Goal: Transaction & Acquisition: Purchase product/service

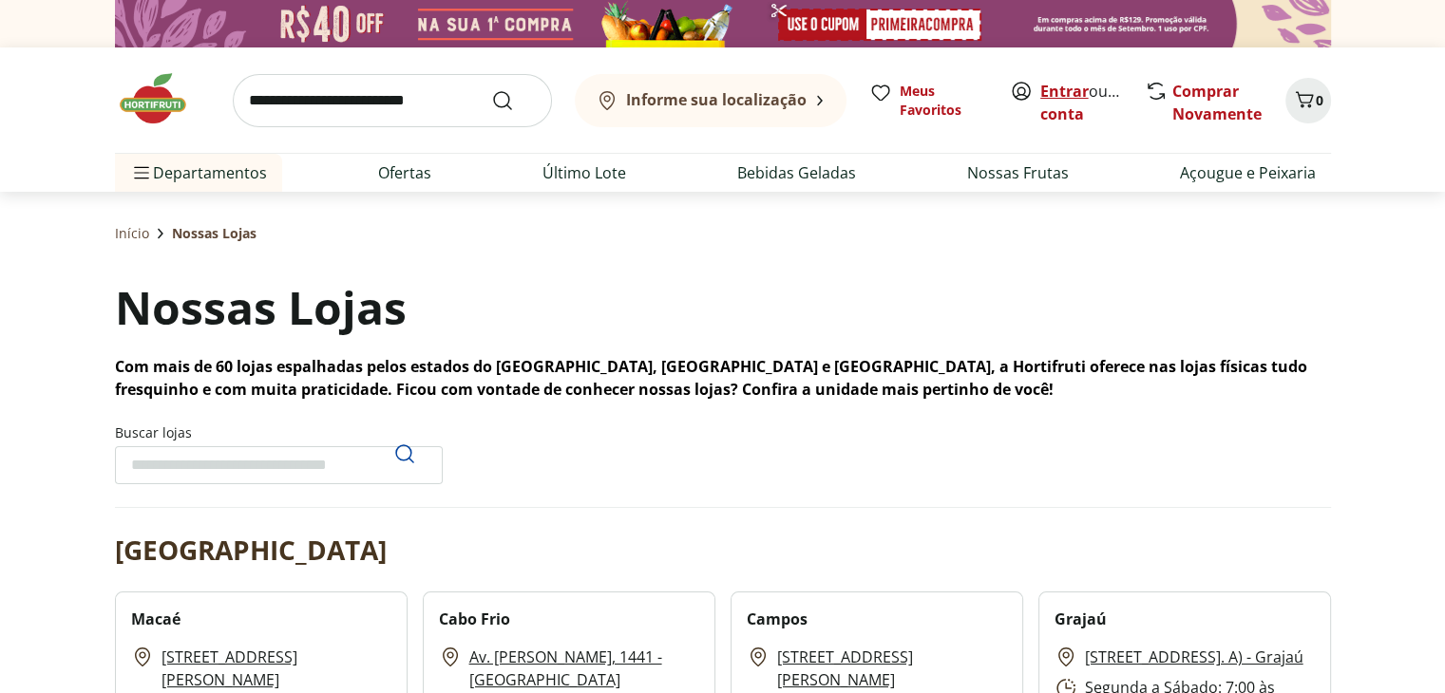
click at [1061, 92] on link "Entrar" at bounding box center [1064, 91] width 48 height 21
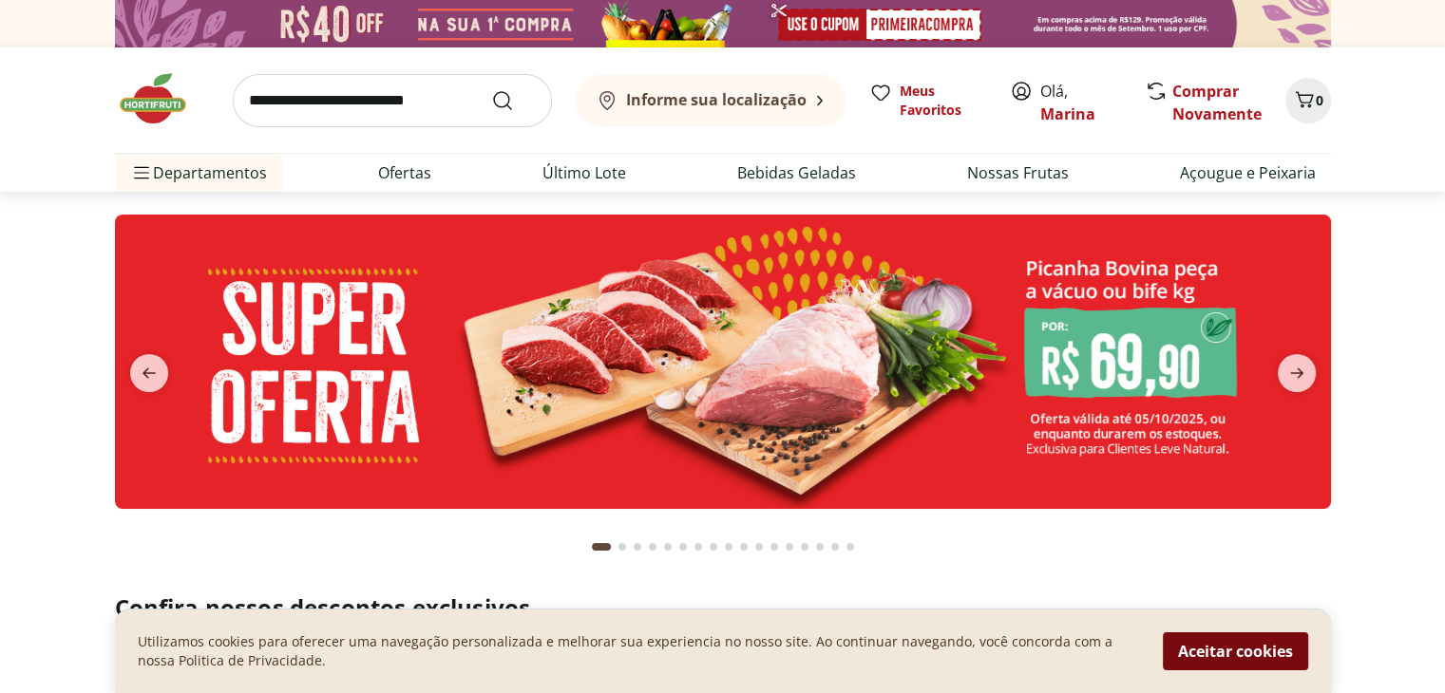
click at [1228, 647] on button "Aceitar cookies" at bounding box center [1235, 652] width 145 height 38
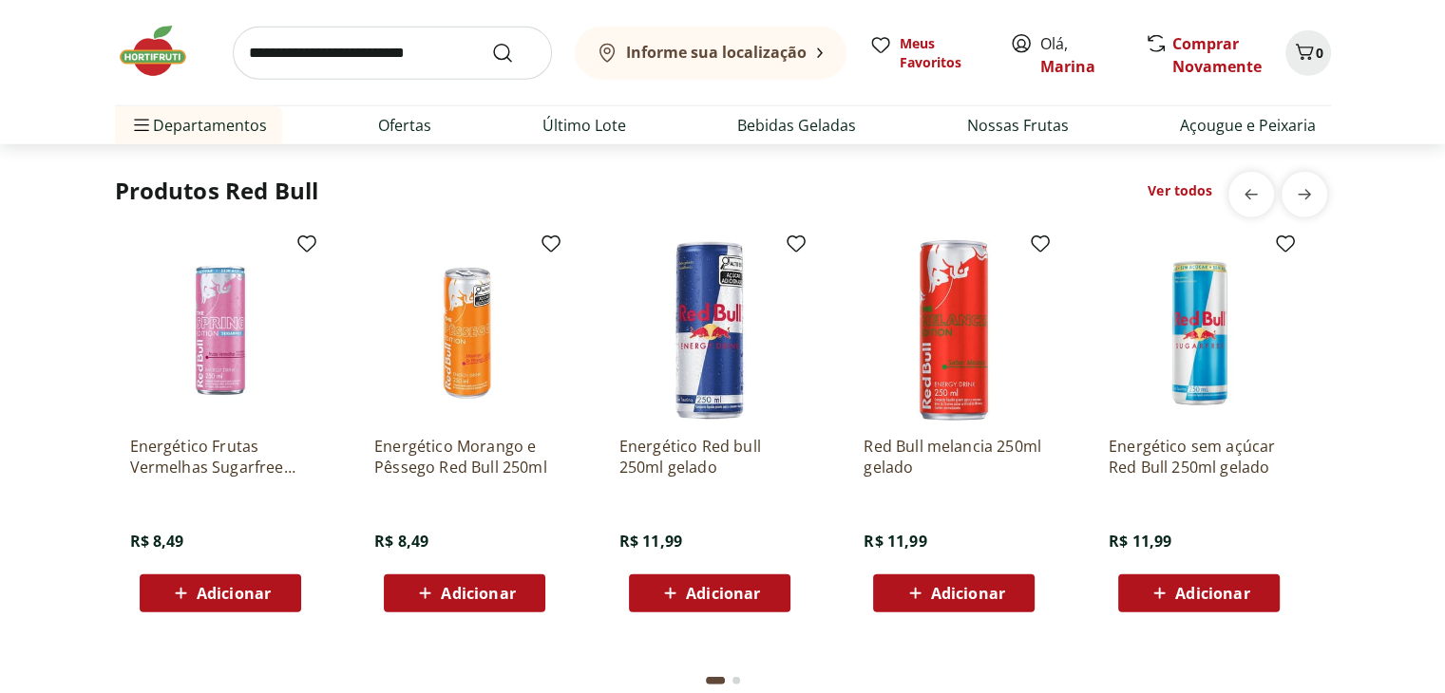
scroll to position [5168, 0]
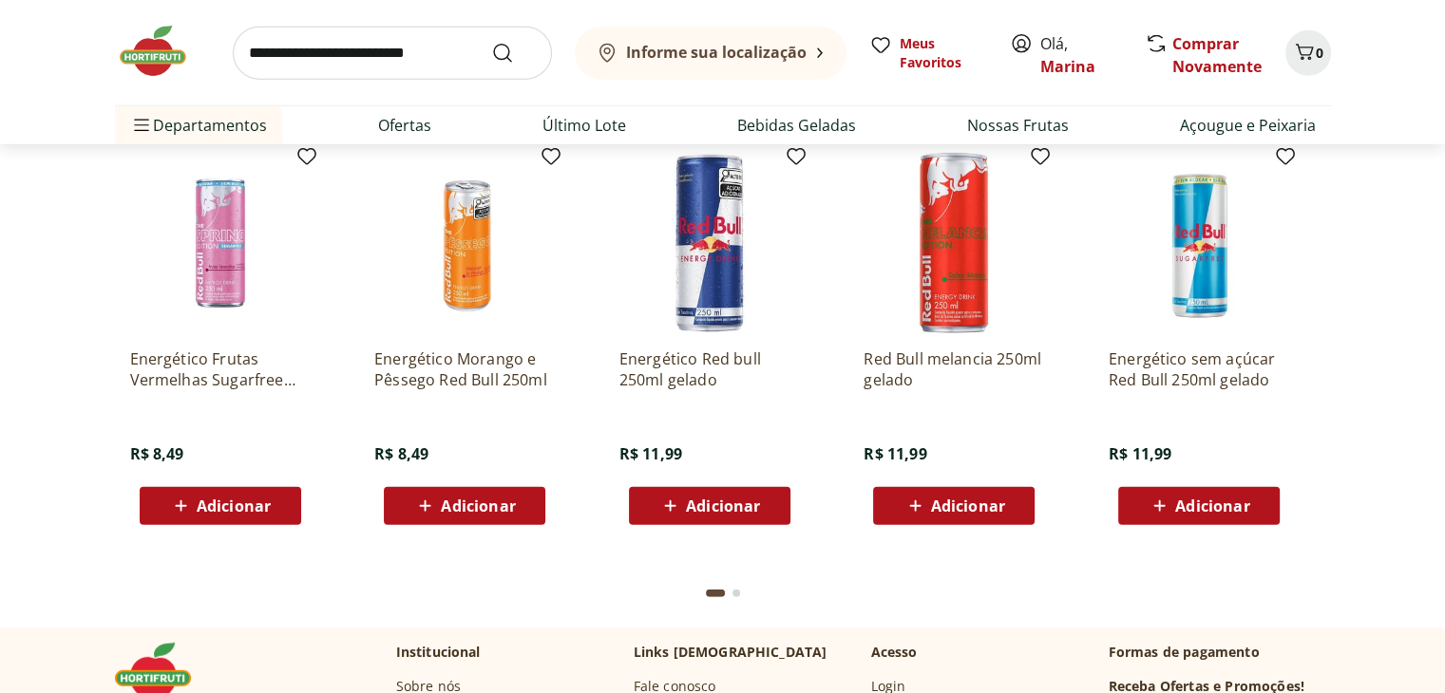
click at [239, 507] on span "Adicionar" at bounding box center [234, 506] width 74 height 15
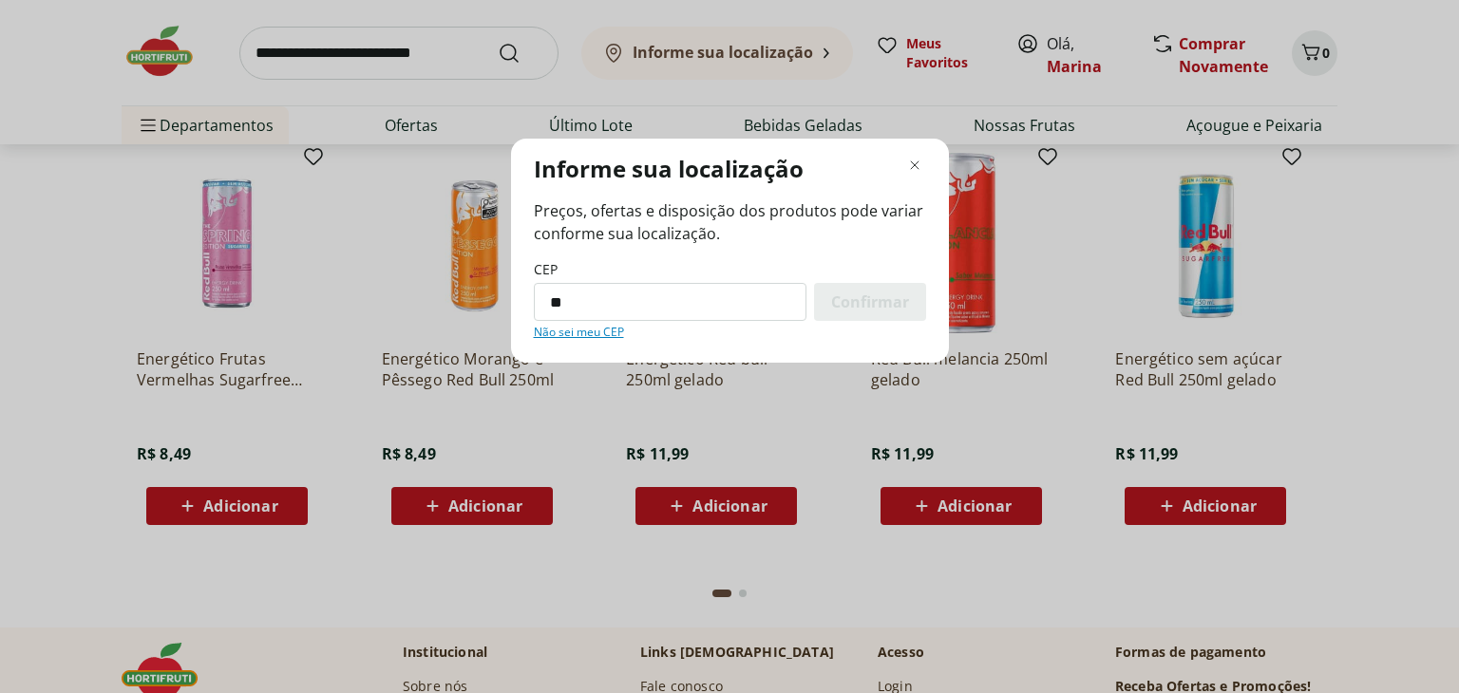
type input "*********"
click at [848, 305] on span "Confirmar" at bounding box center [870, 301] width 78 height 15
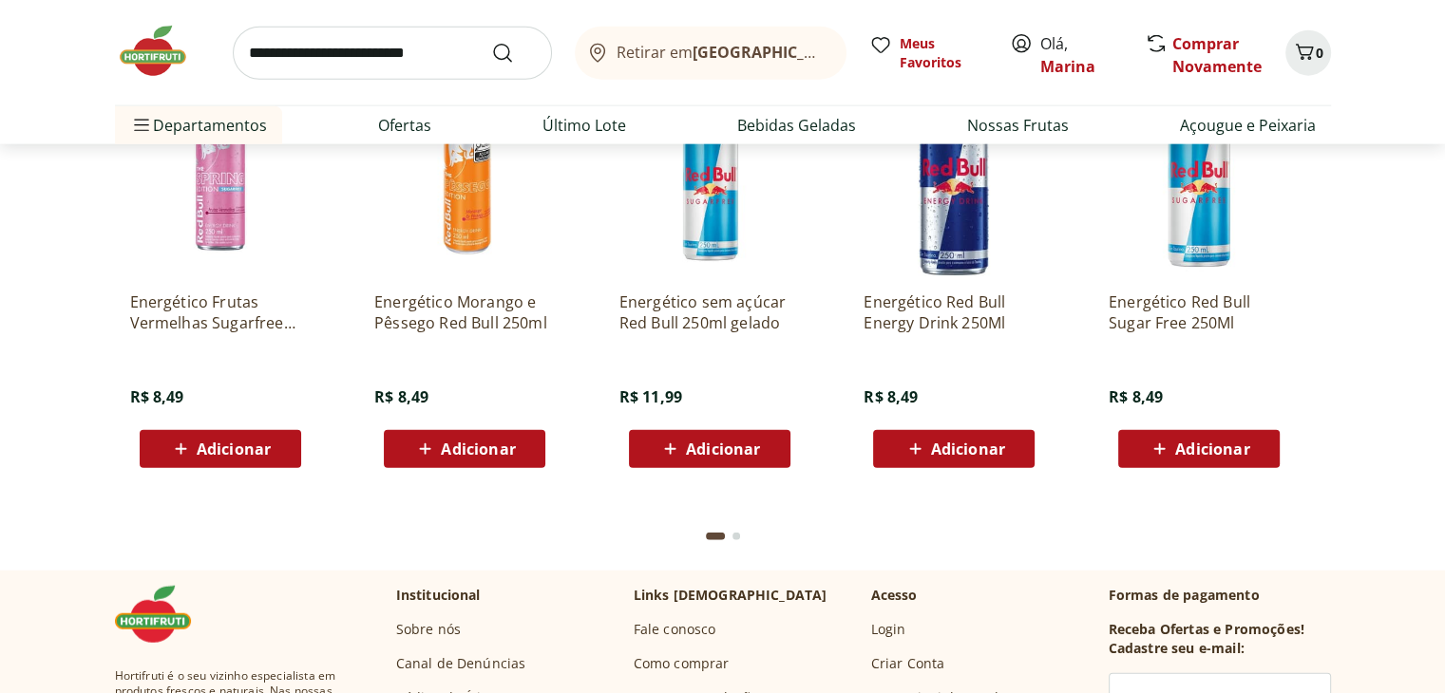
scroll to position [4670, 0]
click at [213, 451] on span "Adicionar" at bounding box center [234, 449] width 74 height 15
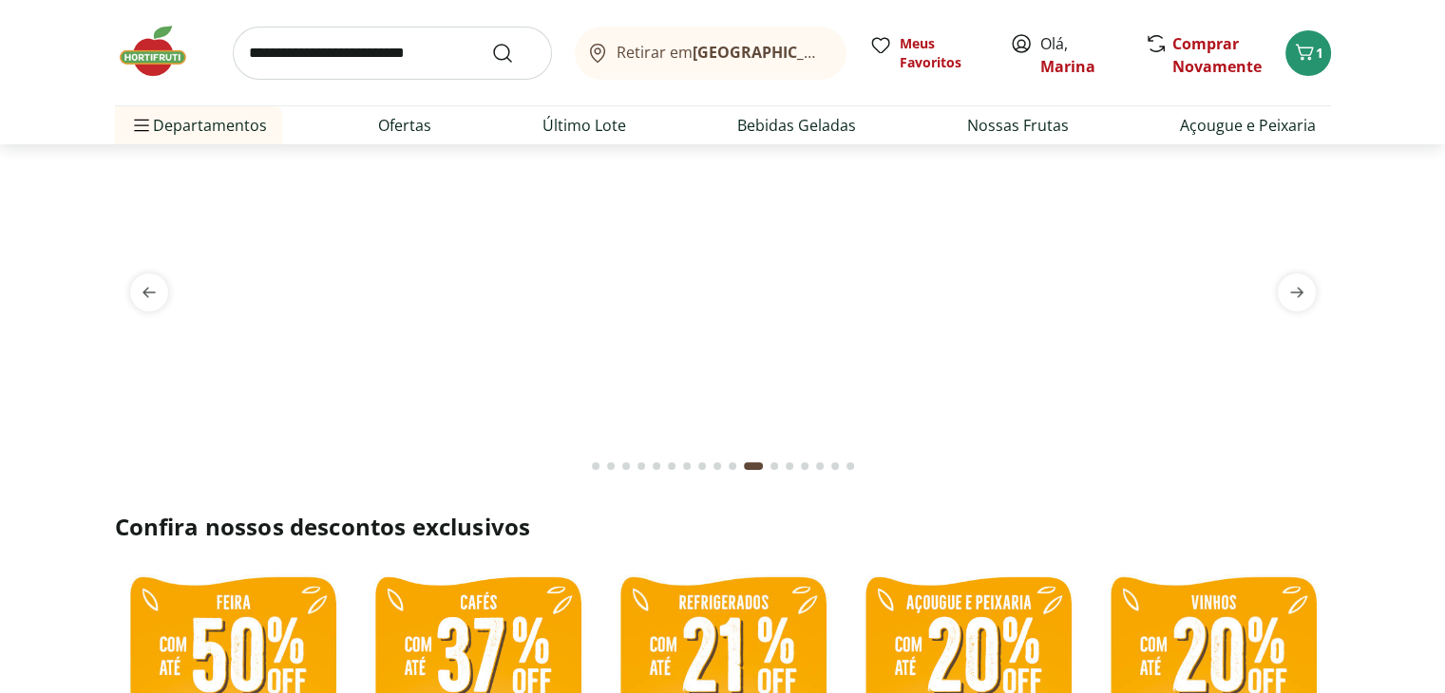
scroll to position [53, 0]
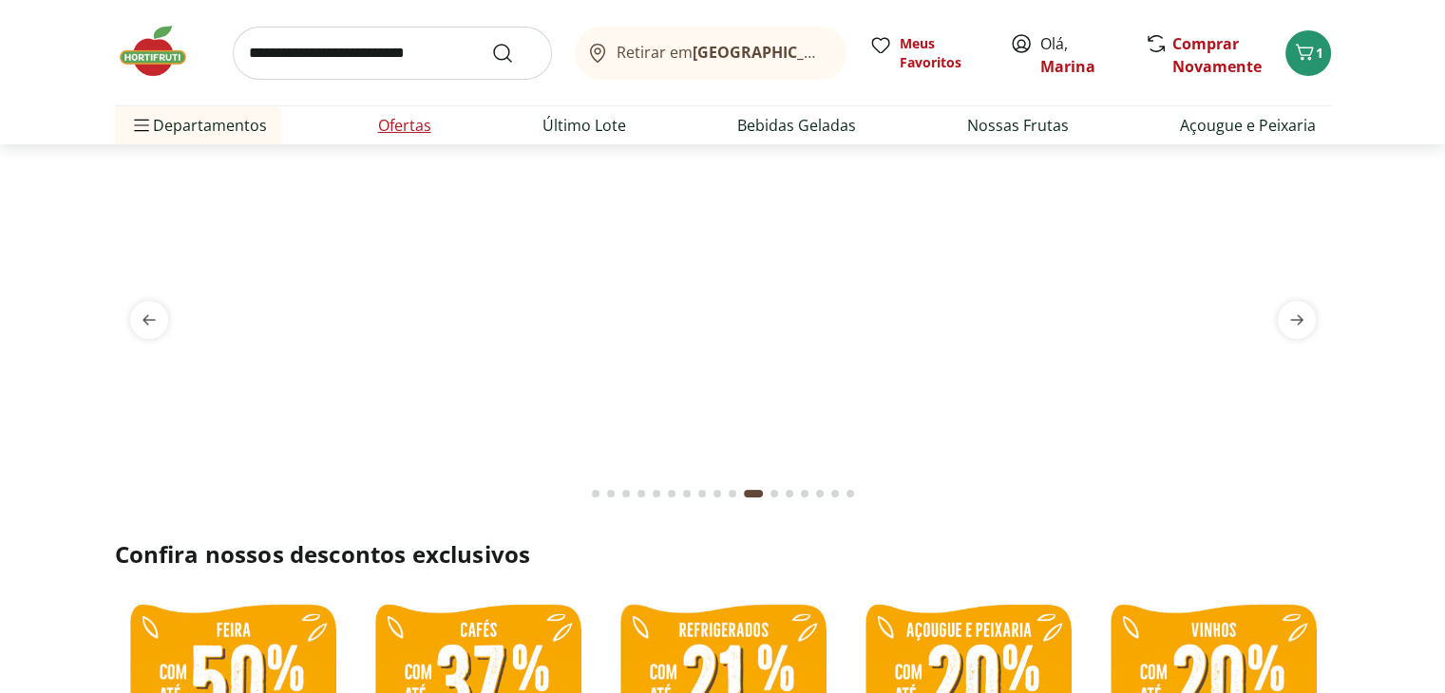
click at [379, 119] on link "Ofertas" at bounding box center [404, 125] width 53 height 23
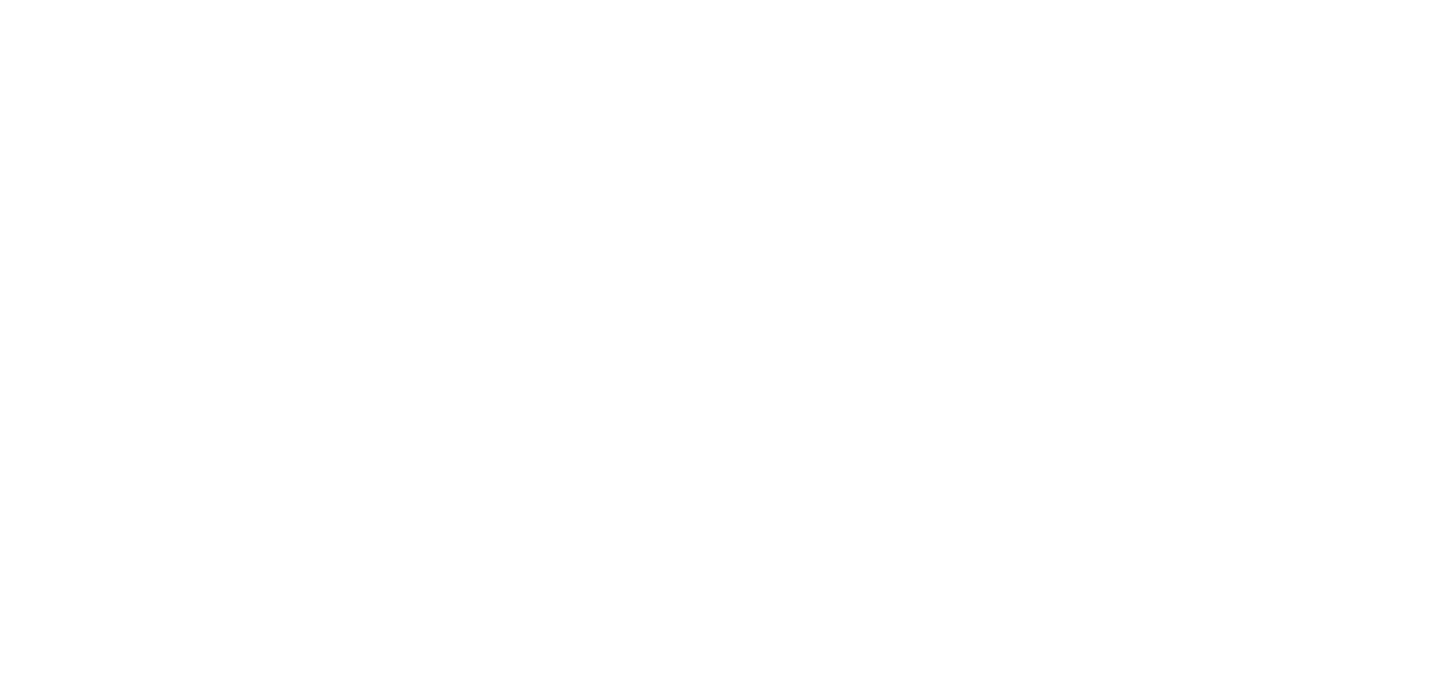
select select "**********"
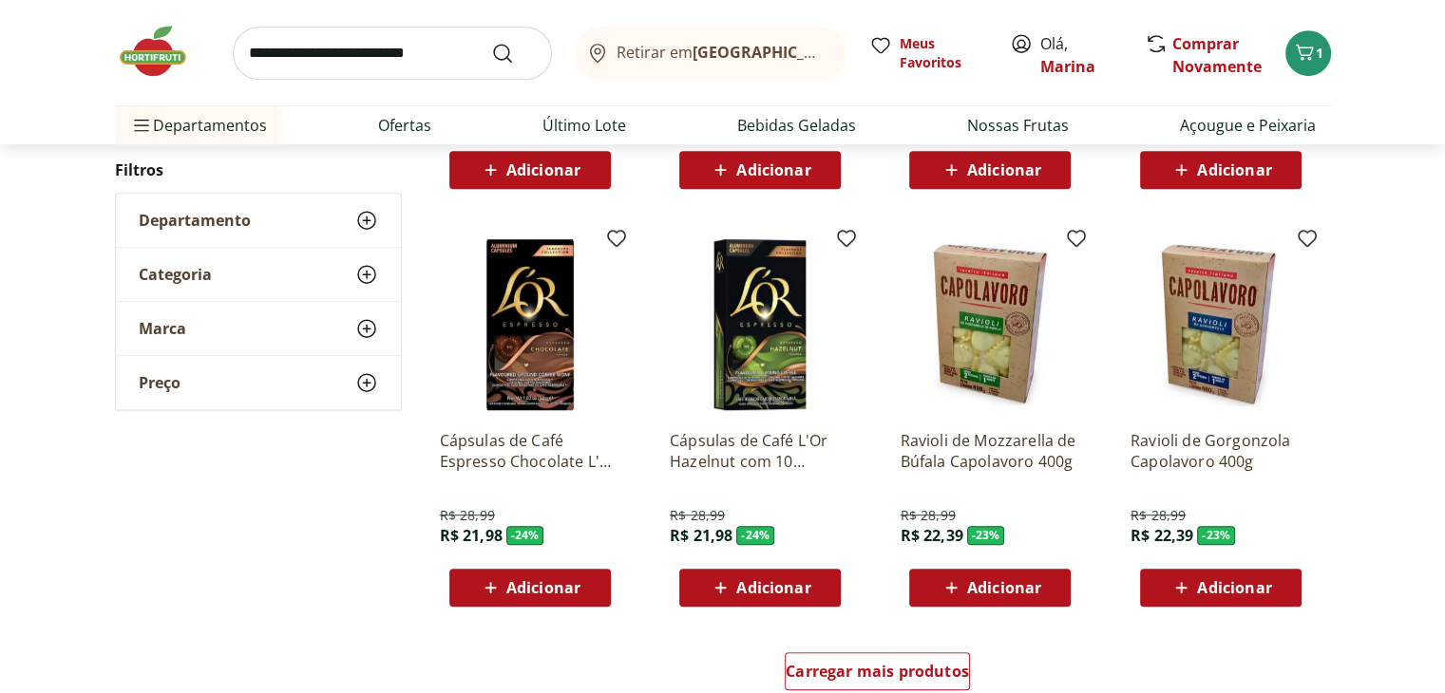
scroll to position [1045, 0]
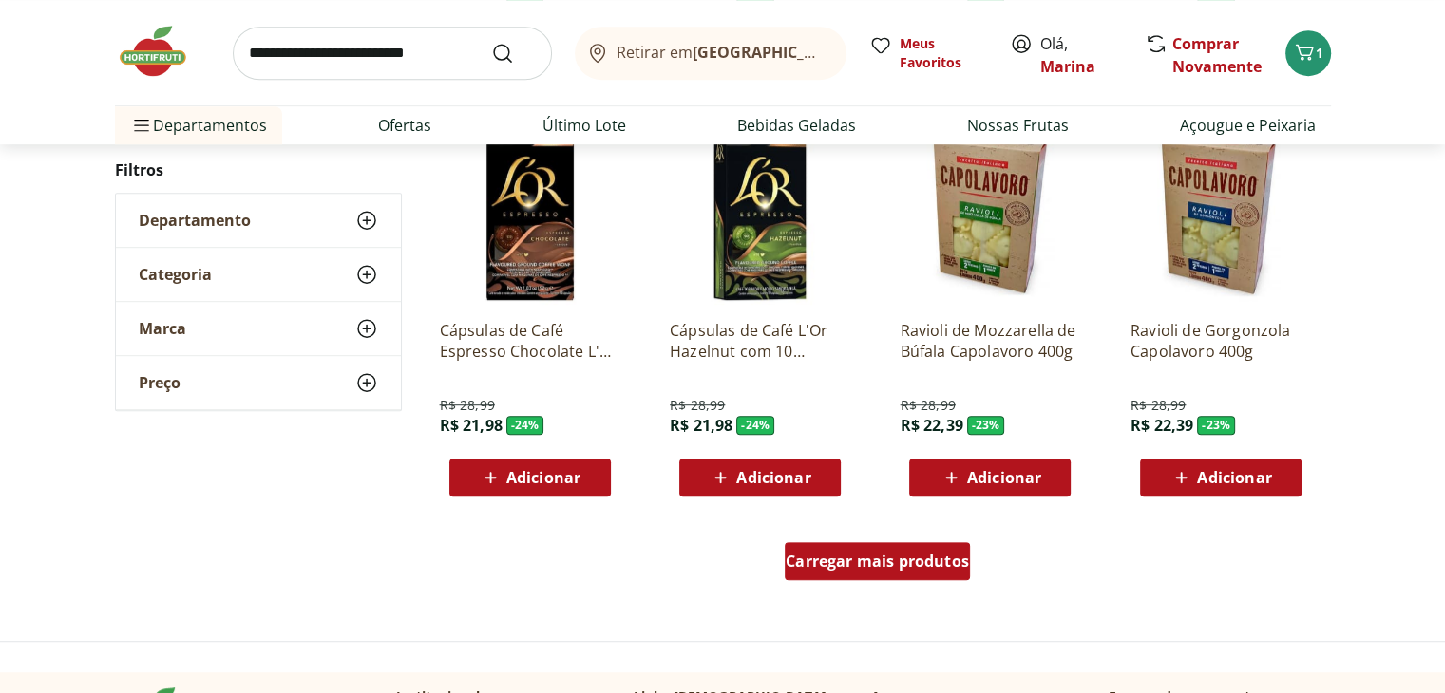
click at [885, 576] on div "Carregar mais produtos" at bounding box center [877, 561] width 185 height 38
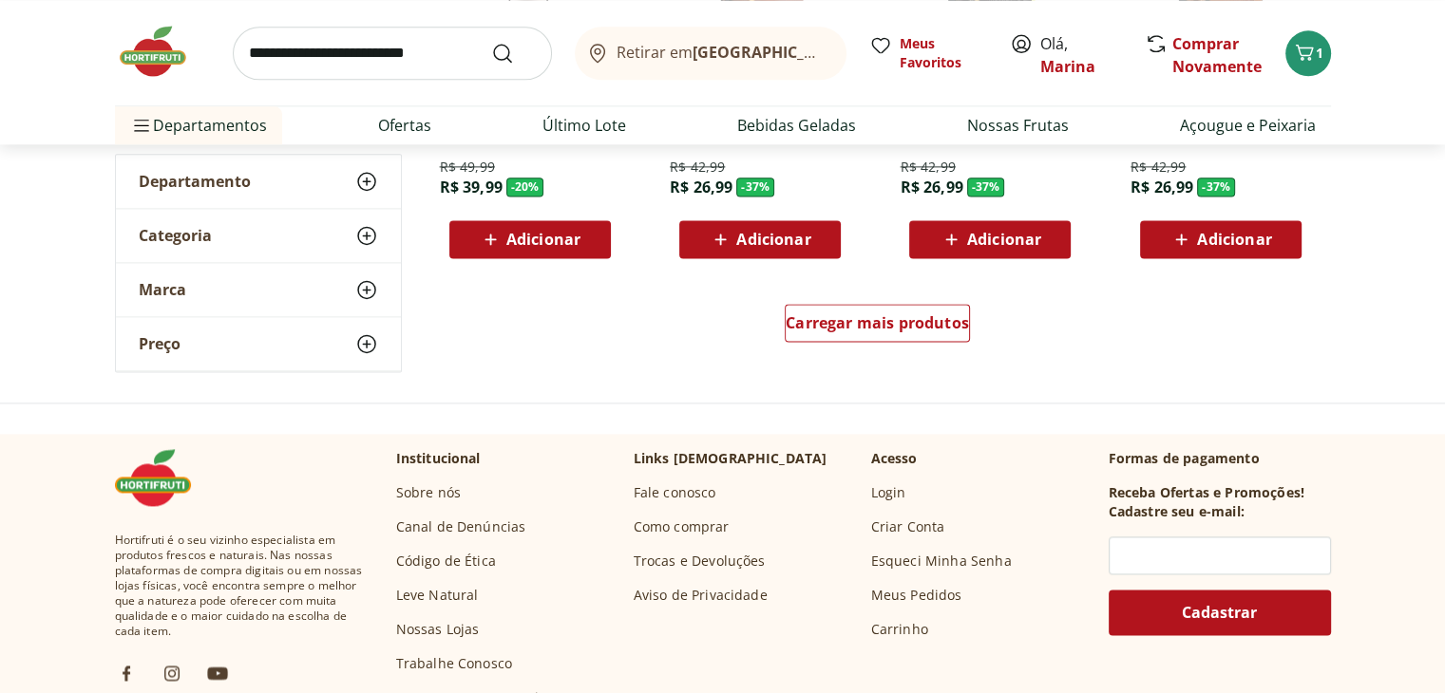
scroll to position [2519, 0]
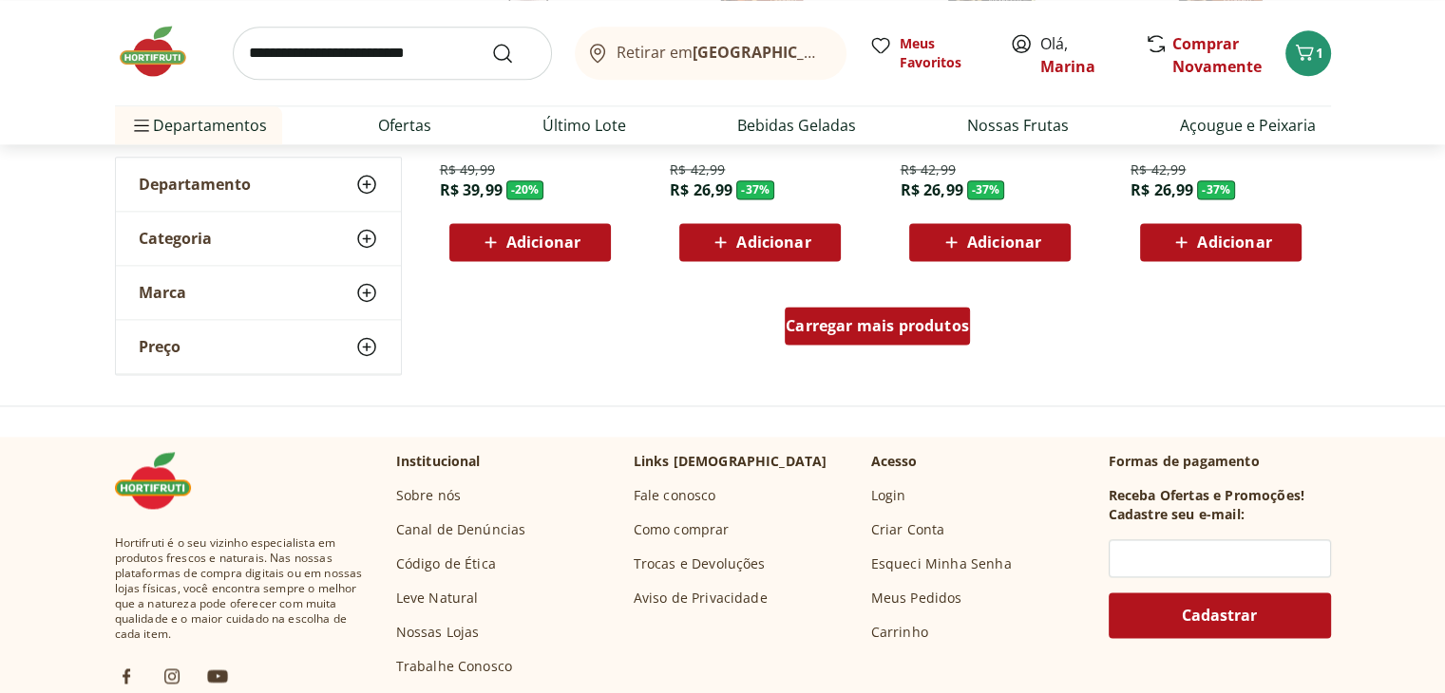
click at [810, 328] on span "Carregar mais produtos" at bounding box center [877, 325] width 183 height 15
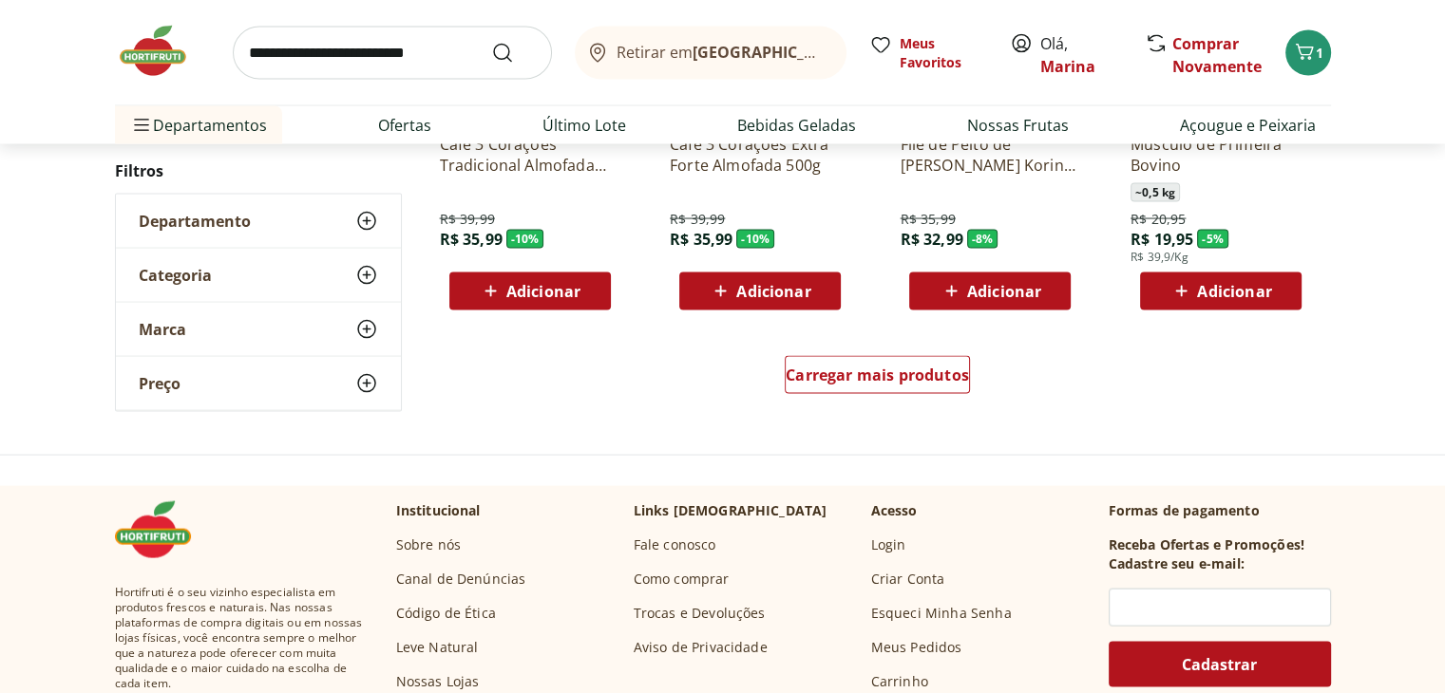
scroll to position [3663, 0]
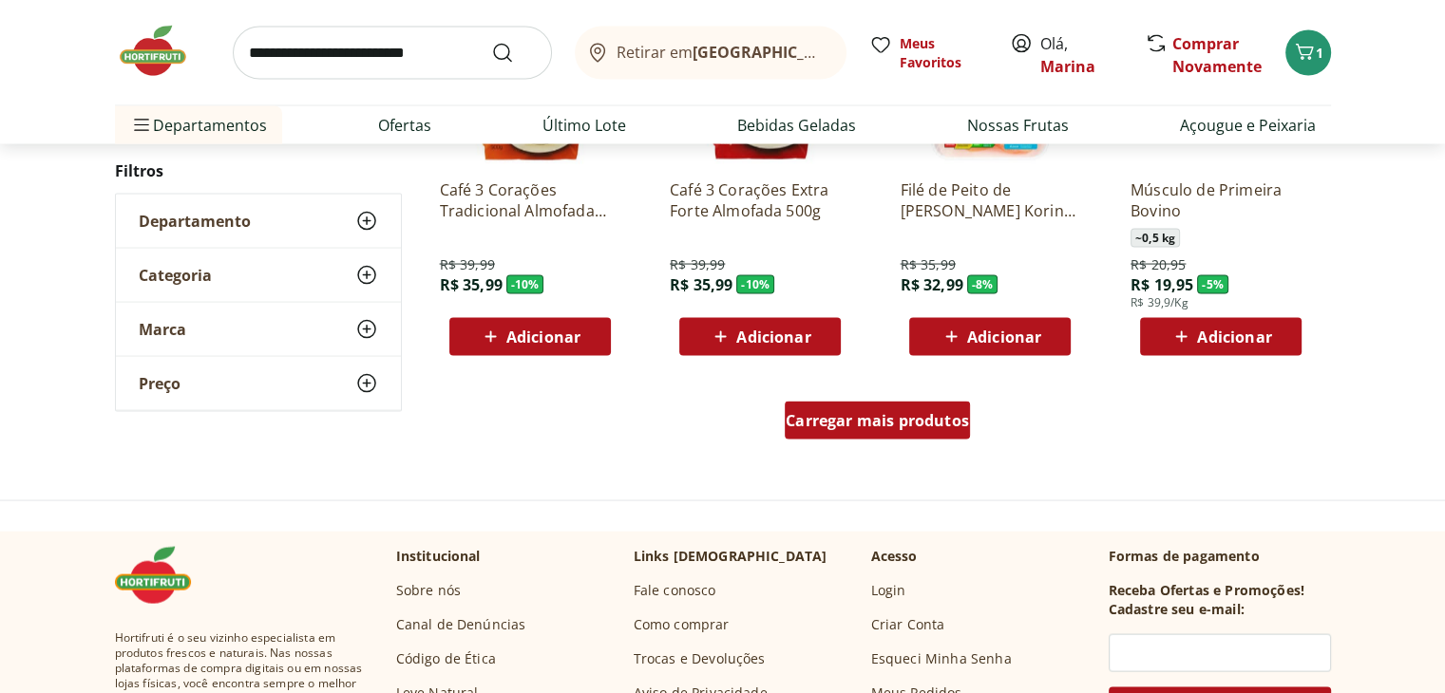
click at [901, 423] on span "Carregar mais produtos" at bounding box center [877, 420] width 183 height 15
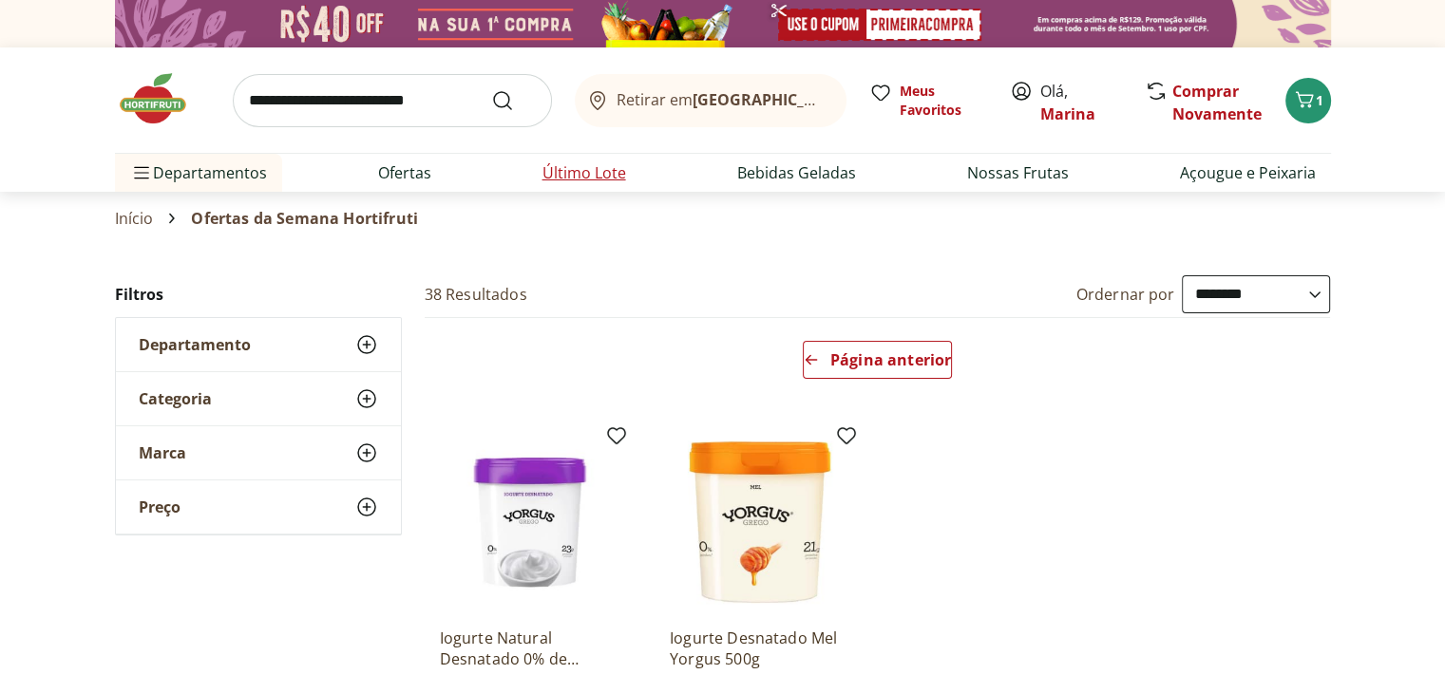
click at [589, 169] on link "Último Lote" at bounding box center [584, 172] width 84 height 23
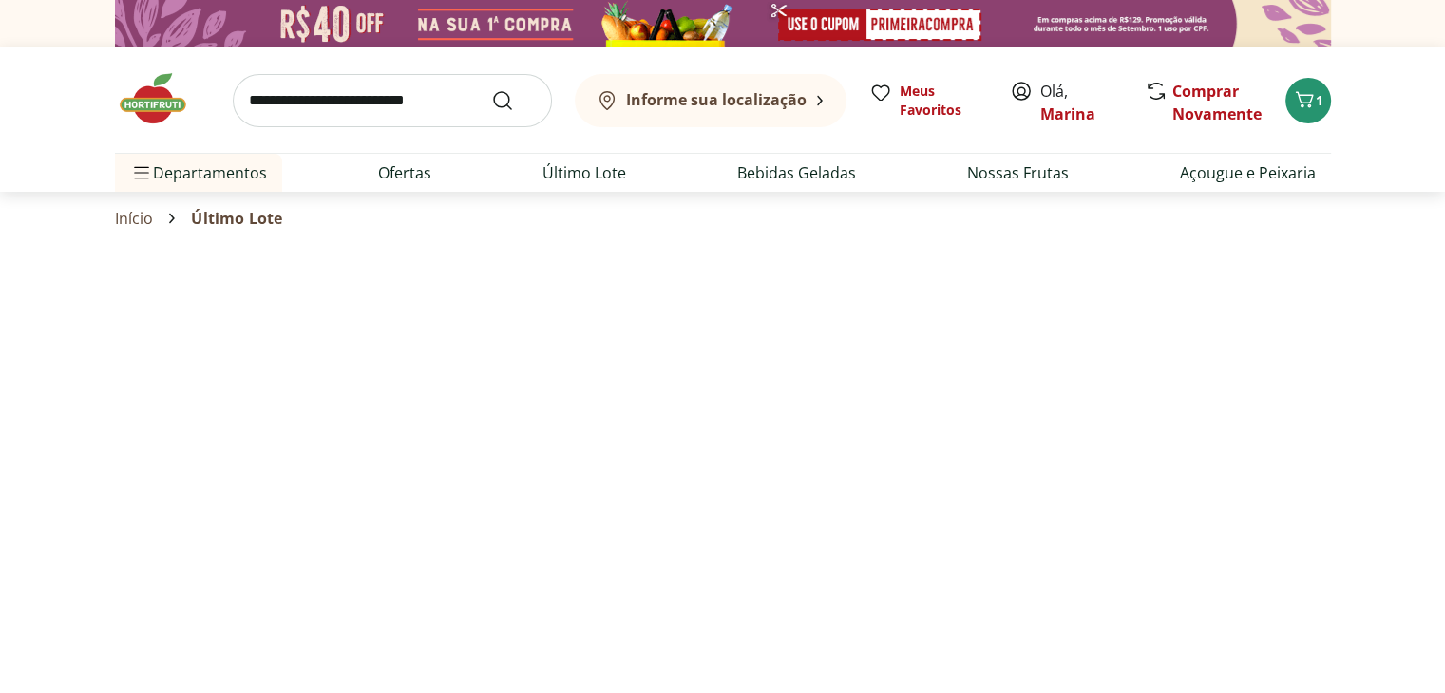
select select "**********"
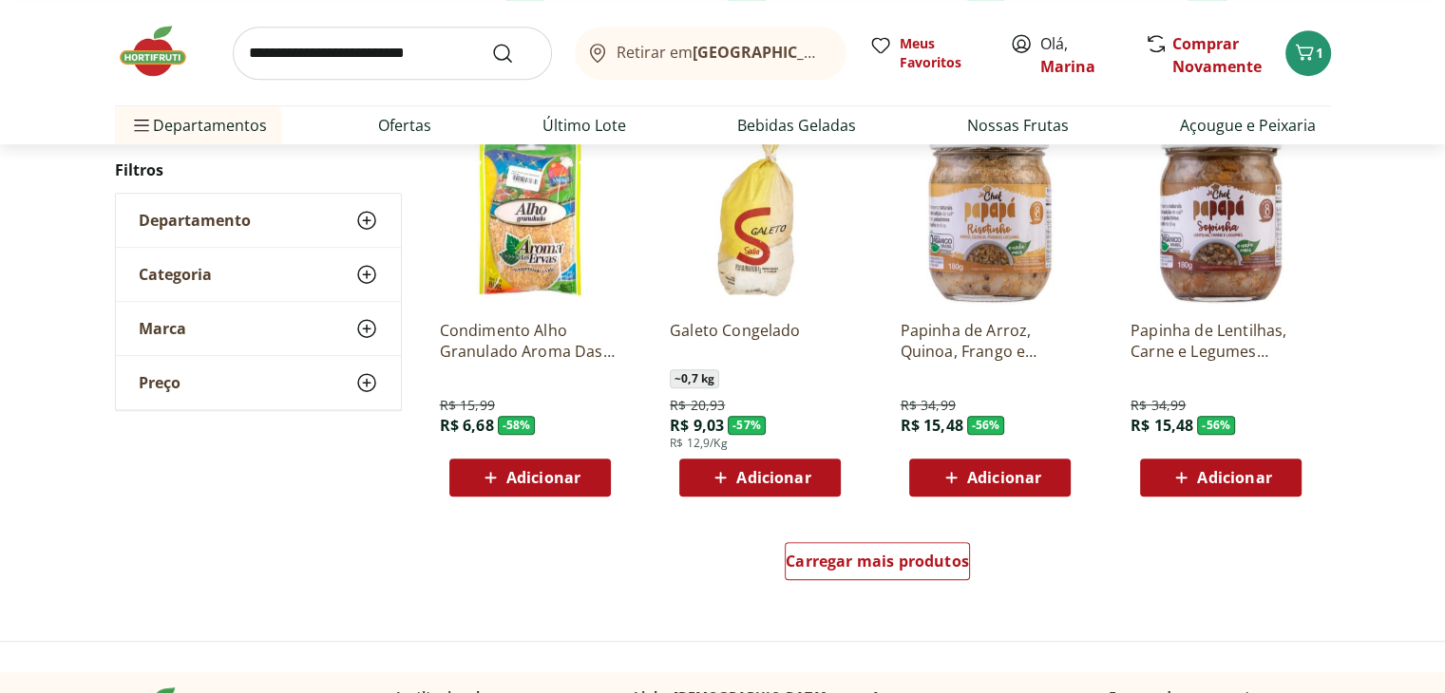
scroll to position [1425, 0]
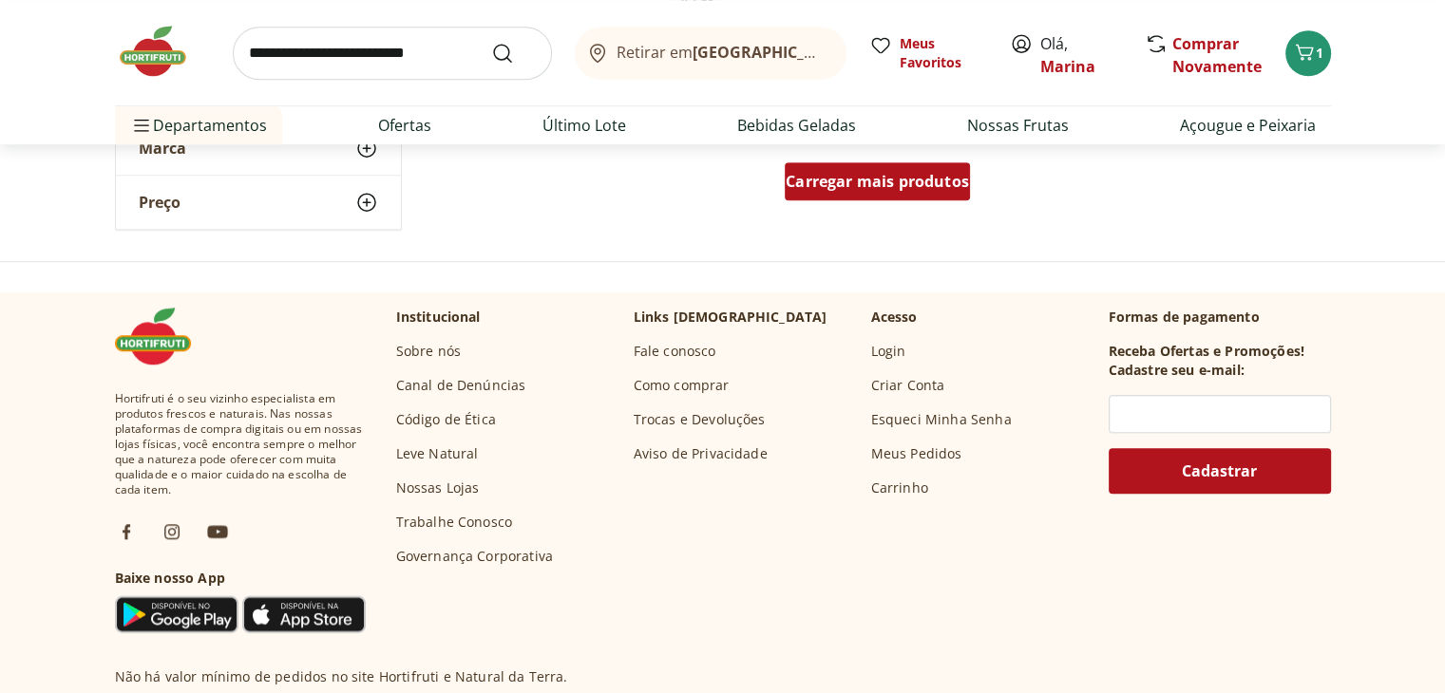
click at [951, 188] on span "Carregar mais produtos" at bounding box center [877, 181] width 183 height 15
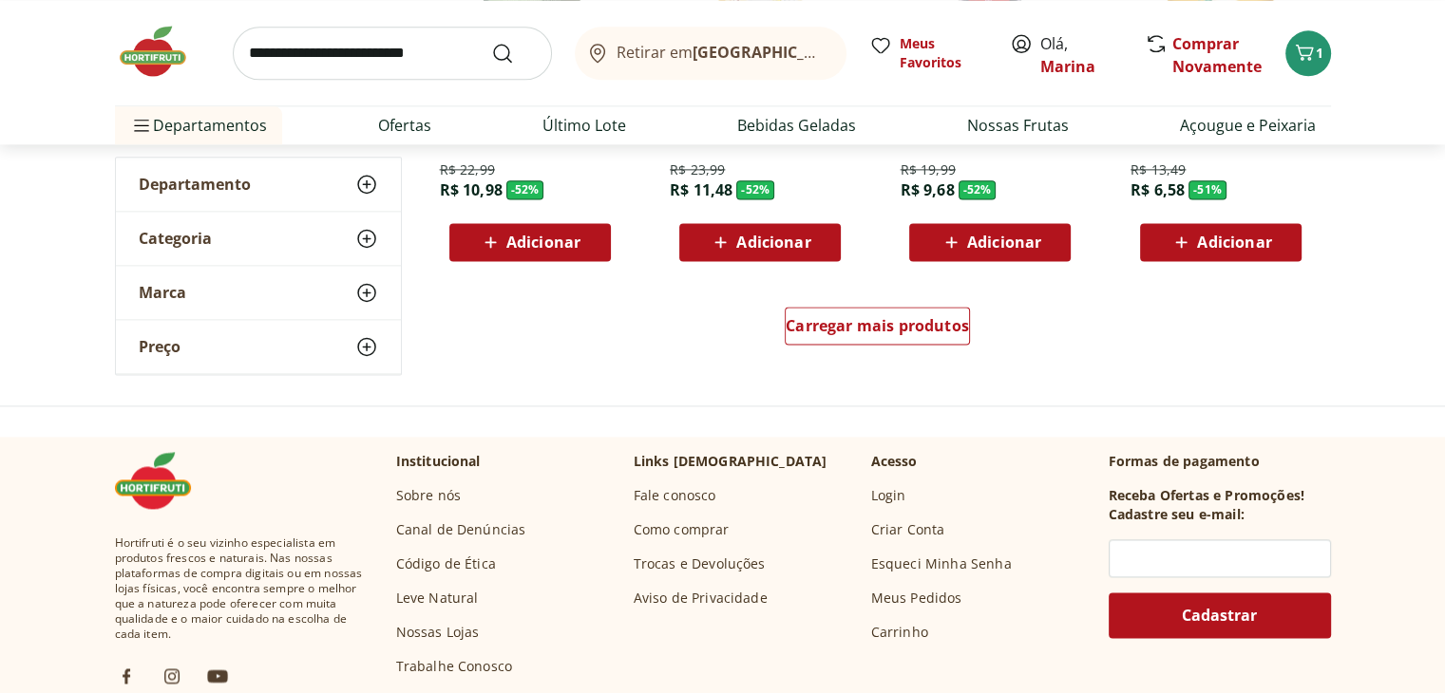
scroll to position [2329, 0]
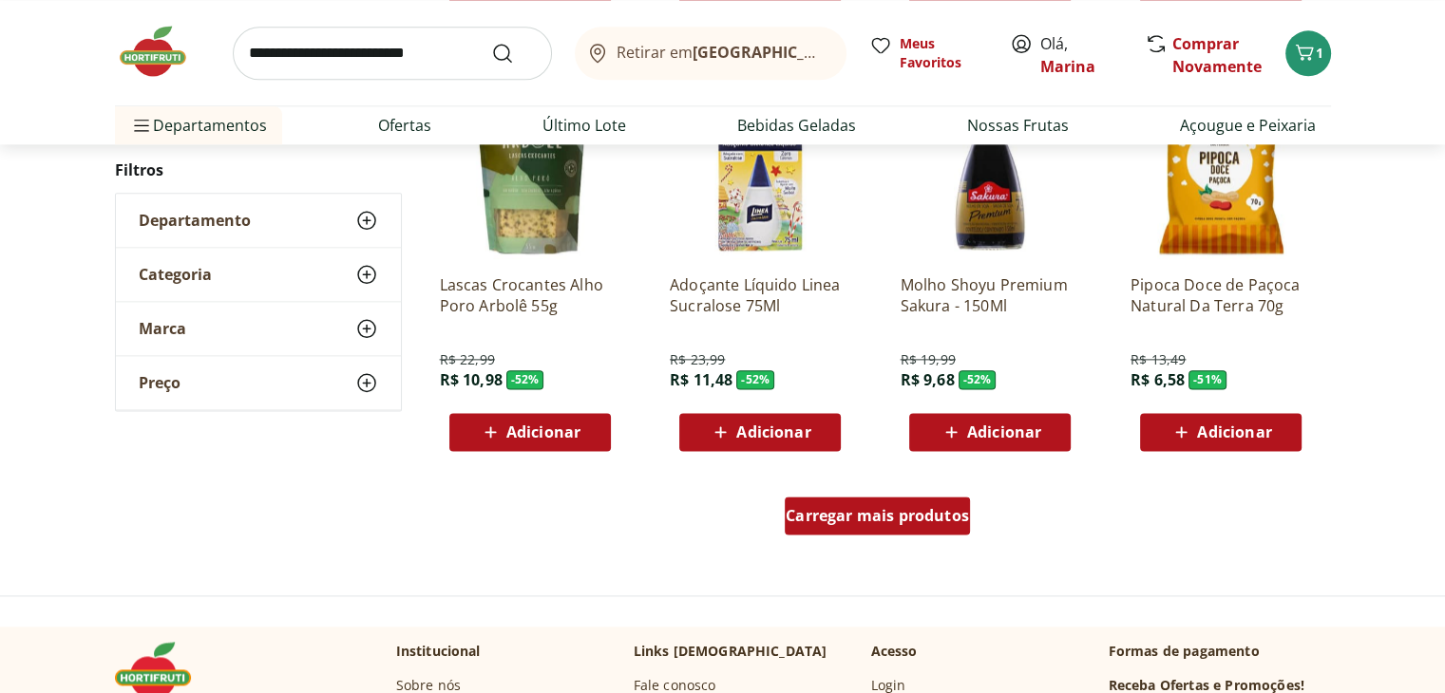
click at [861, 517] on span "Carregar mais produtos" at bounding box center [877, 515] width 183 height 15
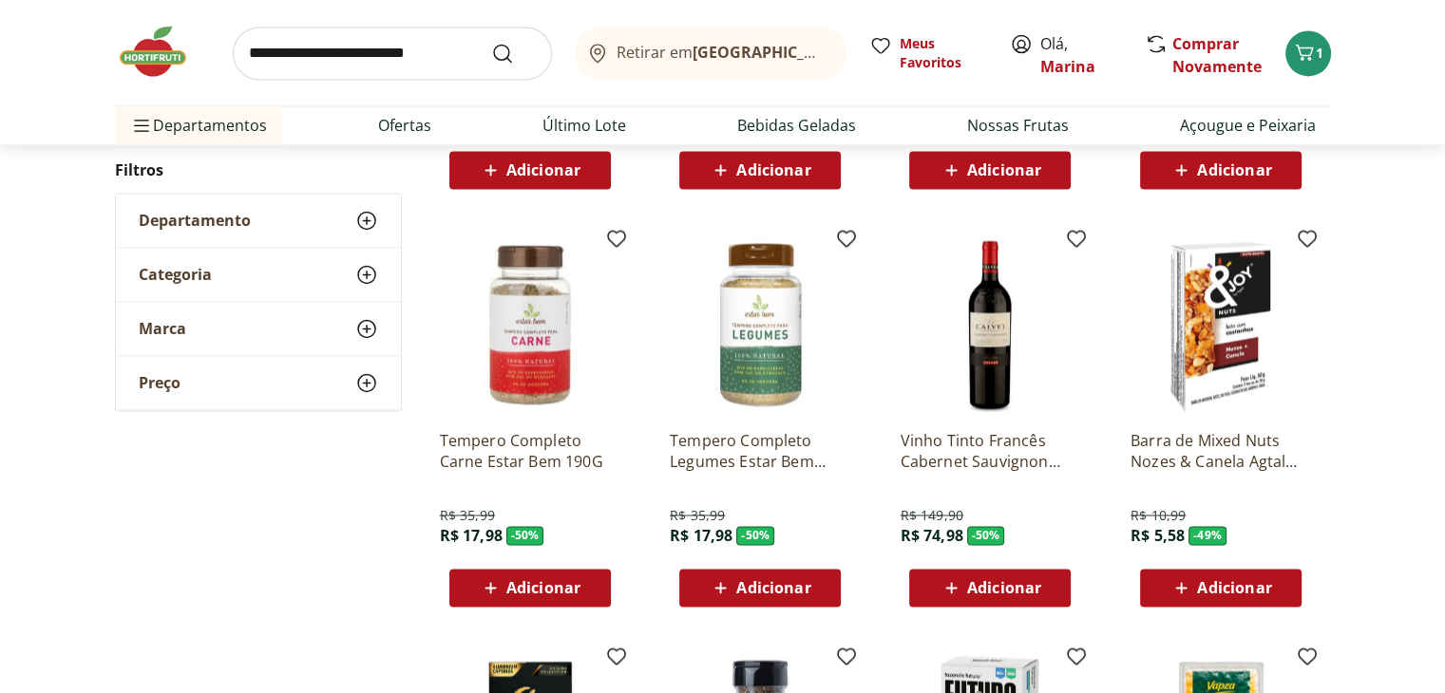
scroll to position [3089, 0]
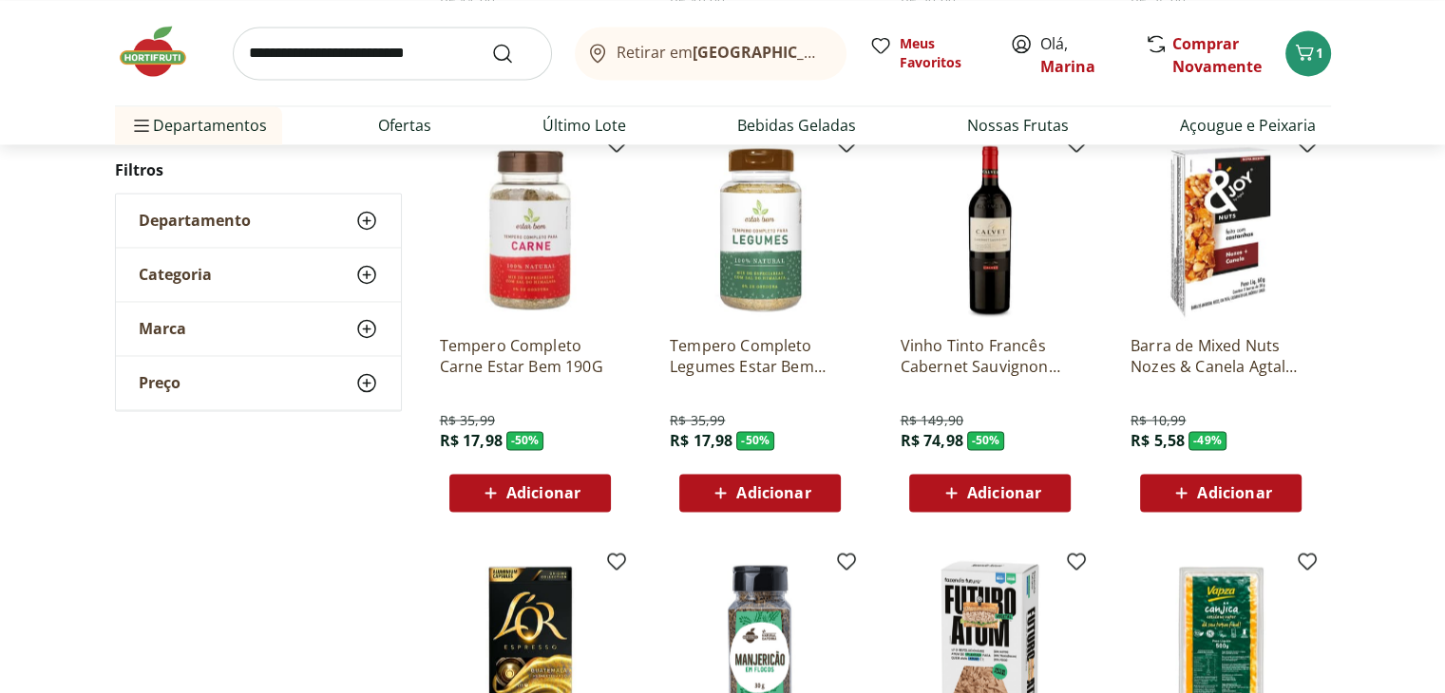
click at [1279, 504] on div "Adicionar" at bounding box center [1220, 493] width 131 height 34
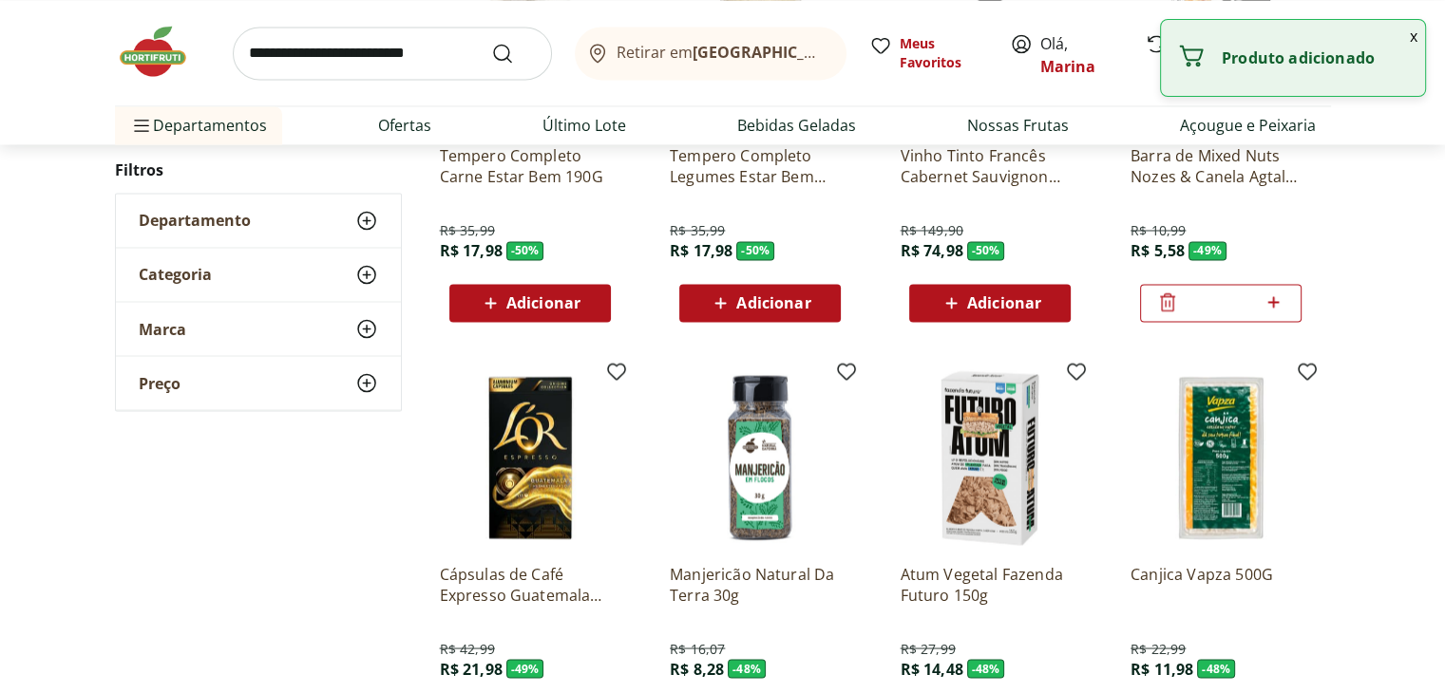
scroll to position [3469, 0]
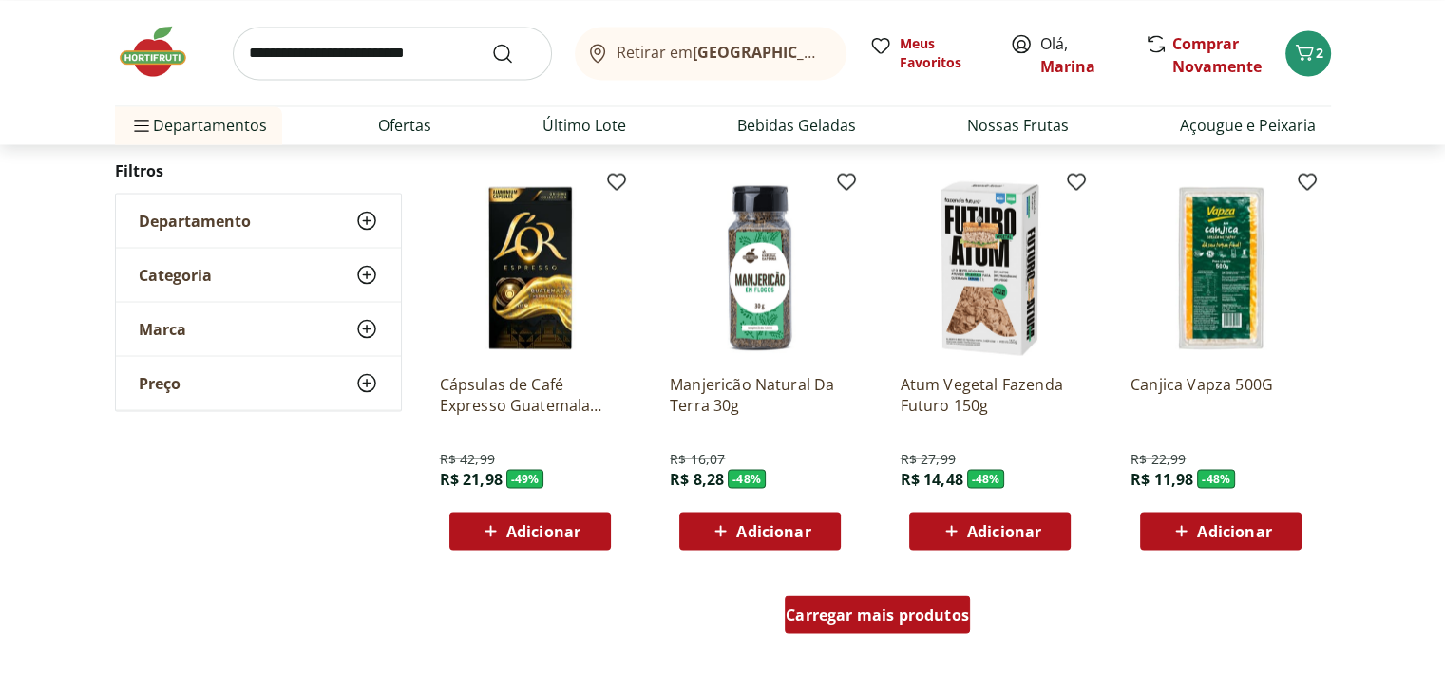
click at [909, 620] on span "Carregar mais produtos" at bounding box center [877, 614] width 183 height 15
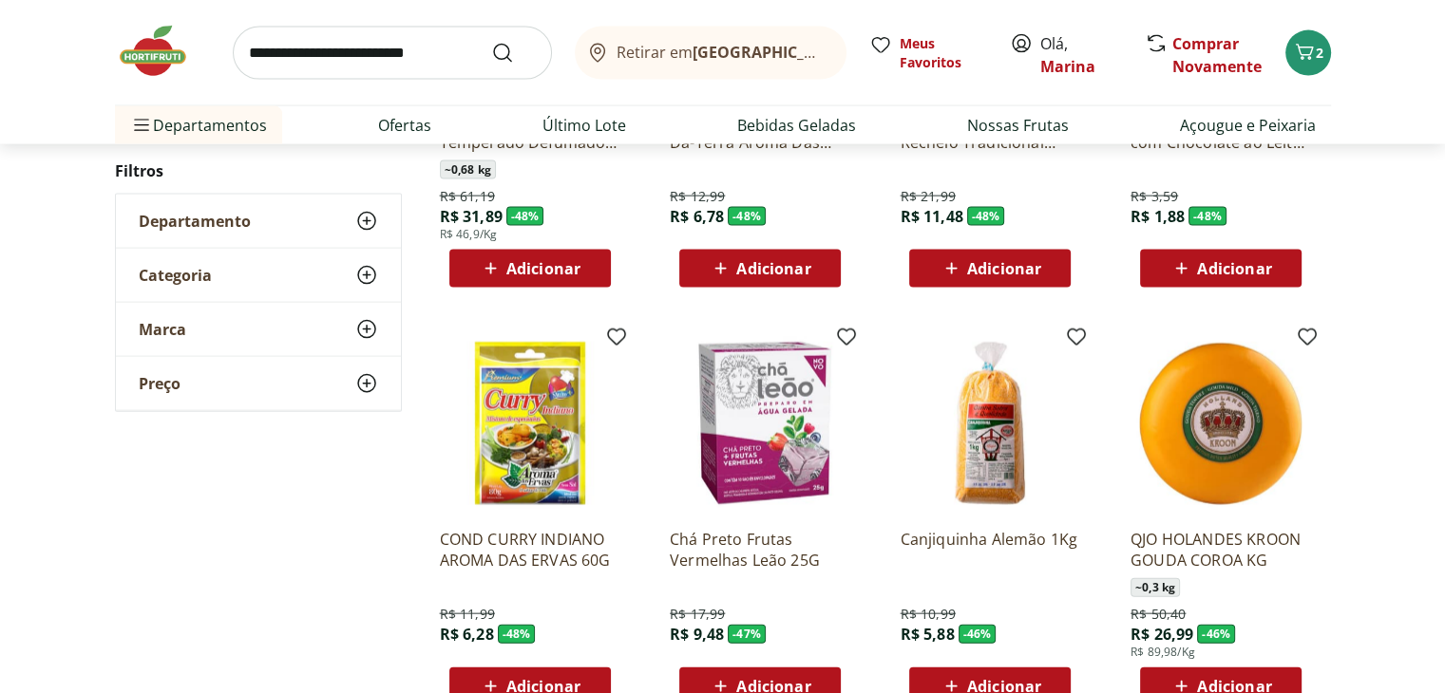
scroll to position [4989, 0]
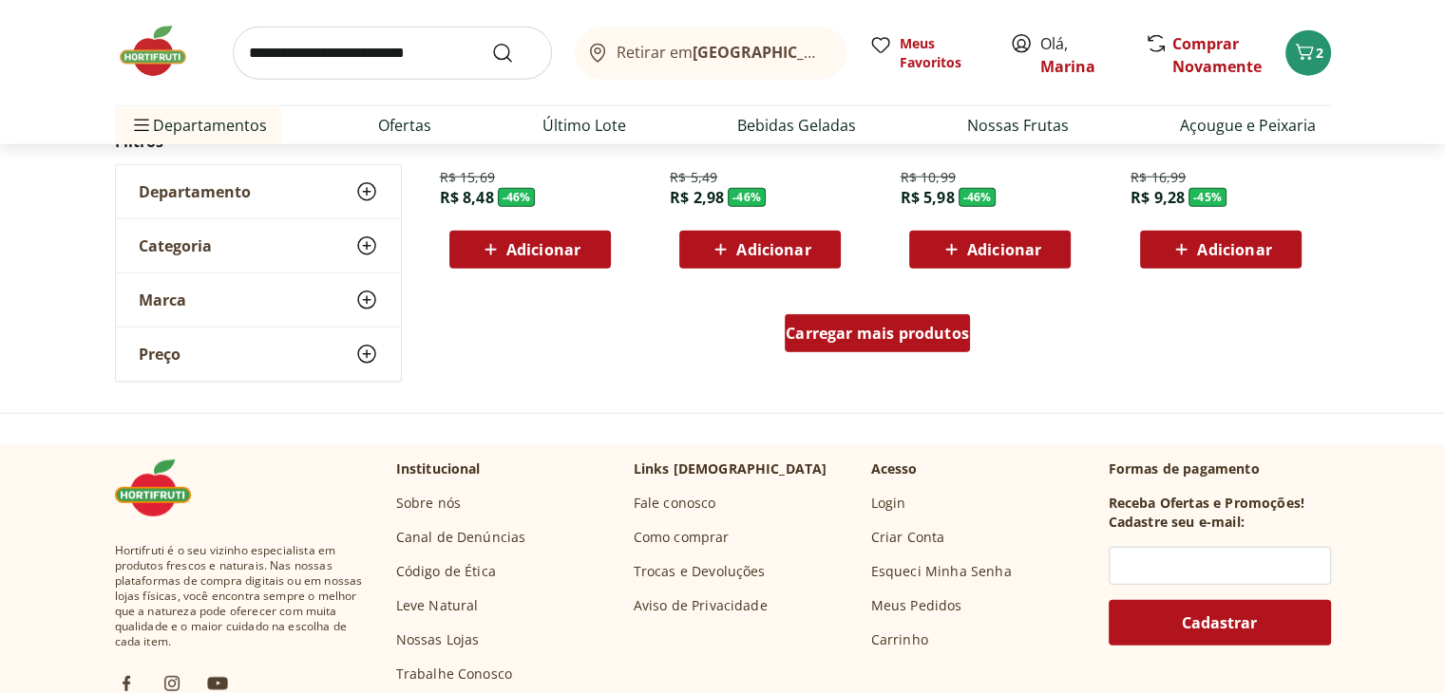
click at [899, 332] on span "Carregar mais produtos" at bounding box center [877, 333] width 183 height 15
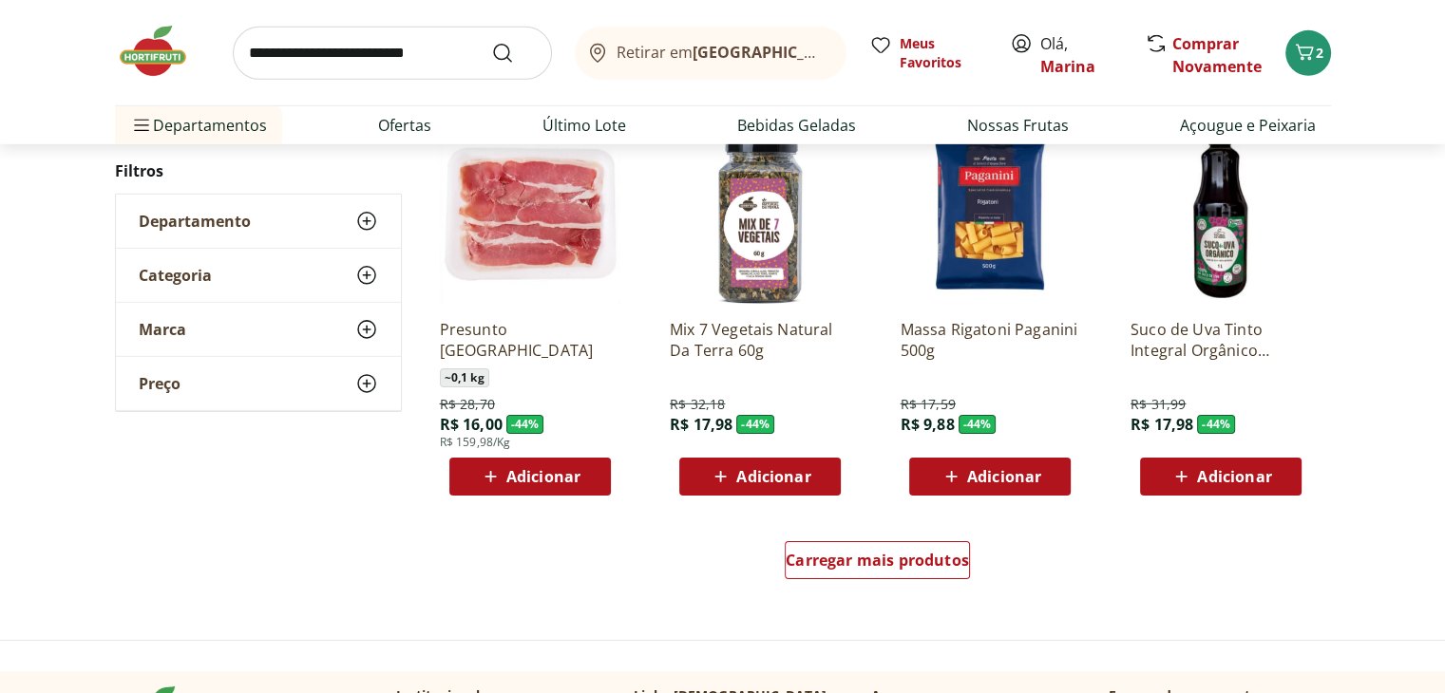
scroll to position [6034, 0]
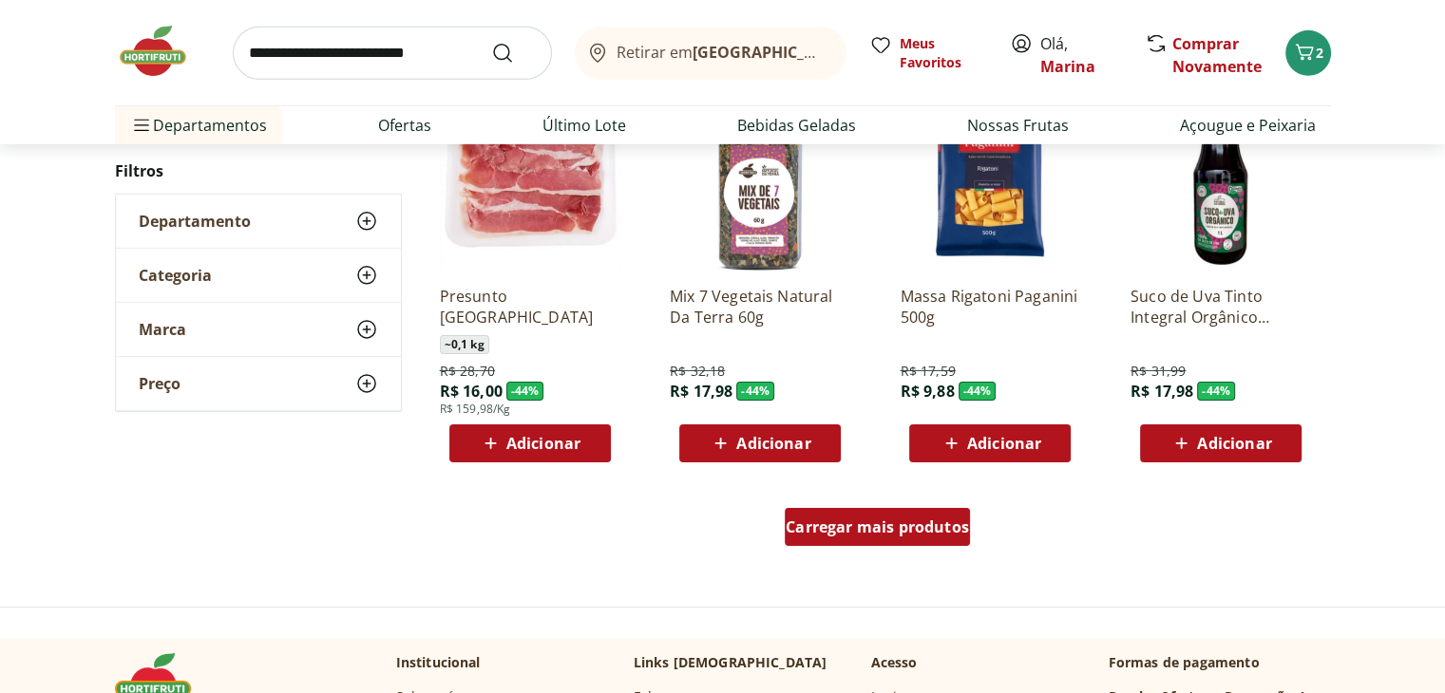
click at [940, 544] on div "Carregar mais produtos" at bounding box center [877, 527] width 185 height 38
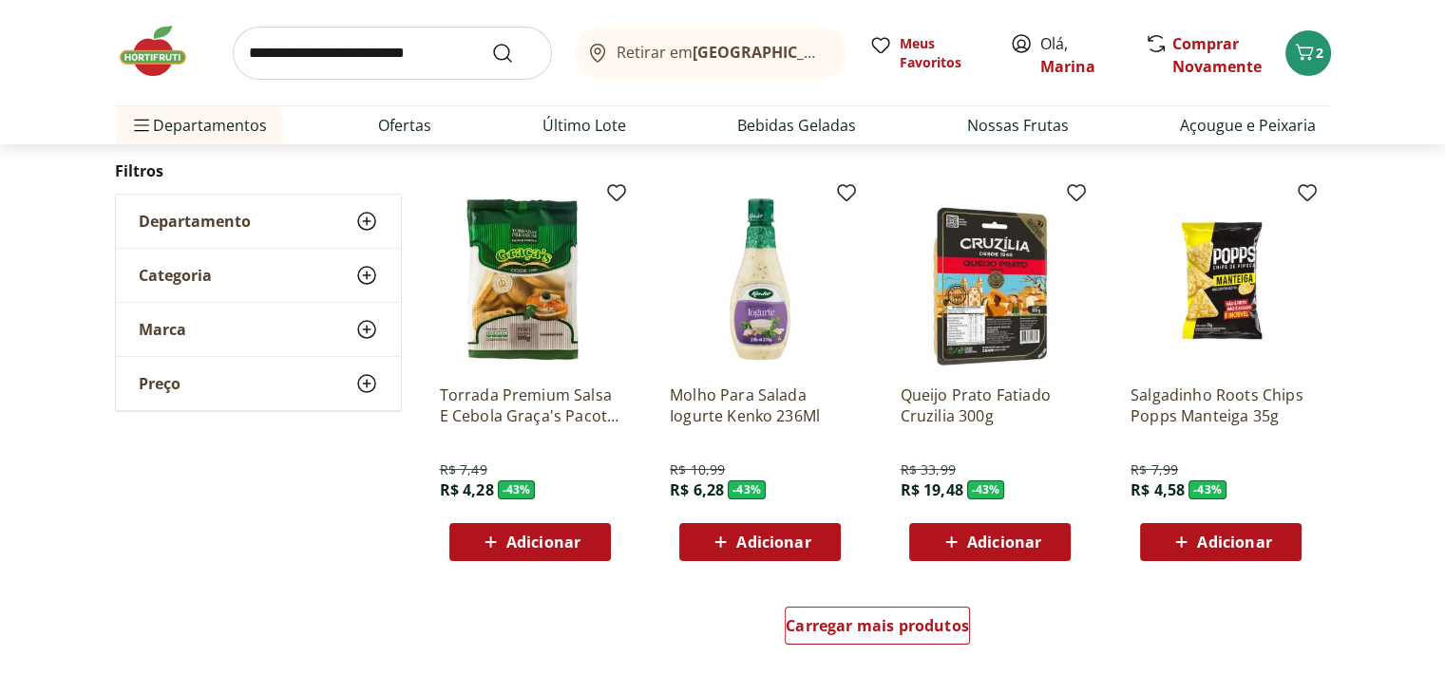
scroll to position [7364, 0]
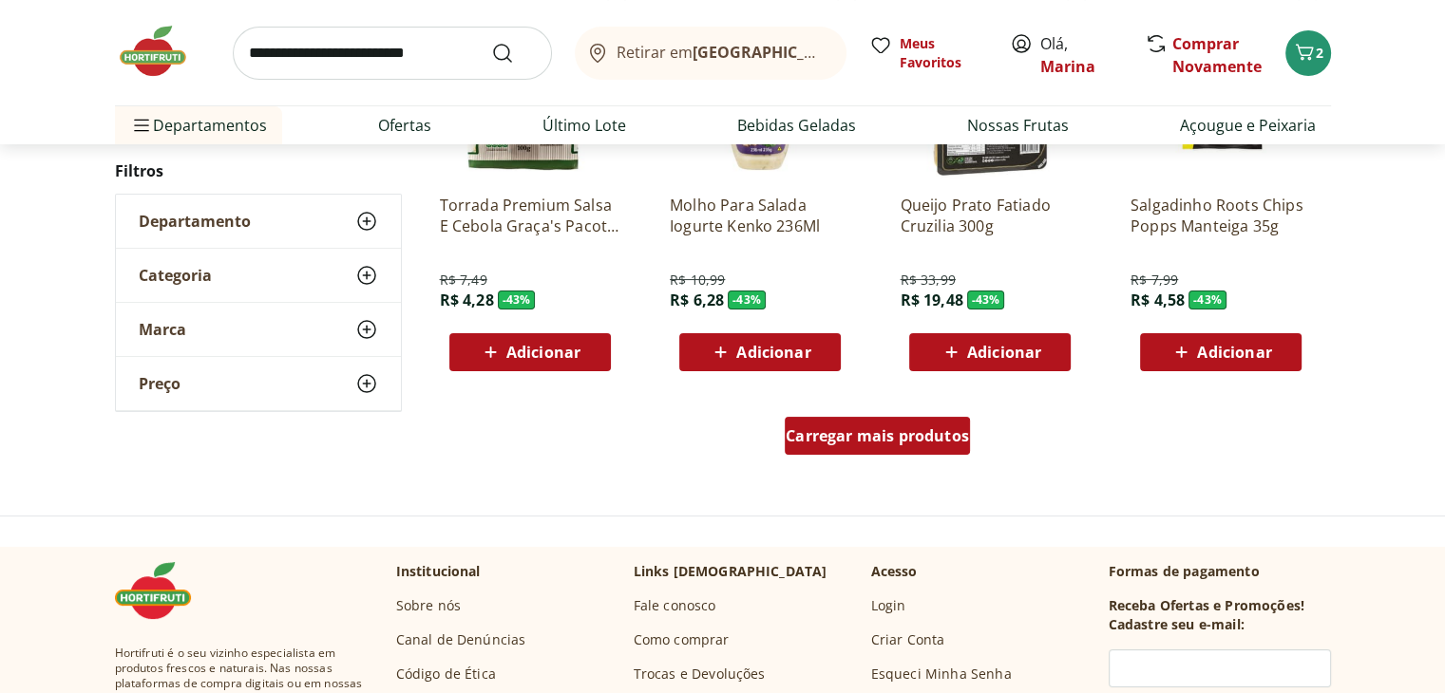
click at [889, 441] on span "Carregar mais produtos" at bounding box center [877, 435] width 183 height 15
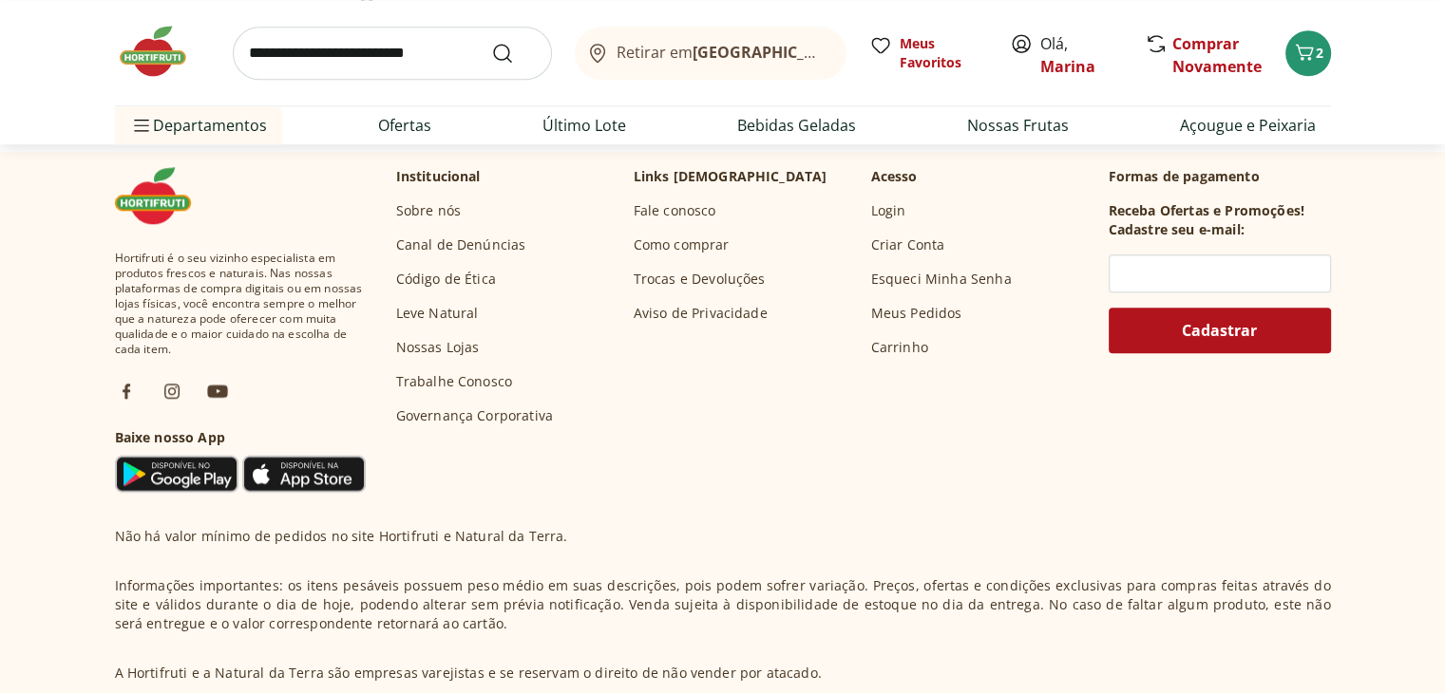
scroll to position [8808, 0]
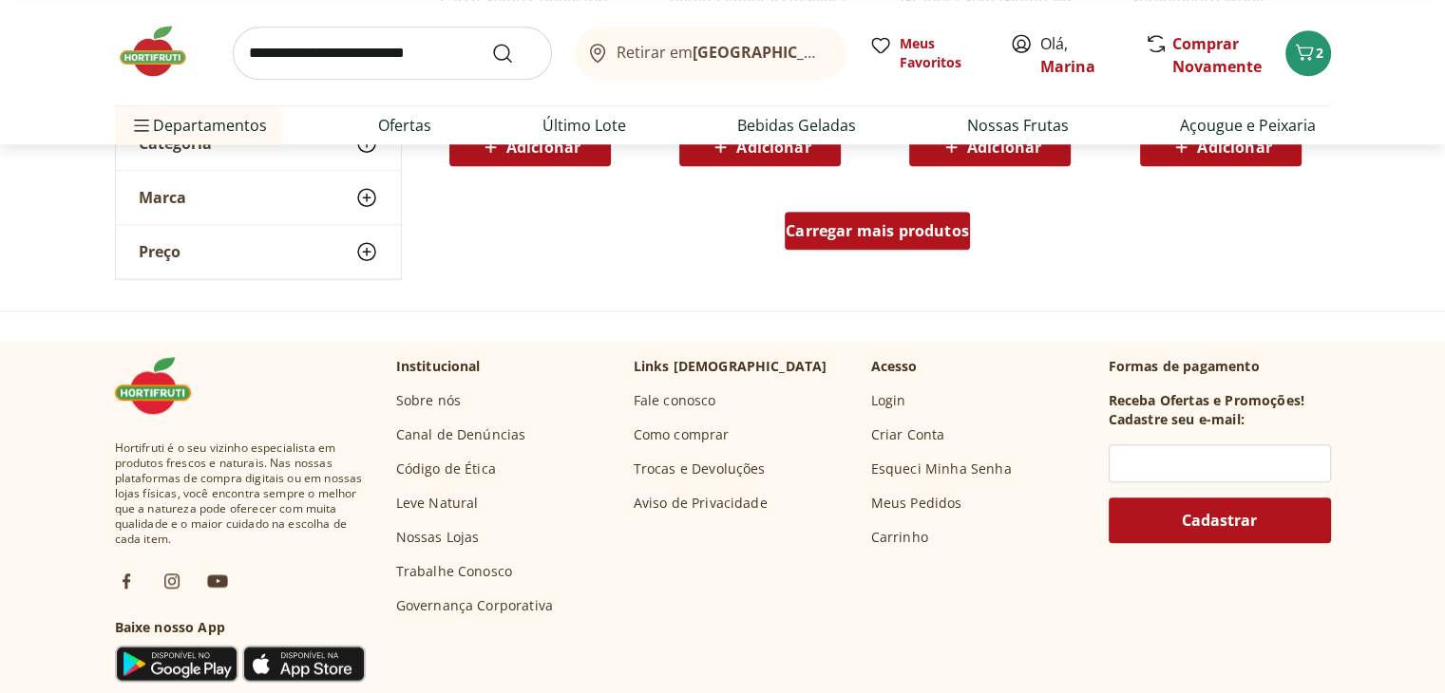
click at [962, 244] on div "Carregar mais produtos" at bounding box center [877, 231] width 185 height 38
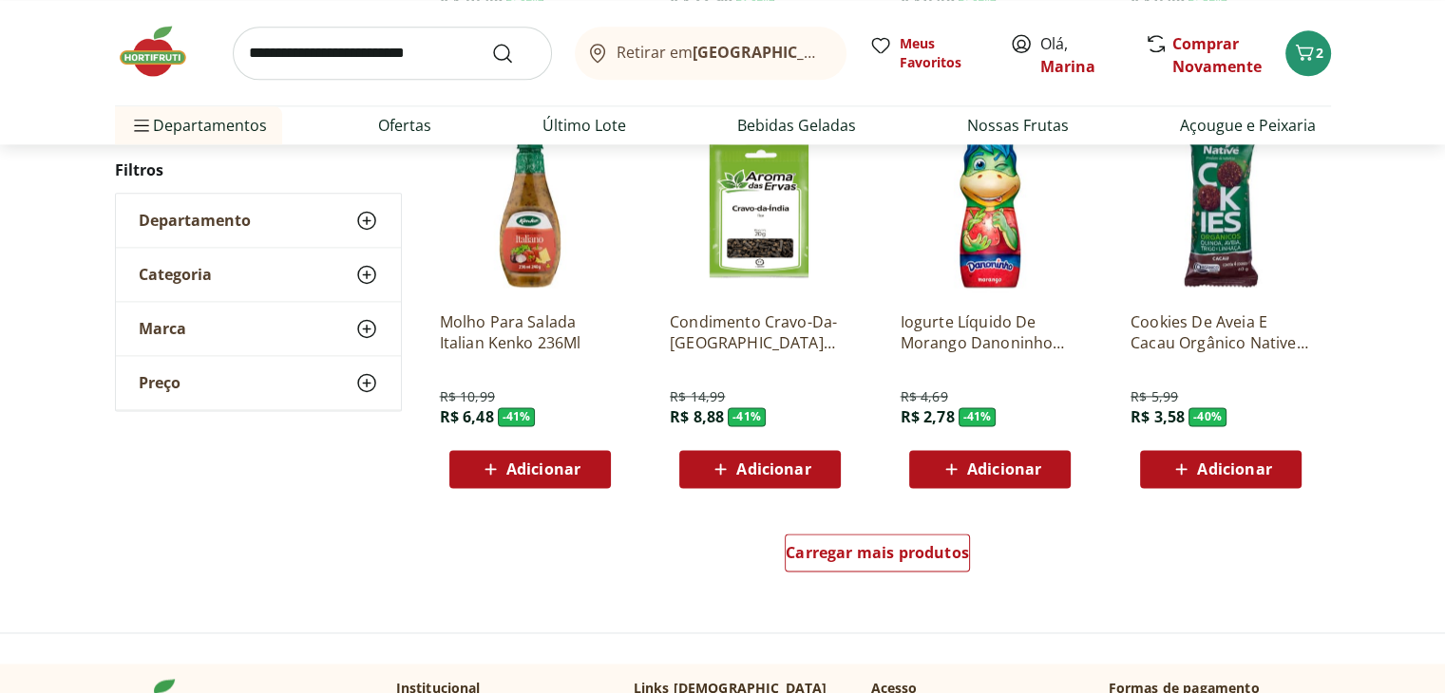
scroll to position [9758, 0]
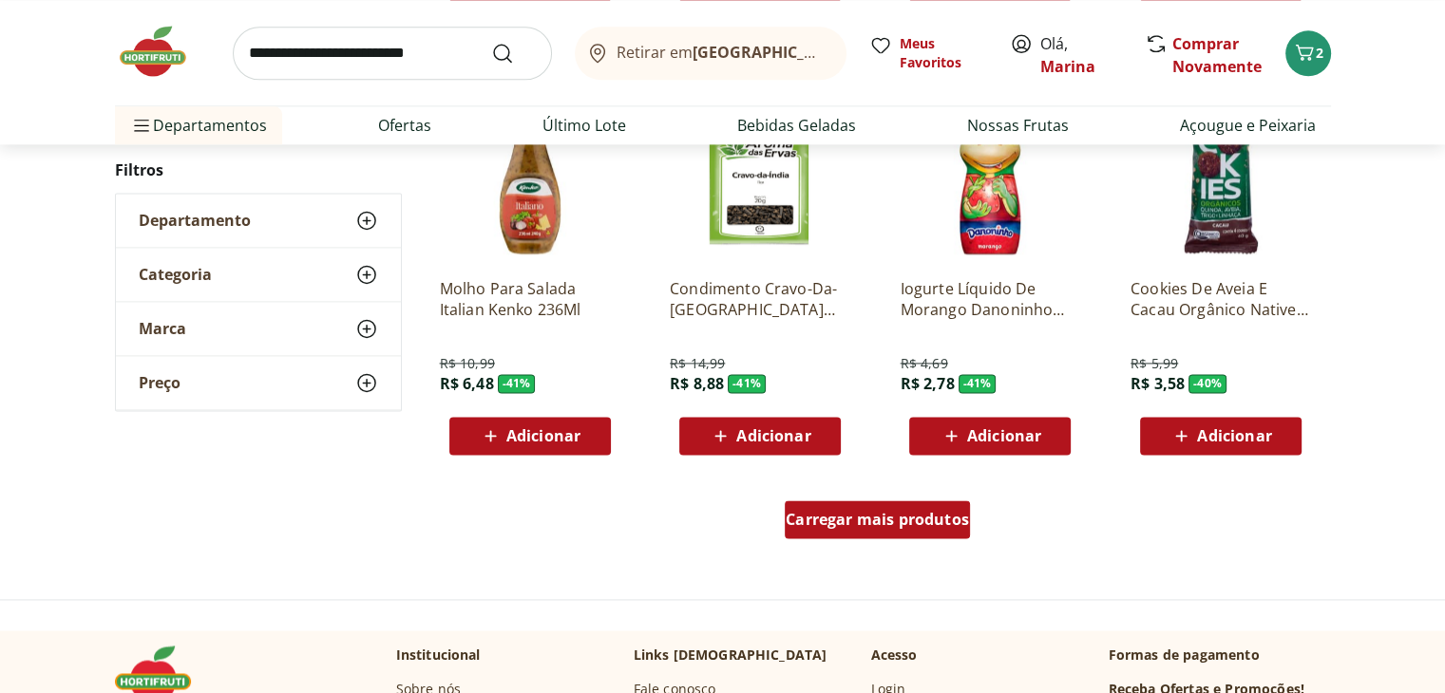
click at [882, 527] on span "Carregar mais produtos" at bounding box center [877, 519] width 183 height 15
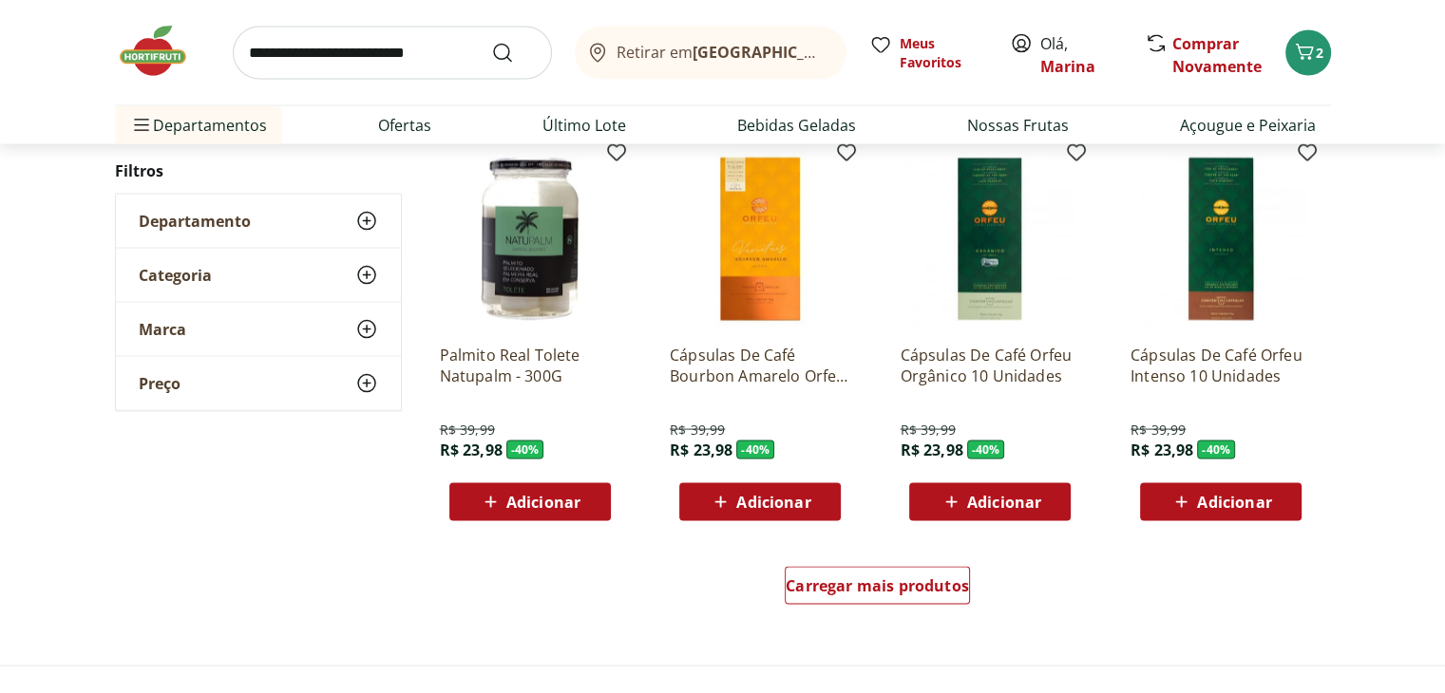
scroll to position [10898, 0]
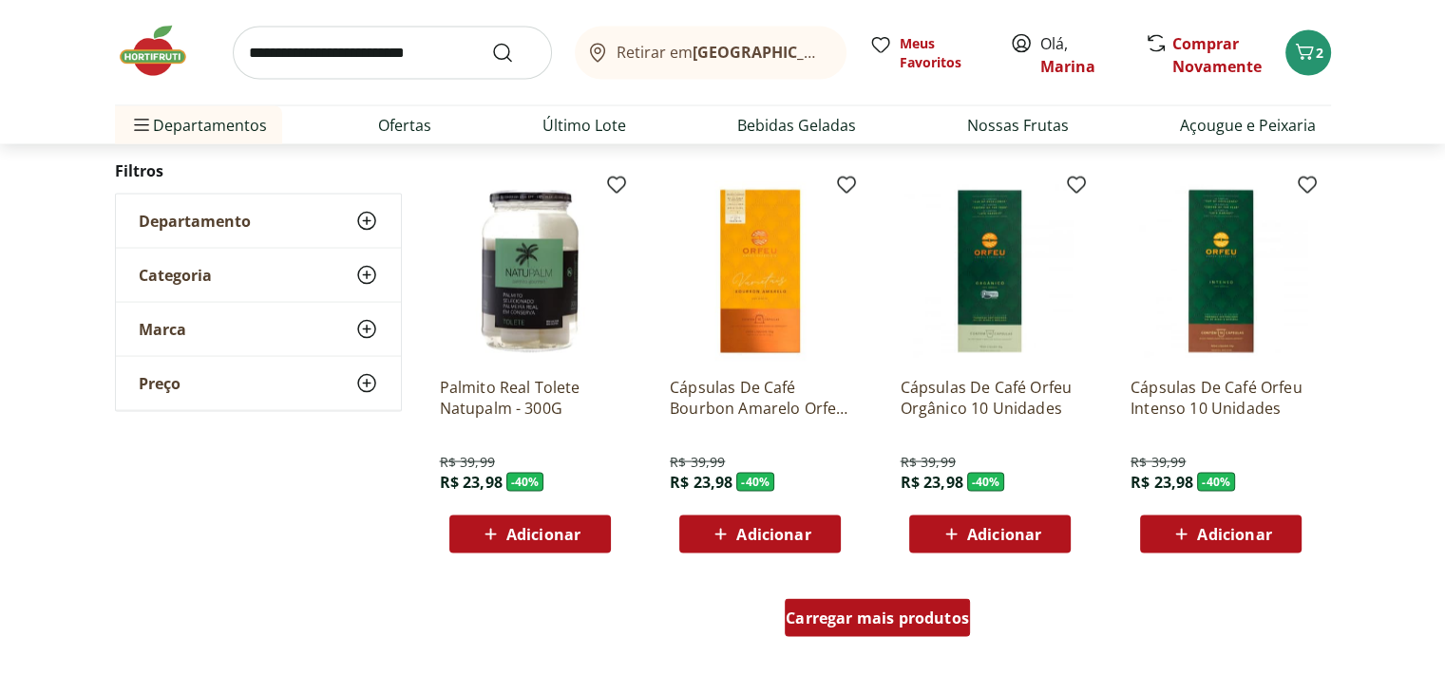
click at [879, 632] on div "Carregar mais produtos" at bounding box center [877, 618] width 185 height 38
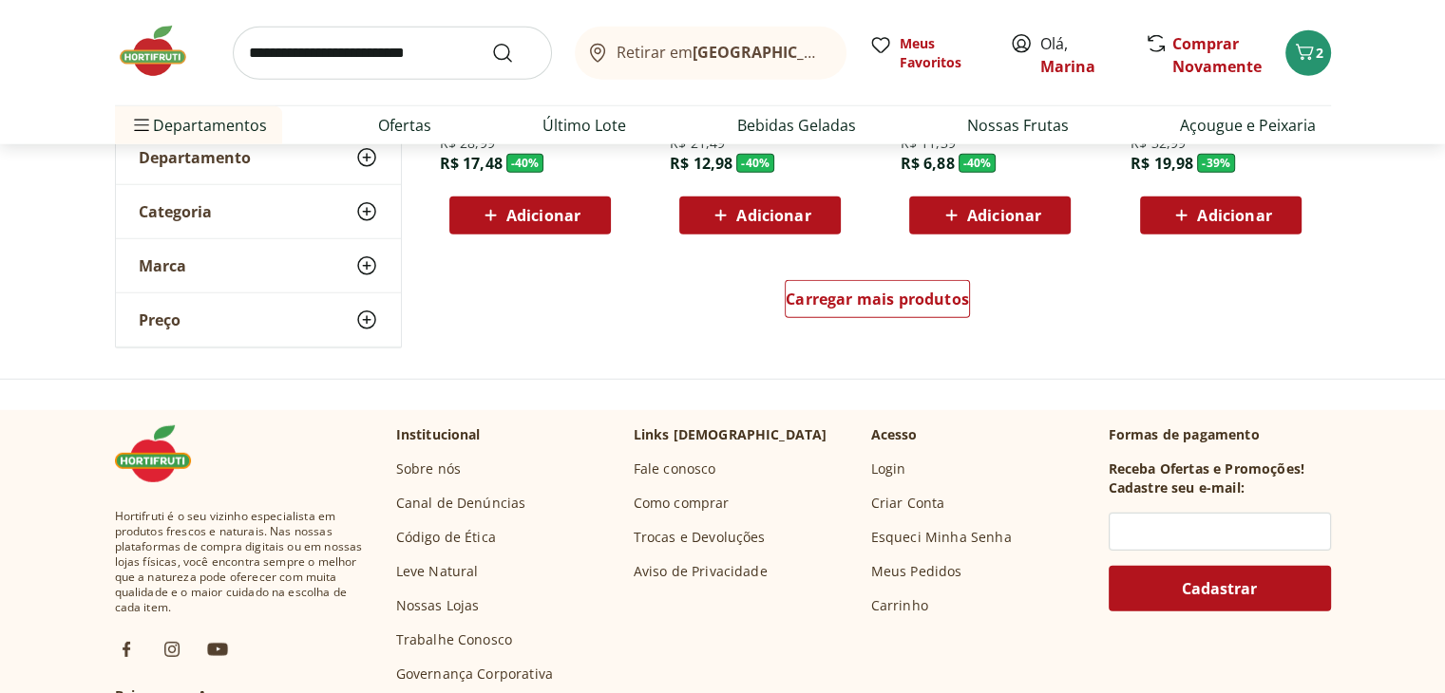
scroll to position [12429, 0]
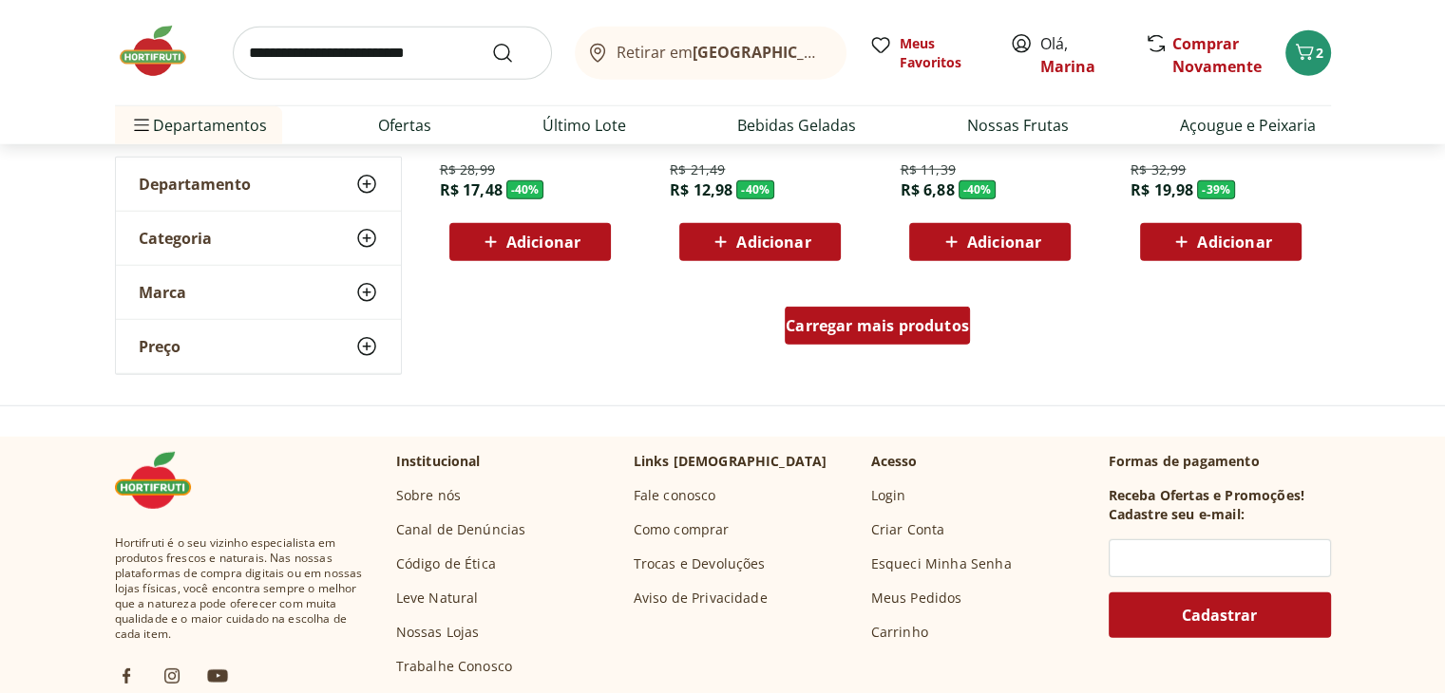
click at [871, 324] on span "Carregar mais produtos" at bounding box center [877, 325] width 183 height 15
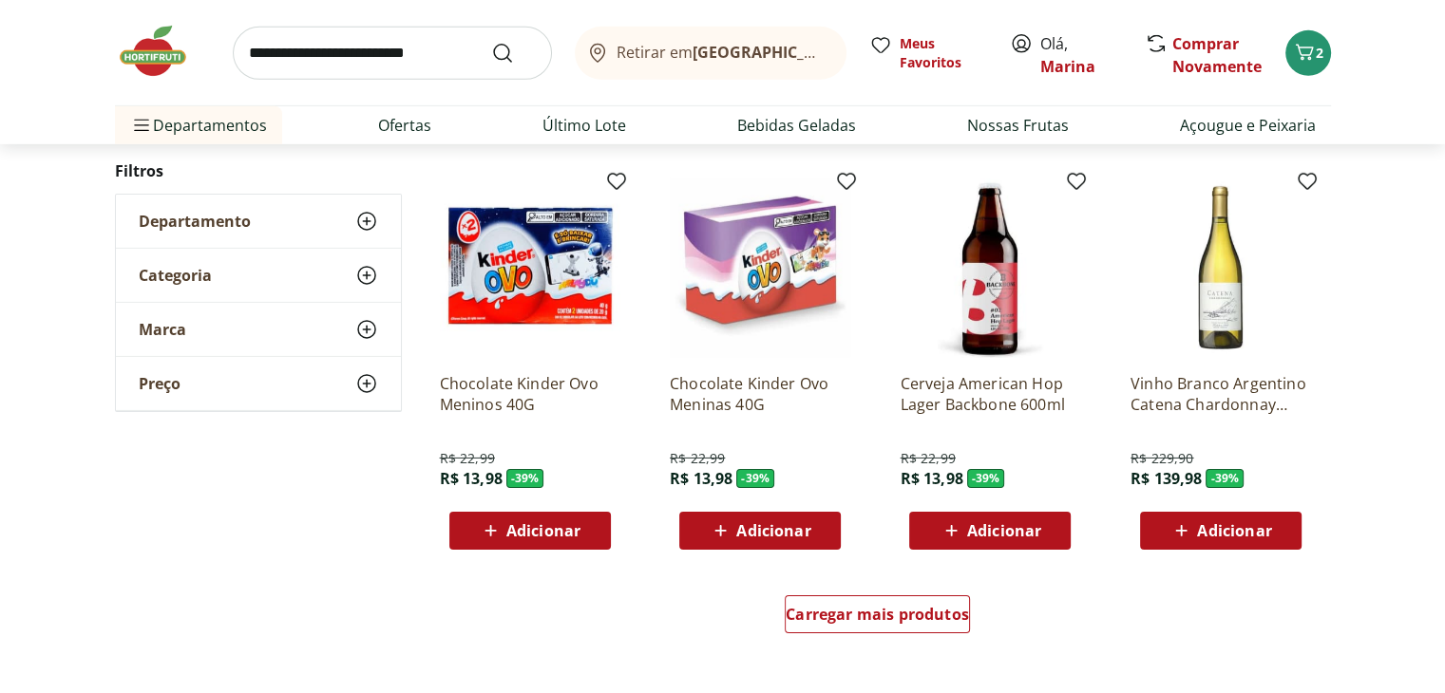
scroll to position [13474, 0]
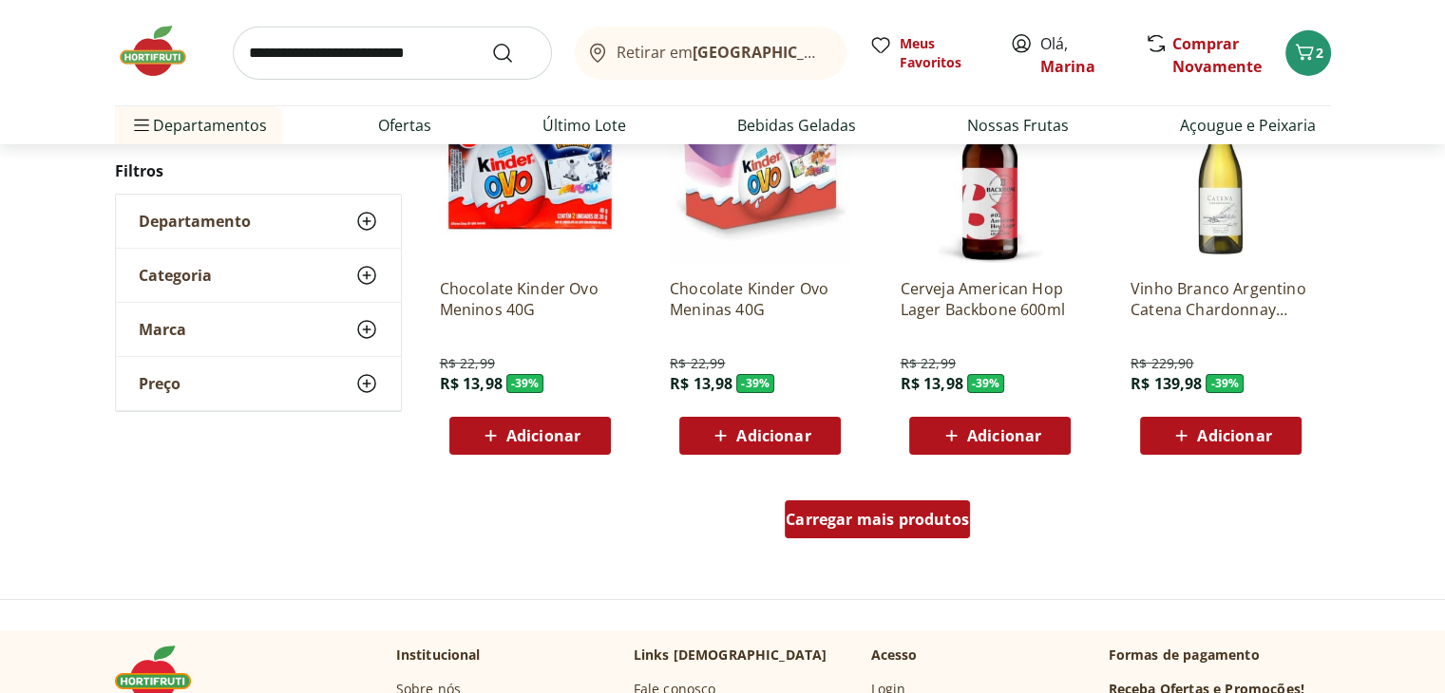
click at [925, 527] on span "Carregar mais produtos" at bounding box center [877, 519] width 183 height 15
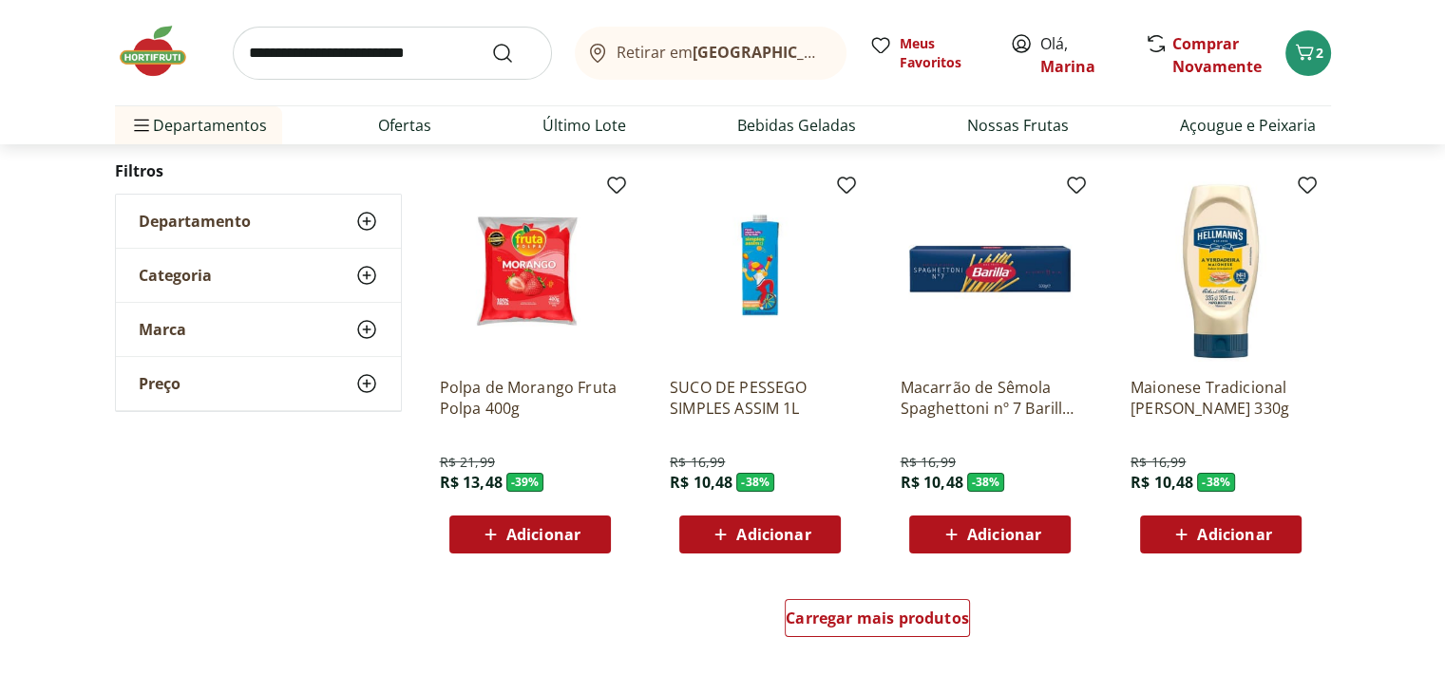
scroll to position [14709, 0]
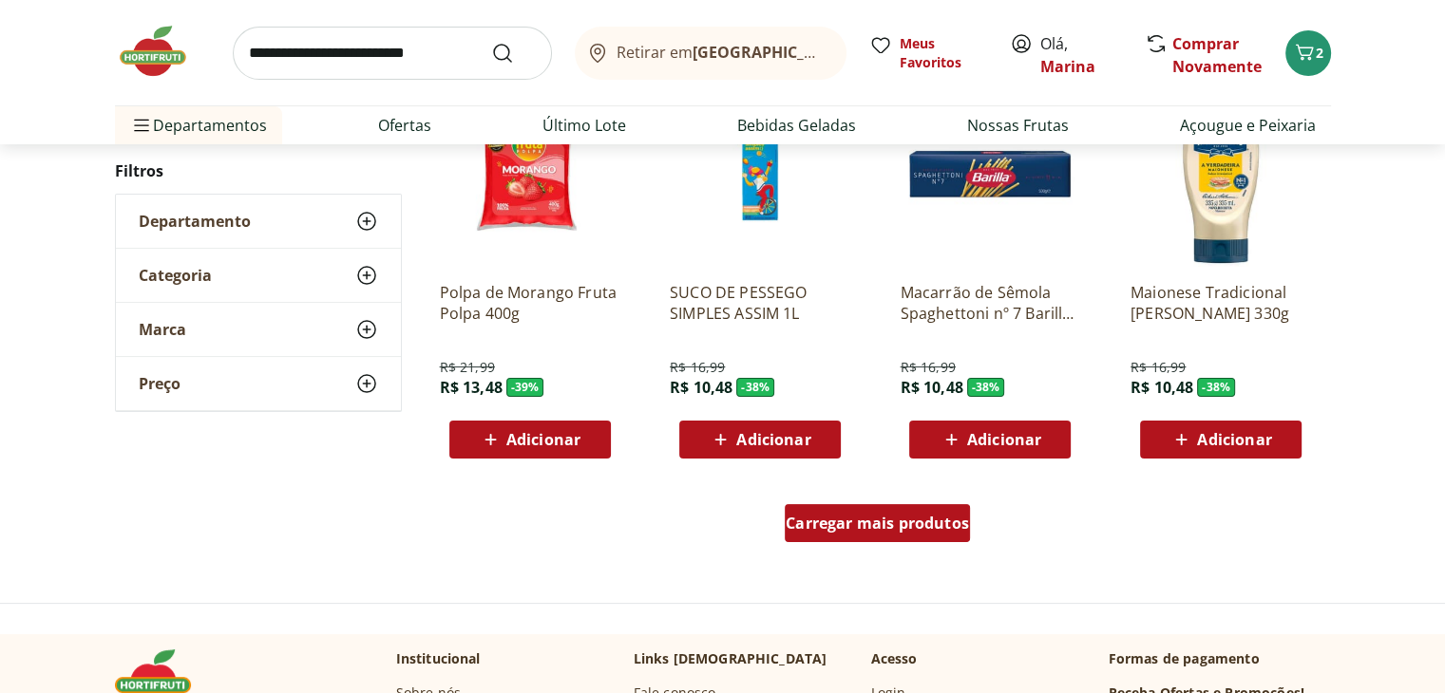
click at [832, 520] on span "Carregar mais produtos" at bounding box center [877, 523] width 183 height 15
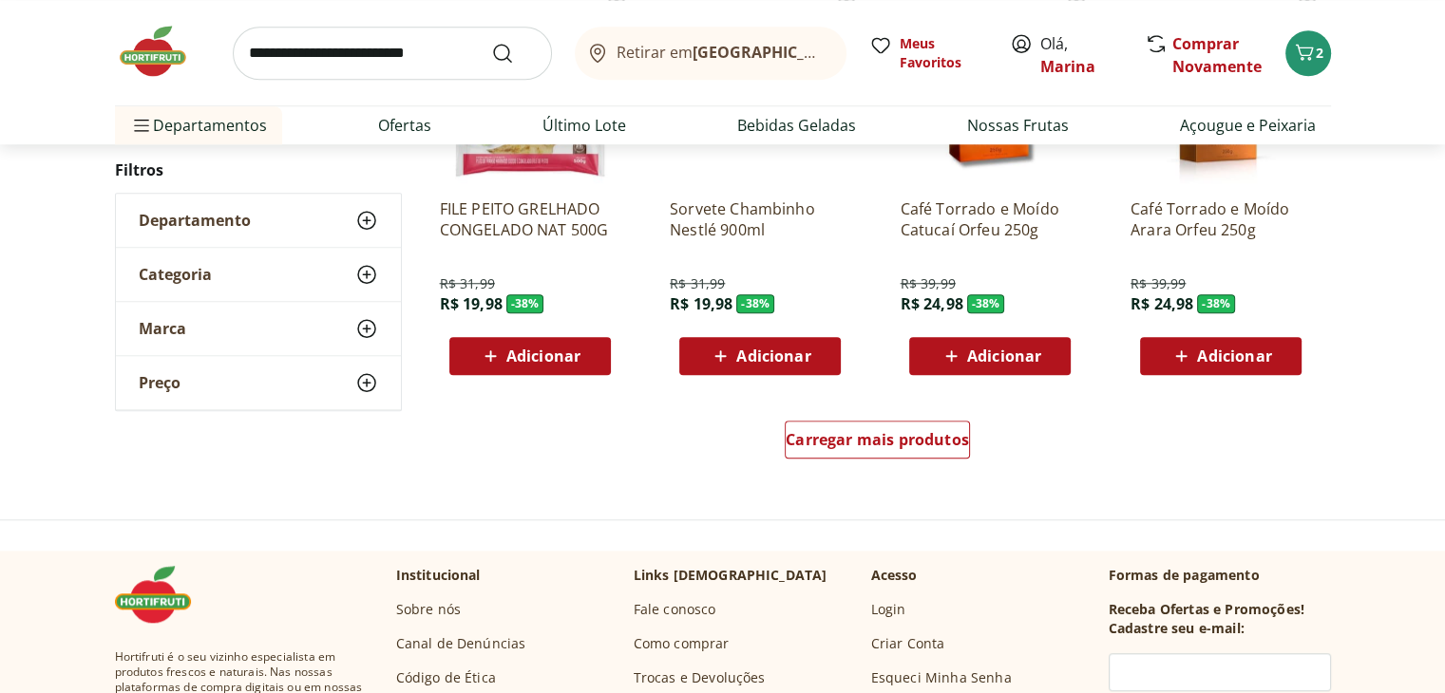
scroll to position [16039, 0]
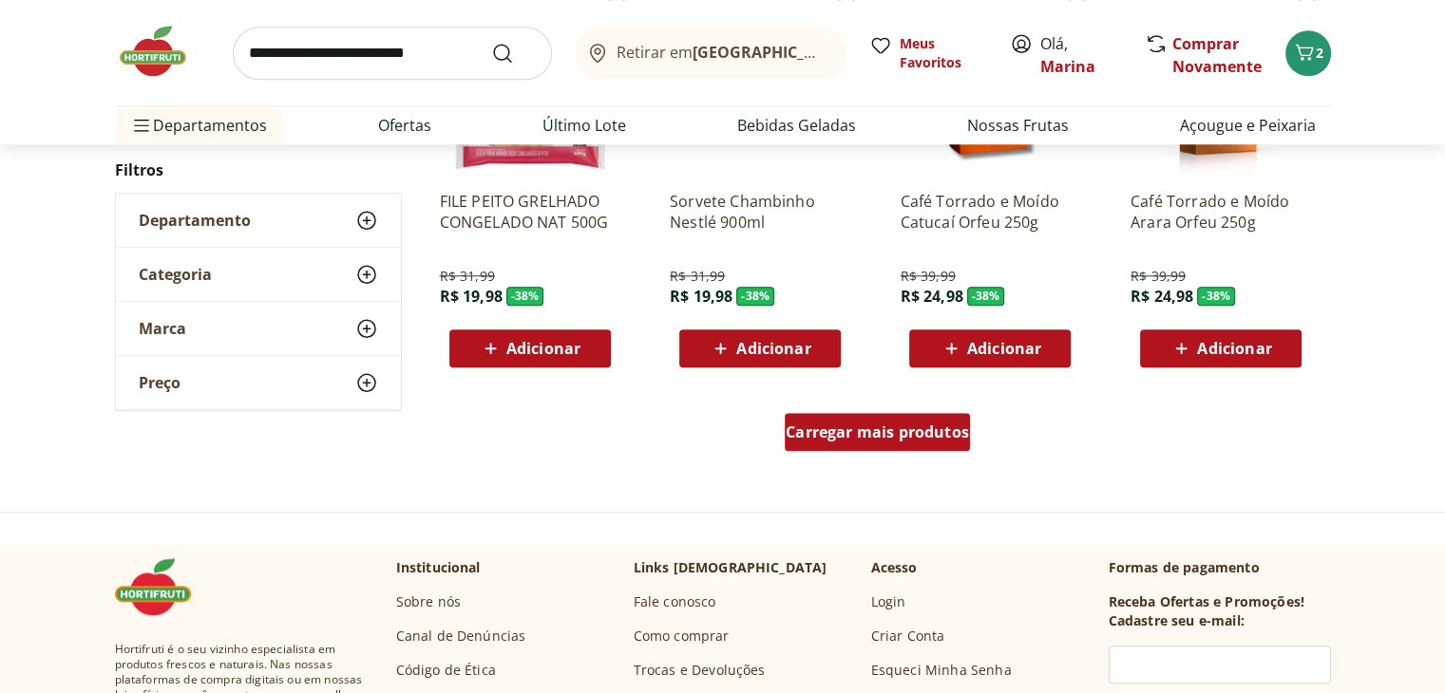
click at [897, 432] on span "Carregar mais produtos" at bounding box center [877, 432] width 183 height 15
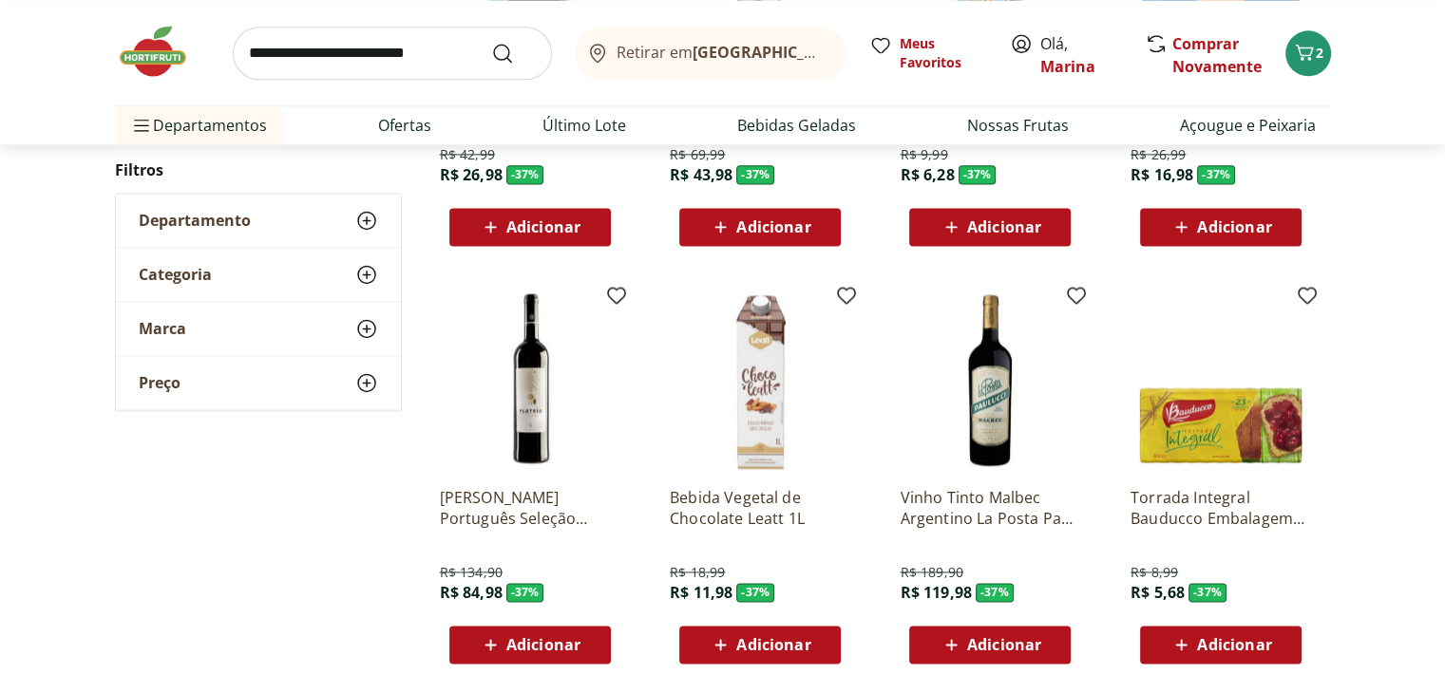
scroll to position [17084, 0]
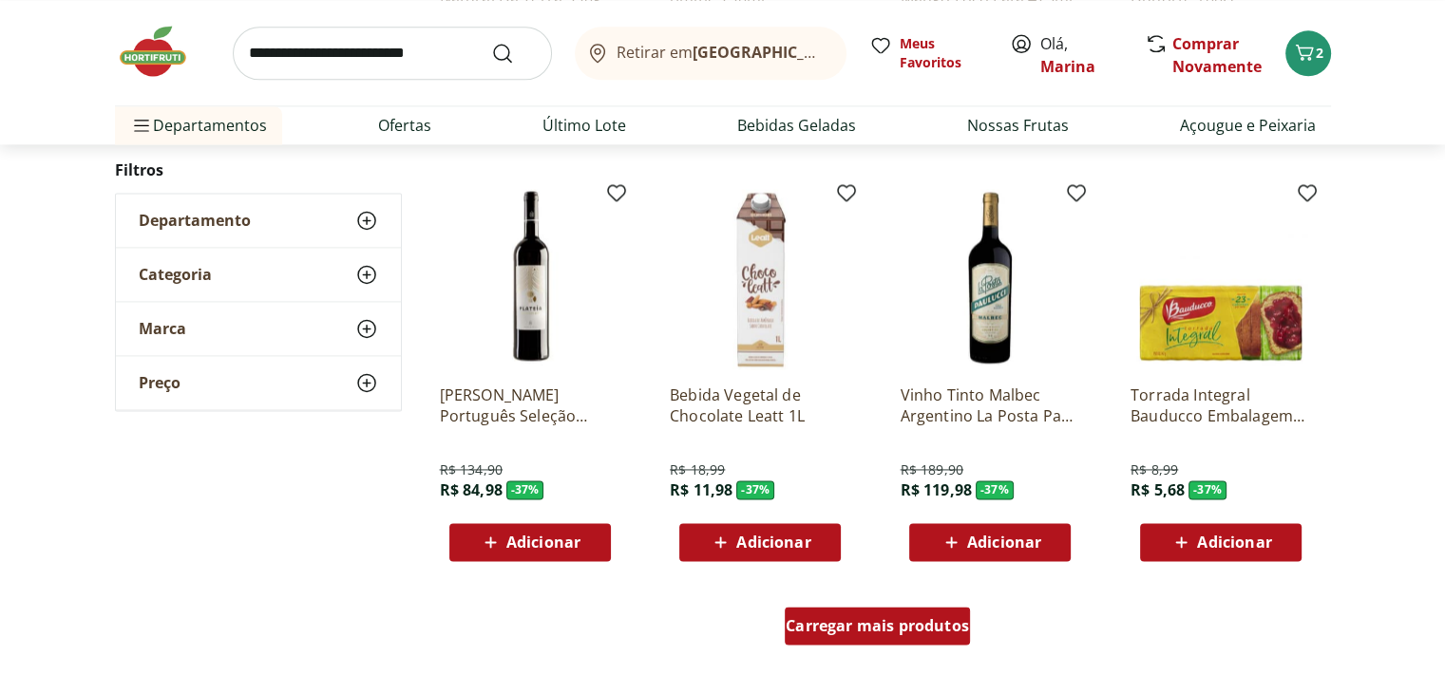
click at [869, 619] on span "Carregar mais produtos" at bounding box center [877, 625] width 183 height 15
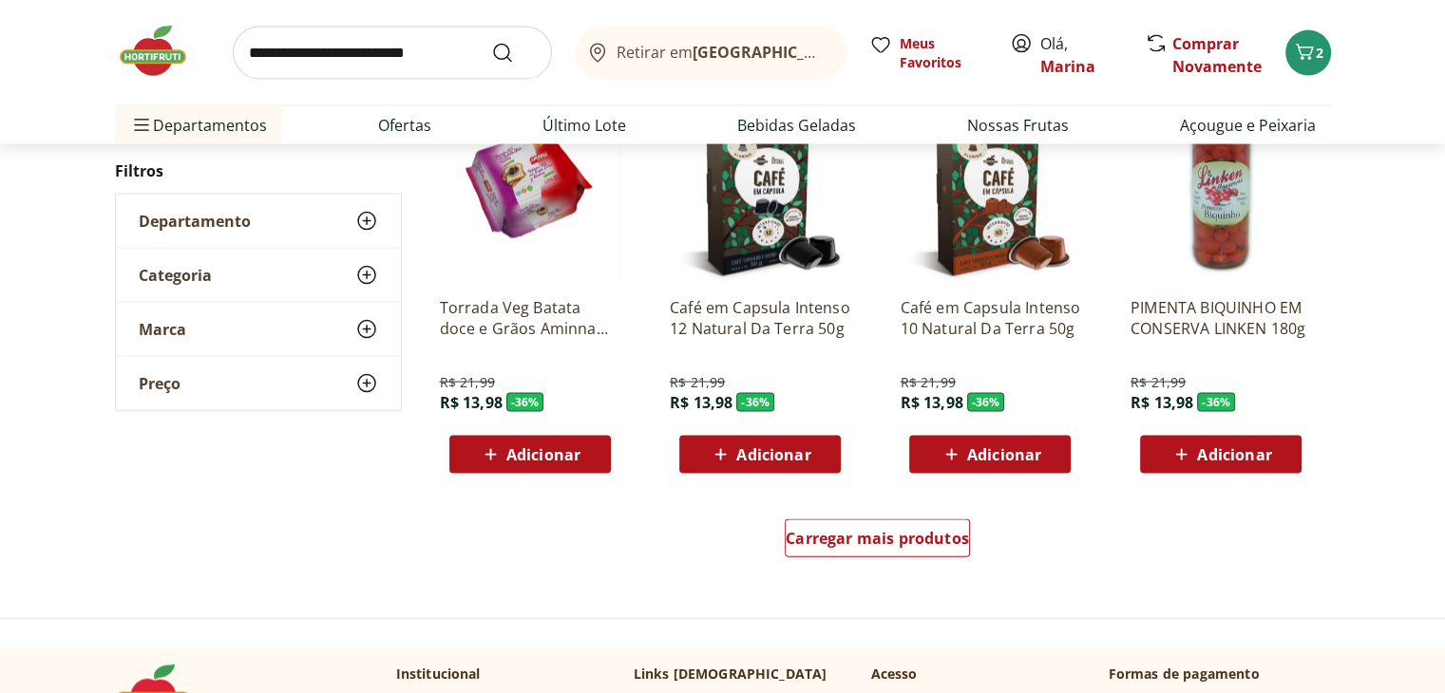
scroll to position [18509, 0]
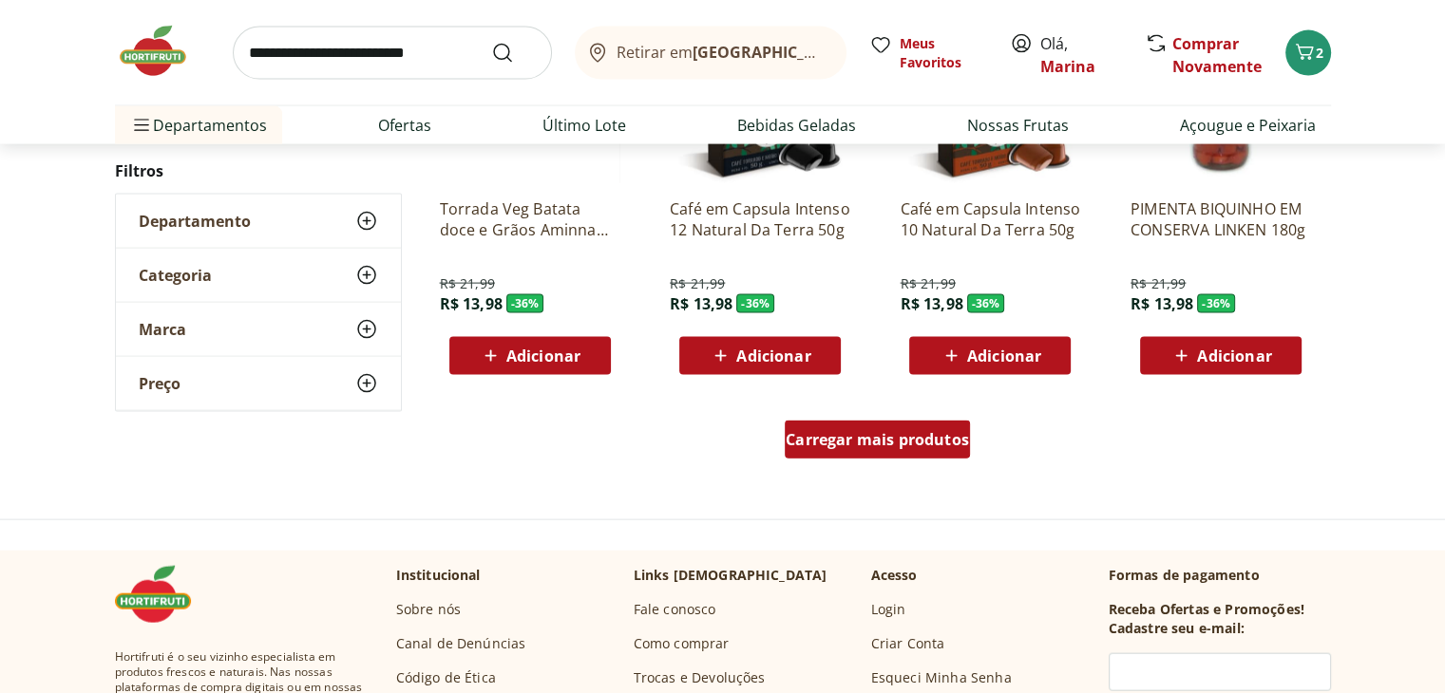
click at [927, 443] on span "Carregar mais produtos" at bounding box center [877, 439] width 183 height 15
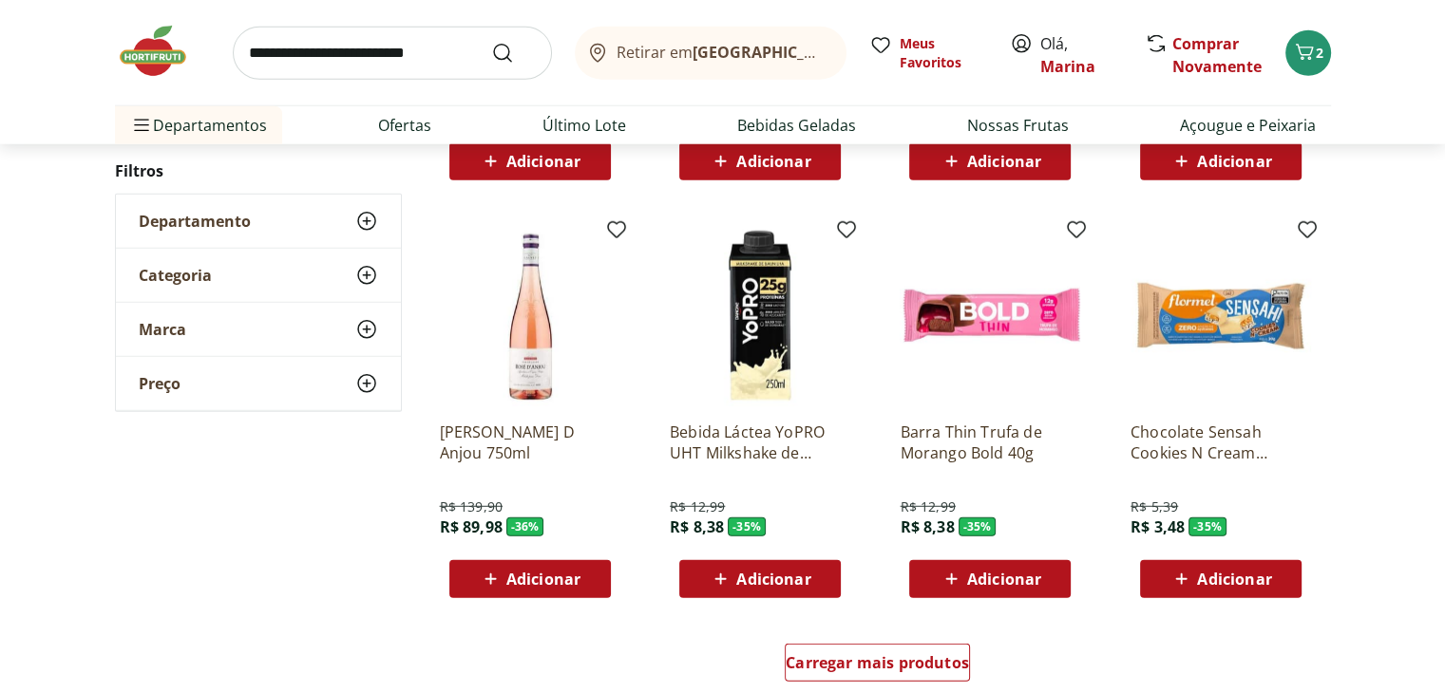
scroll to position [19554, 0]
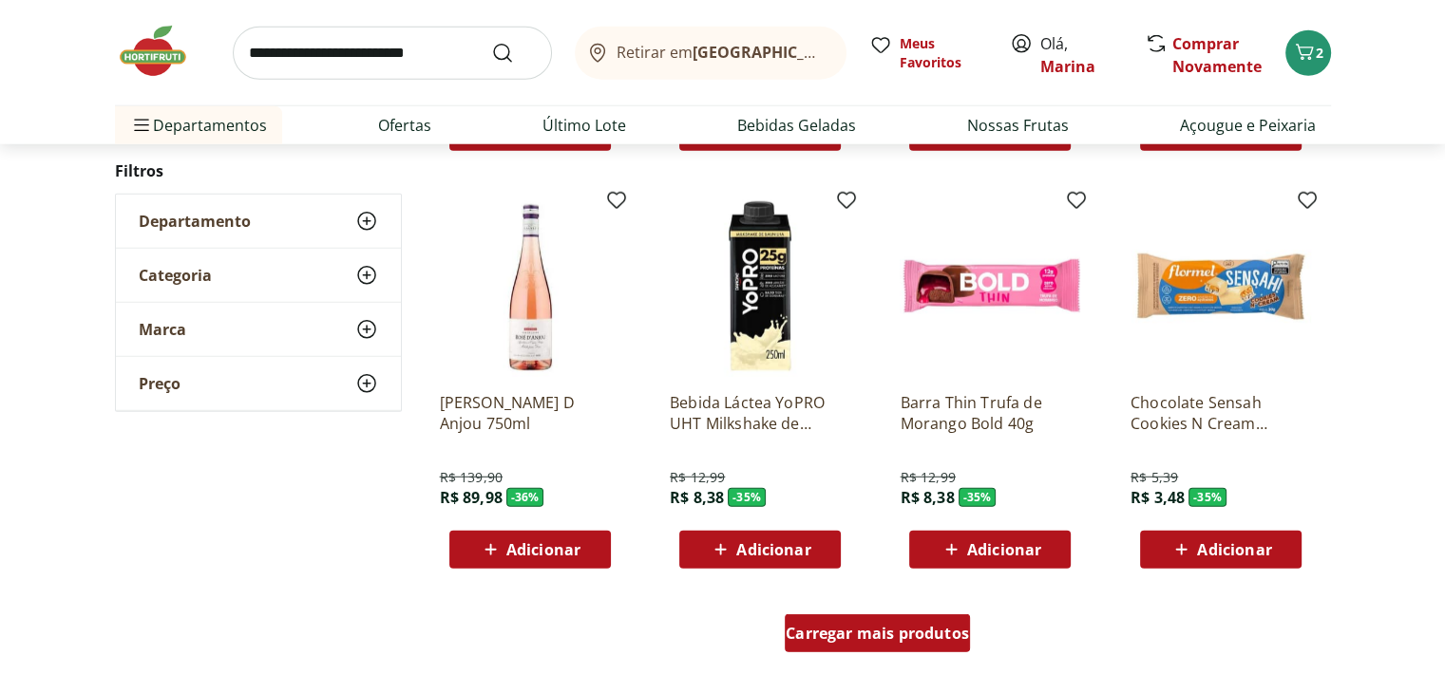
click at [931, 635] on span "Carregar mais produtos" at bounding box center [877, 633] width 183 height 15
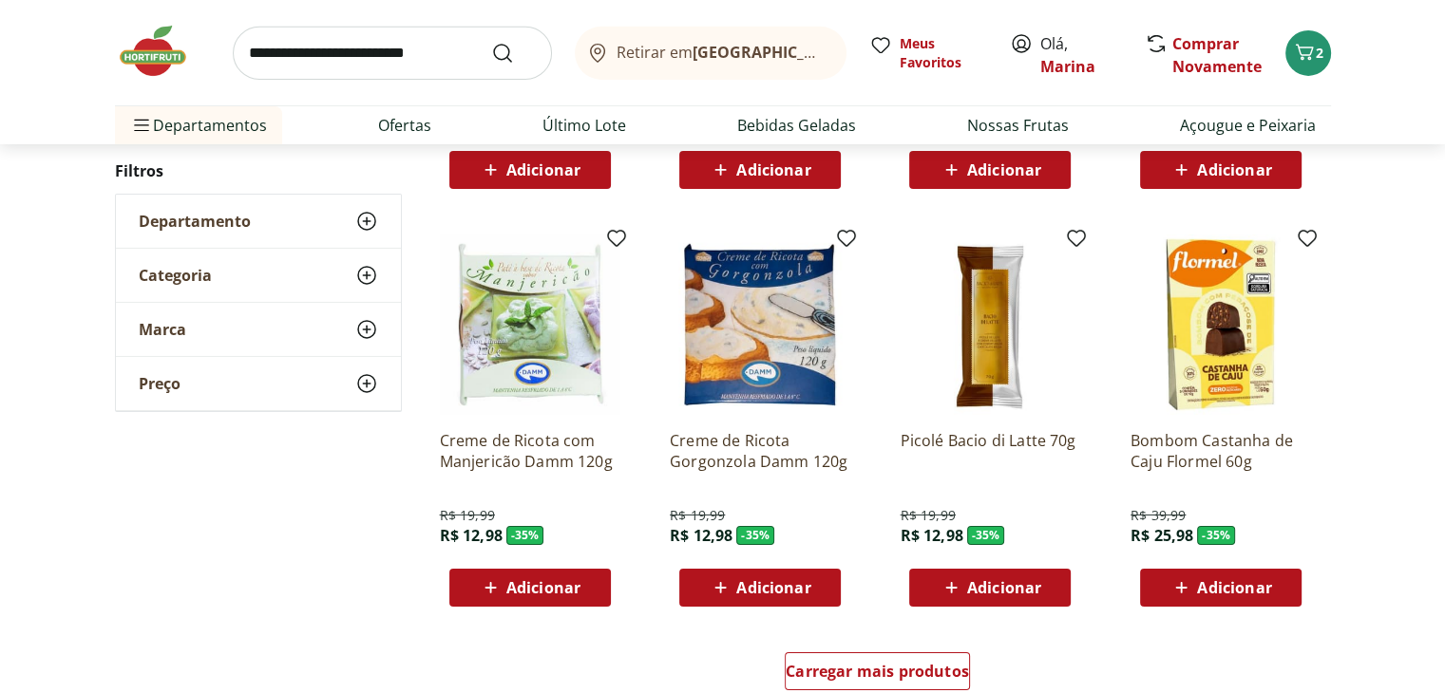
scroll to position [20815, 0]
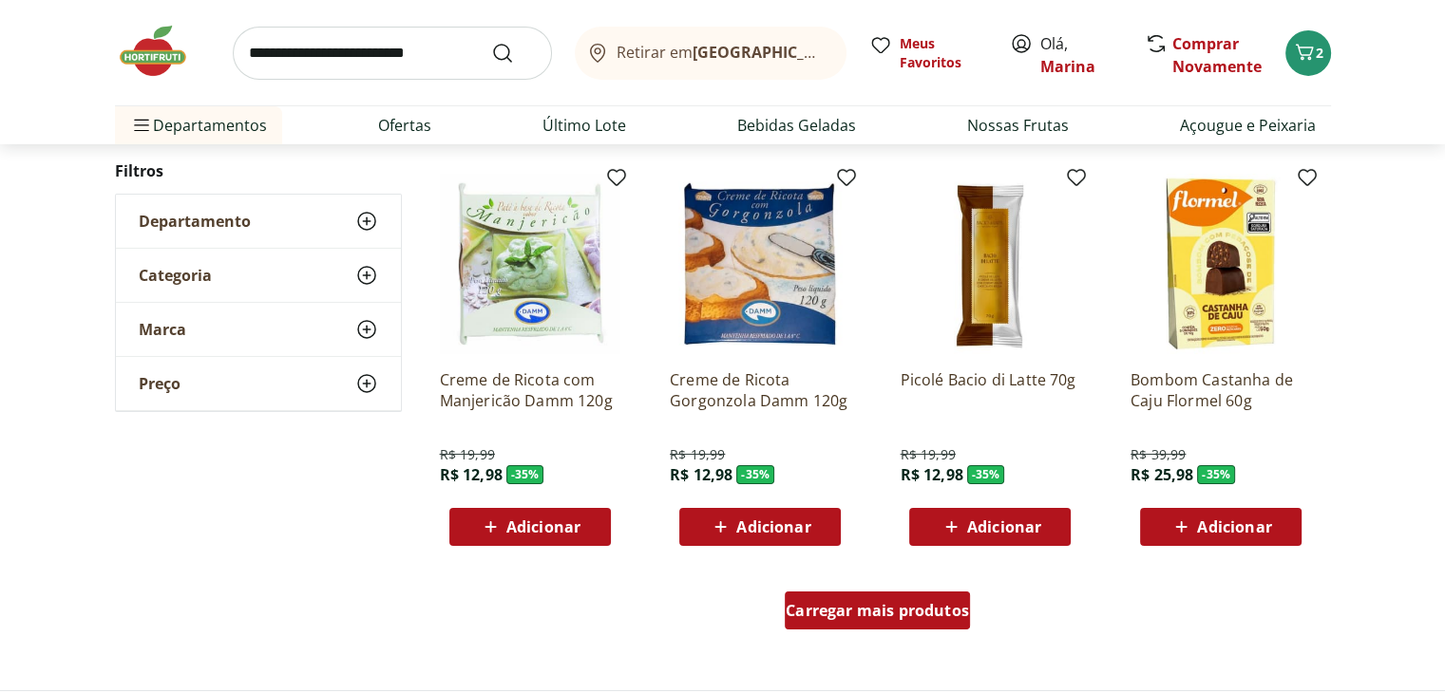
click at [834, 617] on span "Carregar mais produtos" at bounding box center [877, 610] width 183 height 15
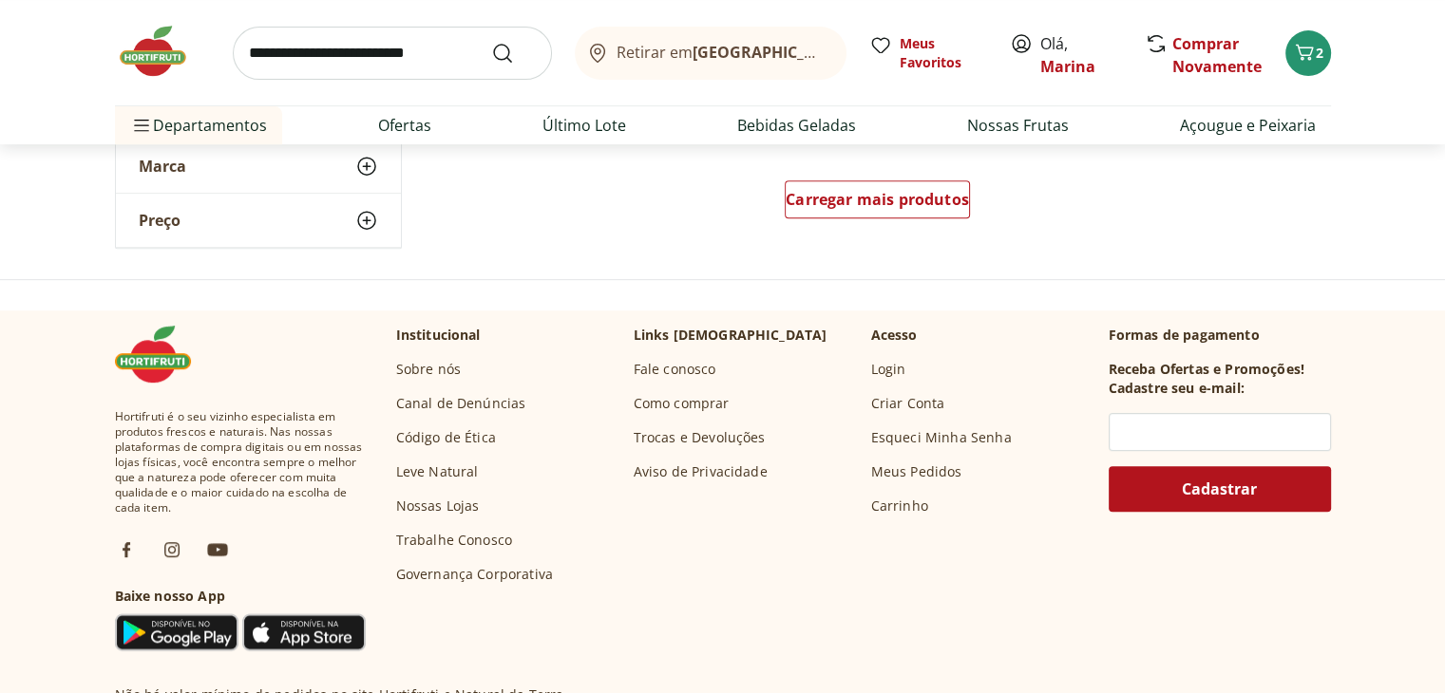
scroll to position [22434, 0]
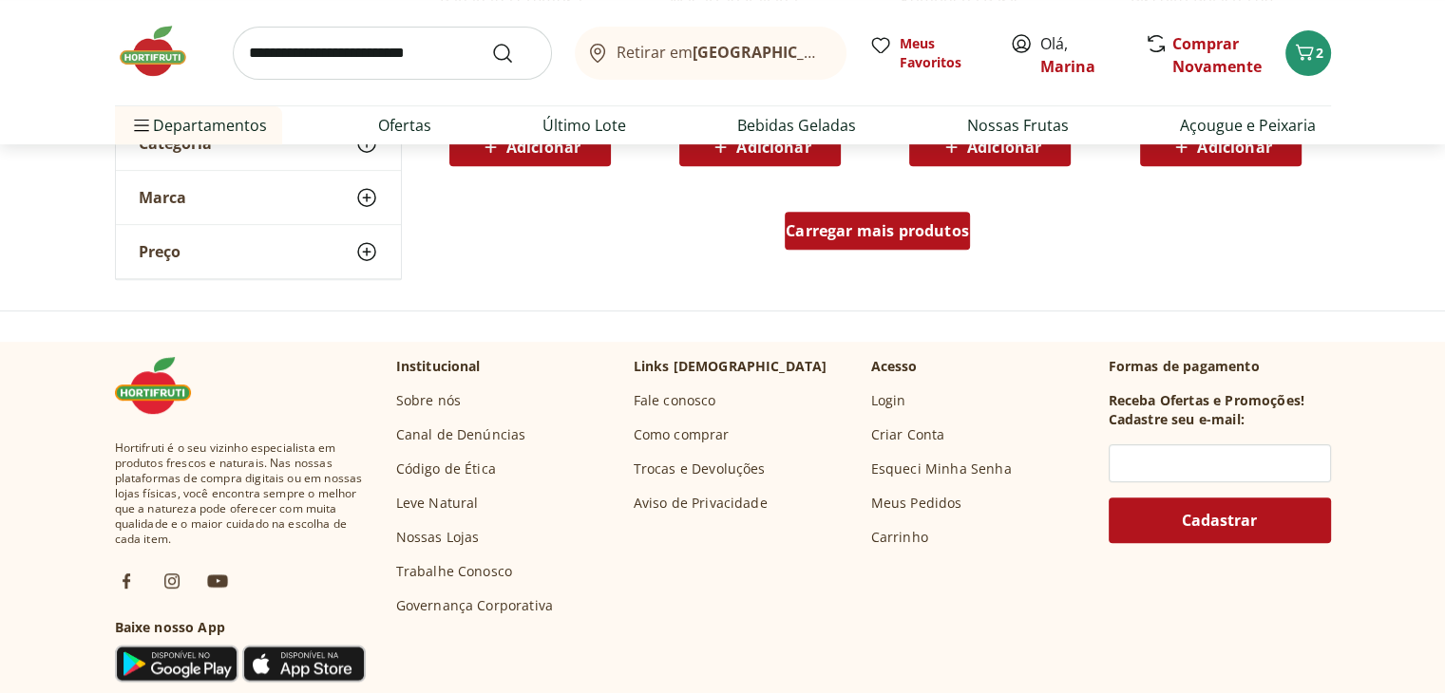
click at [918, 240] on div "Carregar mais produtos" at bounding box center [877, 231] width 185 height 38
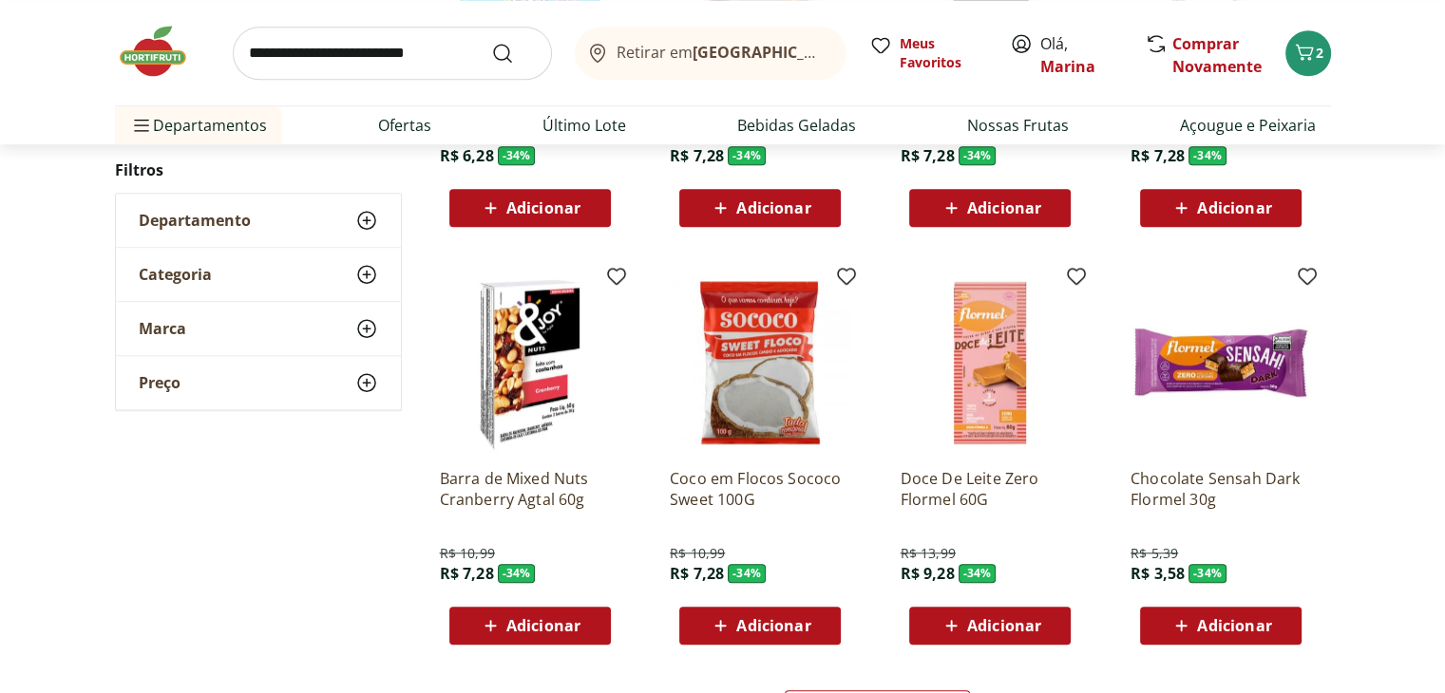
scroll to position [23384, 0]
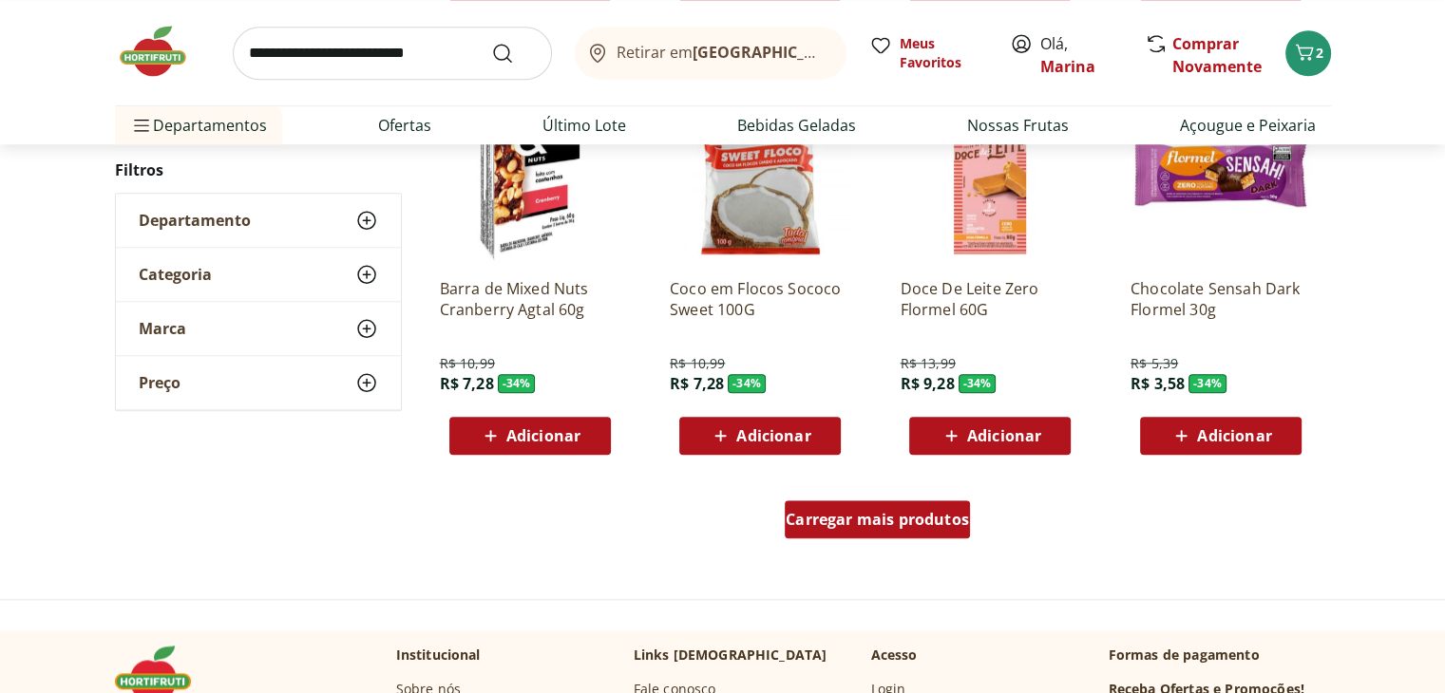
click at [881, 514] on span "Carregar mais produtos" at bounding box center [877, 519] width 183 height 15
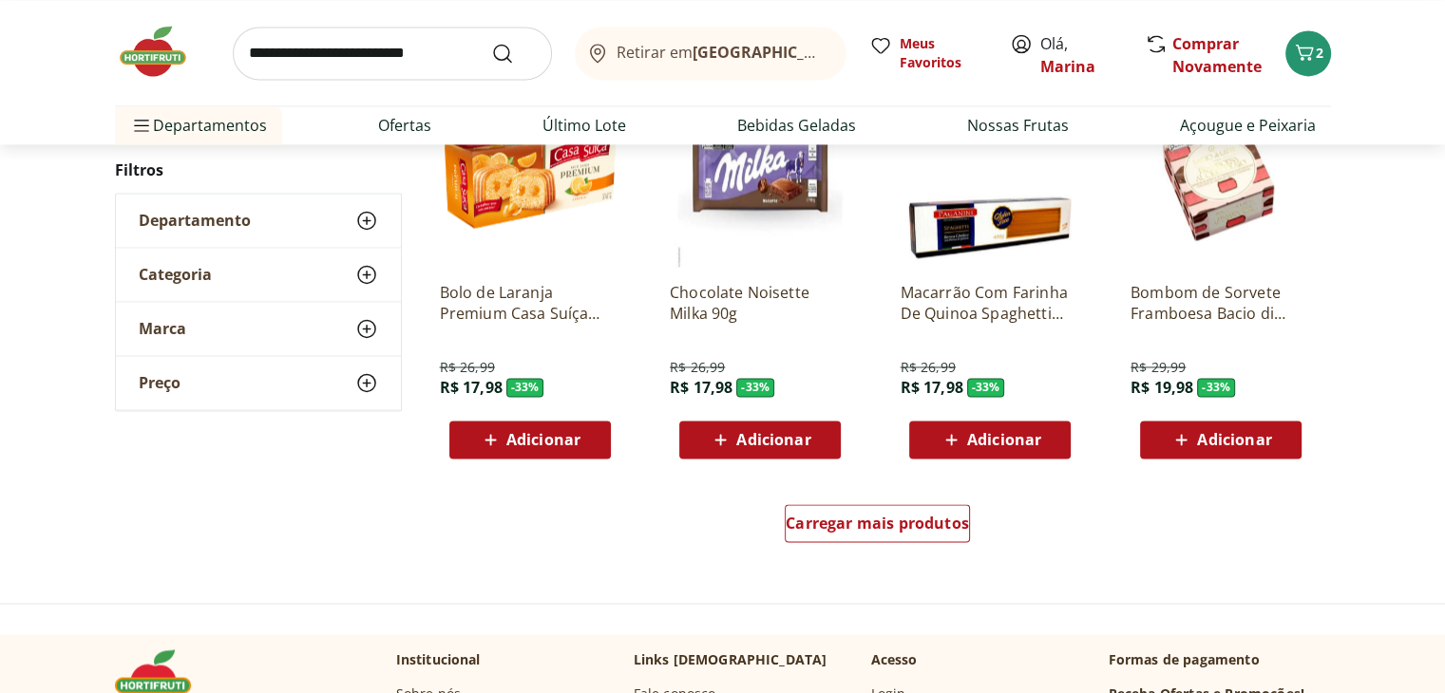
scroll to position [24714, 0]
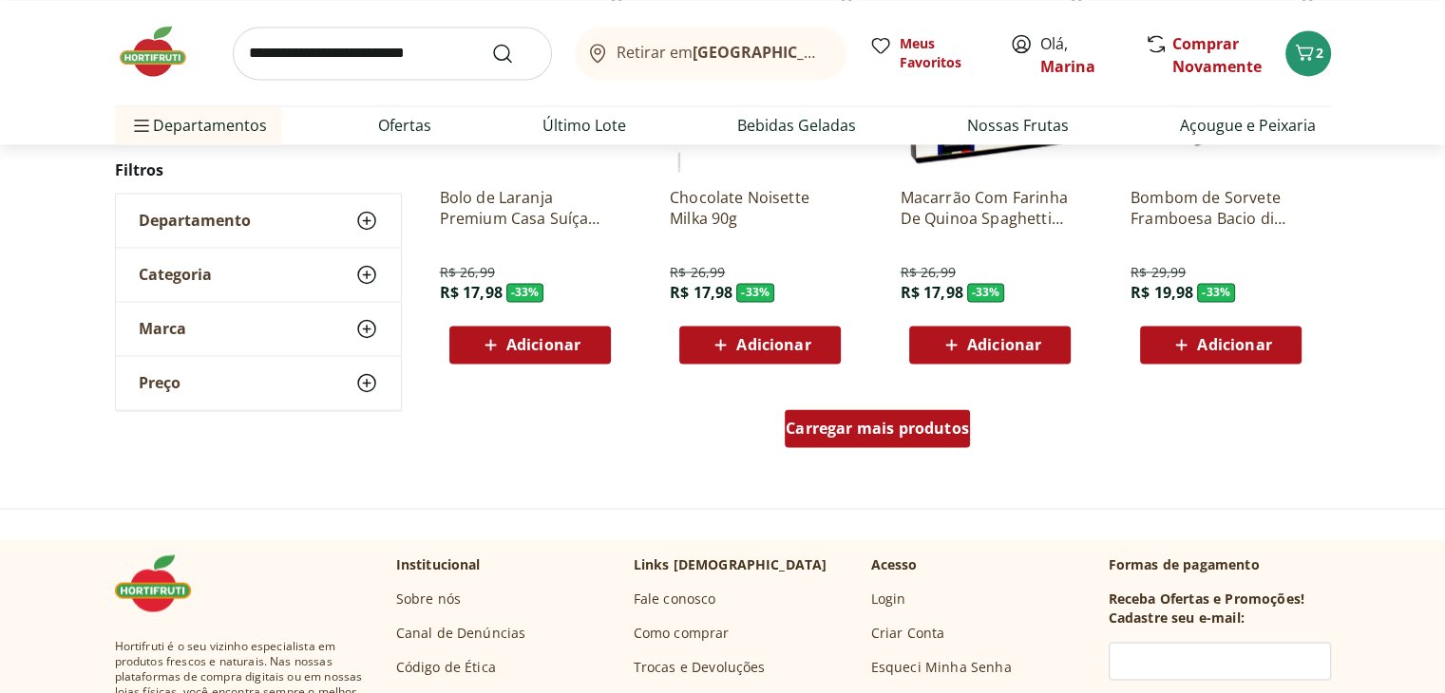
click at [858, 427] on span "Carregar mais produtos" at bounding box center [877, 428] width 183 height 15
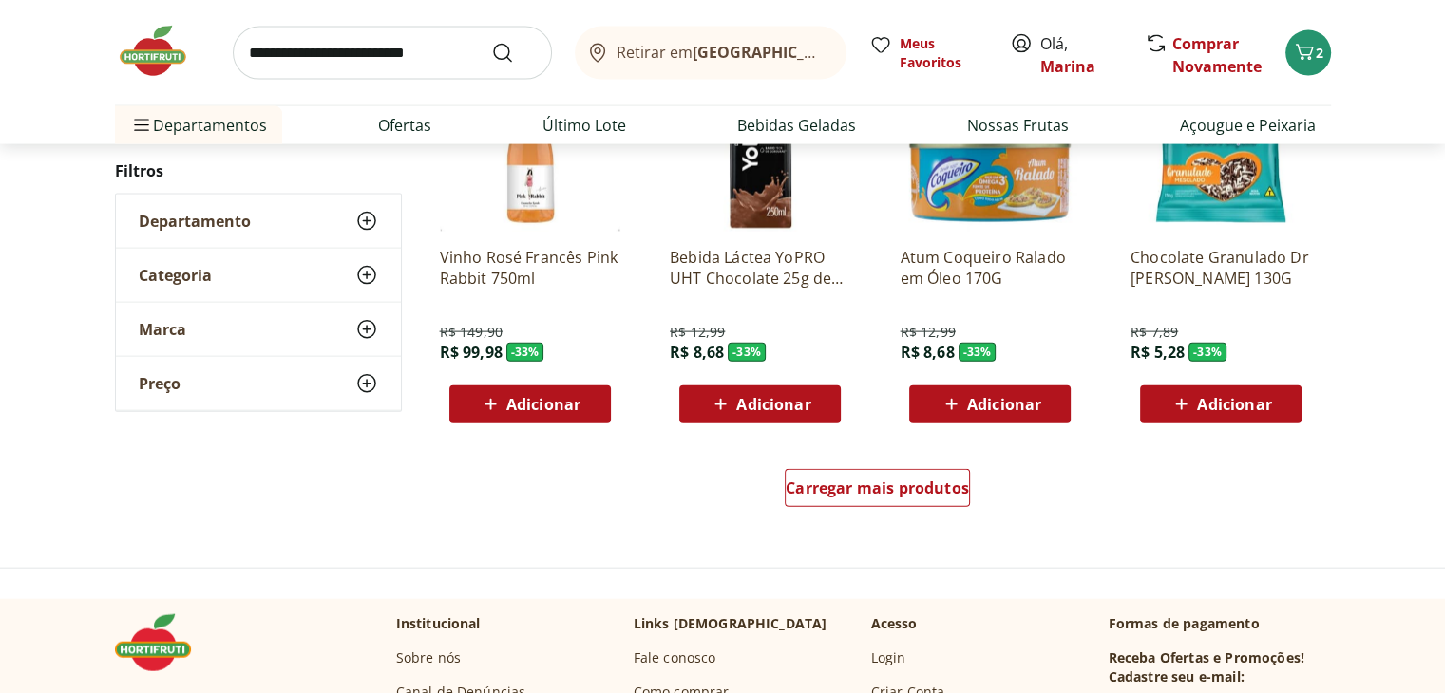
scroll to position [25949, 0]
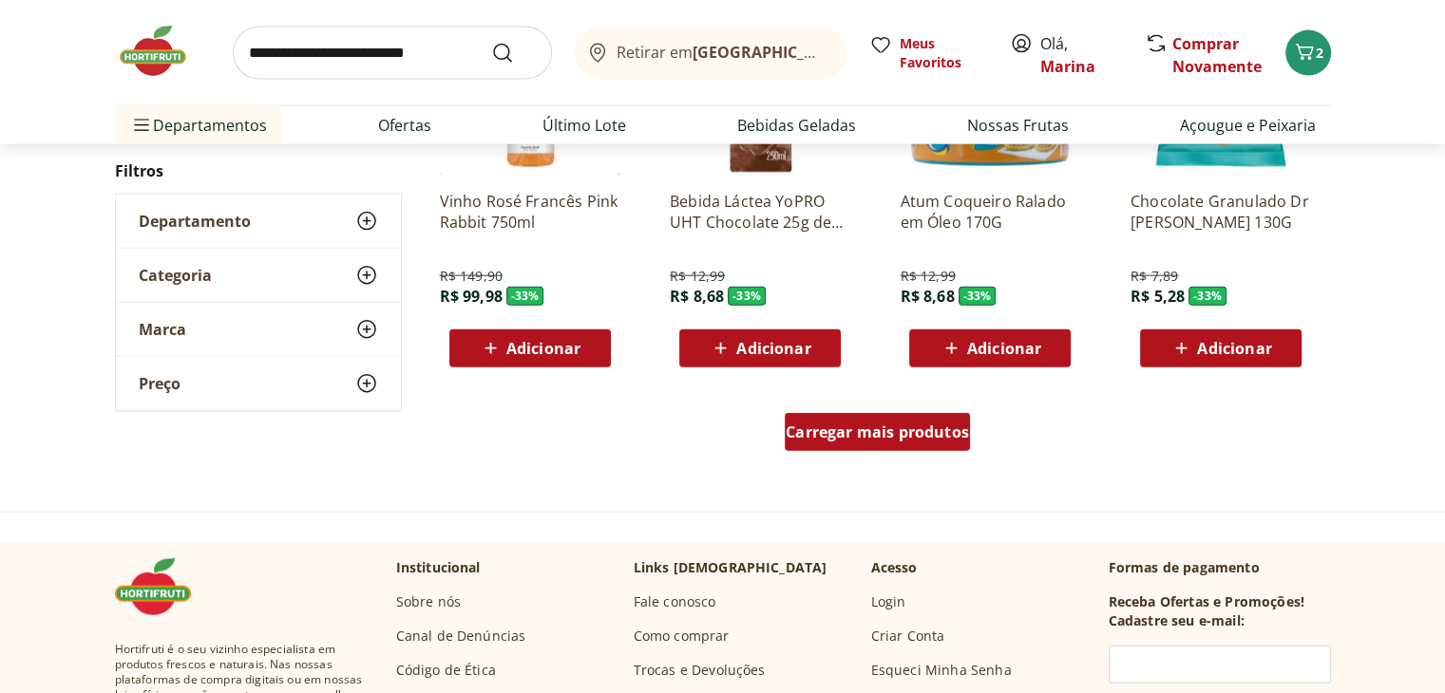
click at [875, 425] on span "Carregar mais produtos" at bounding box center [877, 432] width 183 height 15
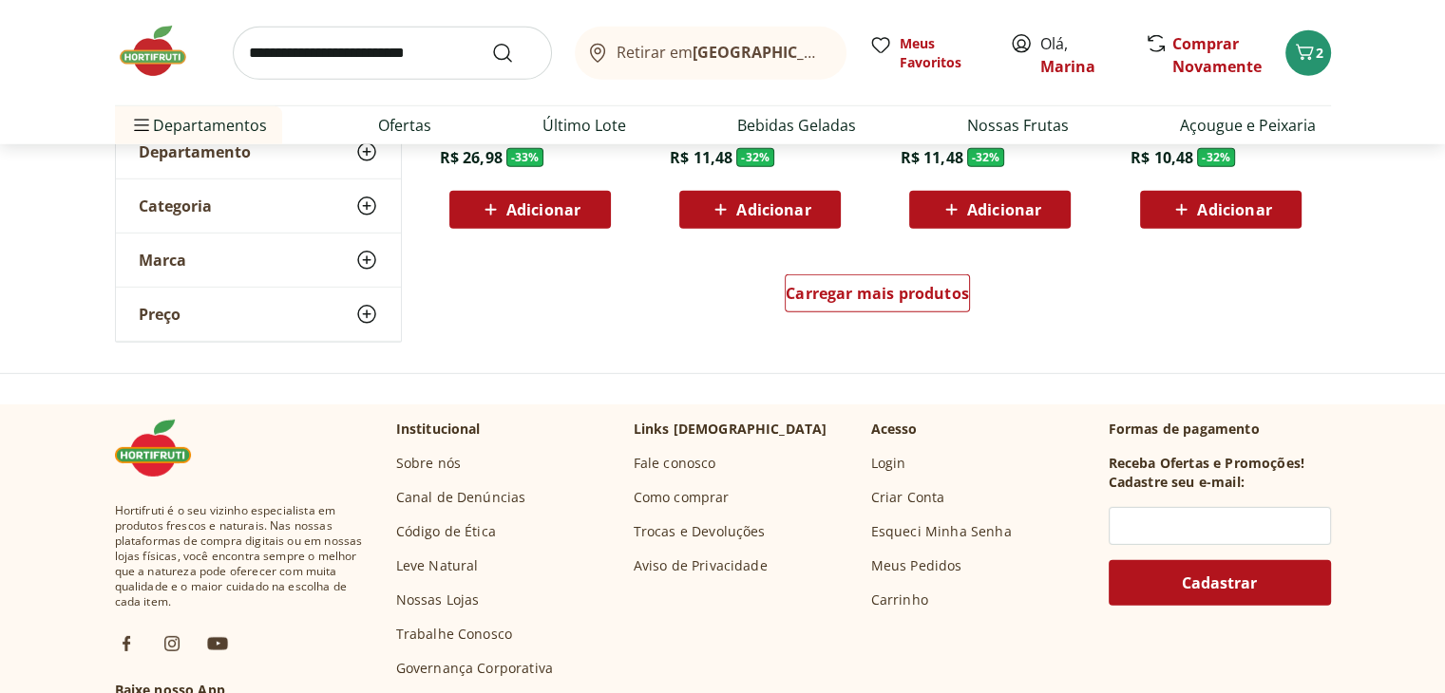
scroll to position [27294, 0]
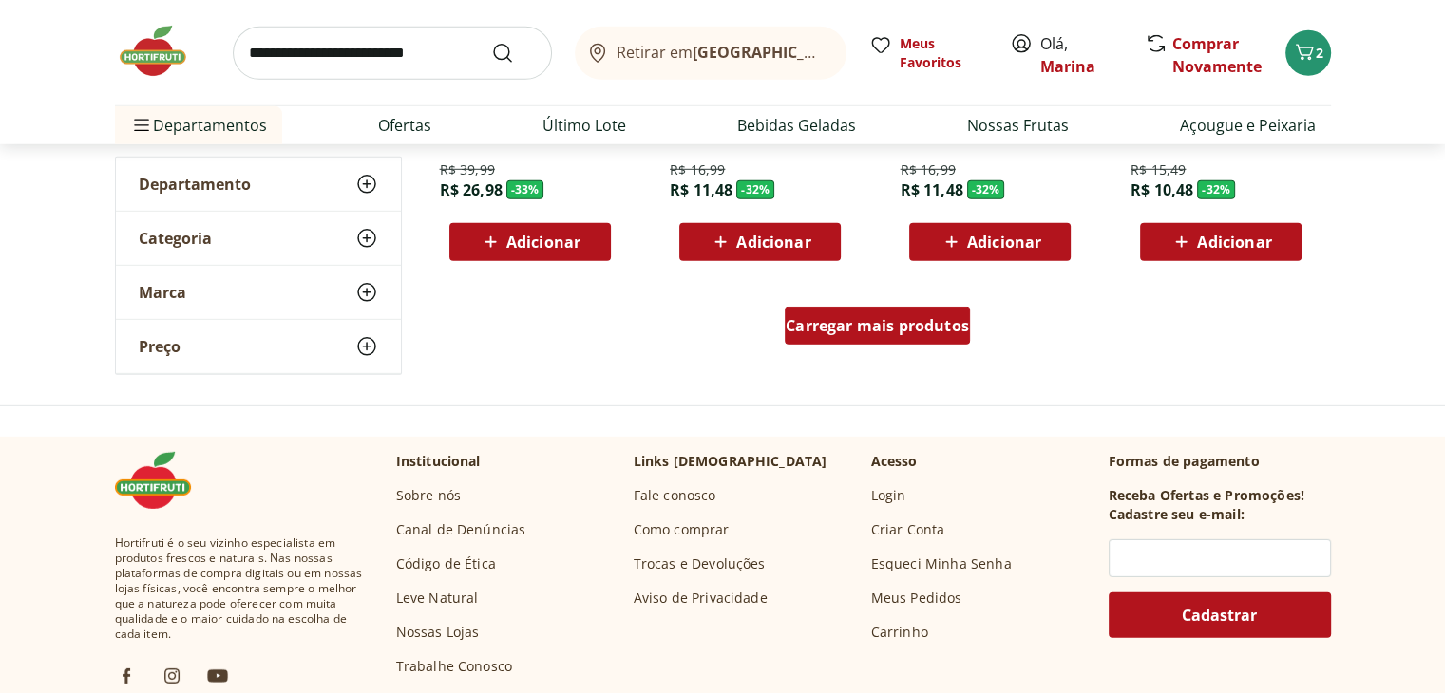
click at [921, 328] on span "Carregar mais produtos" at bounding box center [877, 325] width 183 height 15
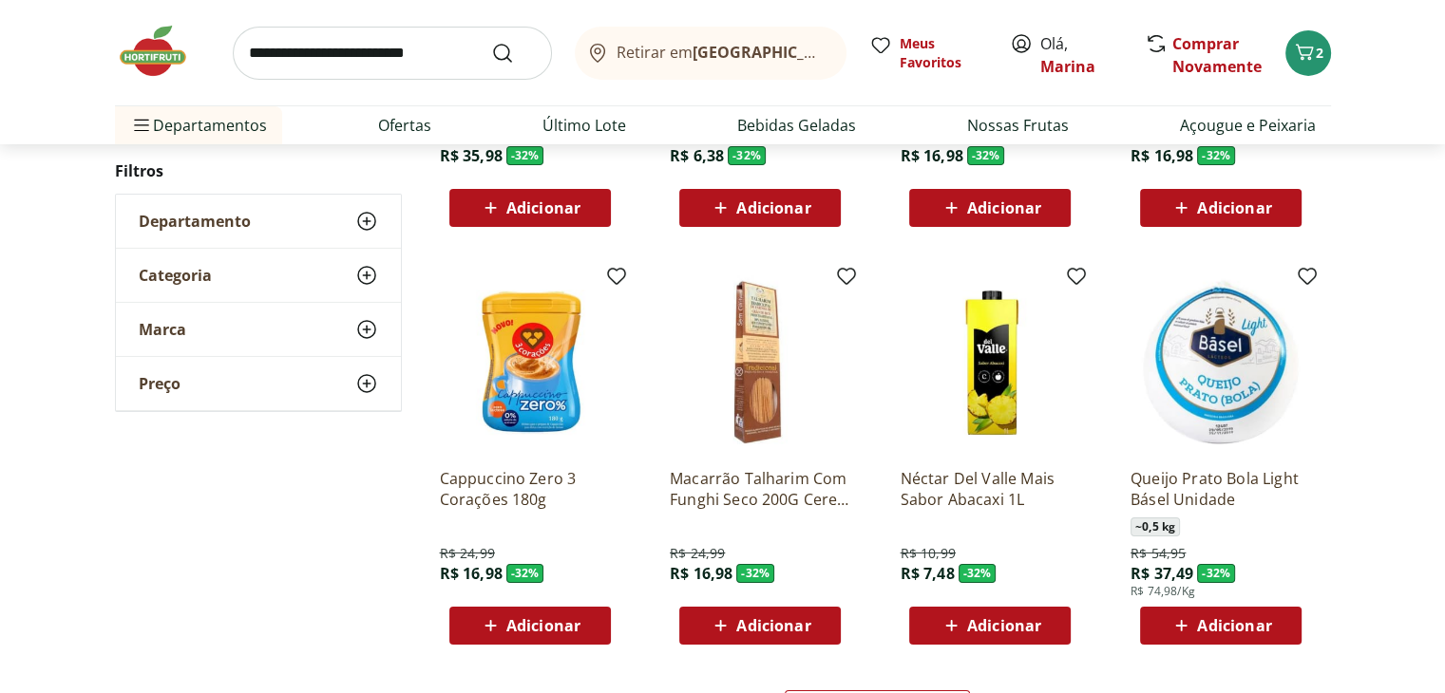
scroll to position [28244, 0]
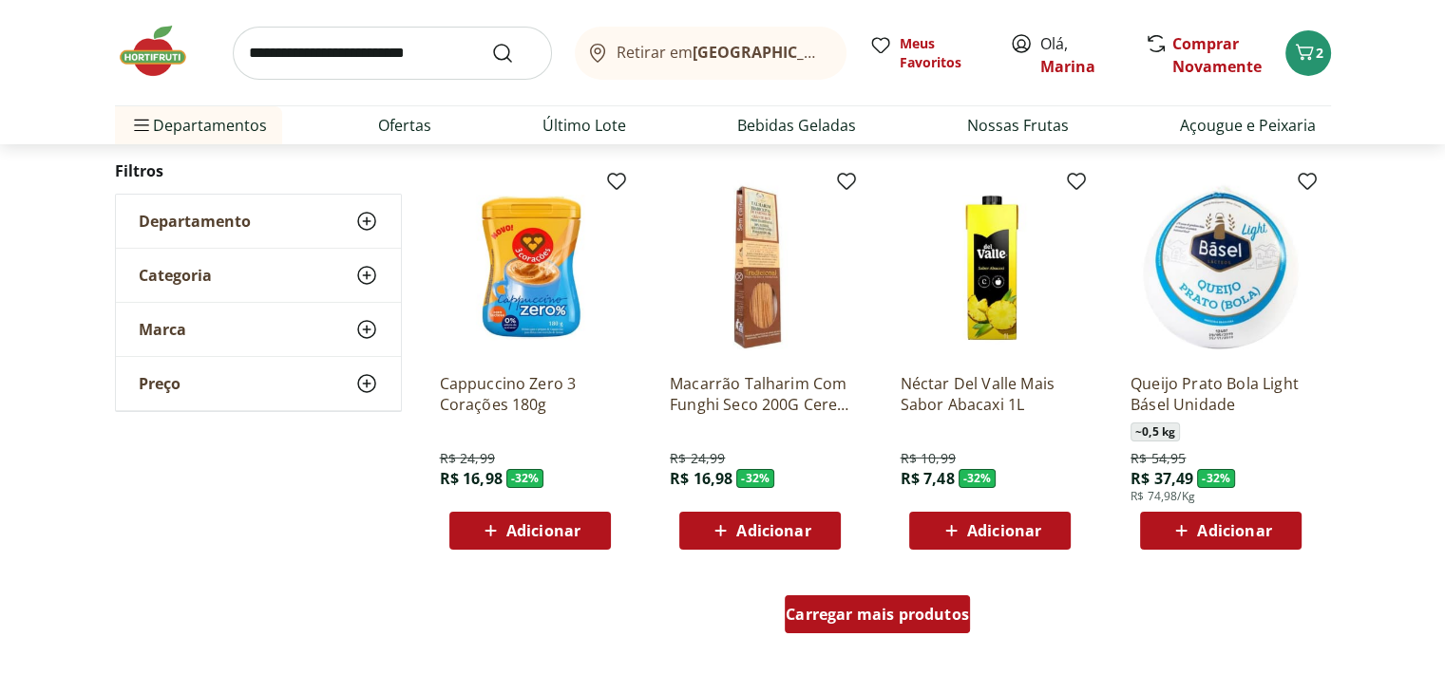
click at [905, 622] on span "Carregar mais produtos" at bounding box center [877, 614] width 183 height 15
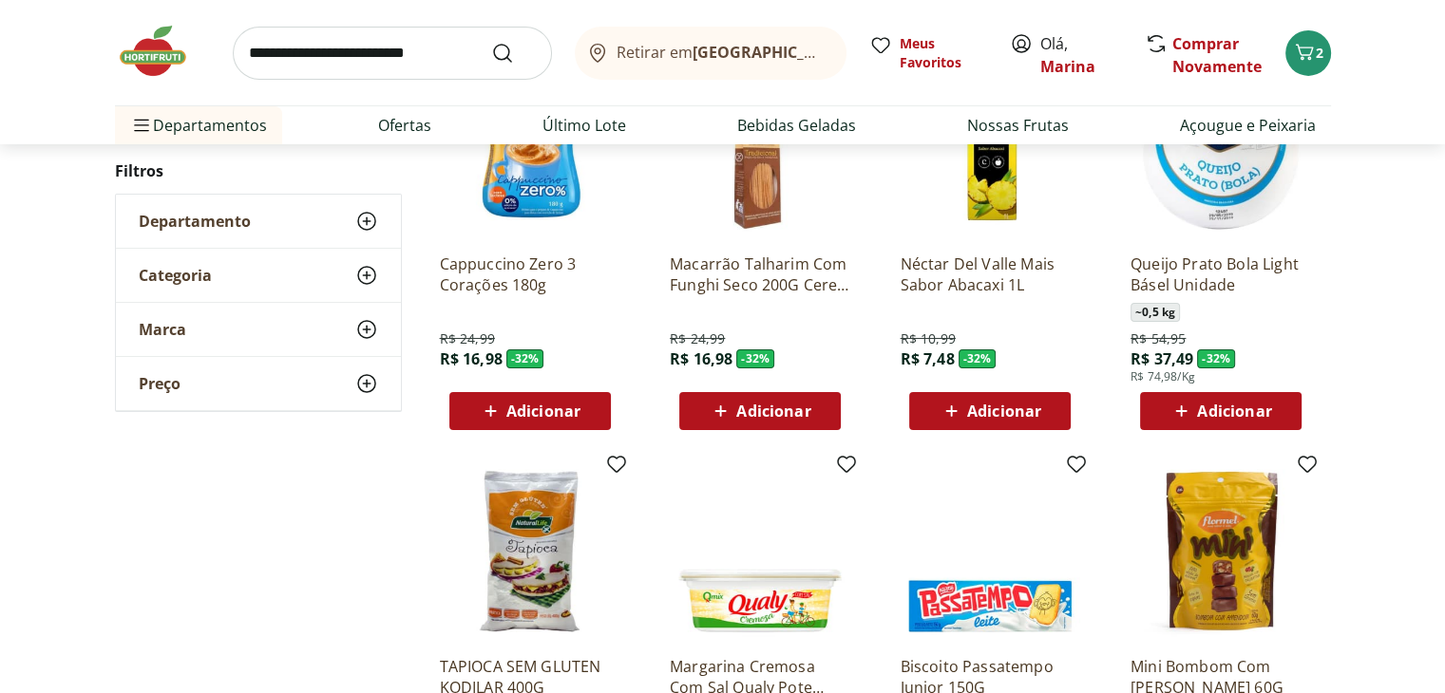
scroll to position [28156, 0]
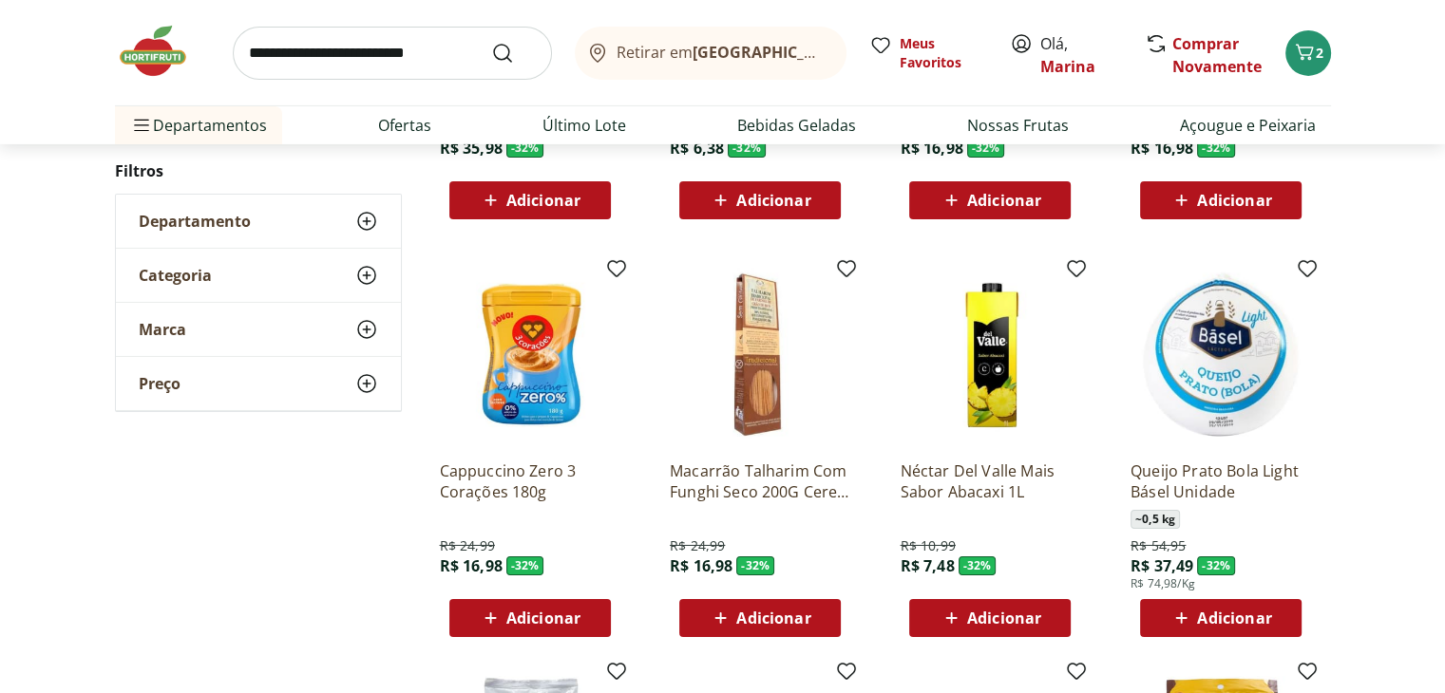
click at [539, 612] on span "Adicionar" at bounding box center [543, 618] width 74 height 15
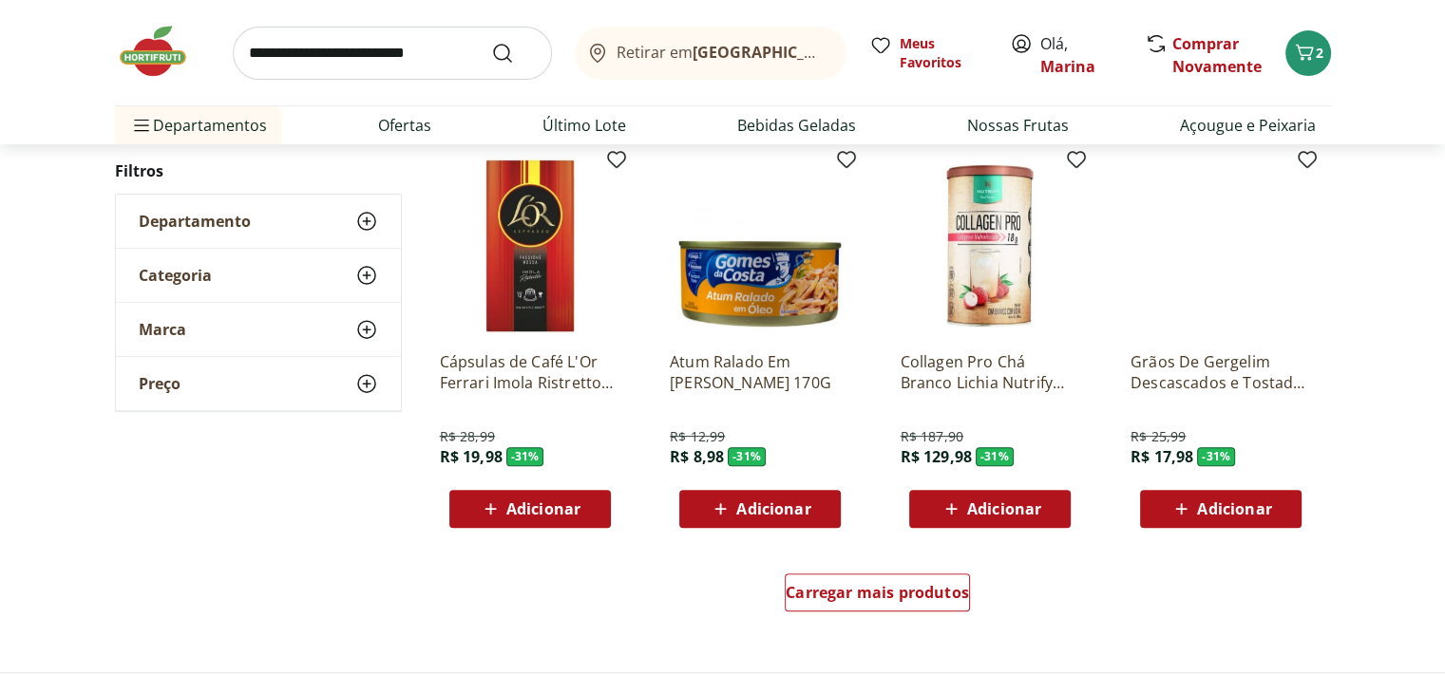
scroll to position [29581, 0]
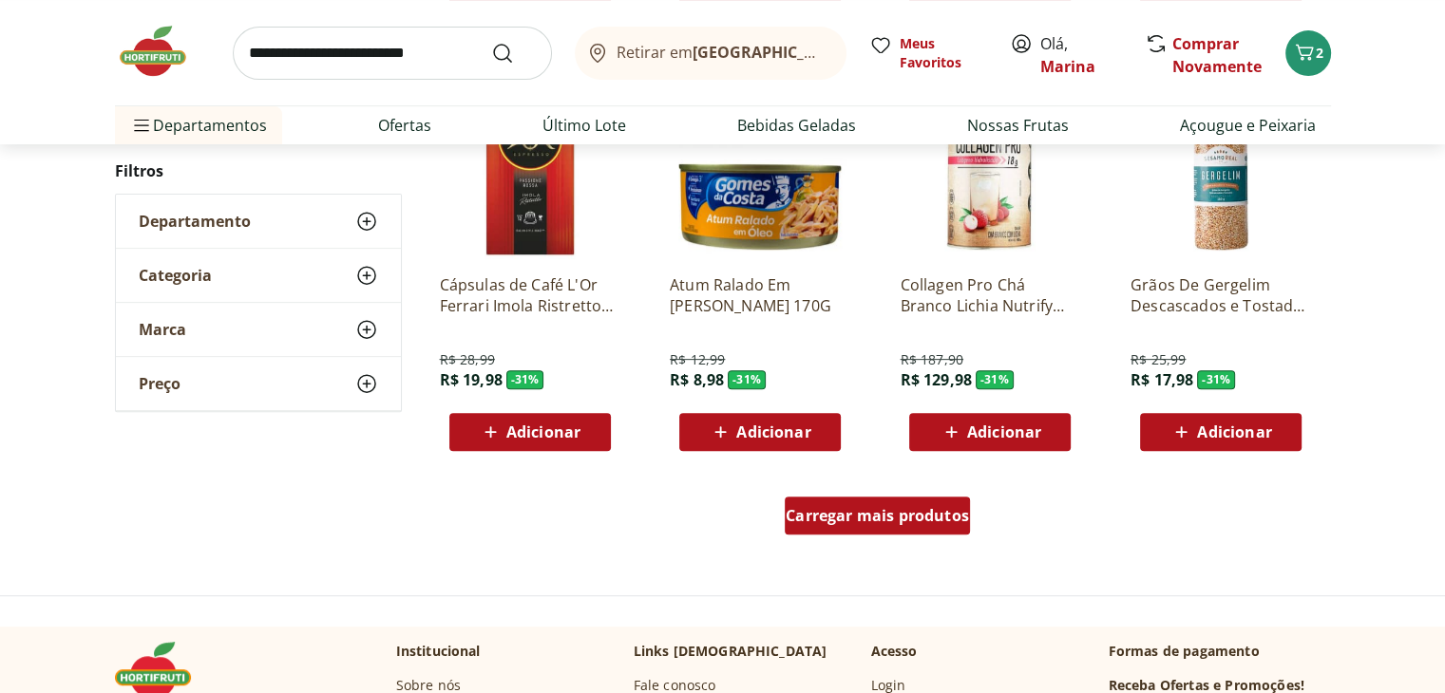
click at [940, 526] on div "Carregar mais produtos" at bounding box center [877, 516] width 185 height 38
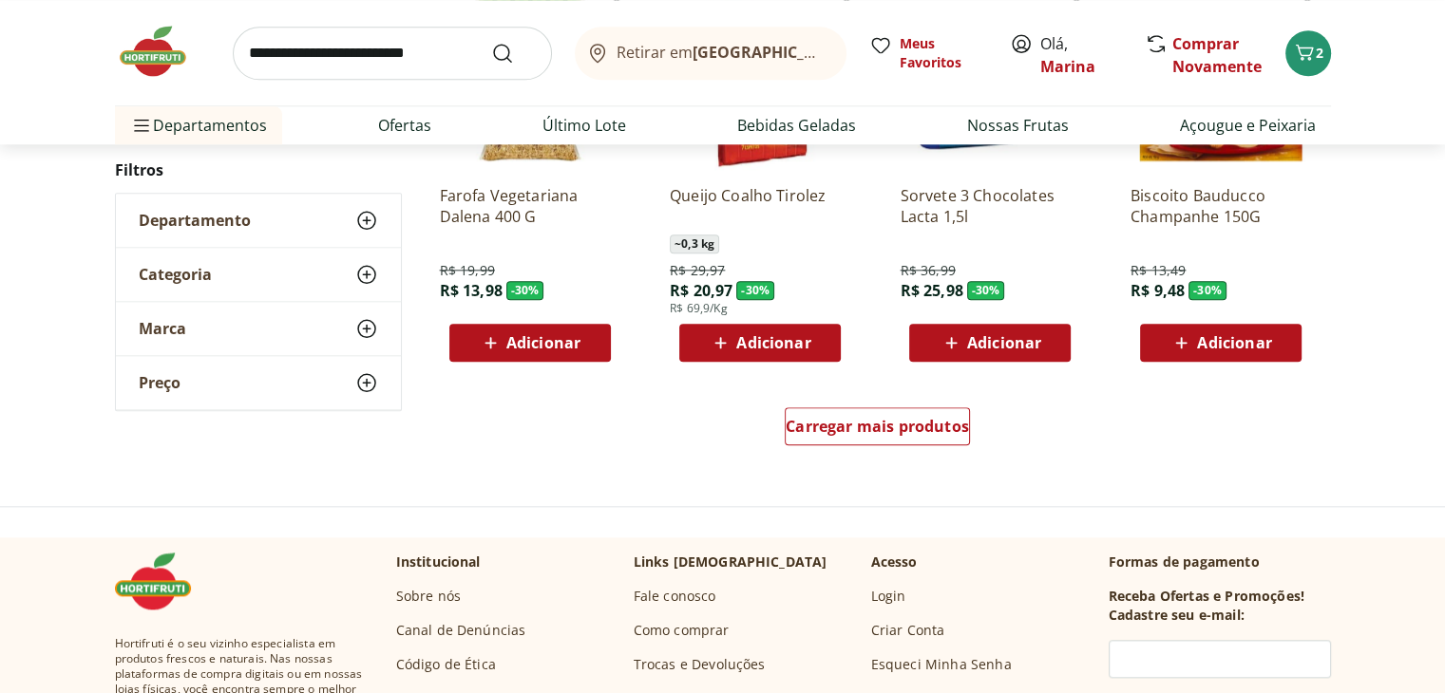
scroll to position [30911, 0]
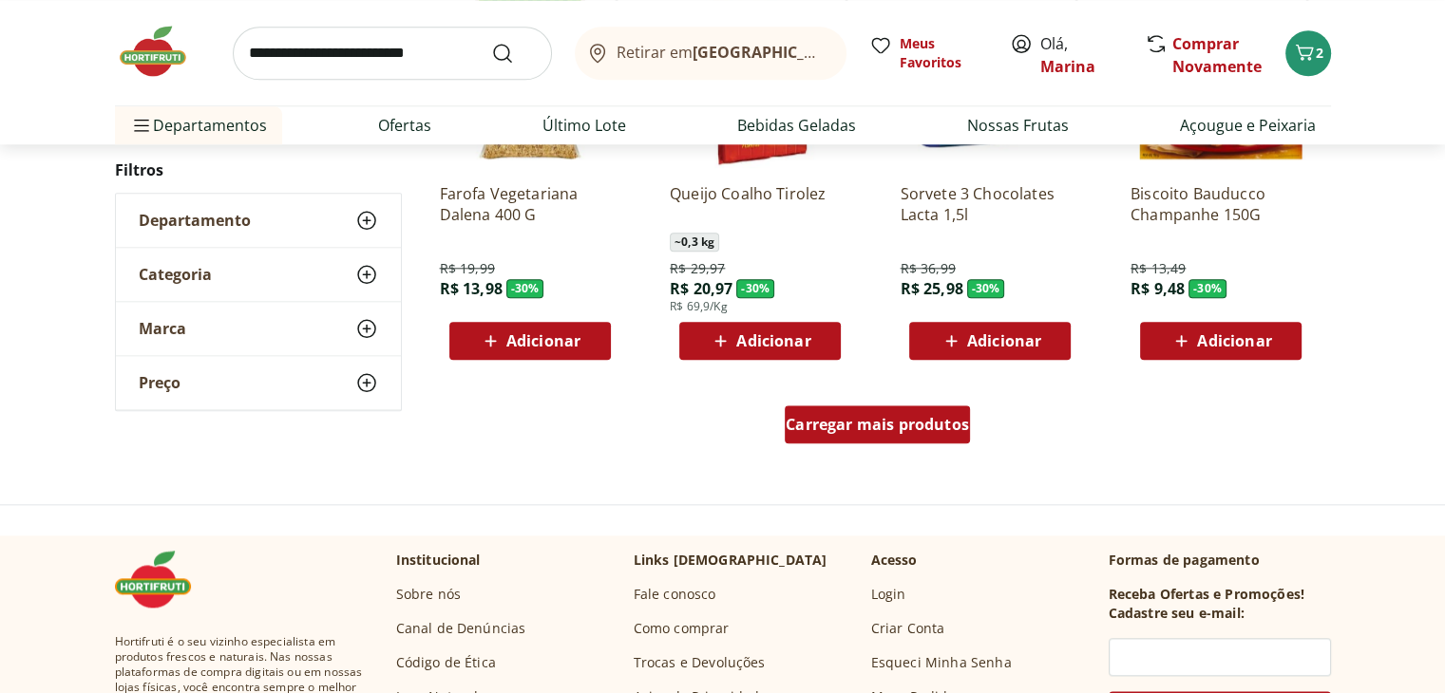
click at [931, 432] on span "Carregar mais produtos" at bounding box center [877, 424] width 183 height 15
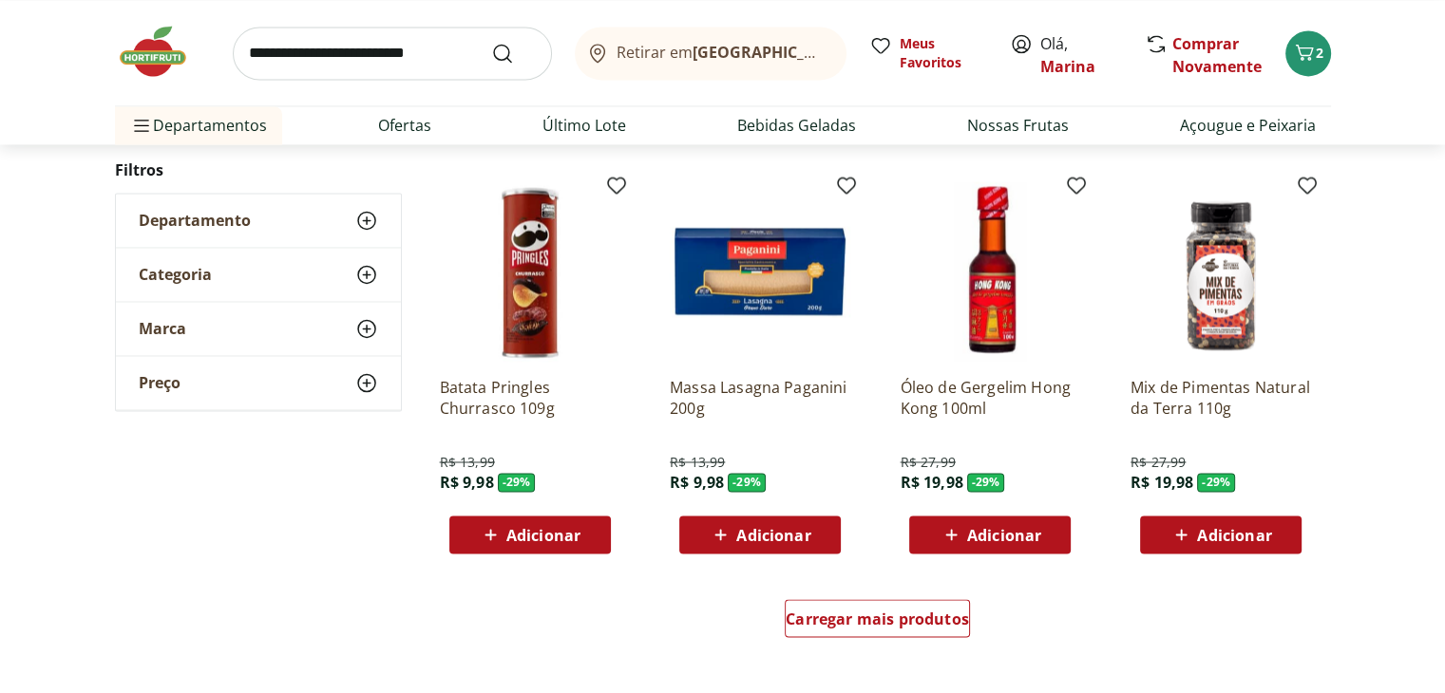
scroll to position [32051, 0]
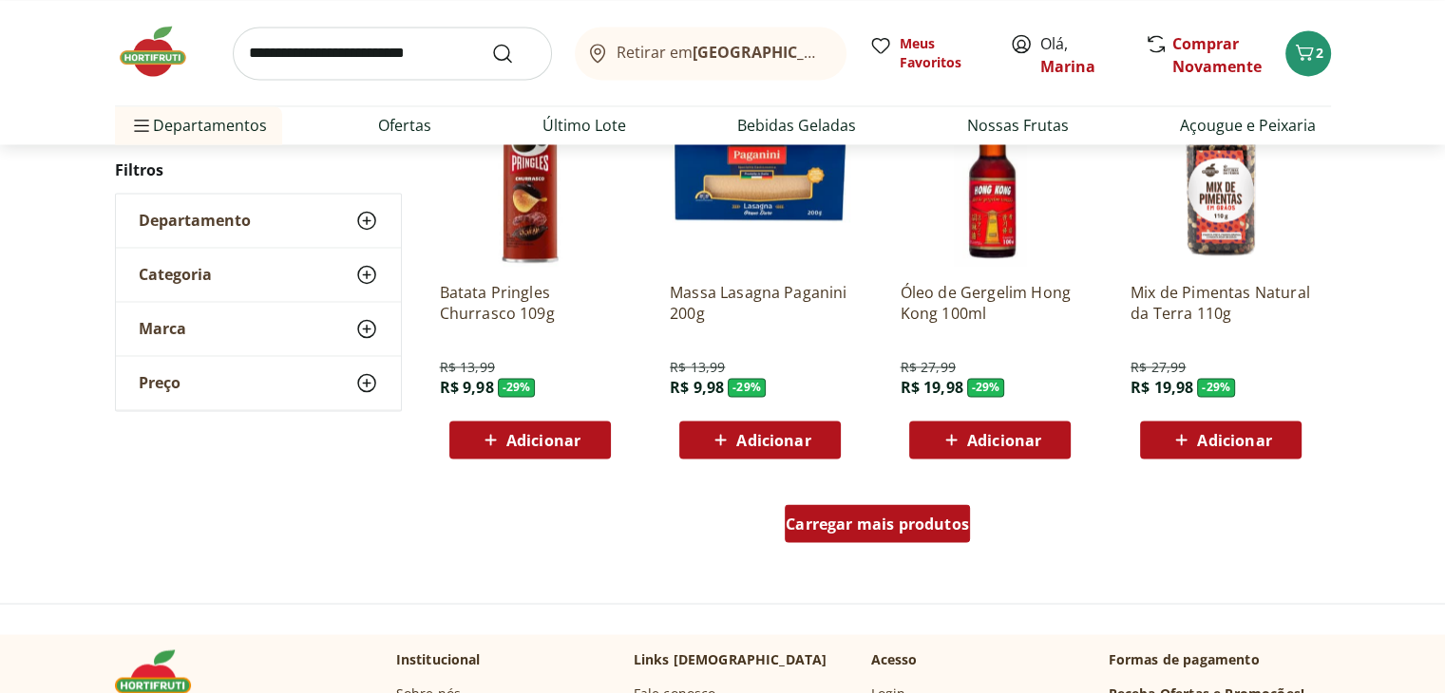
click at [851, 544] on link "Carregar mais produtos" at bounding box center [877, 527] width 185 height 46
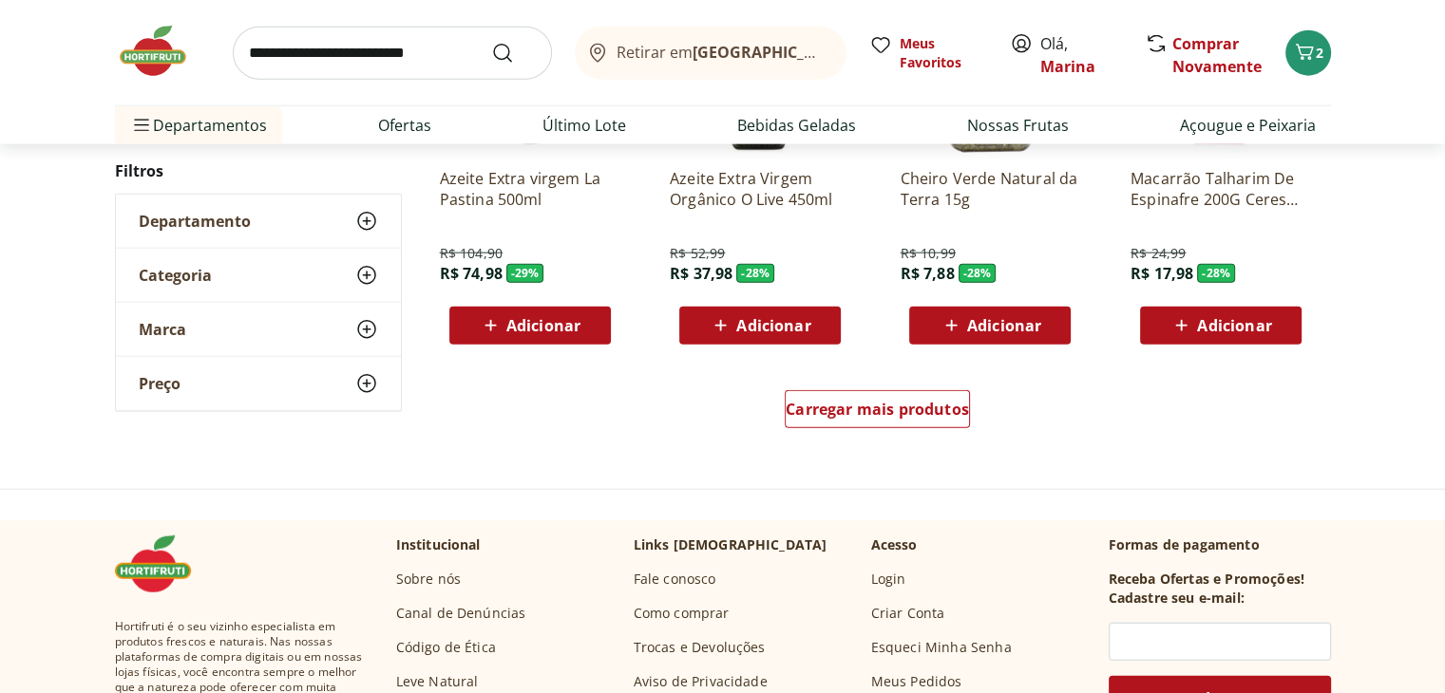
scroll to position [33476, 0]
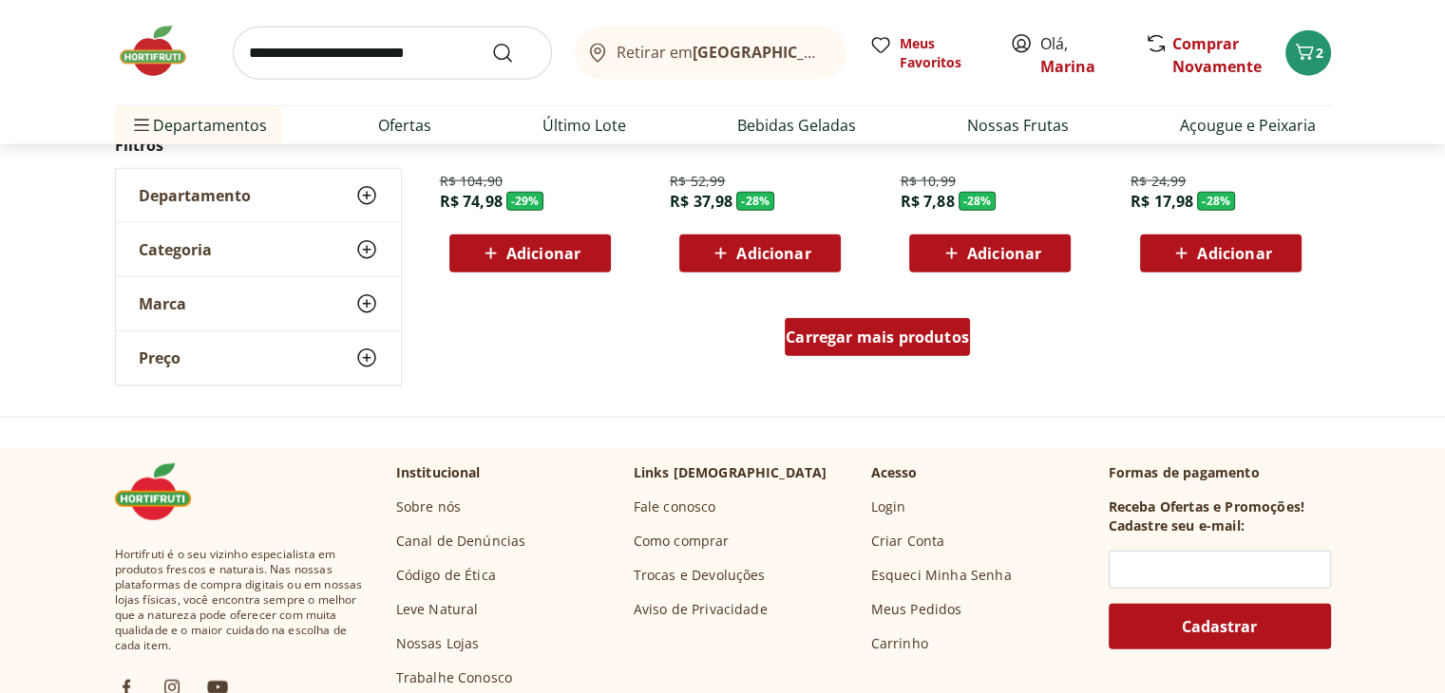
click at [917, 357] on link "Carregar mais produtos" at bounding box center [877, 341] width 185 height 46
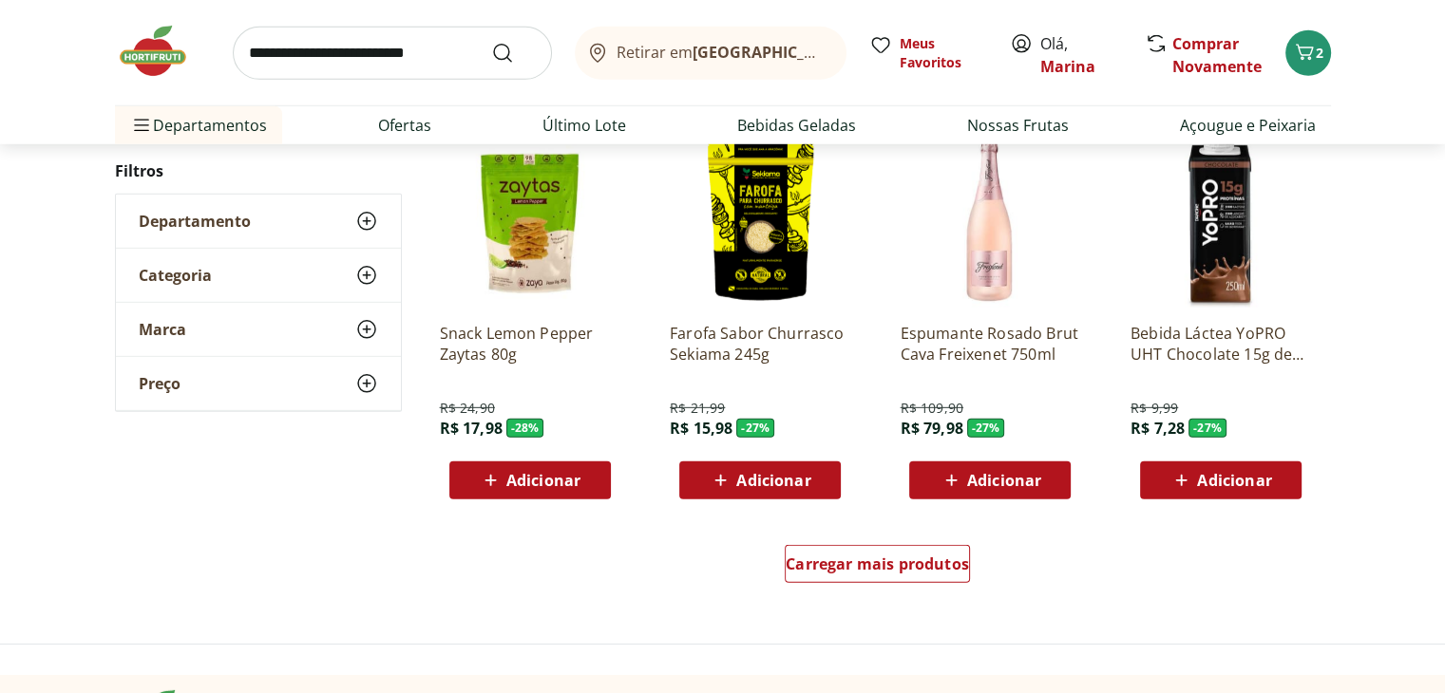
scroll to position [34521, 0]
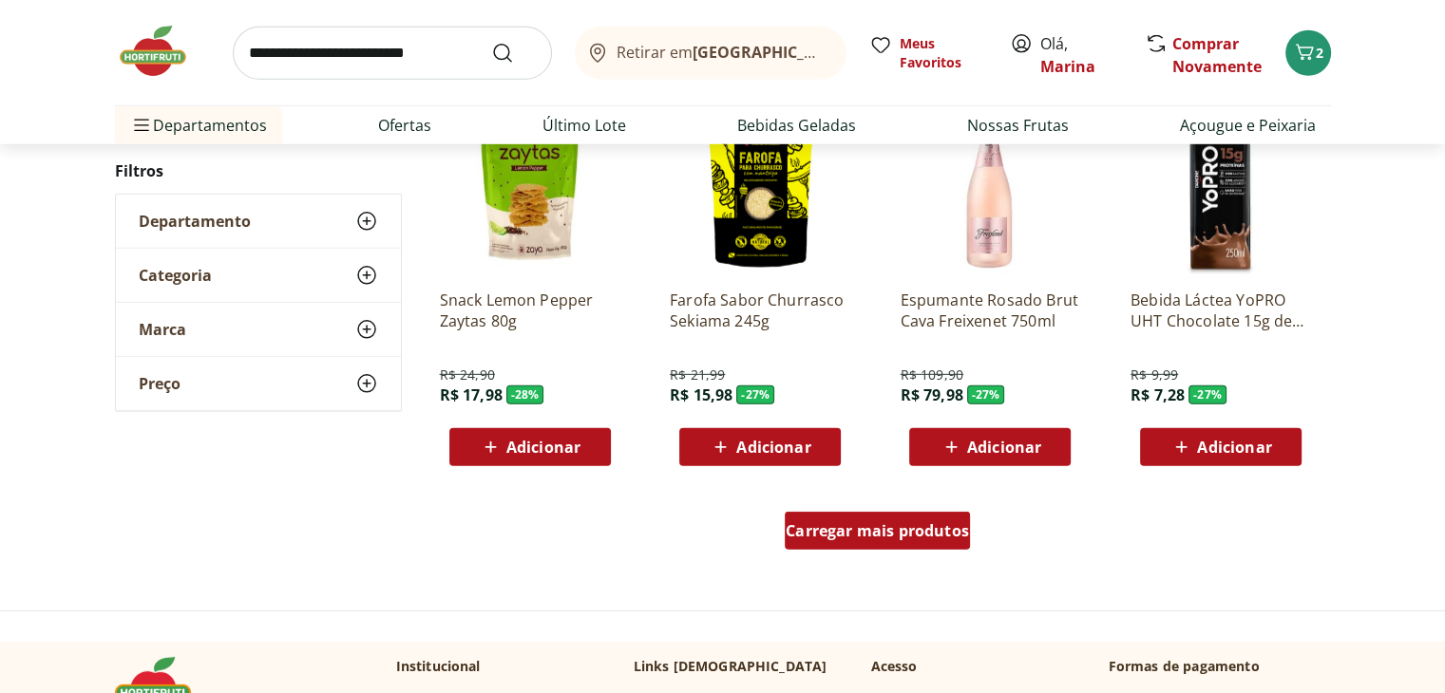
click at [867, 527] on span "Carregar mais produtos" at bounding box center [877, 530] width 183 height 15
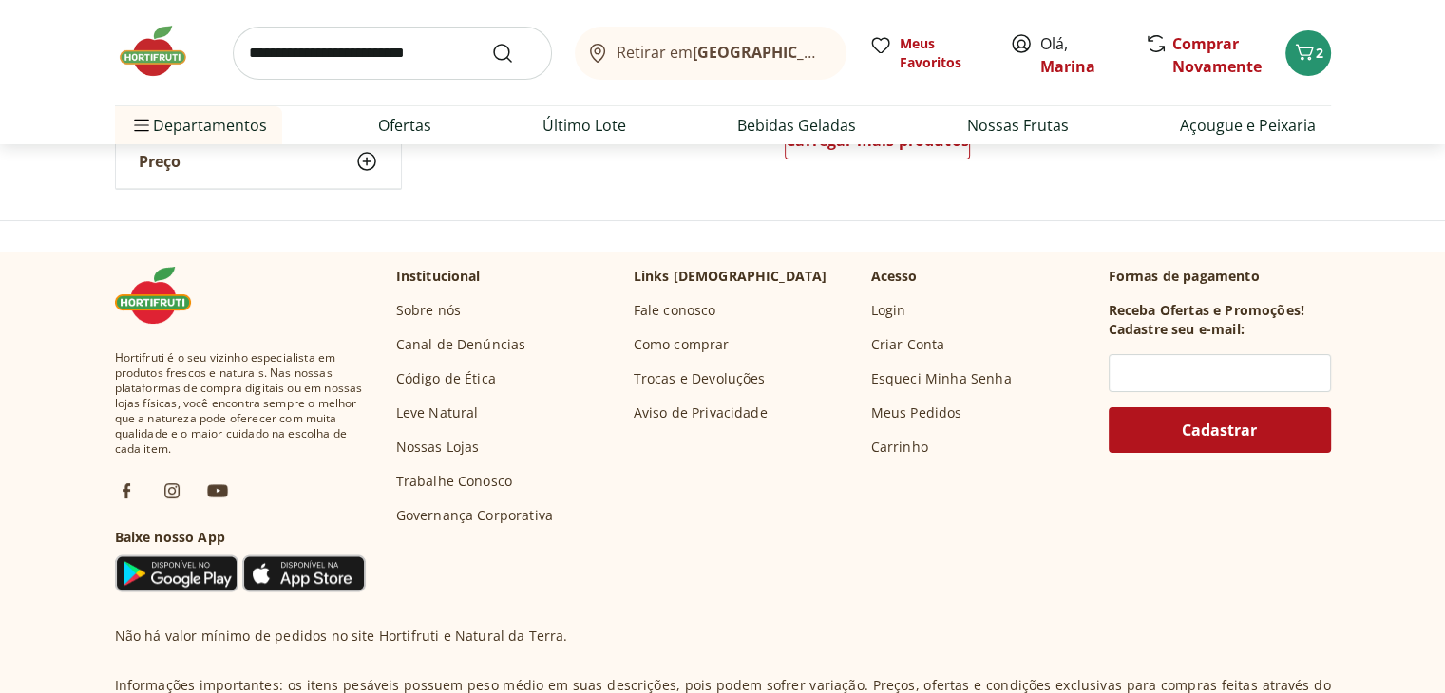
scroll to position [35965, 0]
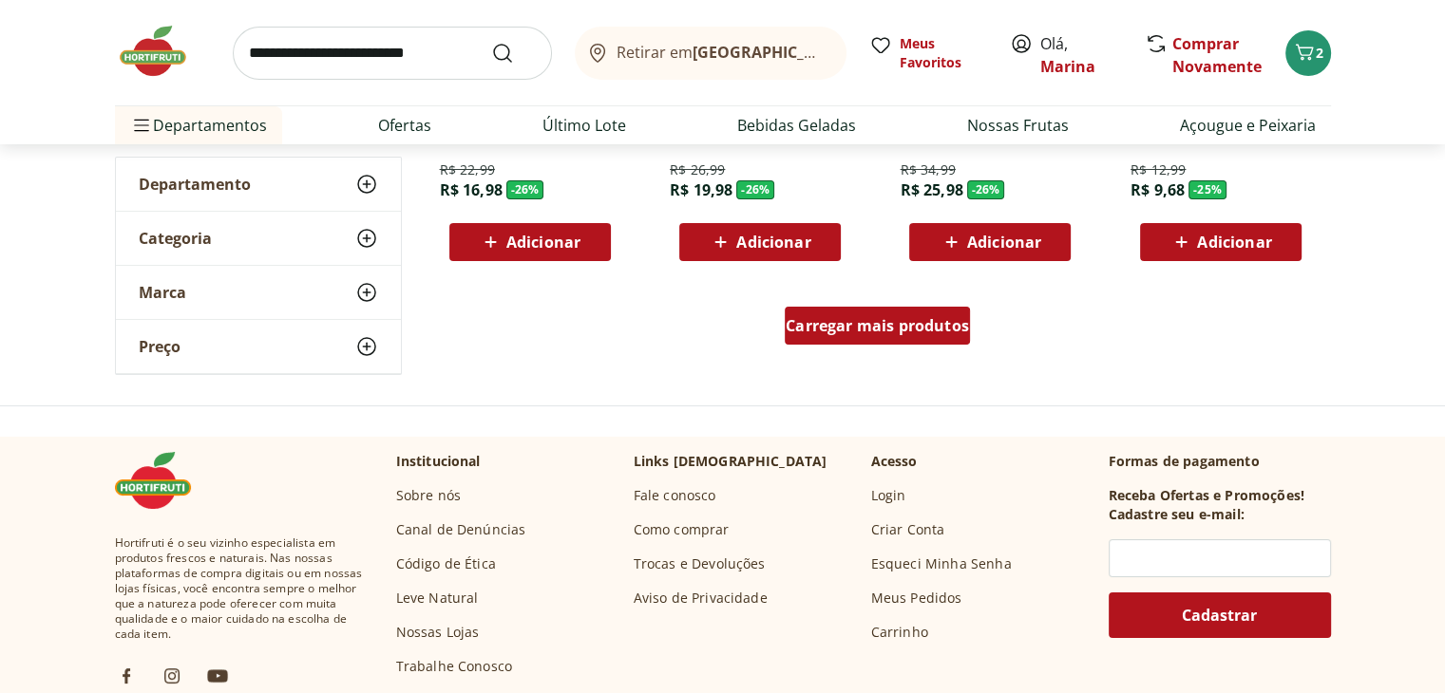
click at [951, 328] on span "Carregar mais produtos" at bounding box center [877, 325] width 183 height 15
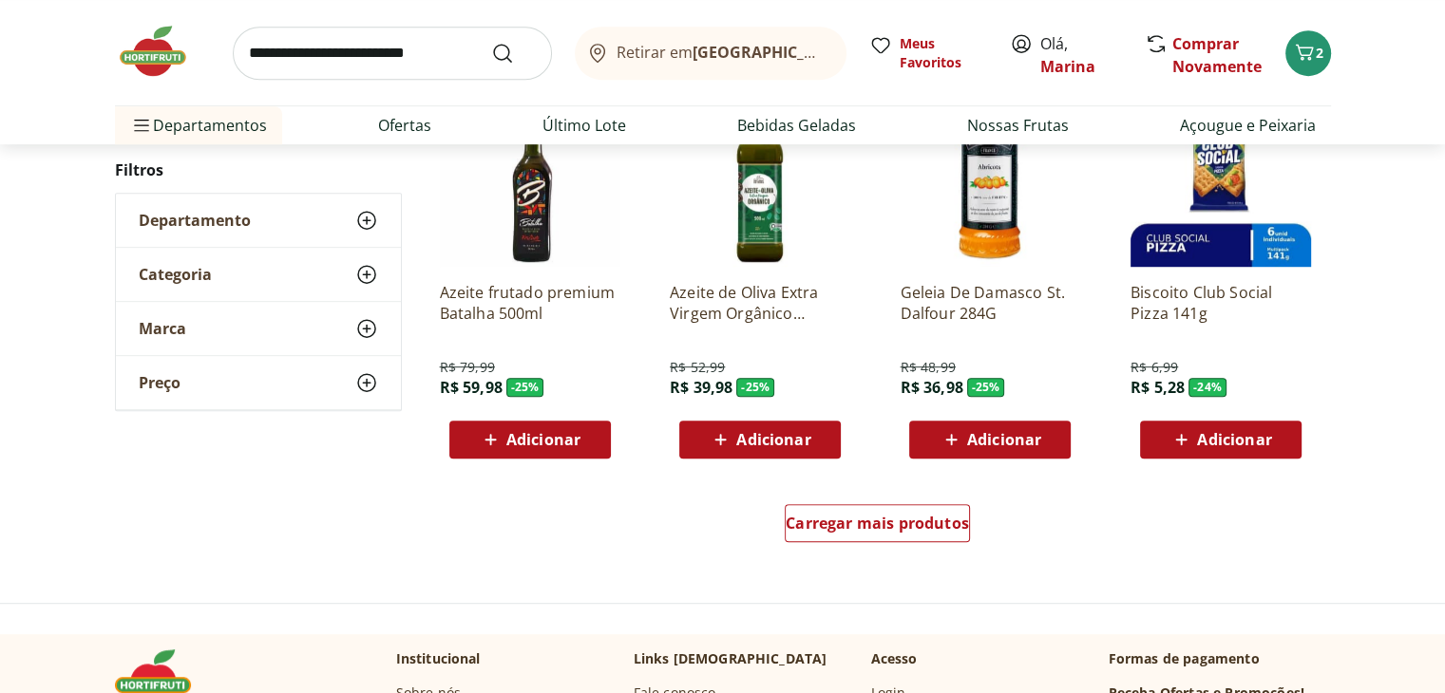
scroll to position [37105, 0]
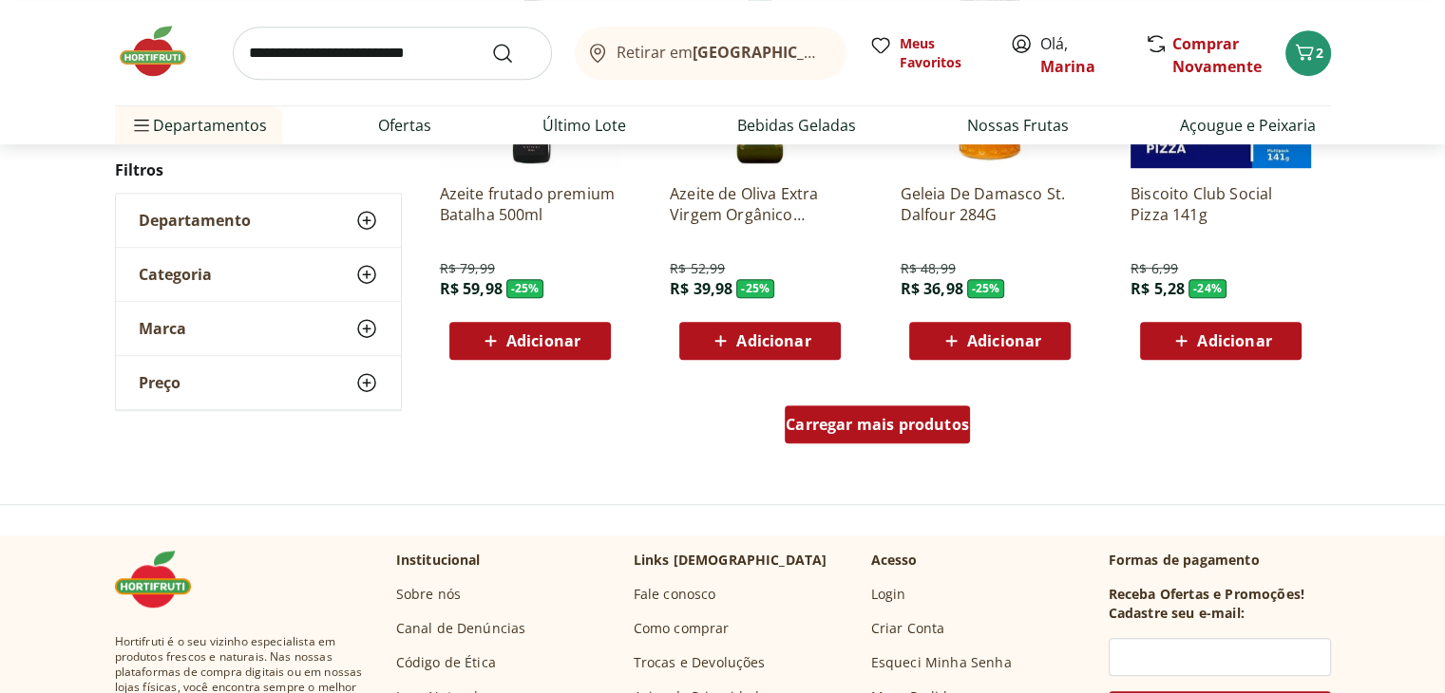
click at [879, 419] on span "Carregar mais produtos" at bounding box center [877, 424] width 183 height 15
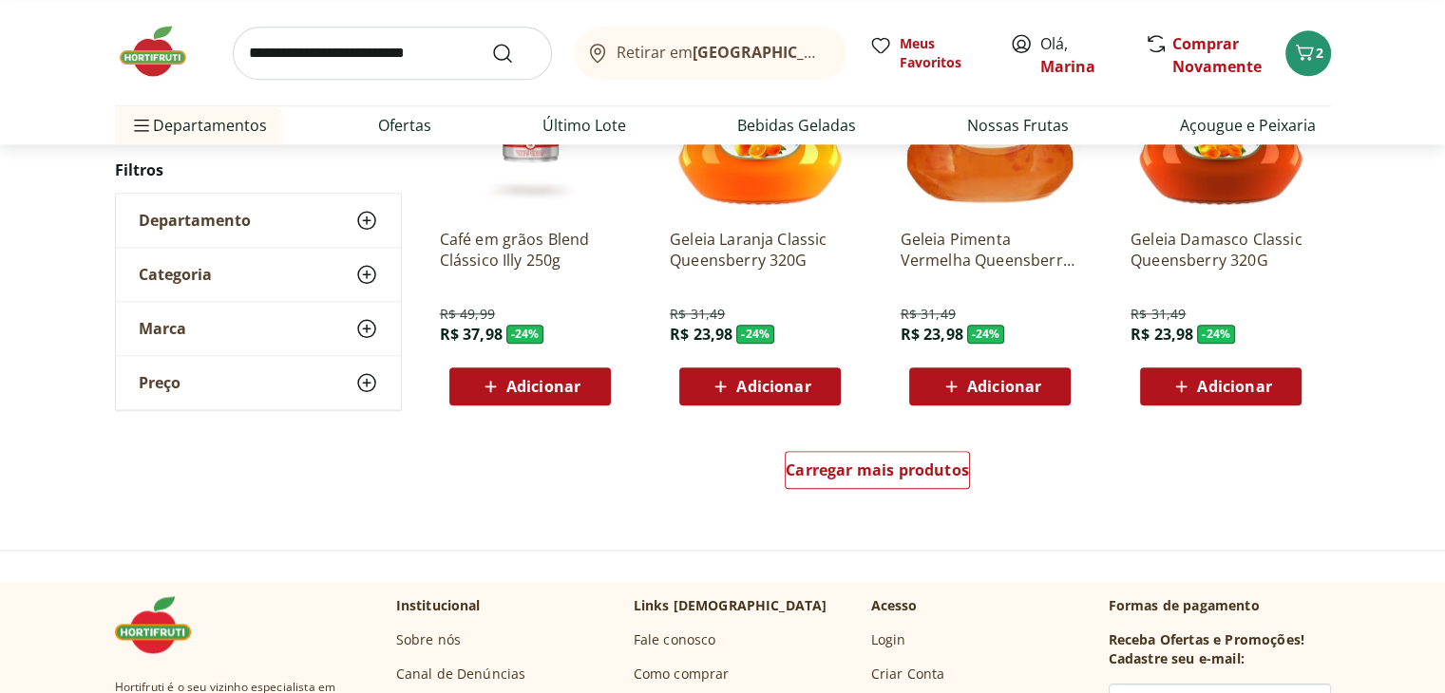
scroll to position [38435, 0]
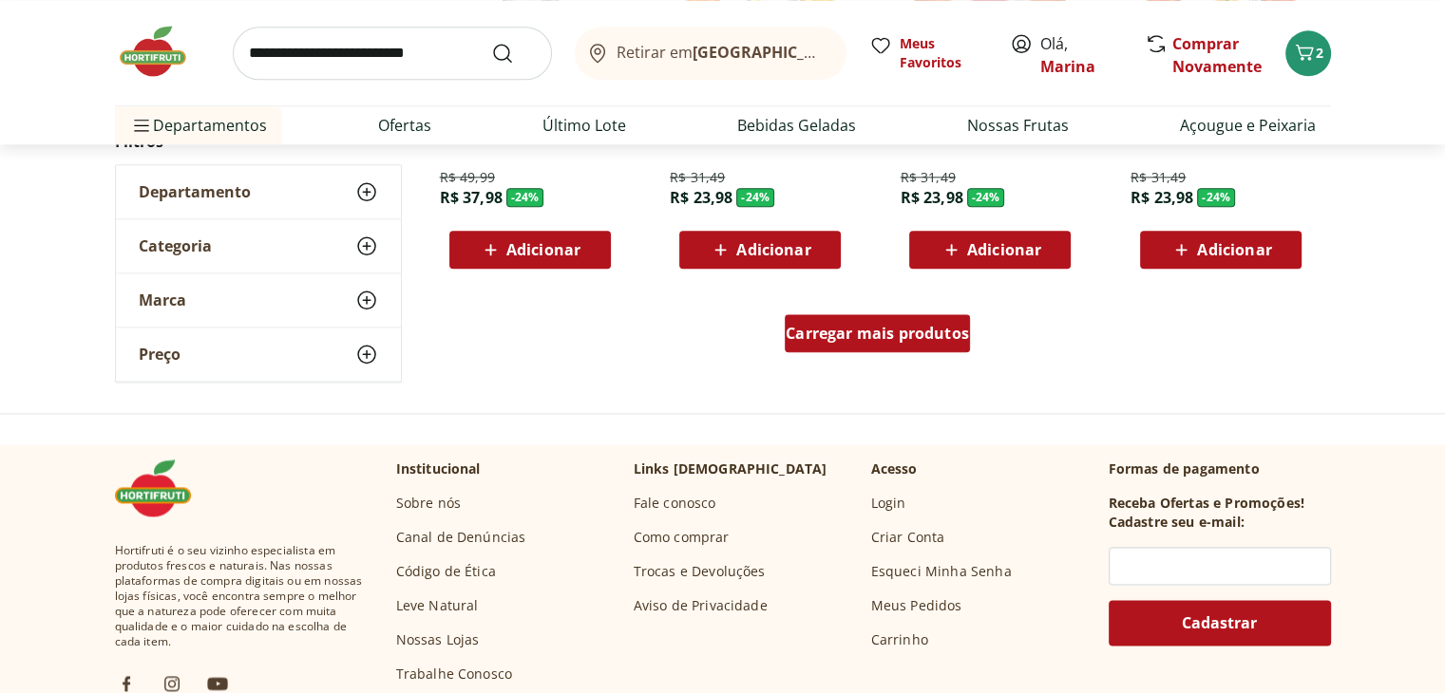
click at [828, 326] on span "Carregar mais produtos" at bounding box center [877, 333] width 183 height 15
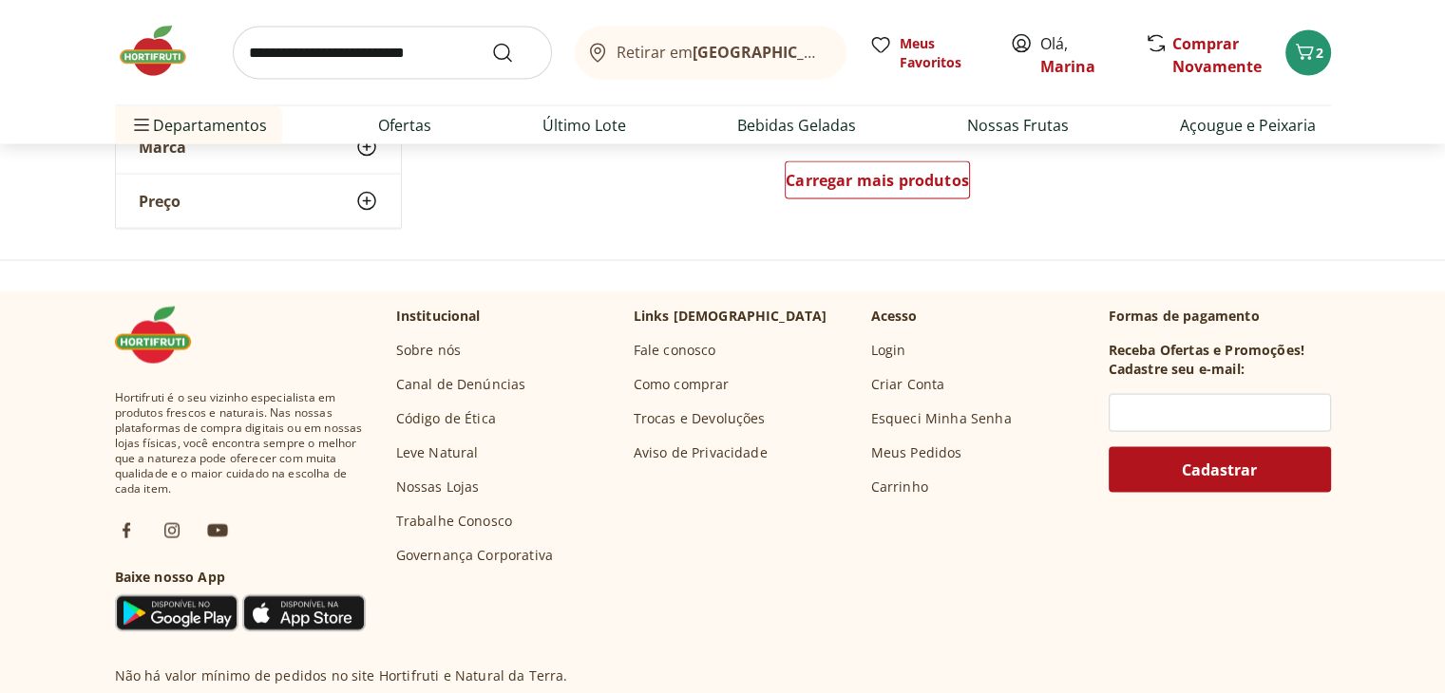
scroll to position [39765, 0]
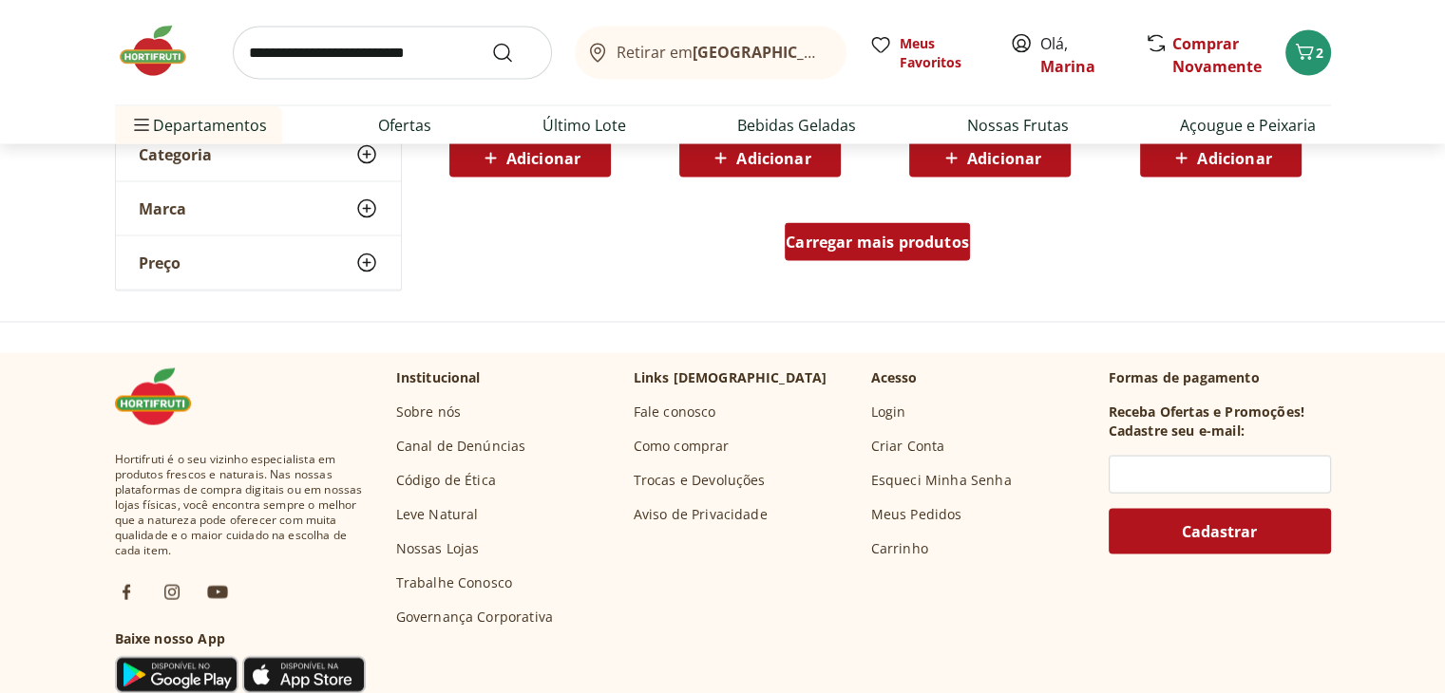
click at [930, 238] on span "Carregar mais produtos" at bounding box center [877, 242] width 183 height 15
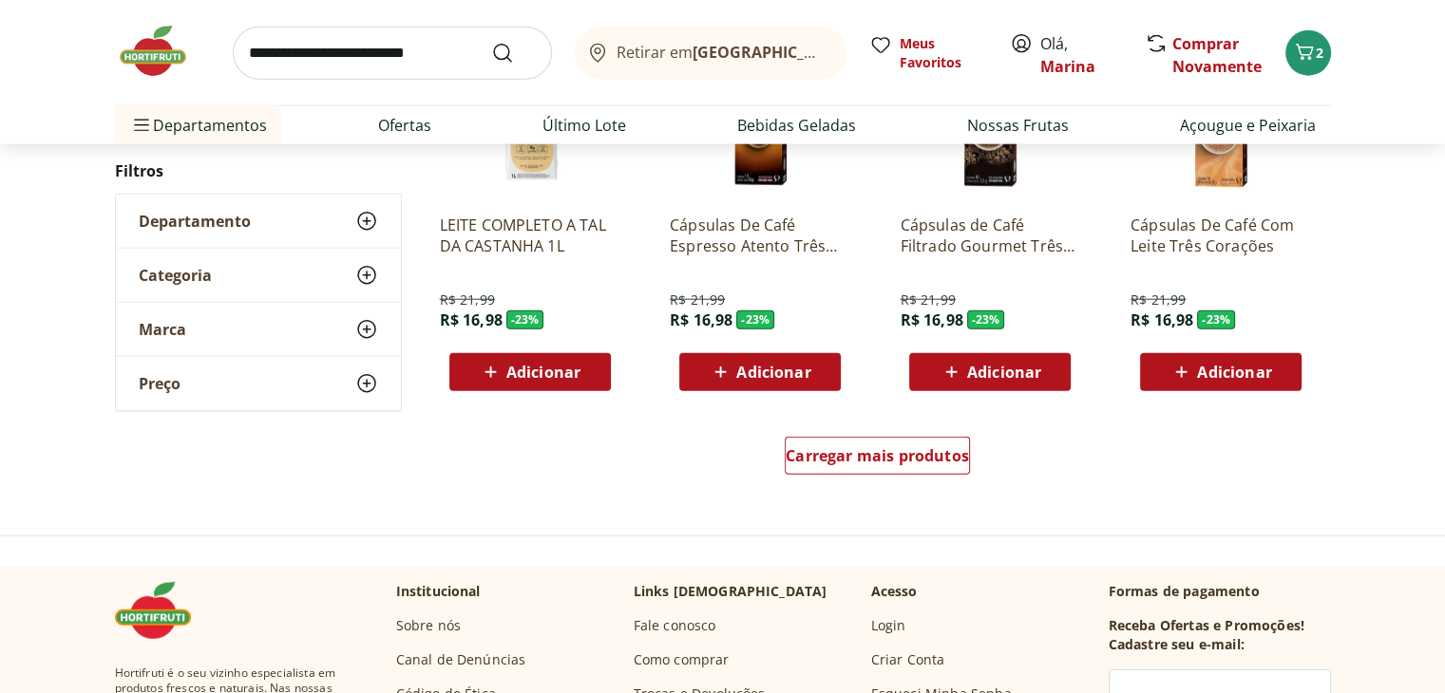
scroll to position [40905, 0]
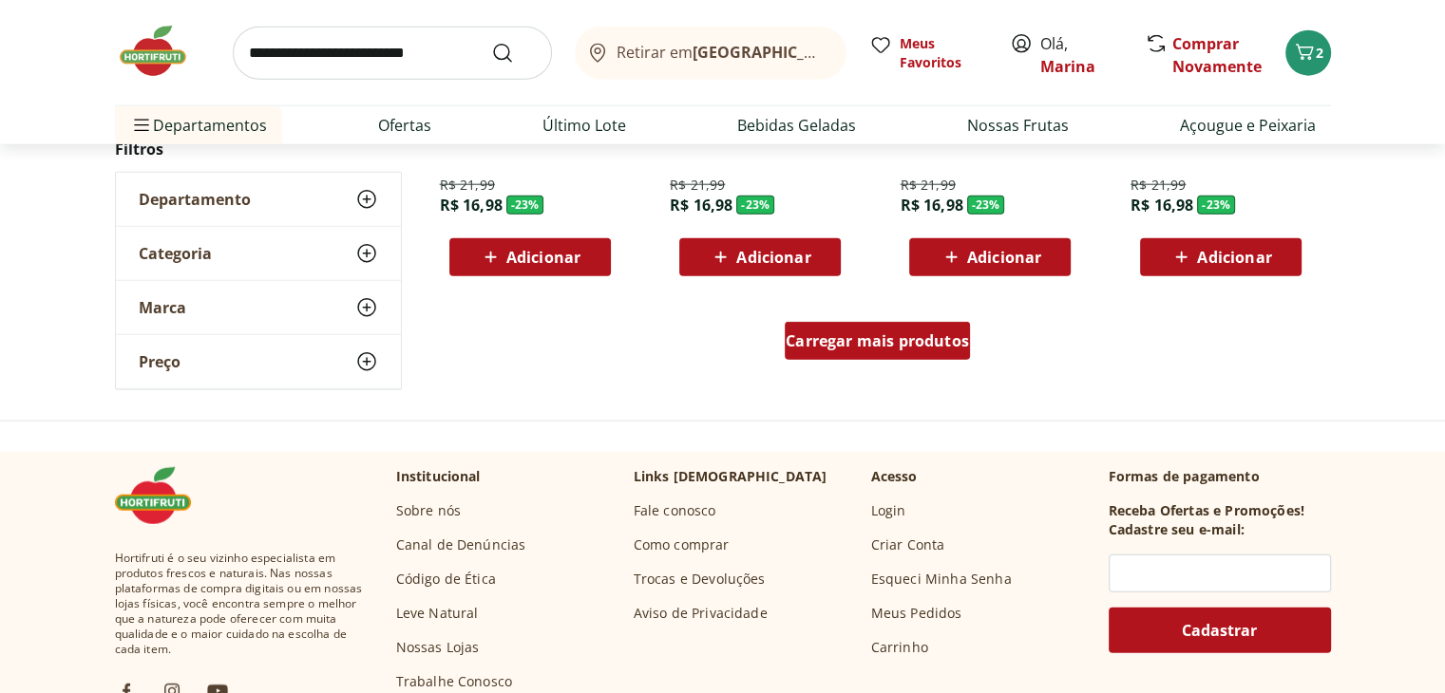
click at [863, 344] on span "Carregar mais produtos" at bounding box center [877, 340] width 183 height 15
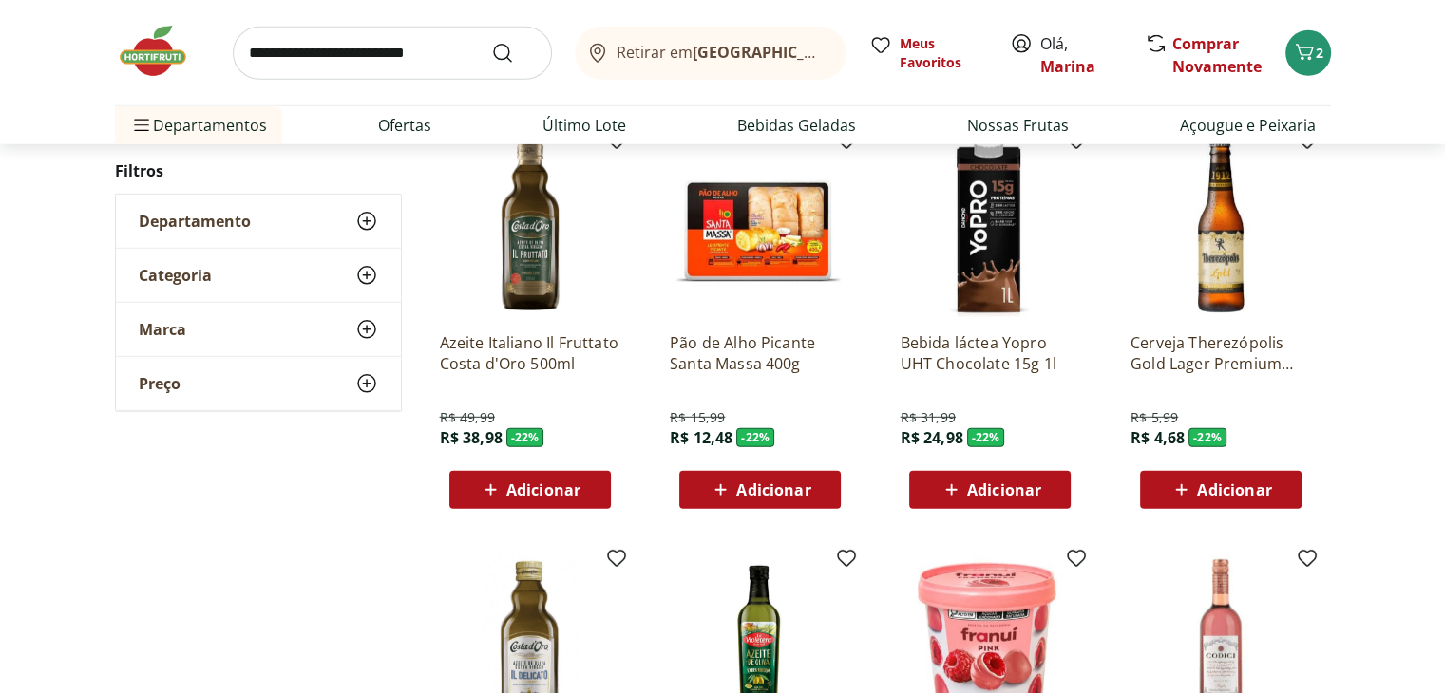
scroll to position [41855, 0]
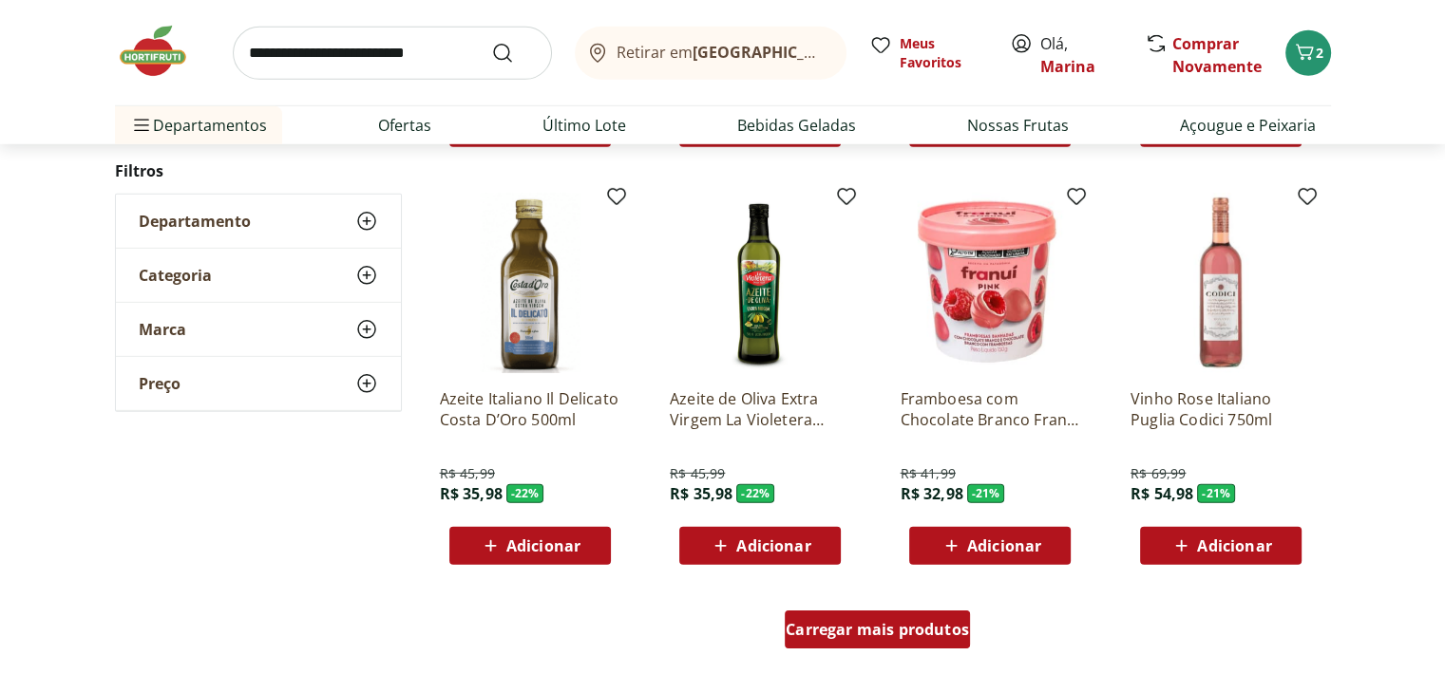
click at [908, 631] on span "Carregar mais produtos" at bounding box center [877, 629] width 183 height 15
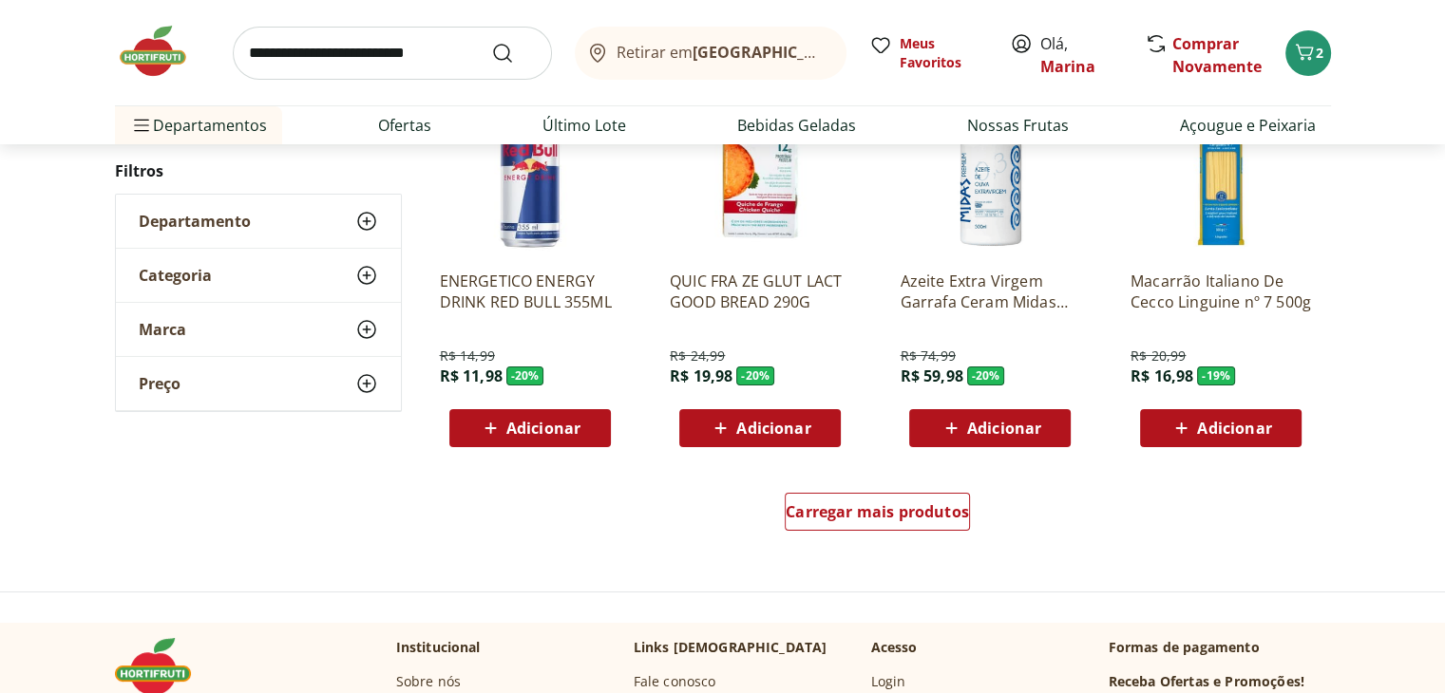
scroll to position [43090, 0]
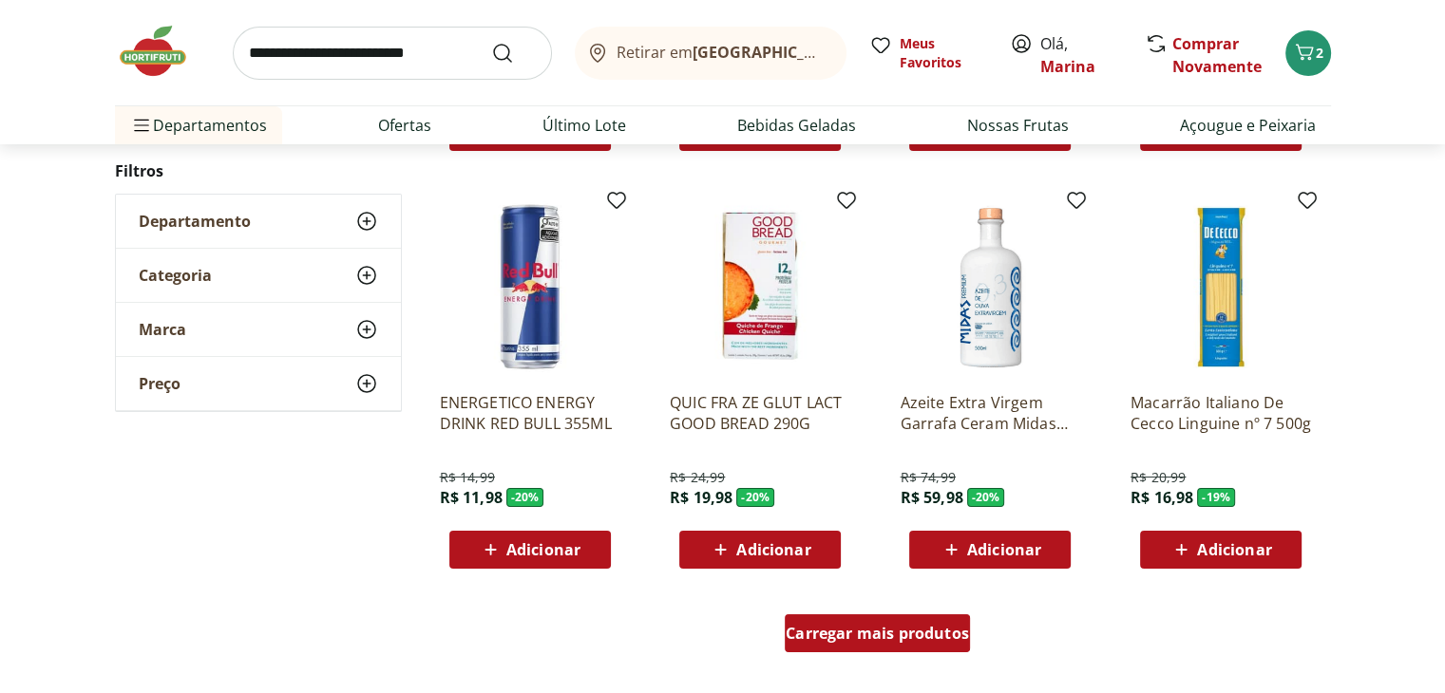
click at [962, 639] on span "Carregar mais produtos" at bounding box center [877, 633] width 183 height 15
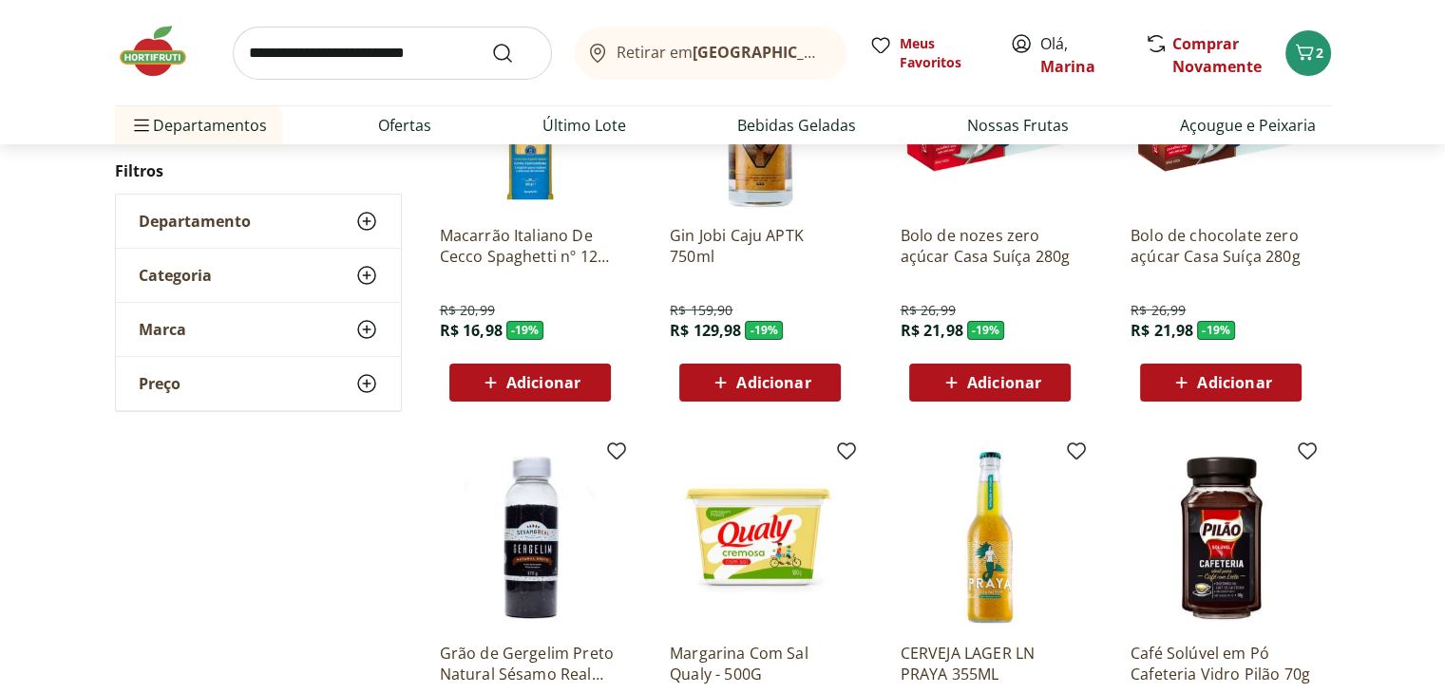
scroll to position [44419, 0]
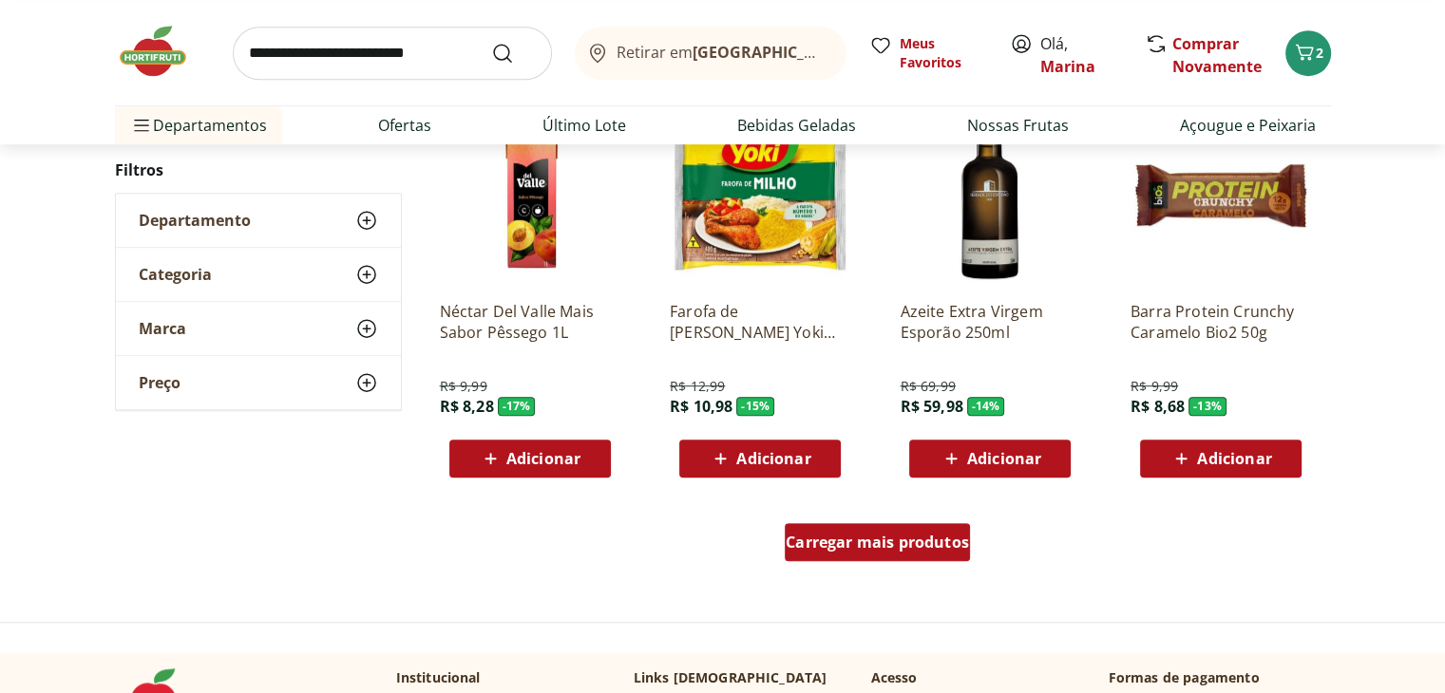
click at [916, 537] on span "Carregar mais produtos" at bounding box center [877, 542] width 183 height 15
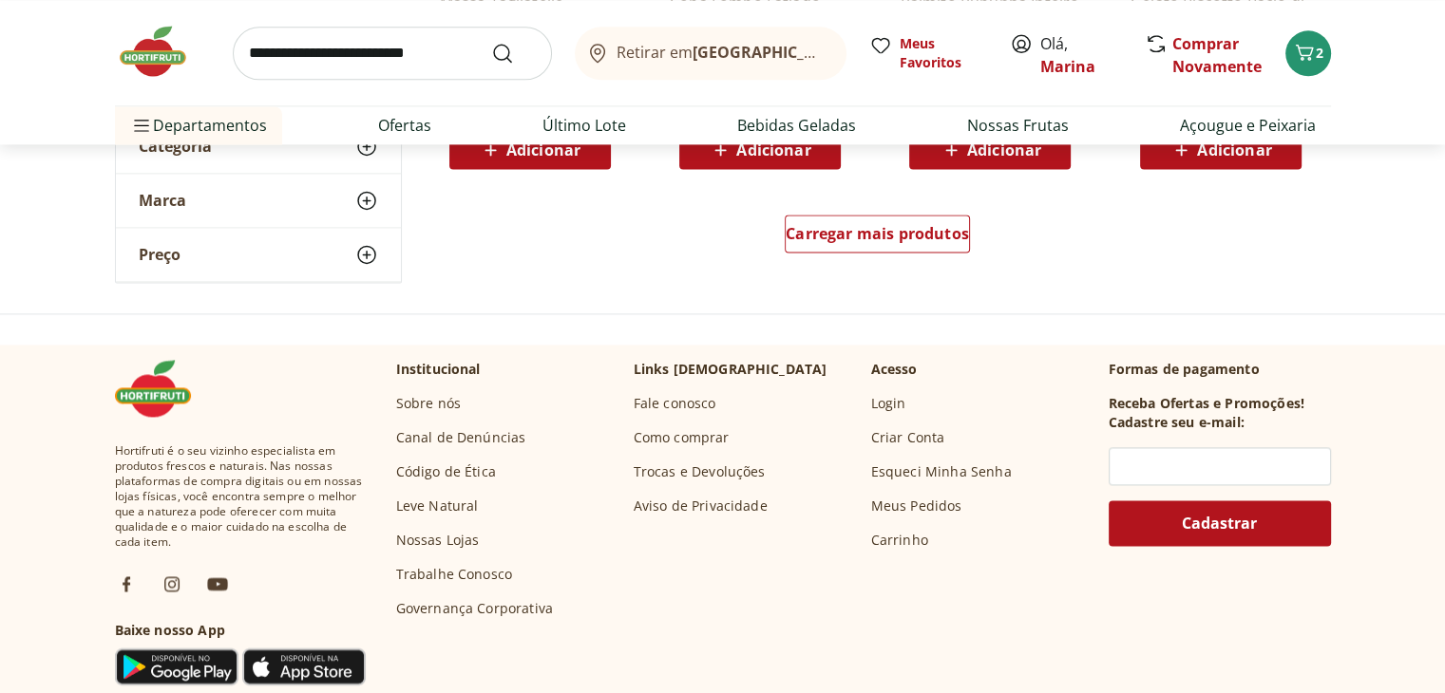
scroll to position [45749, 0]
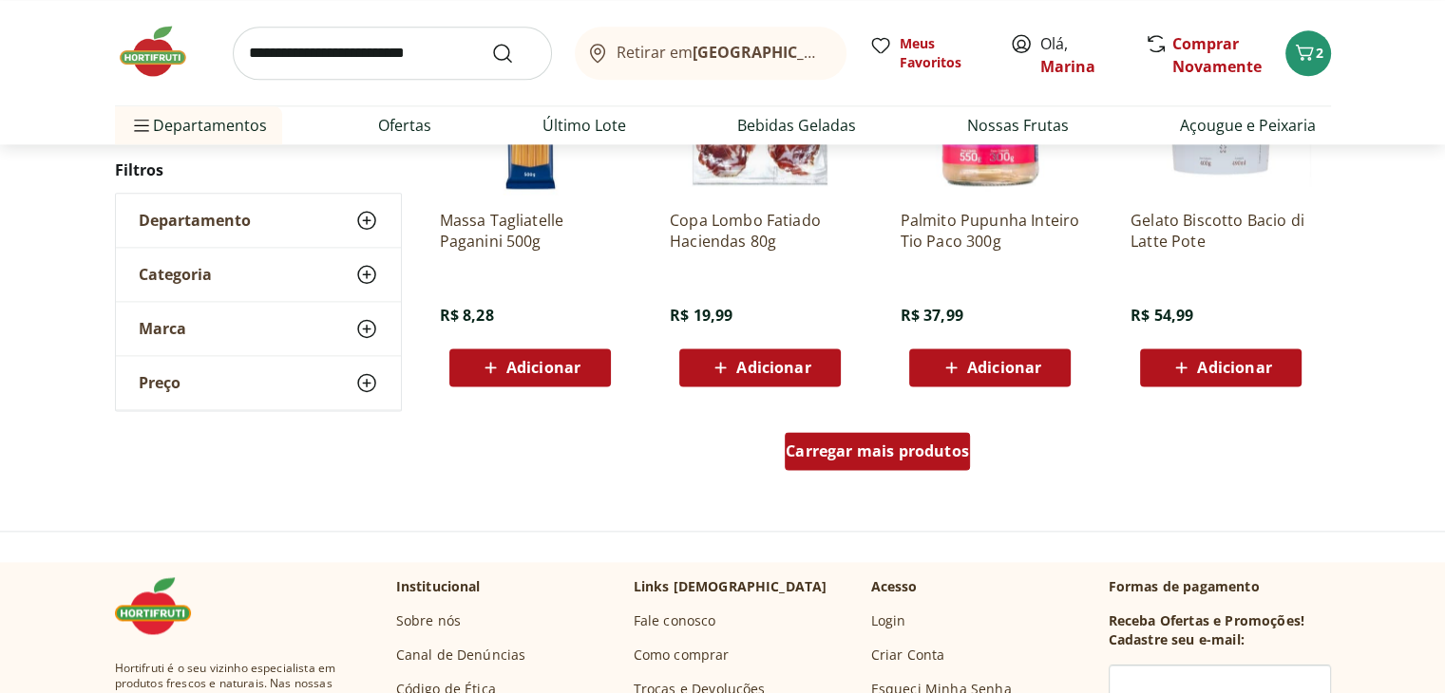
click at [901, 465] on div "Carregar mais produtos" at bounding box center [877, 451] width 185 height 38
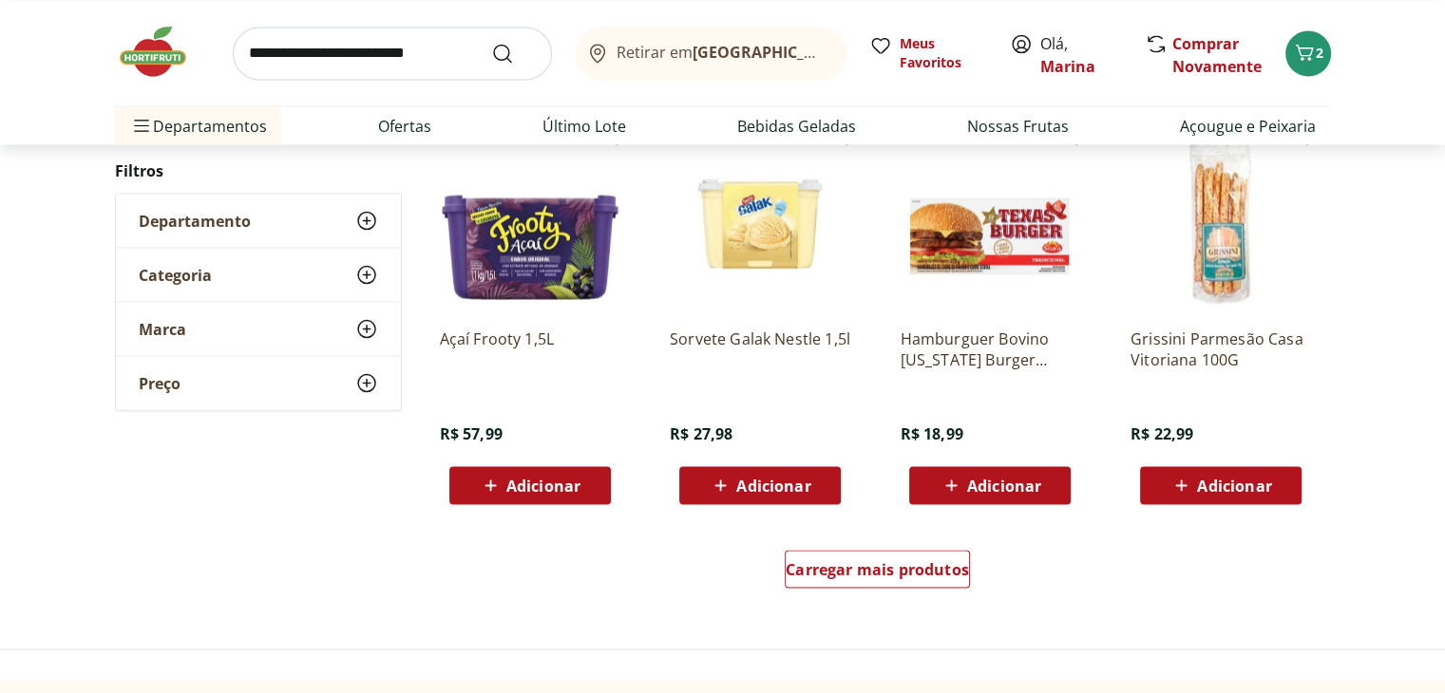
scroll to position [46889, 0]
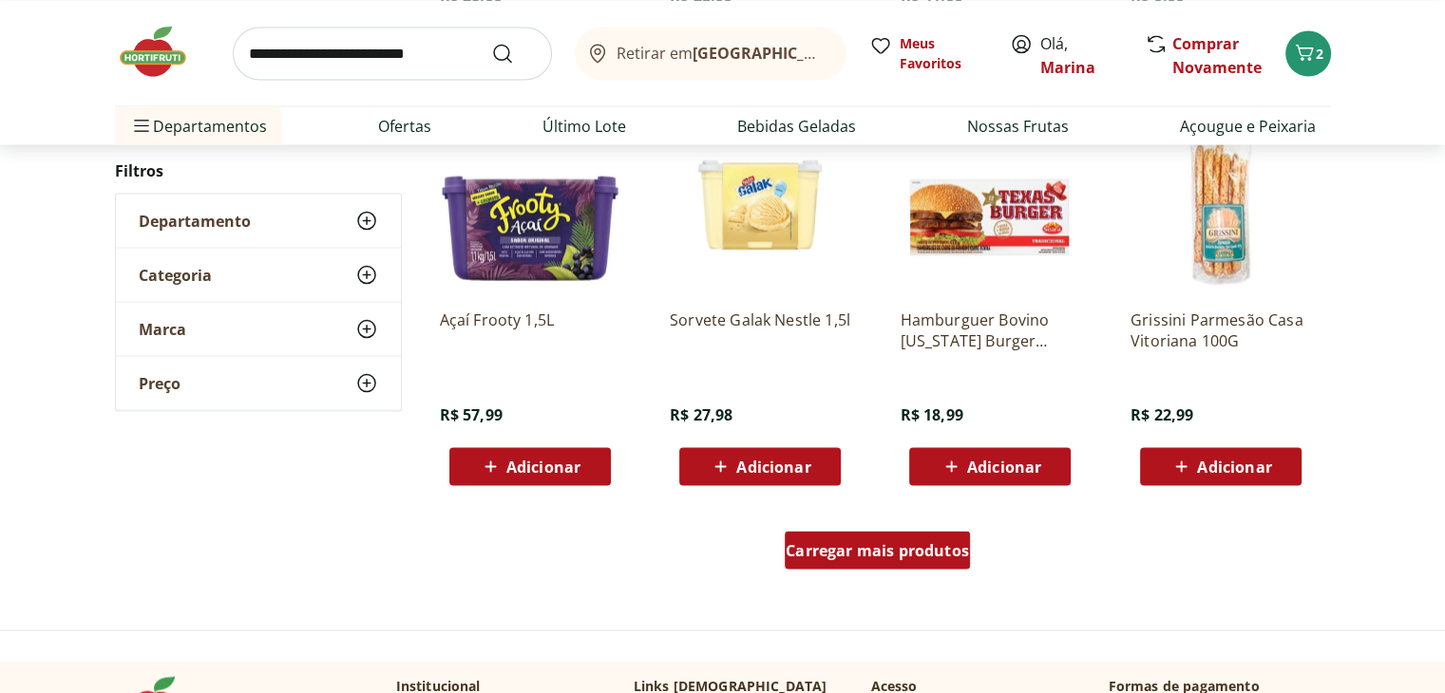
click at [864, 545] on span "Carregar mais produtos" at bounding box center [877, 549] width 183 height 15
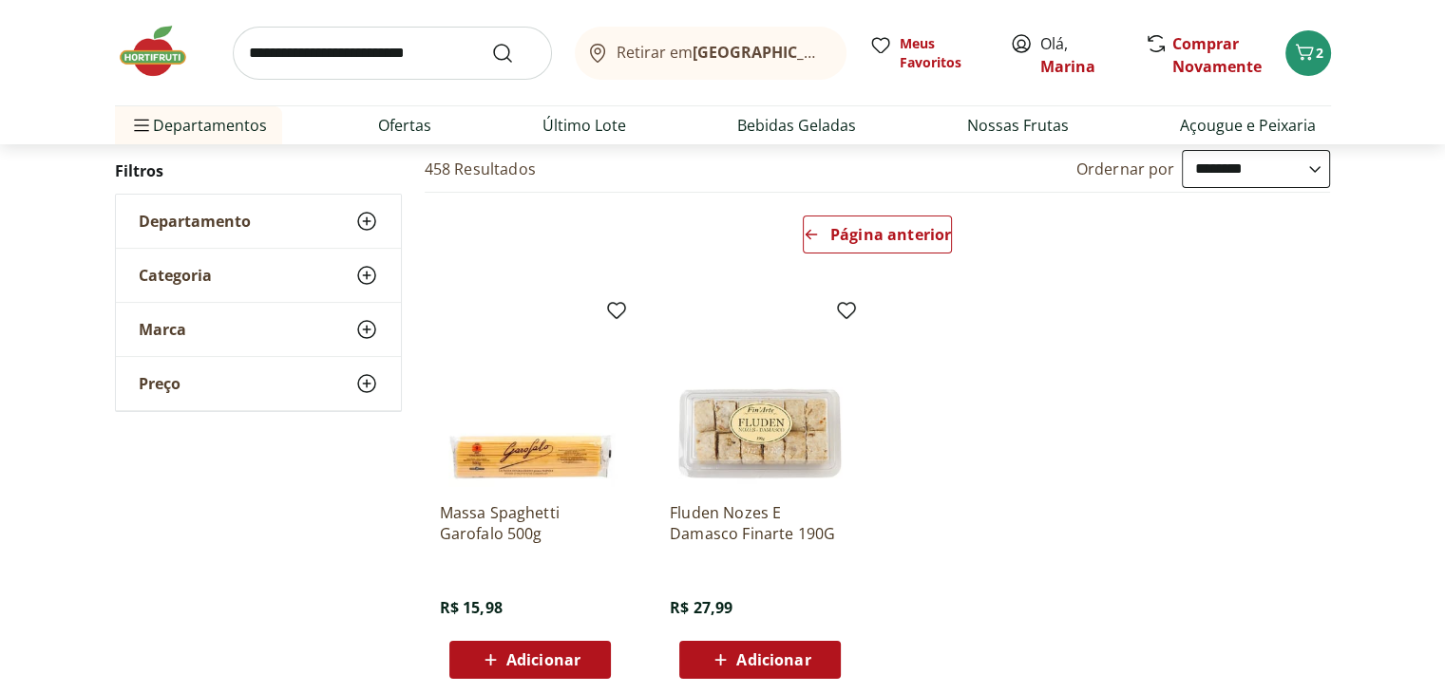
scroll to position [190, 0]
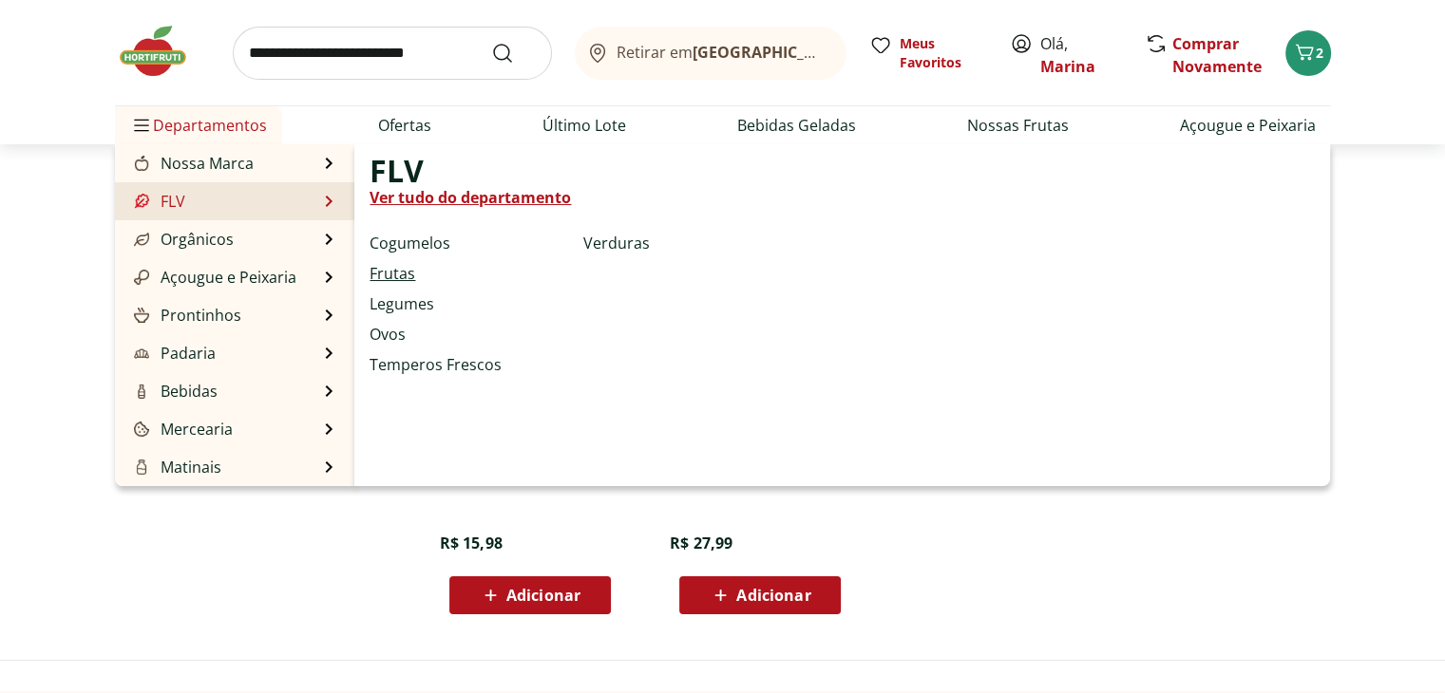
click at [388, 271] on link "Frutas" at bounding box center [393, 273] width 46 height 23
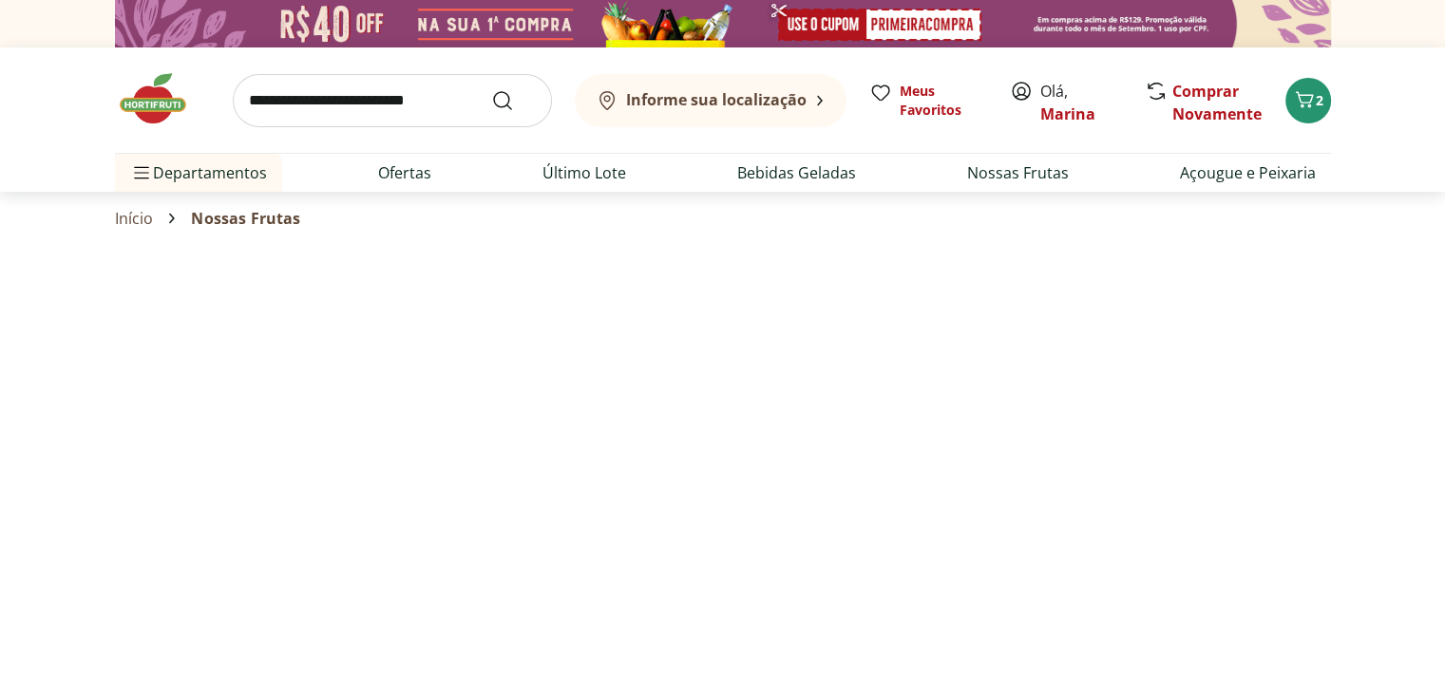
select select "**********"
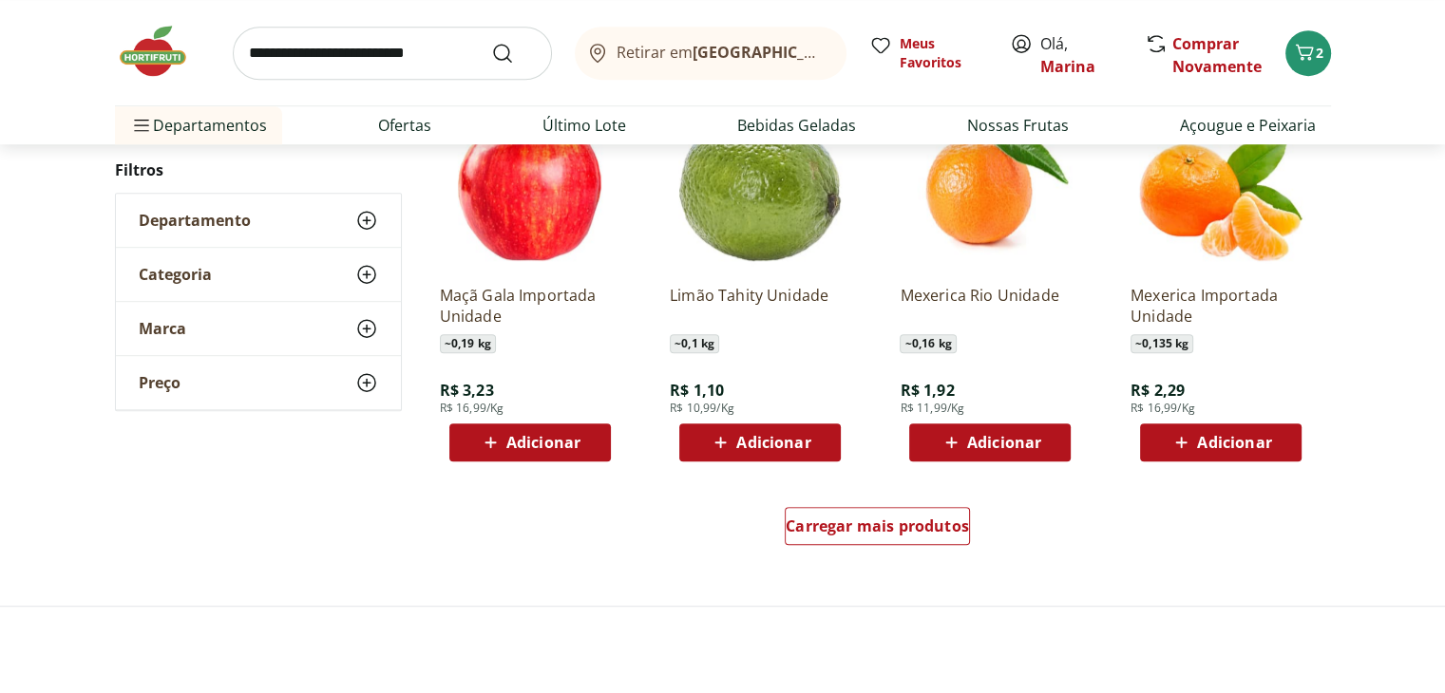
scroll to position [1140, 0]
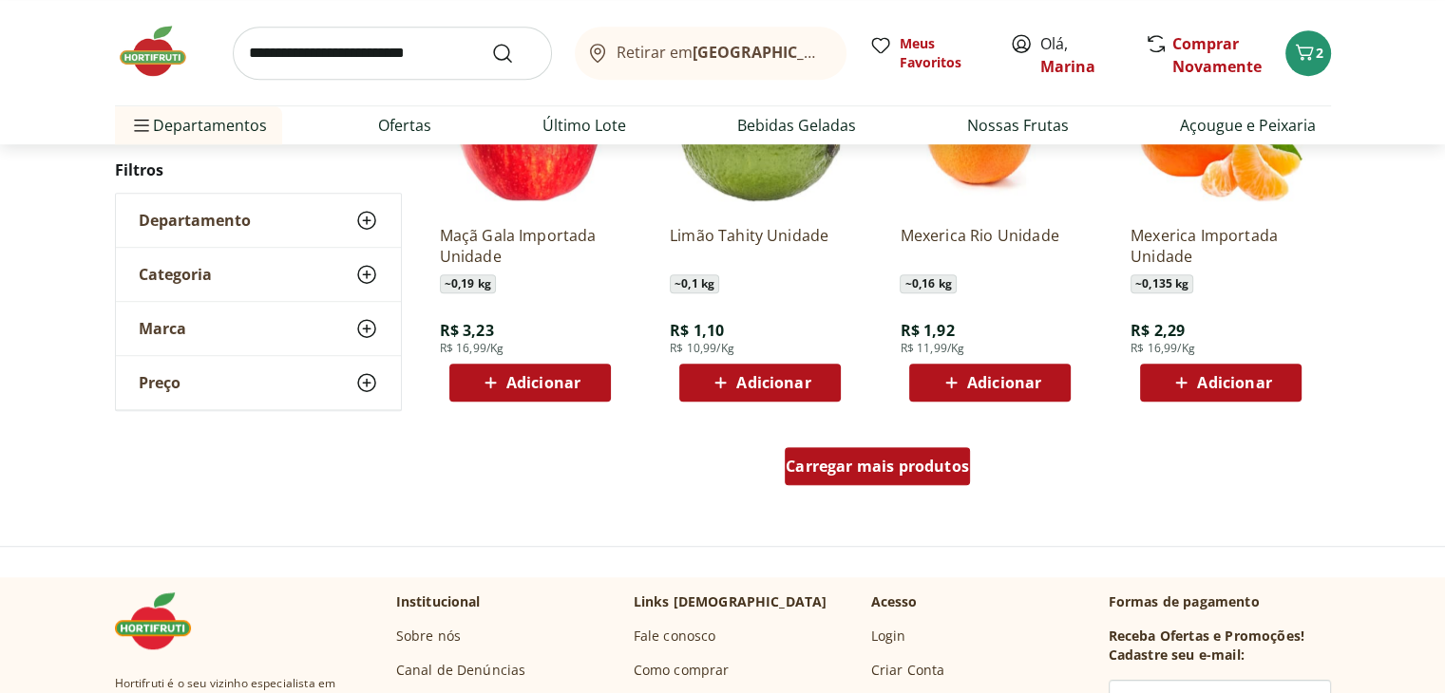
click at [920, 470] on span "Carregar mais produtos" at bounding box center [877, 466] width 183 height 15
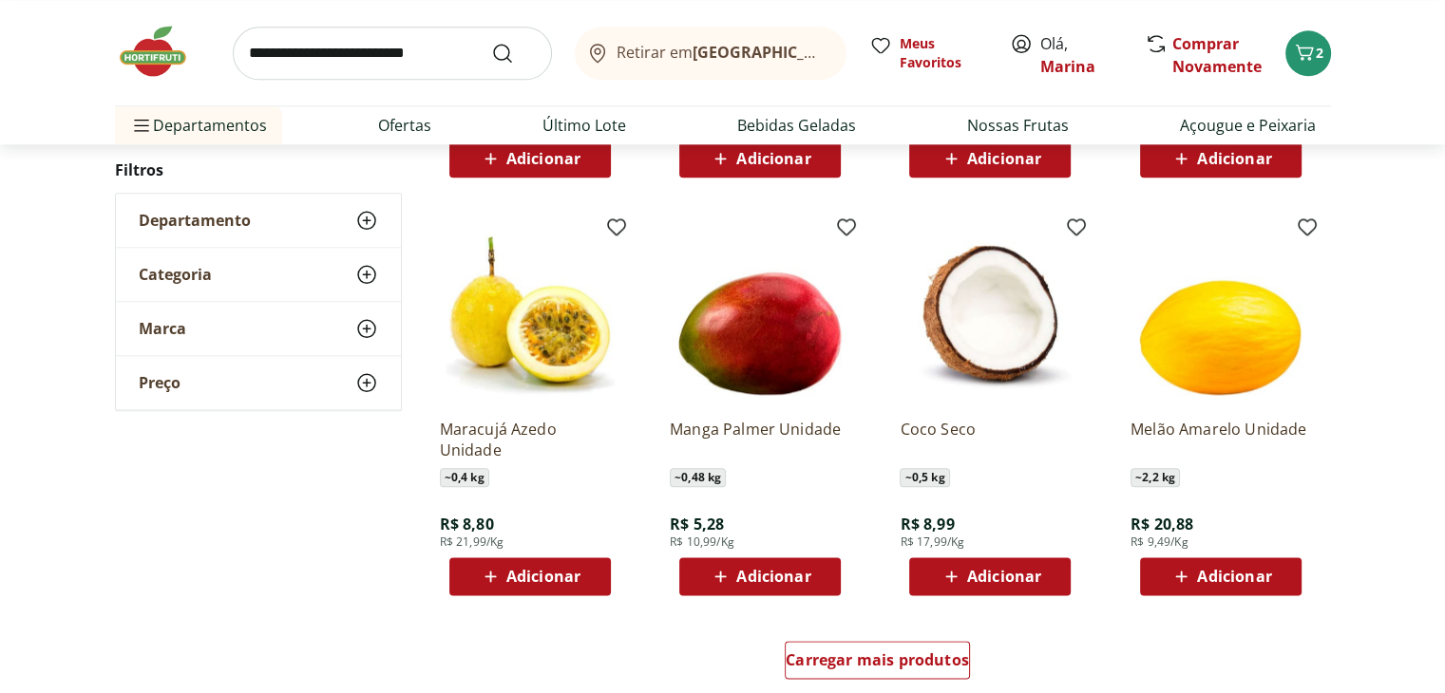
scroll to position [2470, 0]
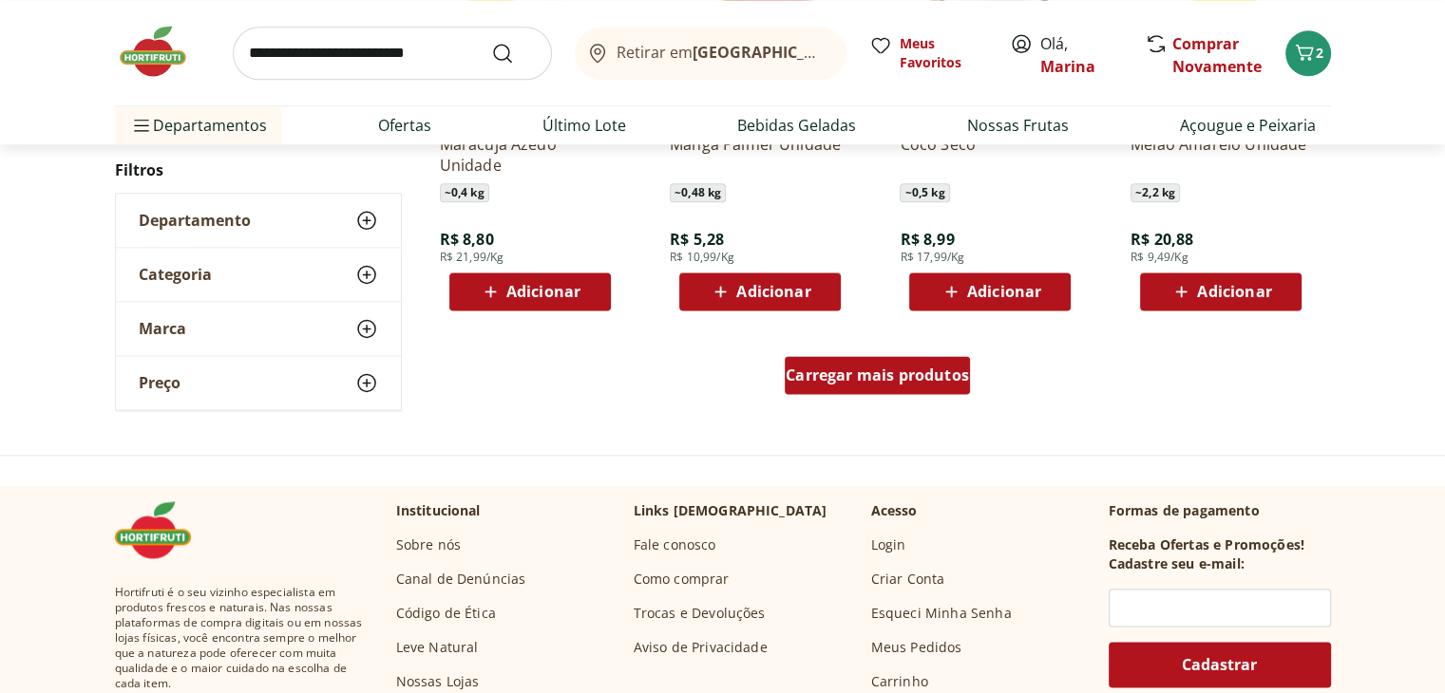
click at [905, 389] on div "Carregar mais produtos" at bounding box center [877, 375] width 185 height 38
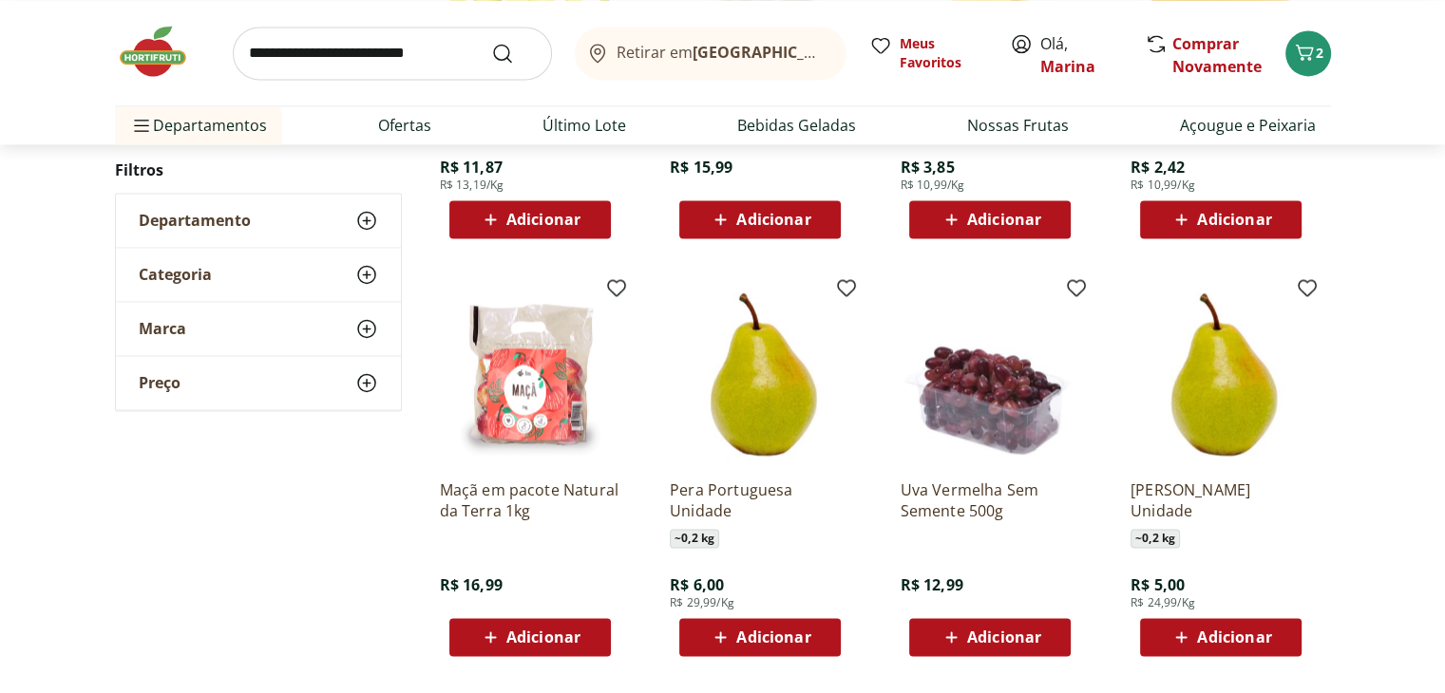
scroll to position [3515, 0]
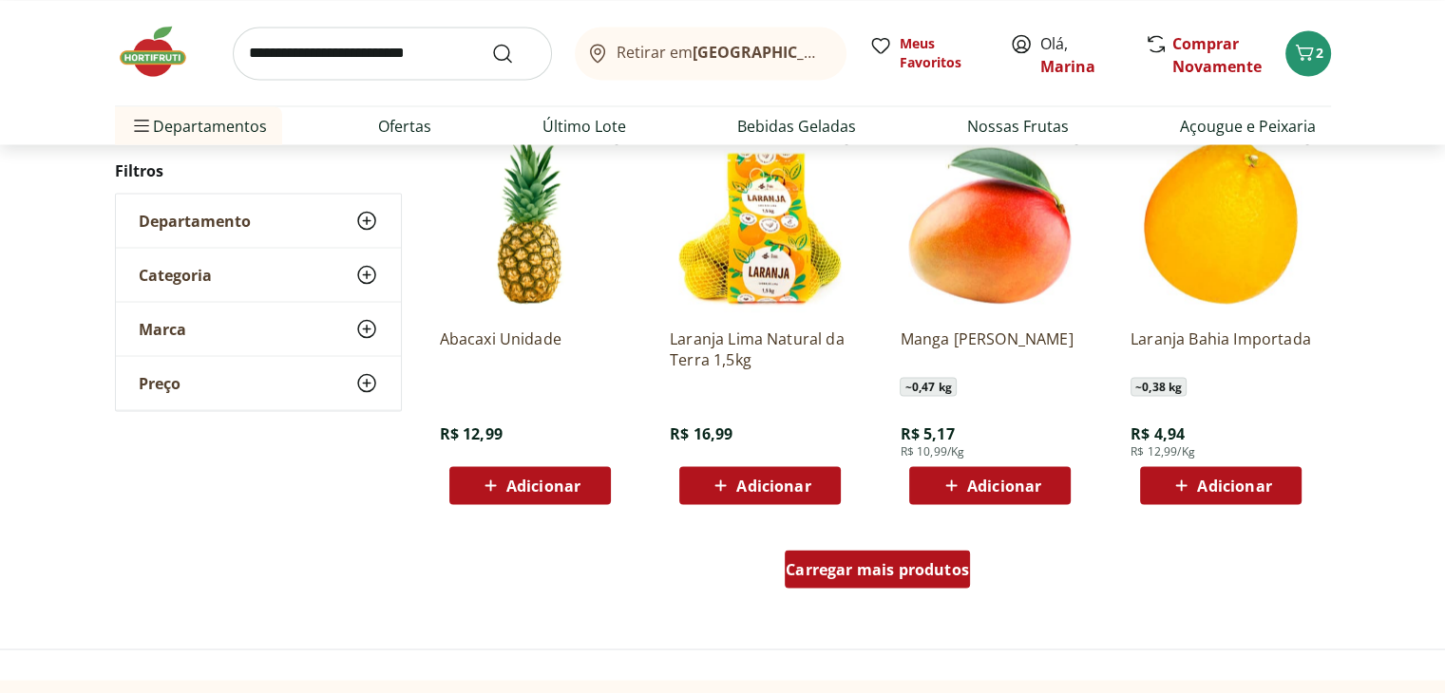
click at [954, 577] on span "Carregar mais produtos" at bounding box center [877, 568] width 183 height 15
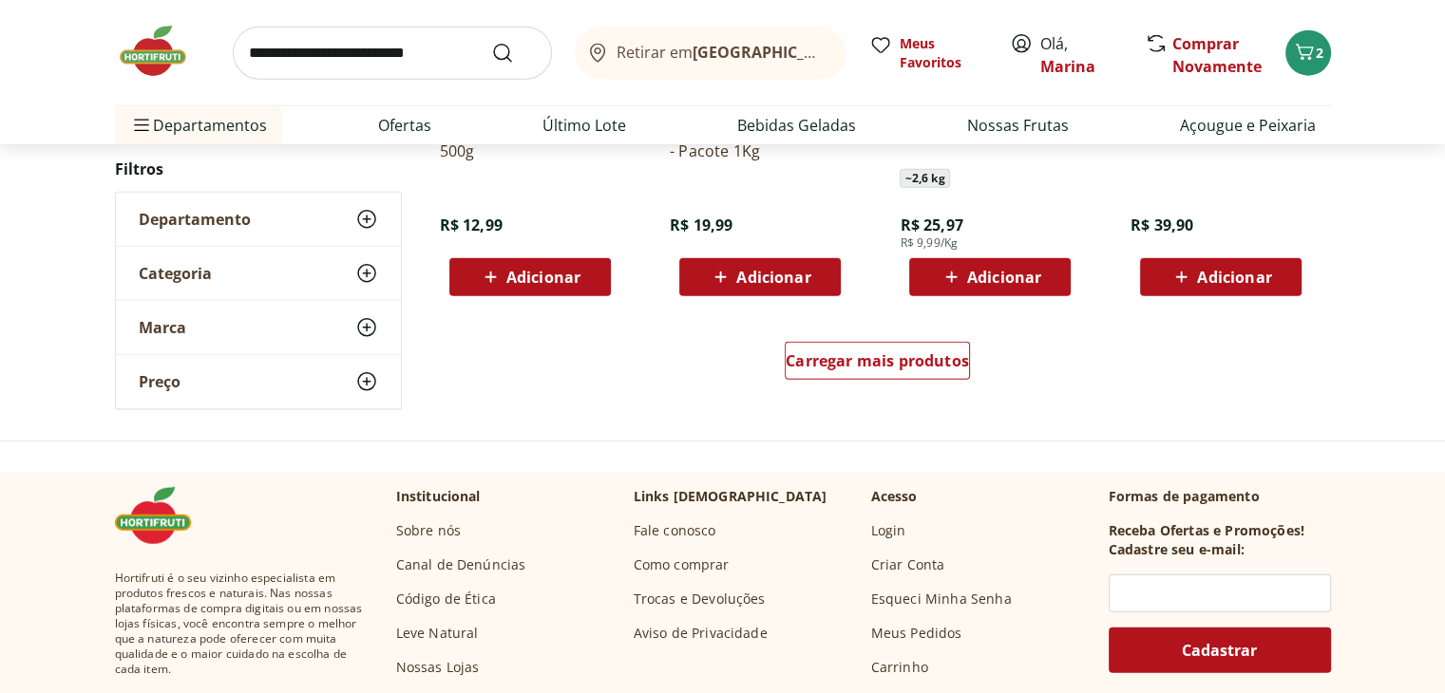
scroll to position [5035, 0]
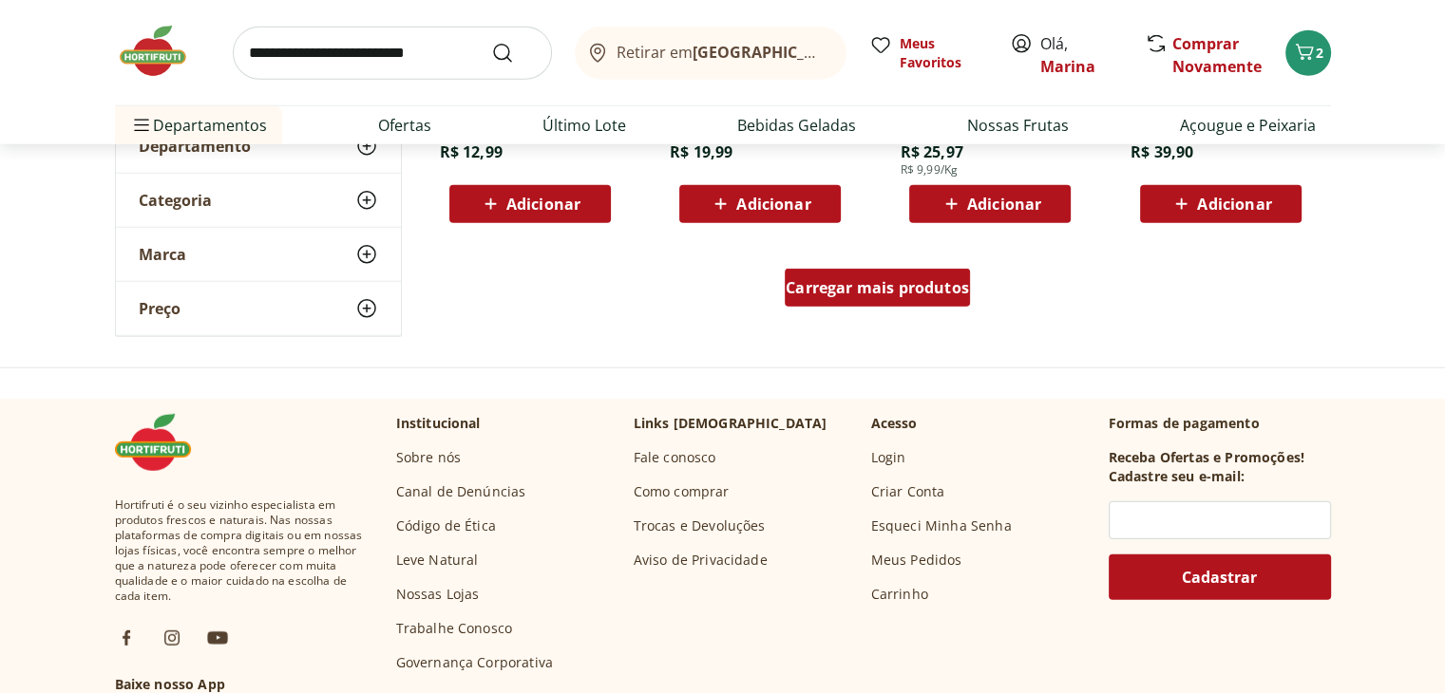
click at [908, 289] on span "Carregar mais produtos" at bounding box center [877, 287] width 183 height 15
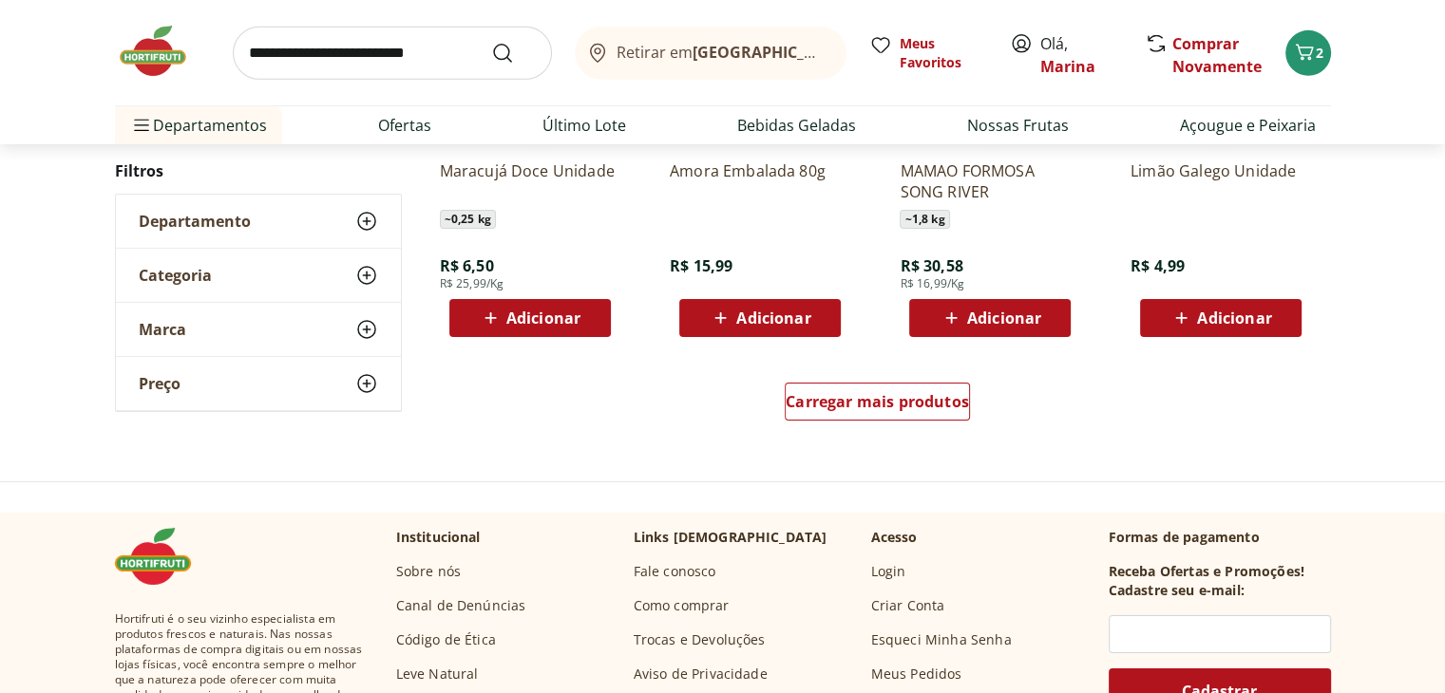
scroll to position [6140, 0]
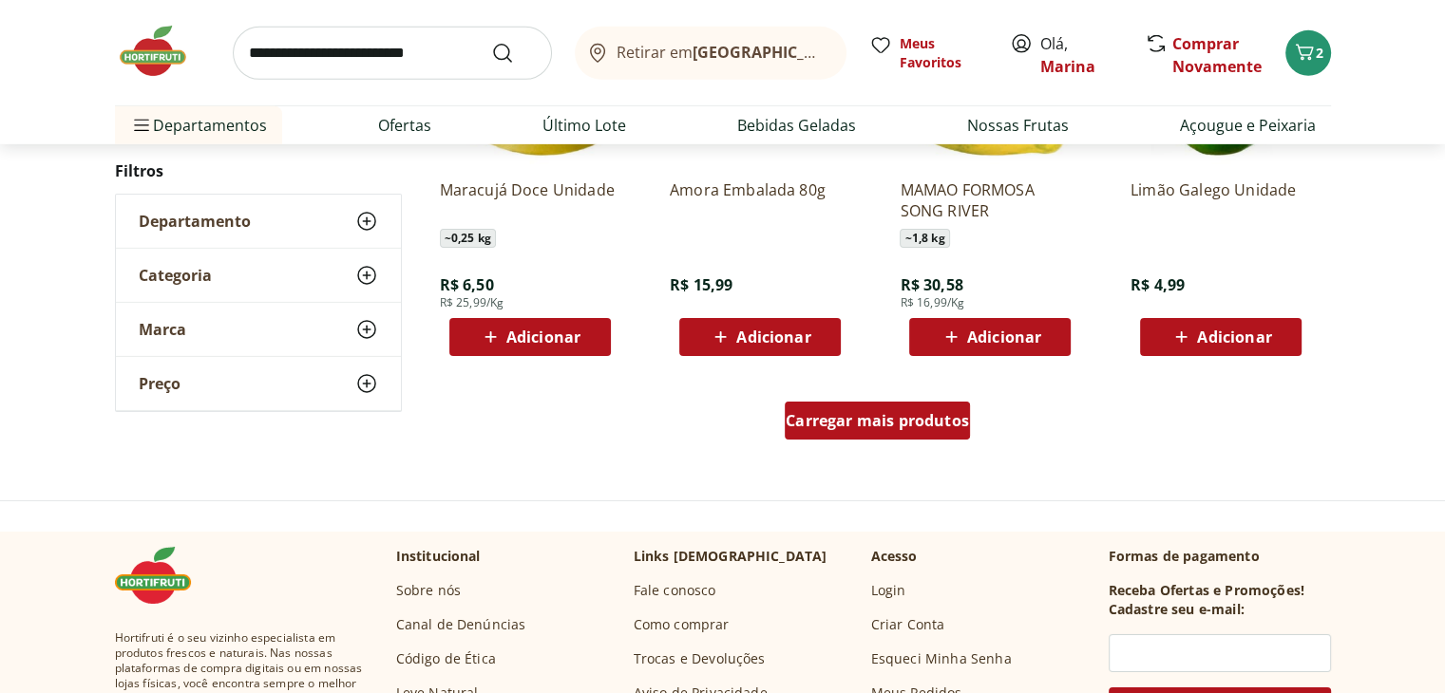
click at [845, 427] on span "Carregar mais produtos" at bounding box center [877, 420] width 183 height 15
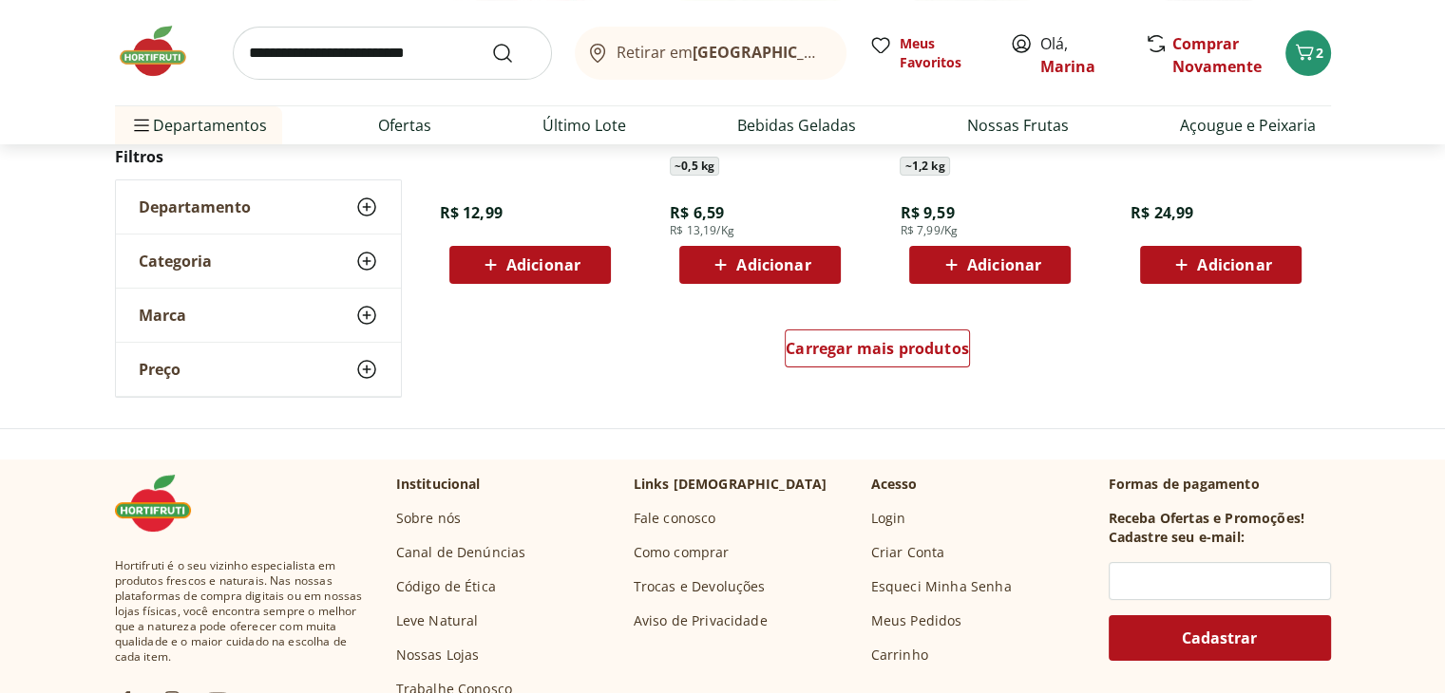
scroll to position [7470, 0]
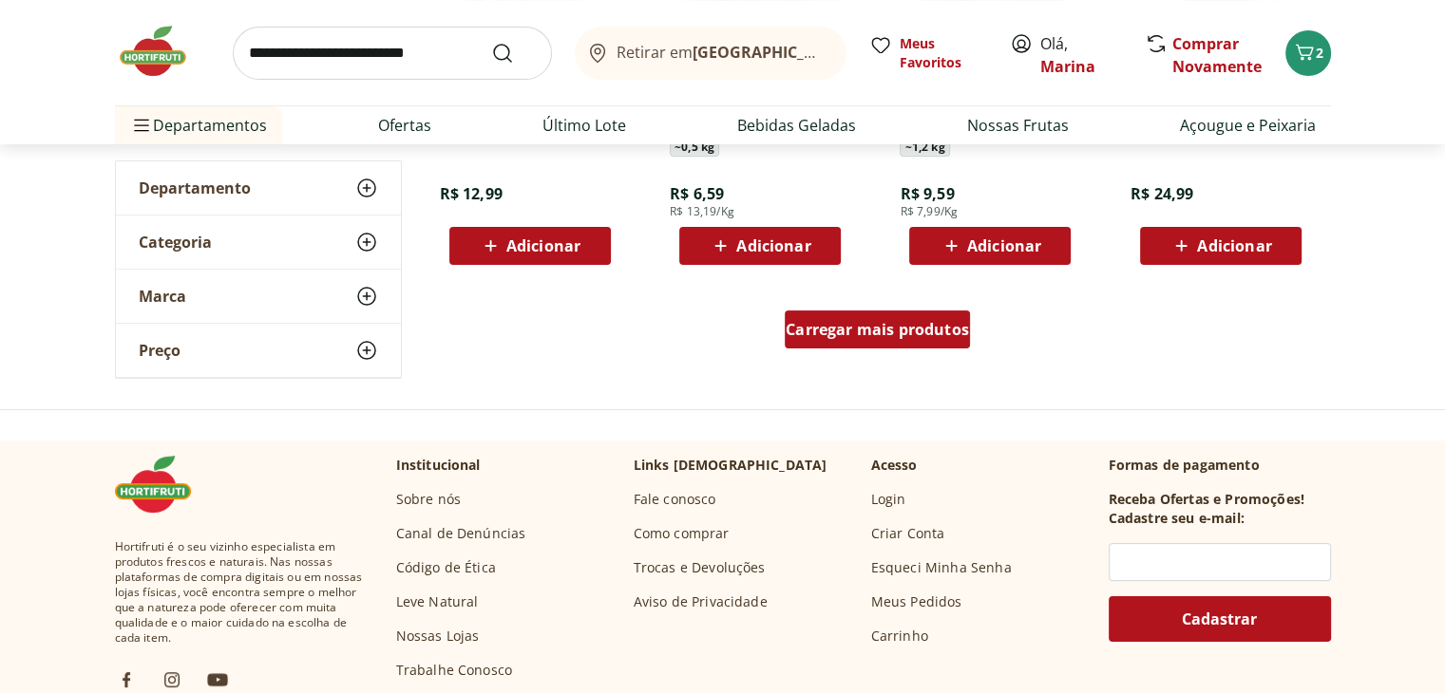
click at [942, 334] on span "Carregar mais produtos" at bounding box center [877, 329] width 183 height 15
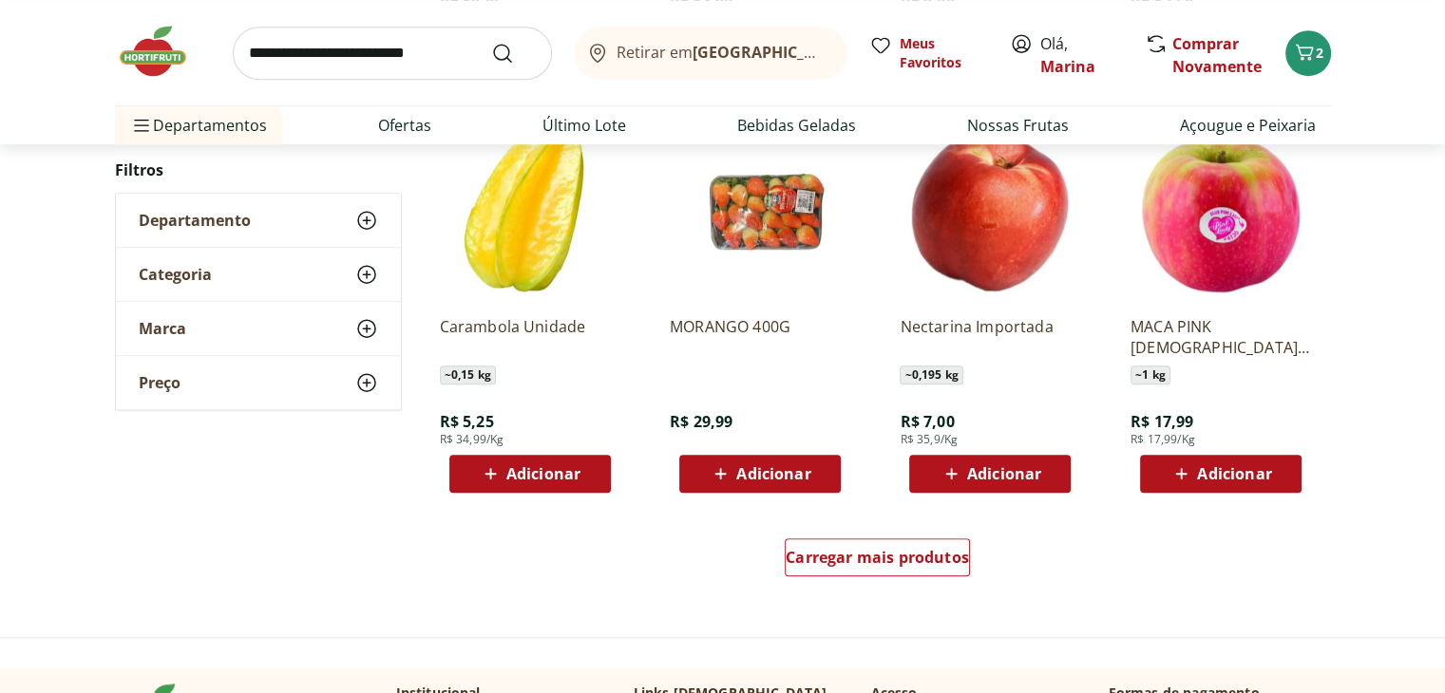
scroll to position [8515, 0]
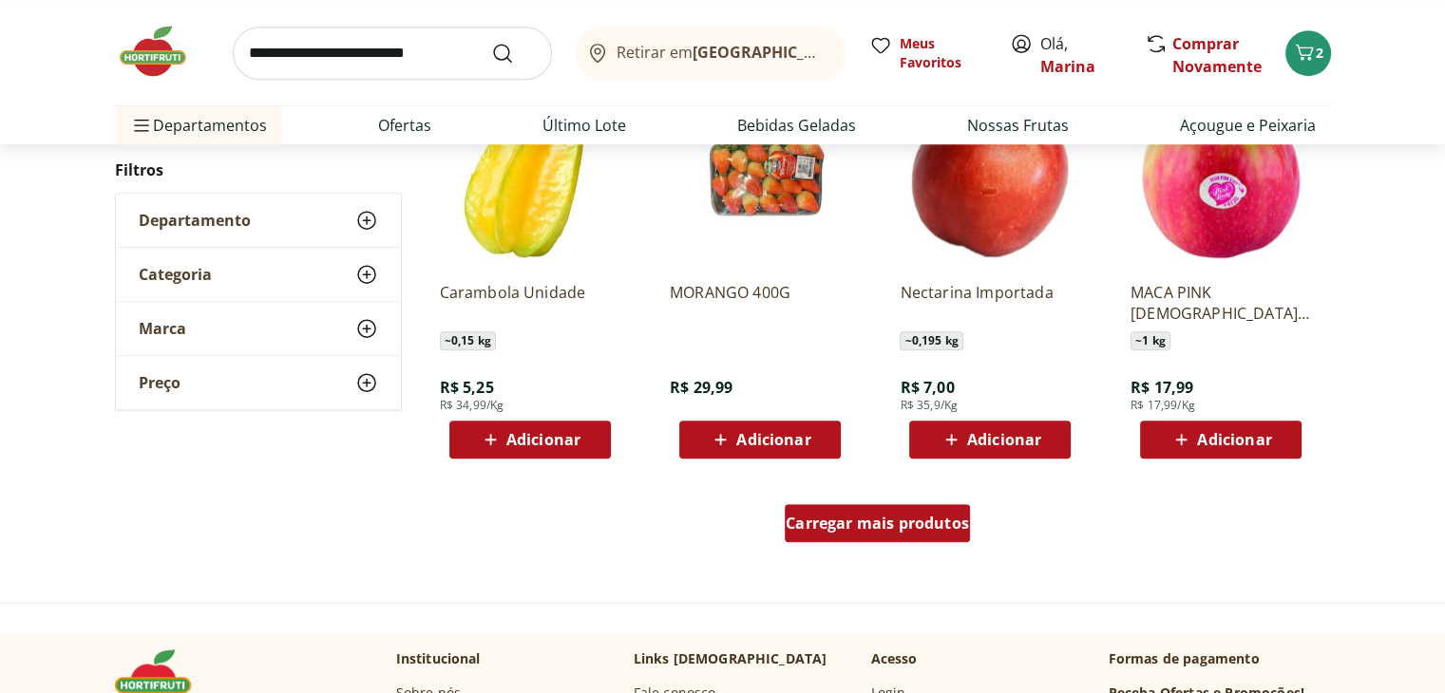
click at [839, 516] on span "Carregar mais produtos" at bounding box center [877, 523] width 183 height 15
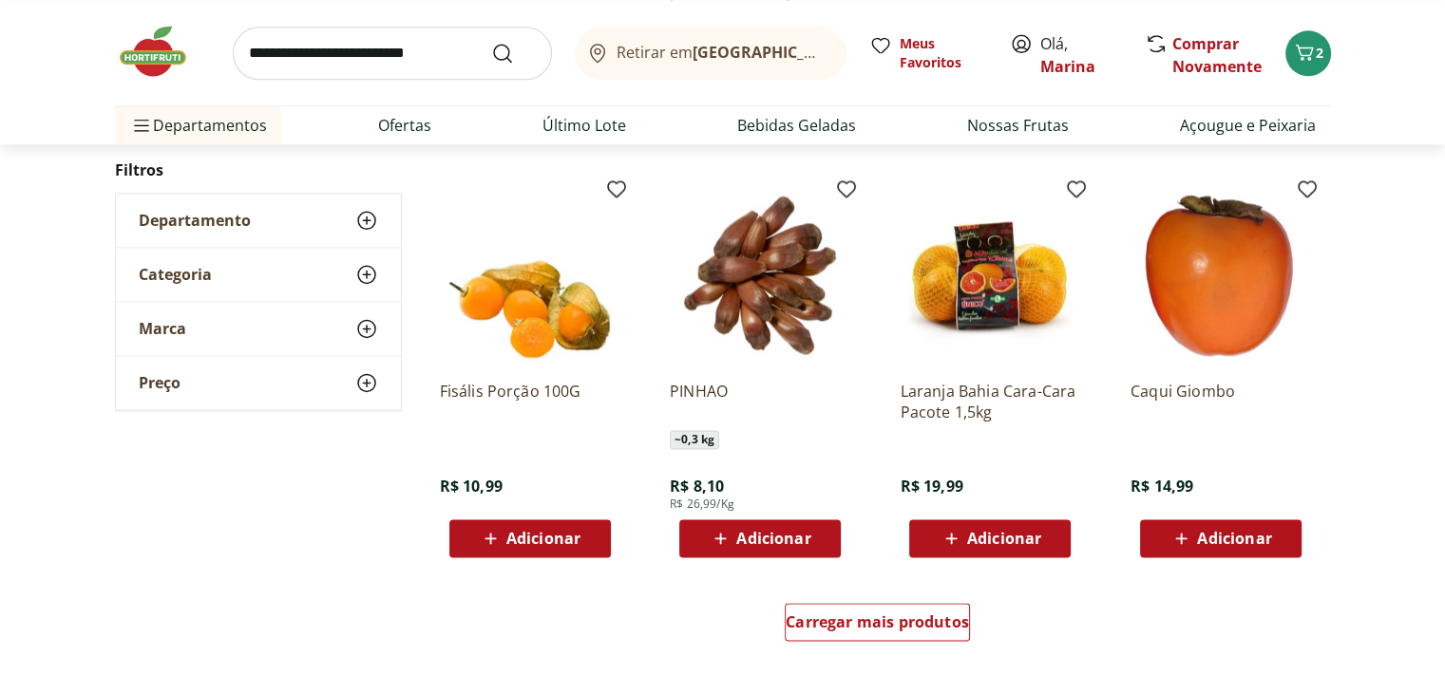
scroll to position [9940, 0]
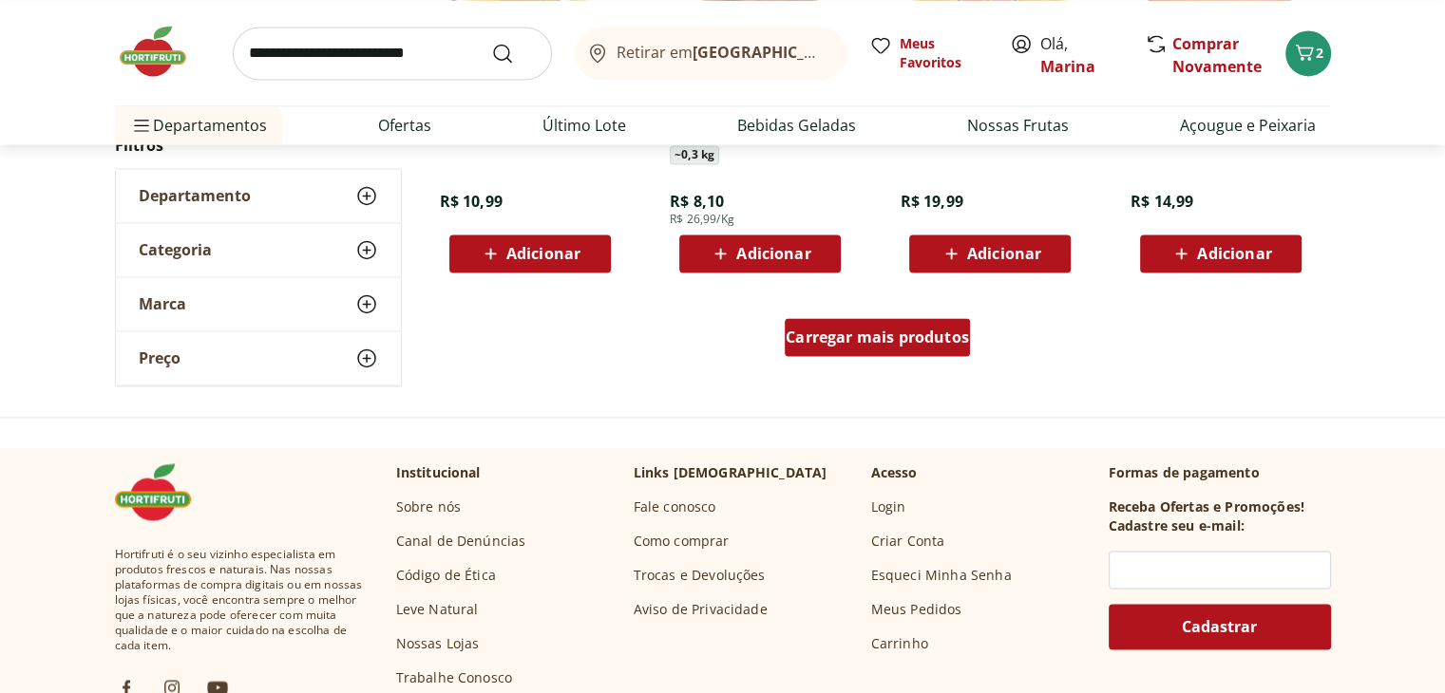
click at [939, 332] on span "Carregar mais produtos" at bounding box center [877, 337] width 183 height 15
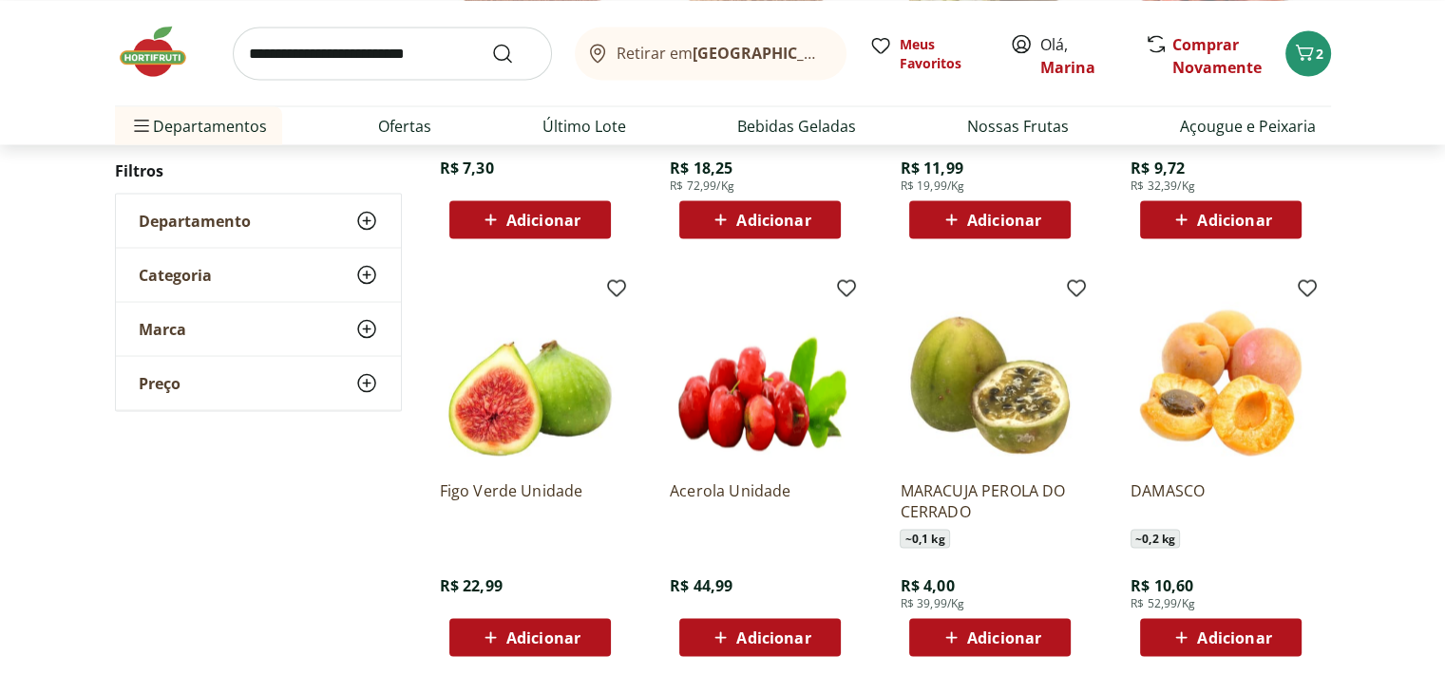
scroll to position [11080, 0]
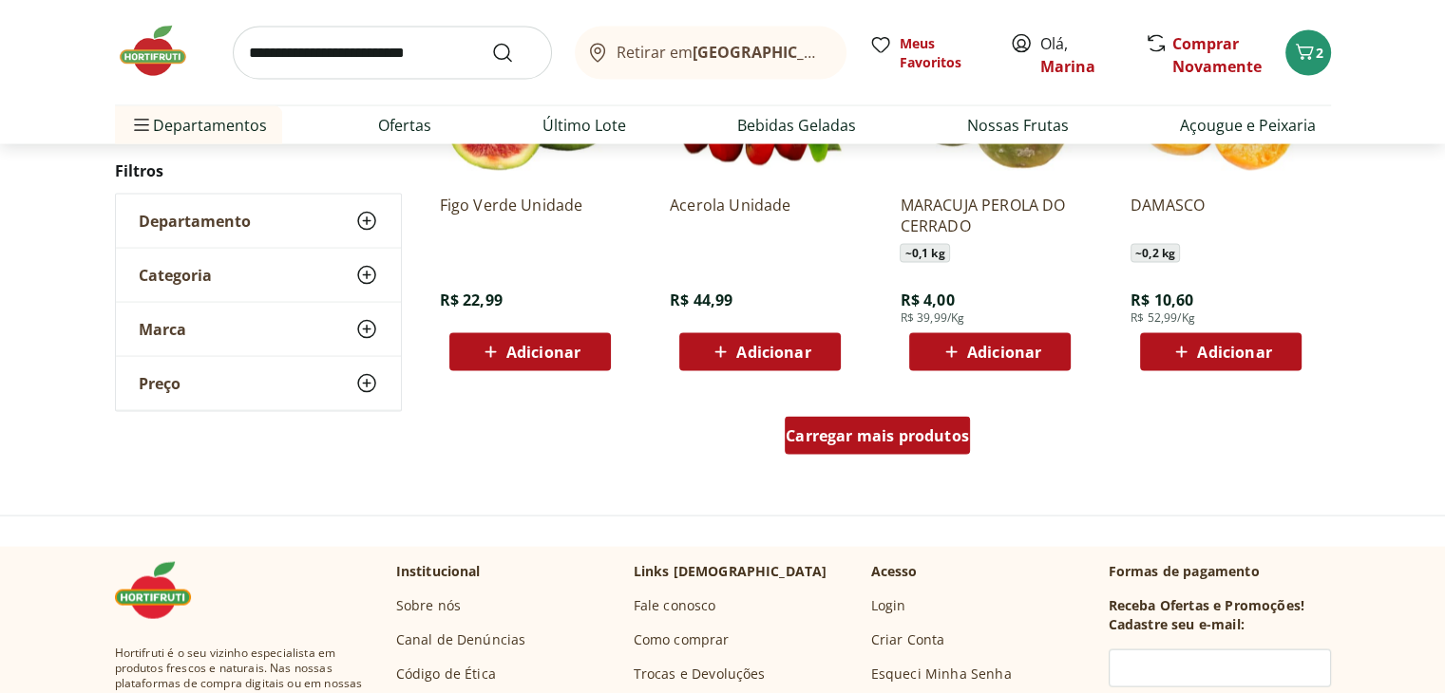
click at [958, 444] on span "Carregar mais produtos" at bounding box center [877, 435] width 183 height 15
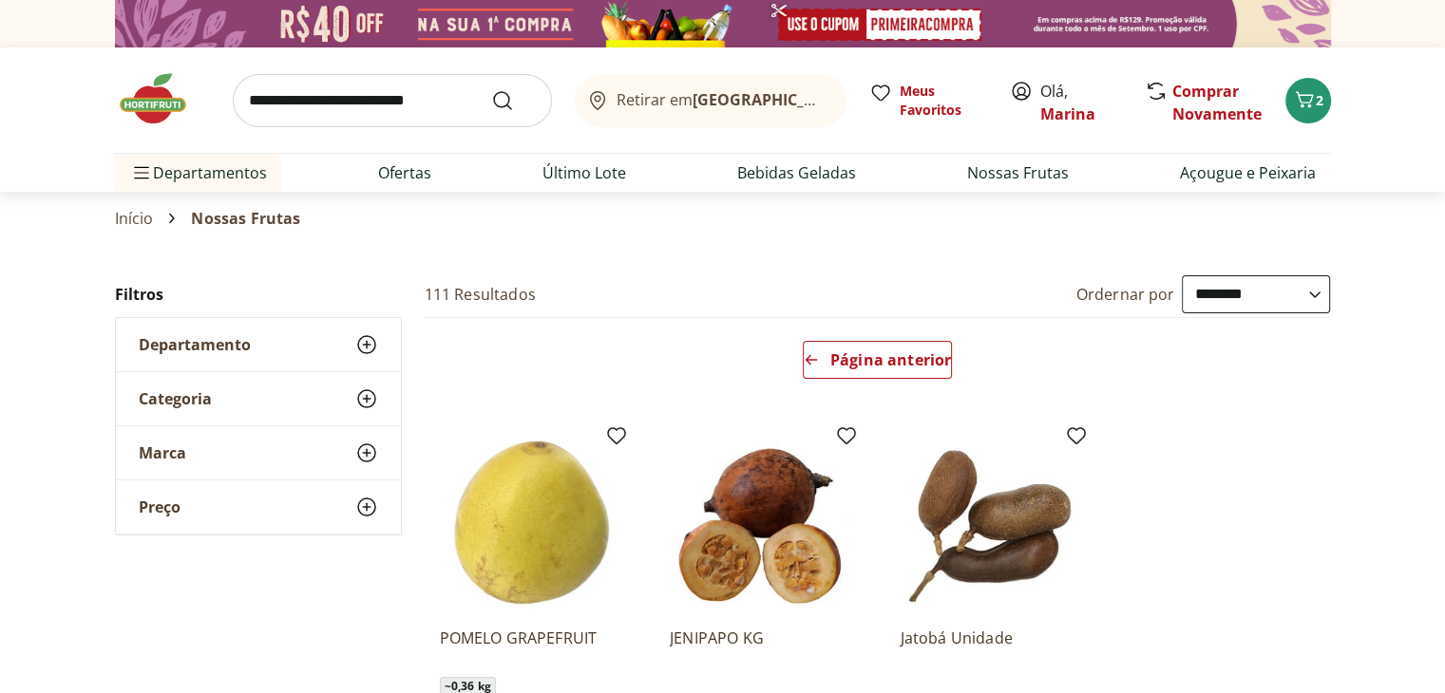
scroll to position [95, 0]
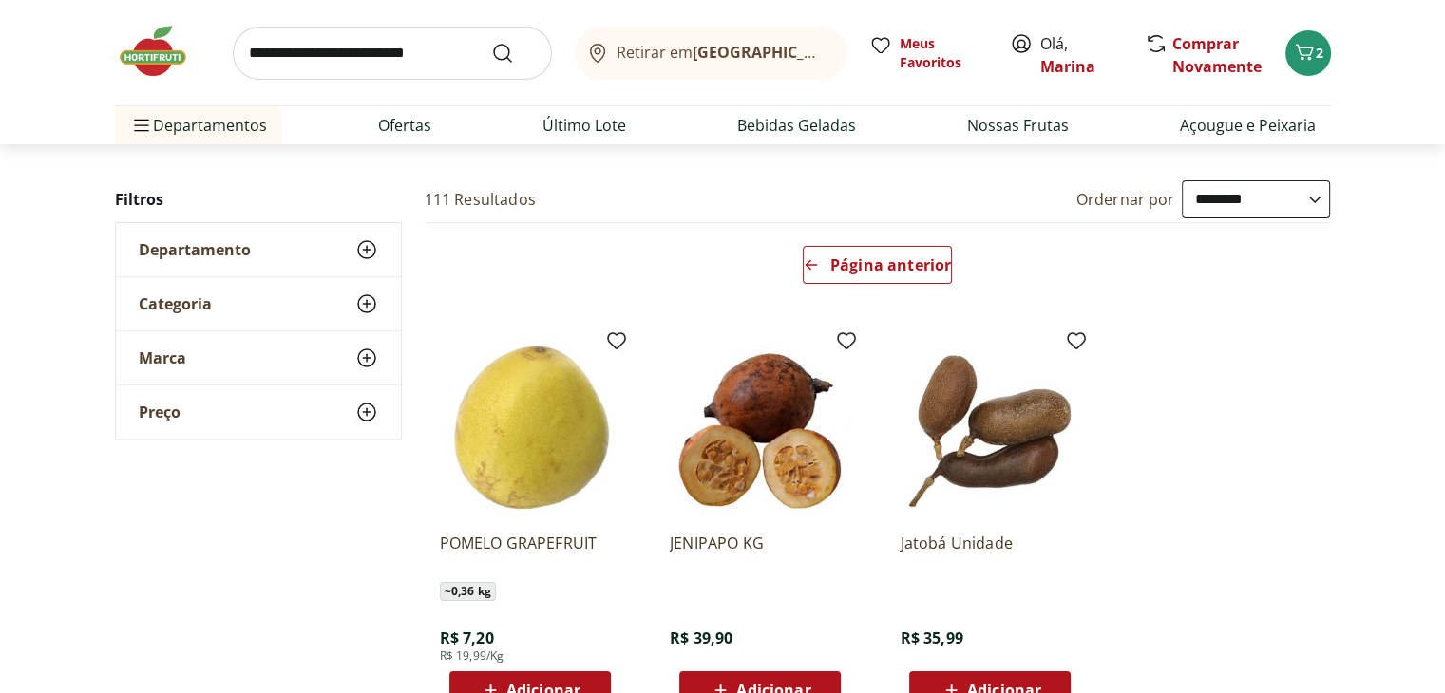
click at [334, 47] on input "search" at bounding box center [392, 53] width 319 height 53
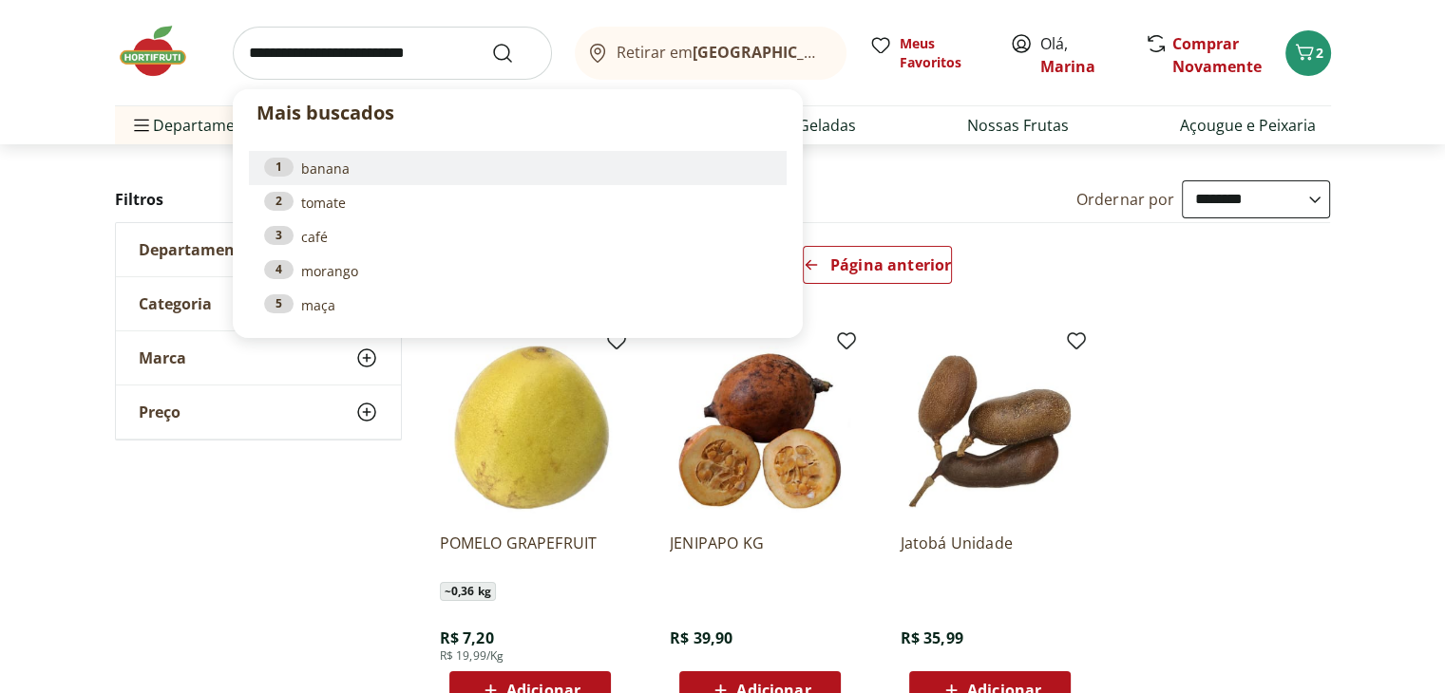
click at [346, 168] on link "1 banana" at bounding box center [517, 168] width 507 height 21
type input "******"
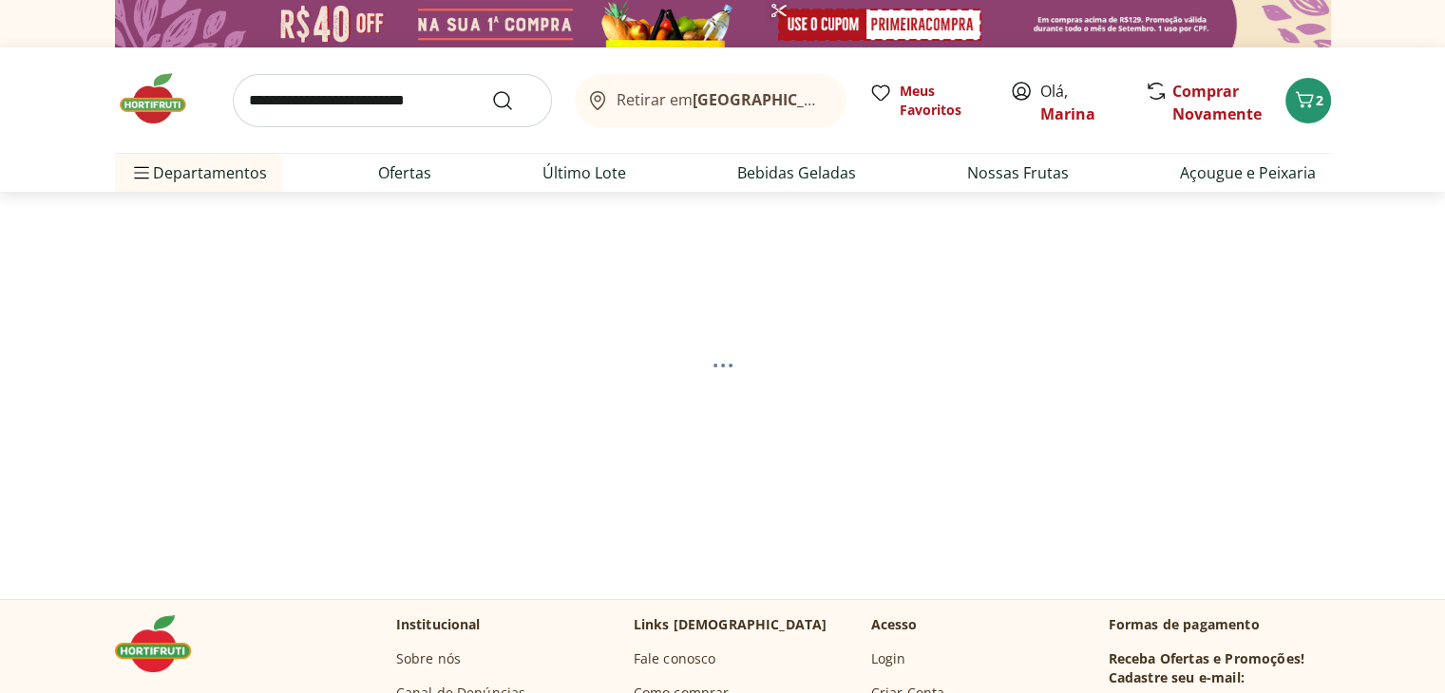
select select "**********"
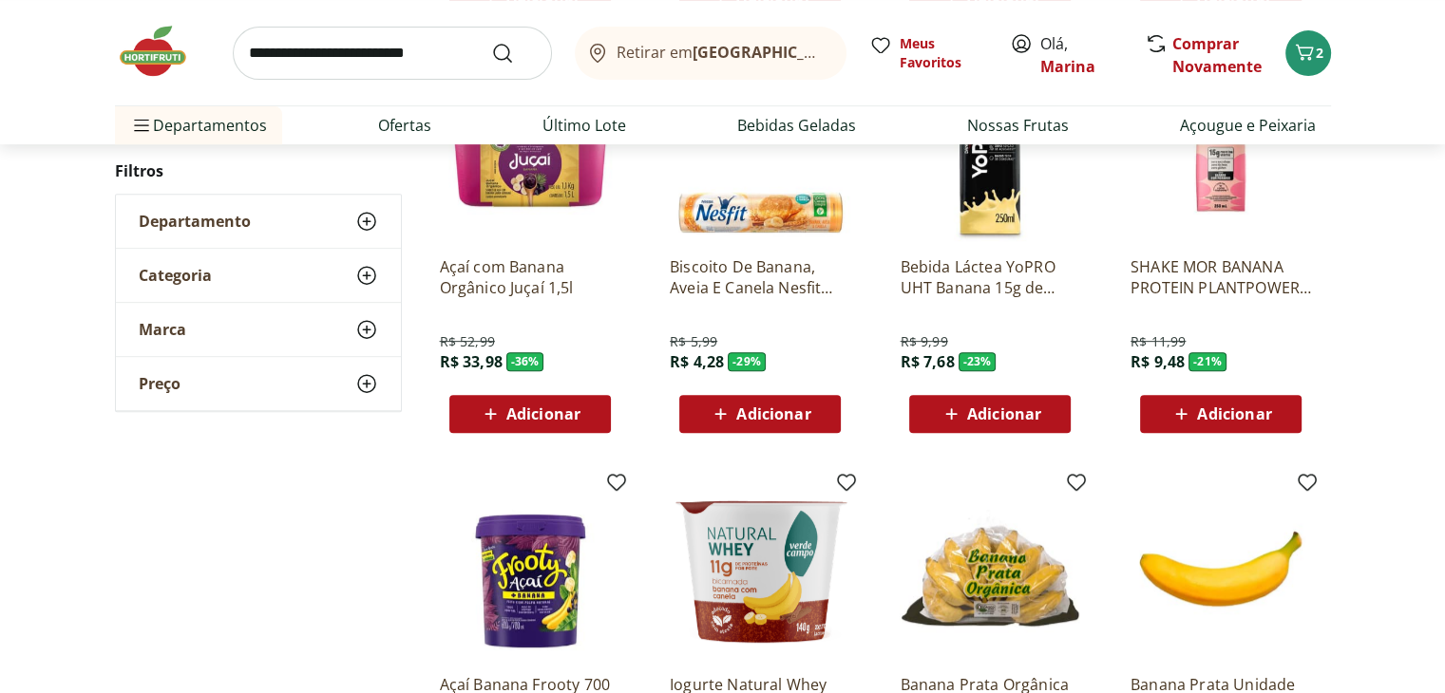
scroll to position [1045, 0]
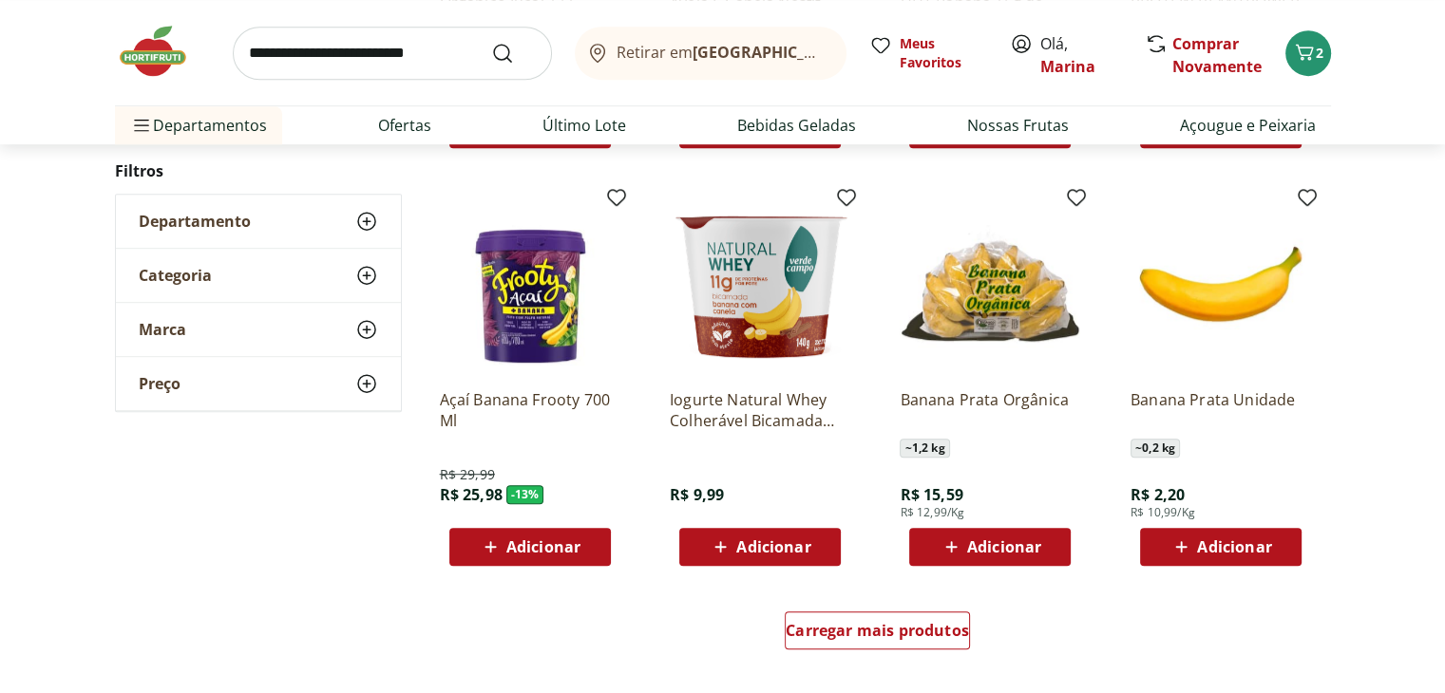
click at [1208, 541] on span "Adicionar" at bounding box center [1234, 547] width 74 height 15
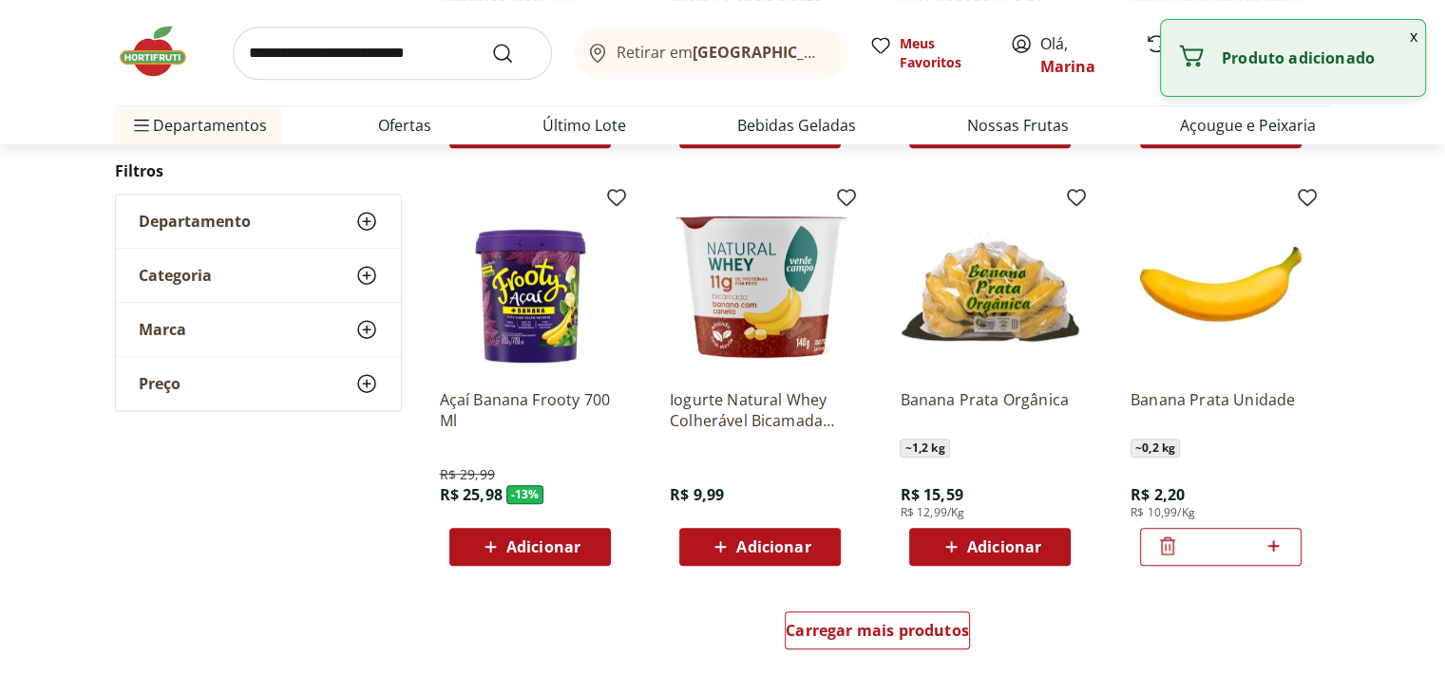
click at [1275, 546] on icon at bounding box center [1274, 546] width 24 height 23
click at [1273, 546] on icon at bounding box center [1274, 546] width 24 height 23
click at [1273, 546] on icon at bounding box center [1273, 546] width 11 height 11
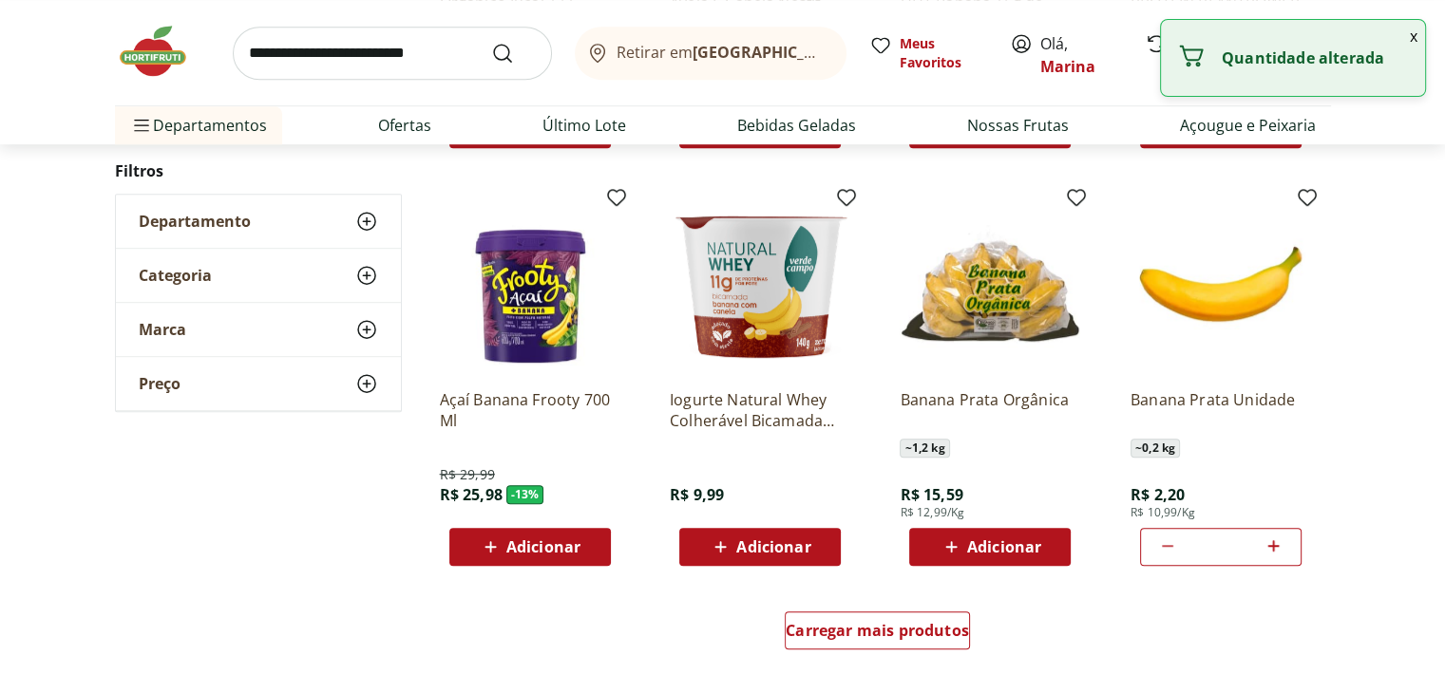
click at [1273, 546] on icon at bounding box center [1273, 546] width 11 height 11
click at [1284, 546] on icon at bounding box center [1274, 546] width 24 height 23
type input "*"
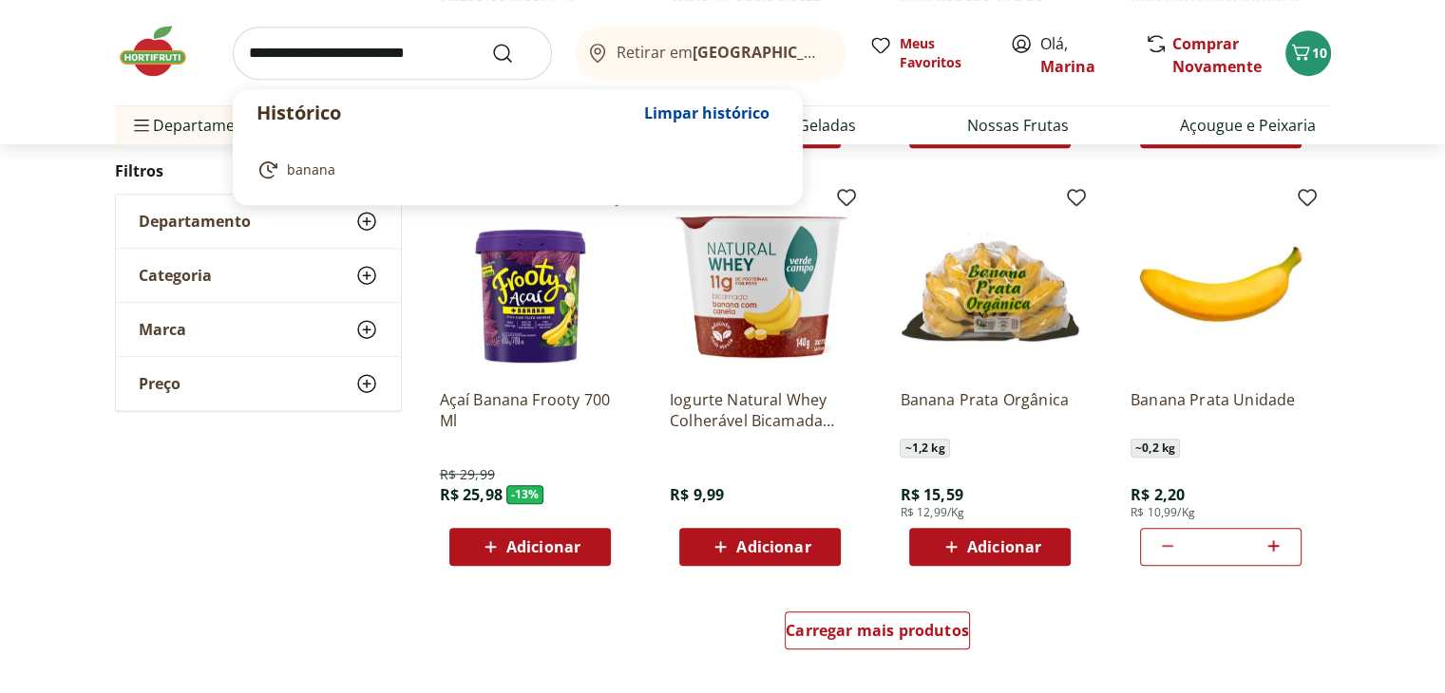
click at [309, 49] on input "search" at bounding box center [392, 53] width 319 height 53
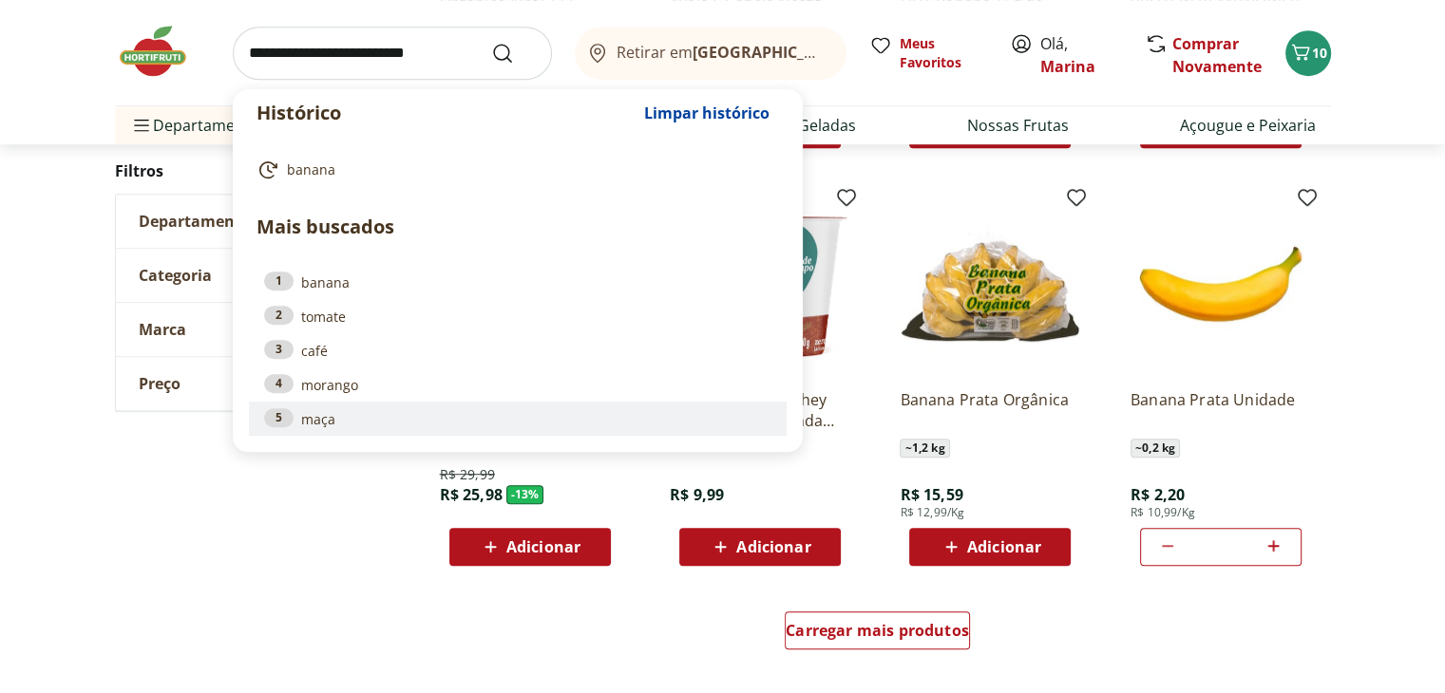
click at [330, 416] on link "5 maça" at bounding box center [517, 418] width 507 height 21
type input "****"
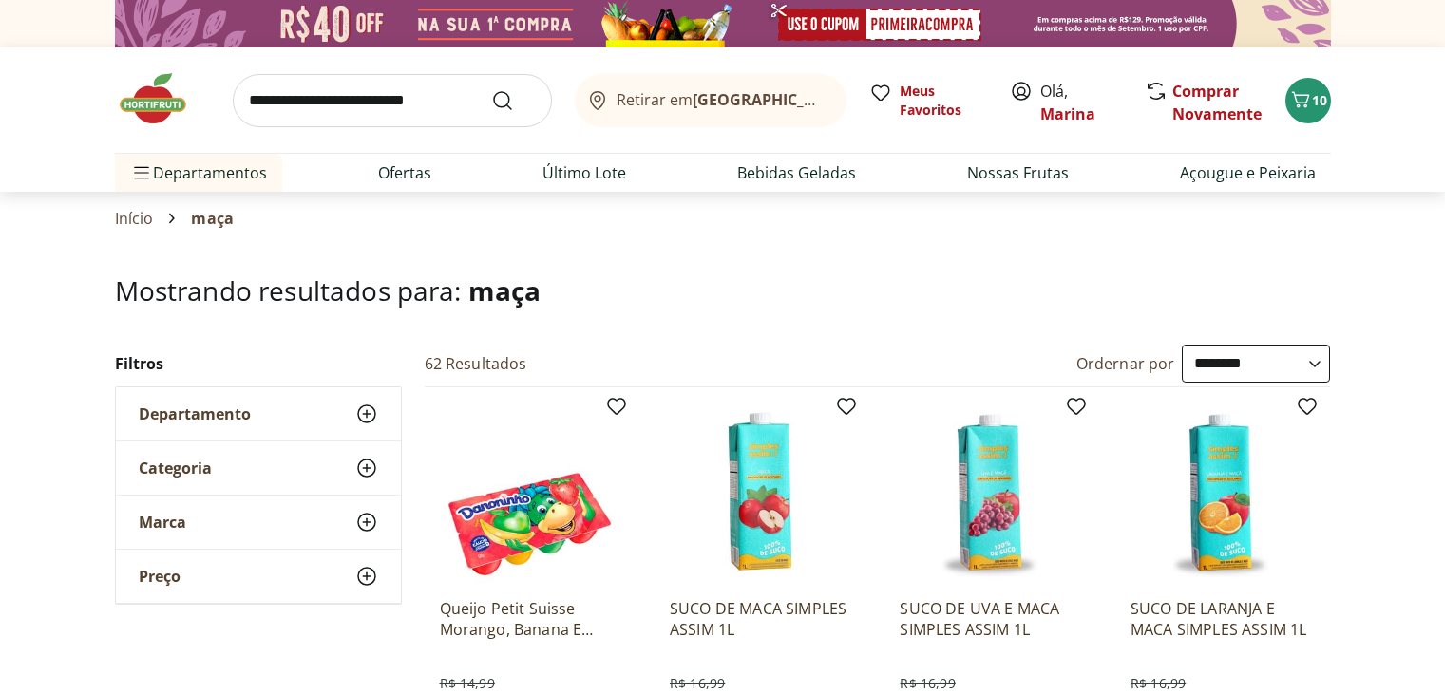
select select "**********"
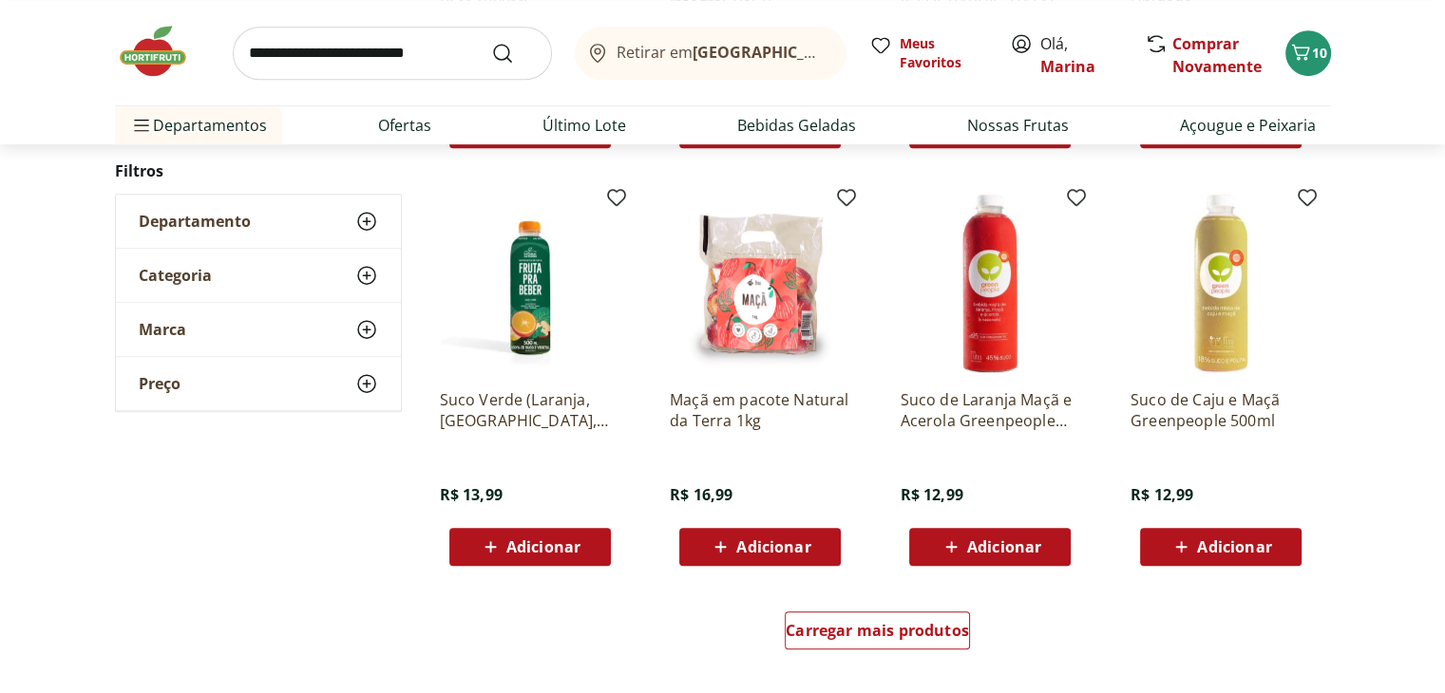
scroll to position [1140, 0]
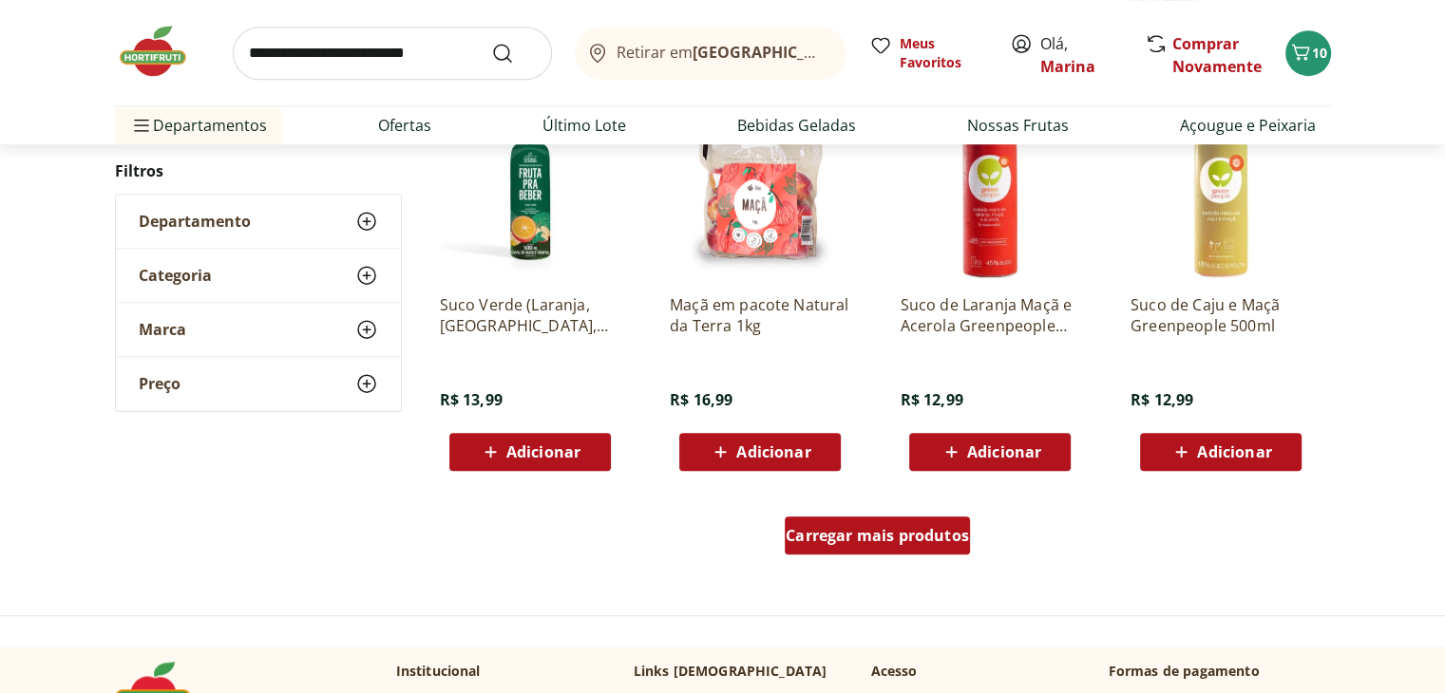
click at [822, 539] on span "Carregar mais produtos" at bounding box center [877, 535] width 183 height 15
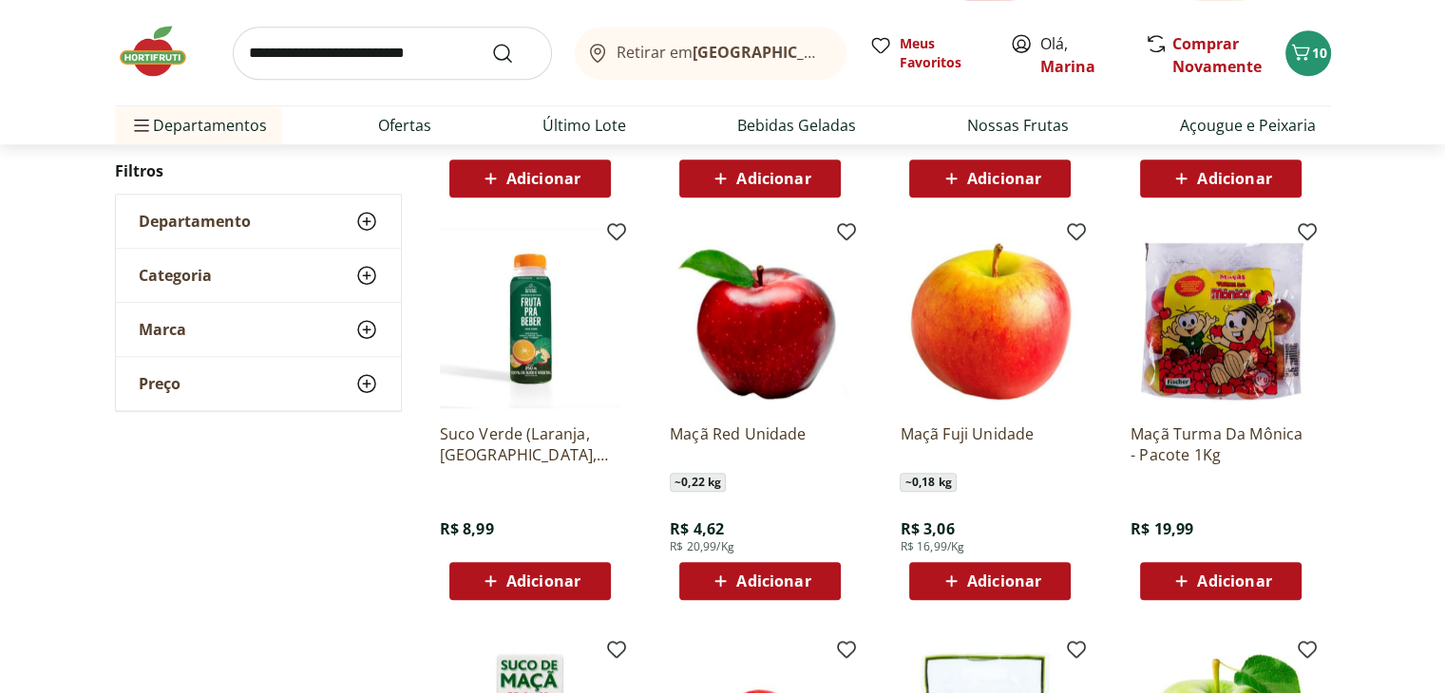
scroll to position [1425, 0]
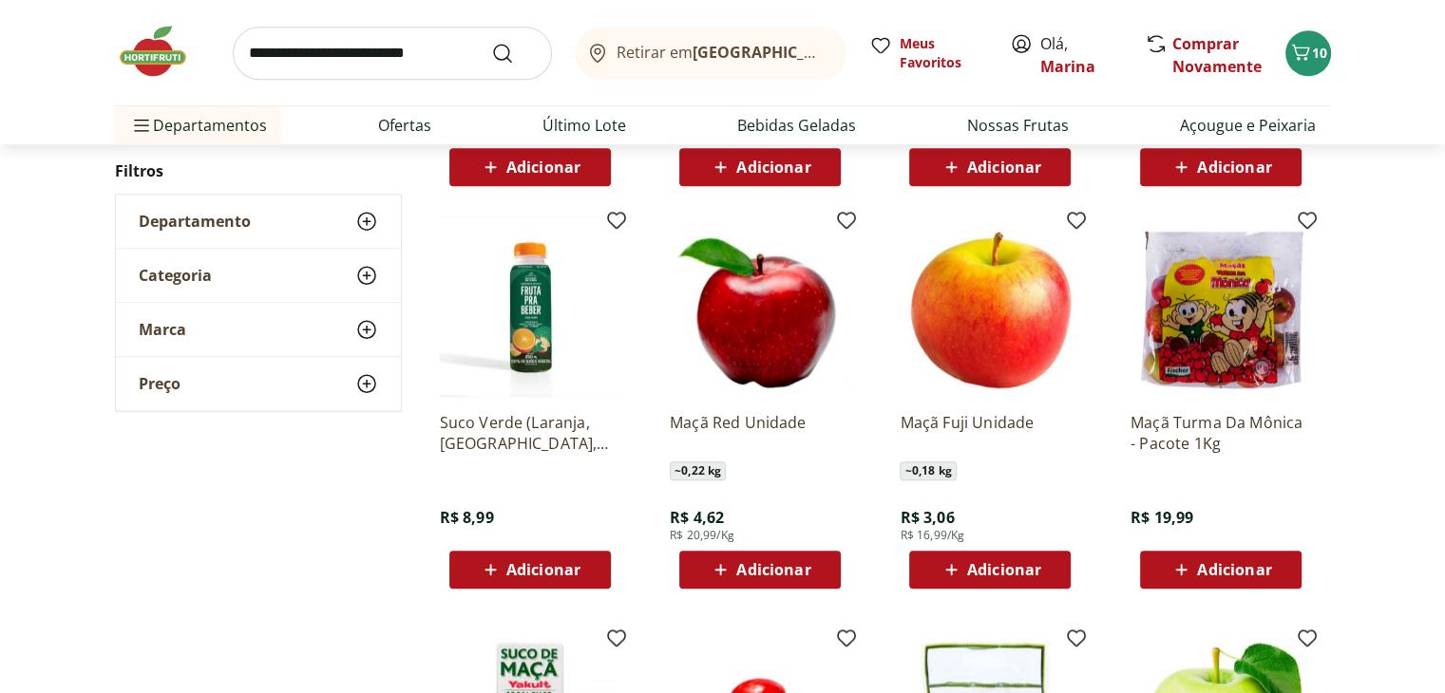
click at [961, 568] on icon at bounding box center [951, 570] width 24 height 23
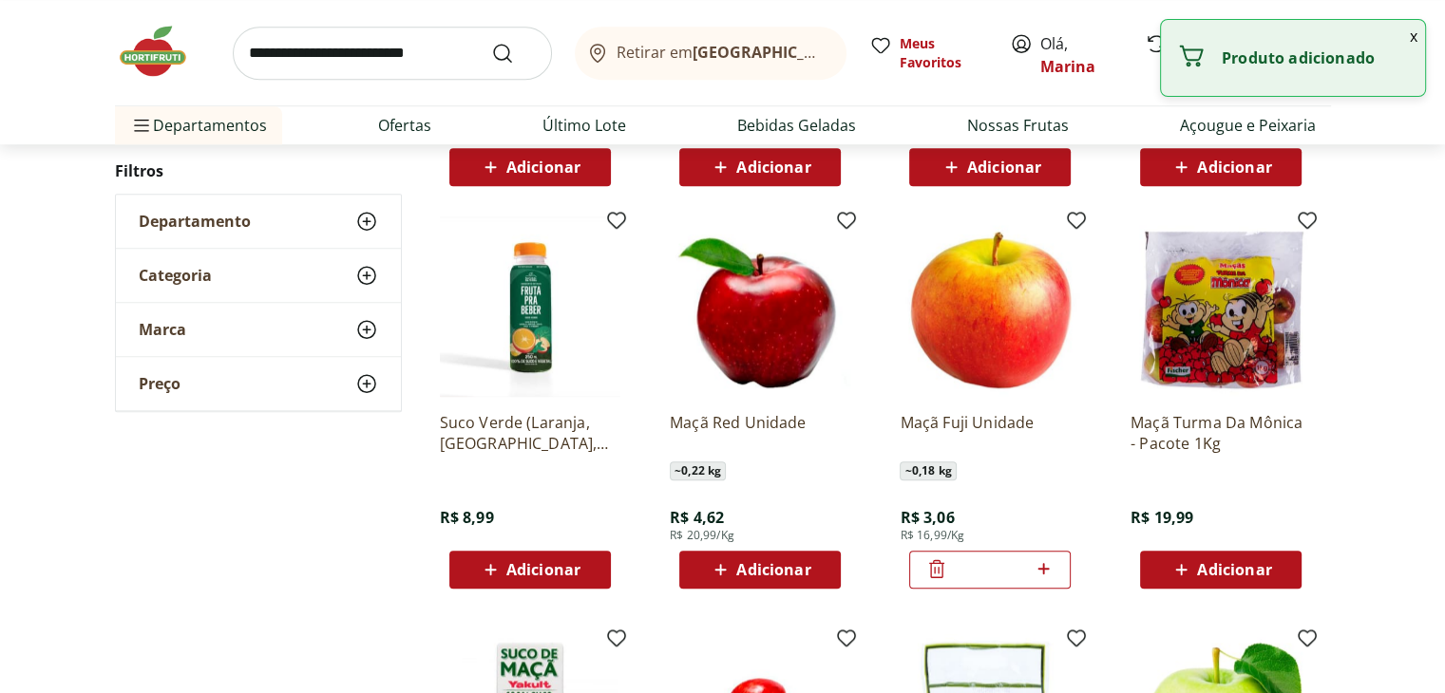
click at [1049, 563] on icon at bounding box center [1044, 569] width 24 height 23
type input "*"
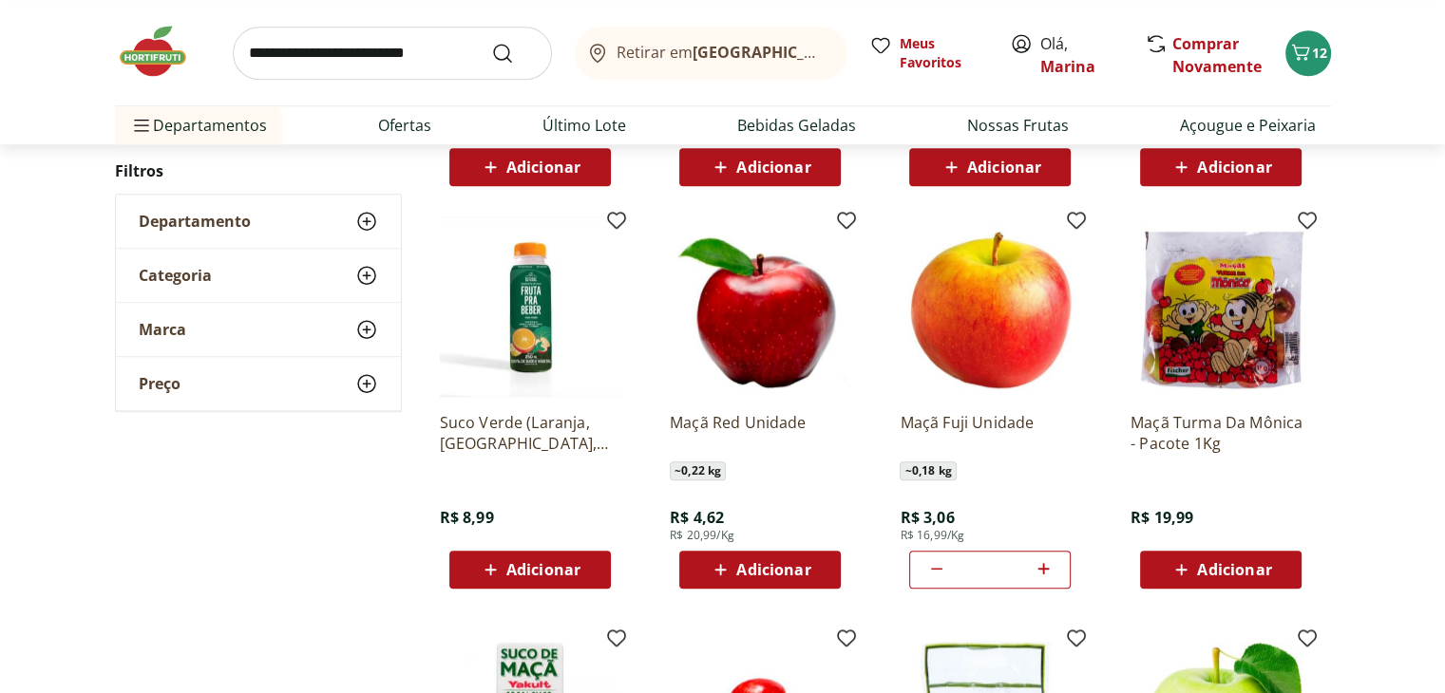
click at [330, 62] on input "search" at bounding box center [392, 53] width 319 height 53
type input "*"
click at [491, 42] on button "Submit Search" at bounding box center [514, 53] width 46 height 23
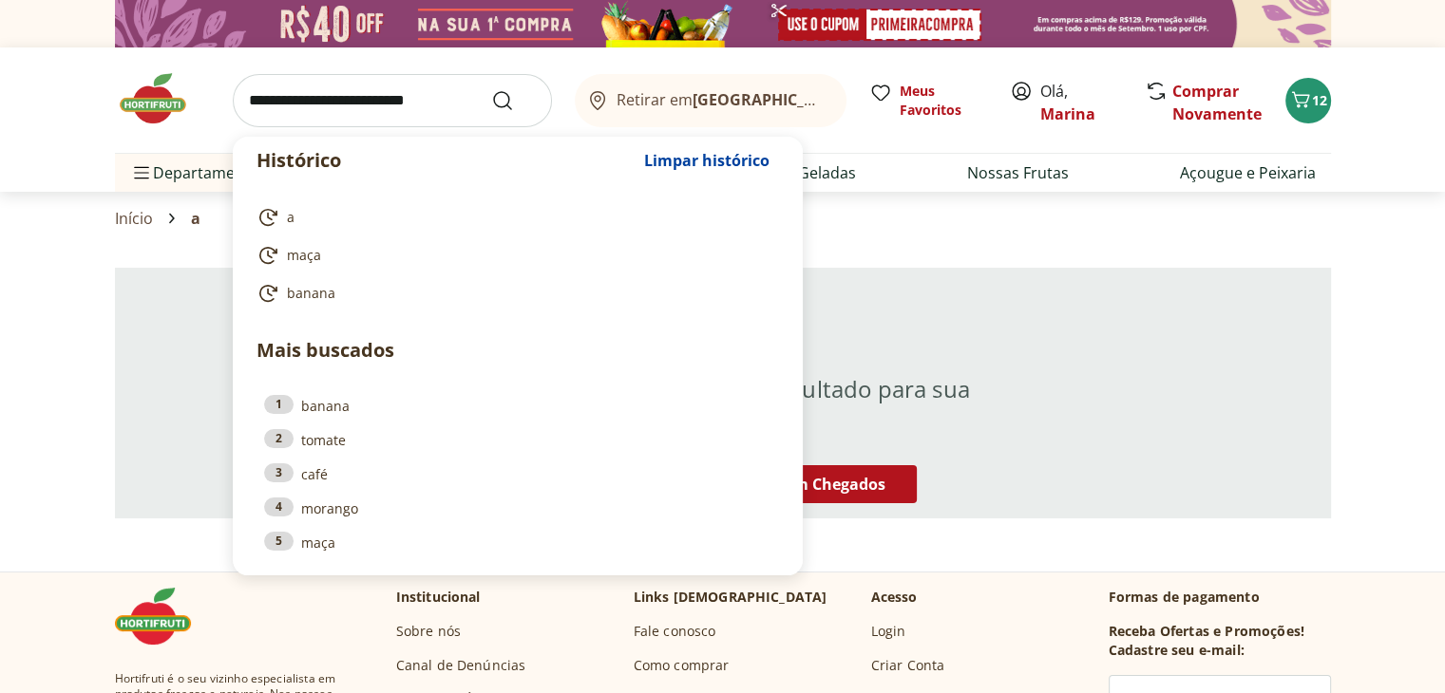
click at [315, 94] on input "search" at bounding box center [392, 100] width 319 height 53
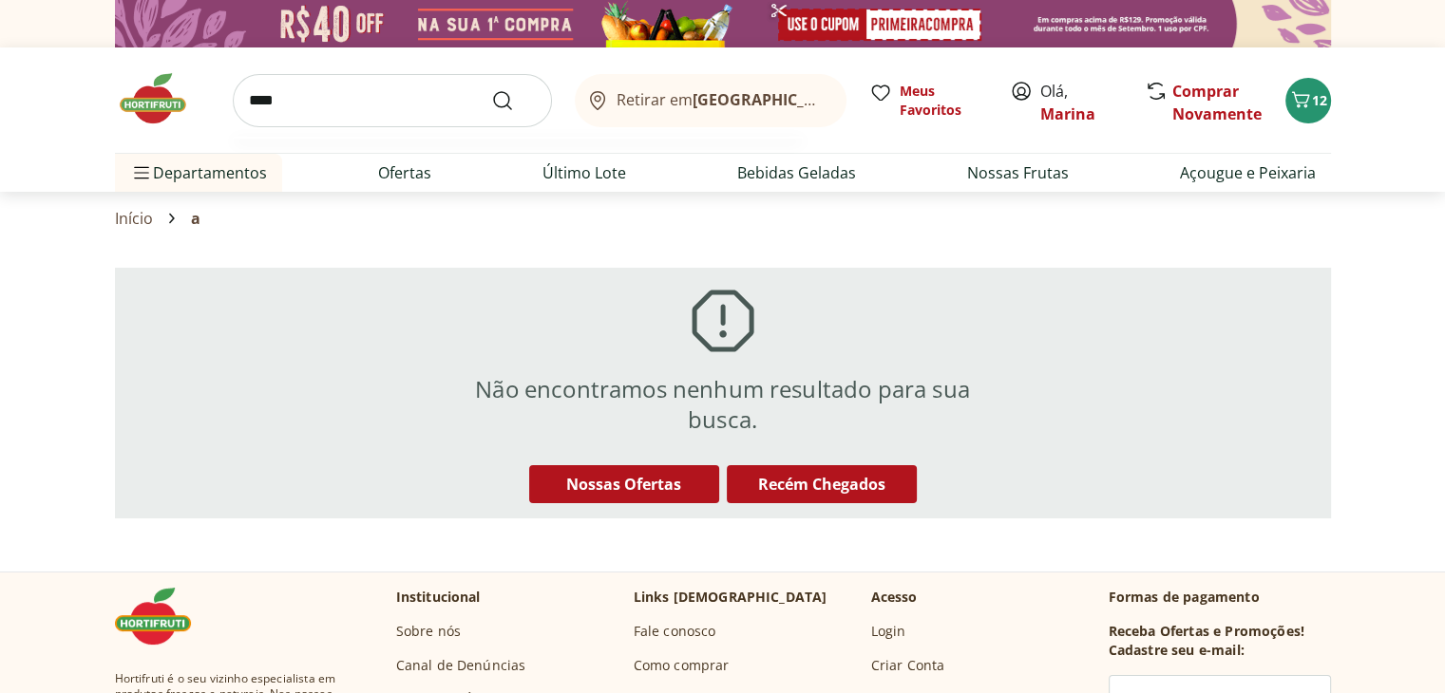
type input "****"
click at [491, 89] on button "Submit Search" at bounding box center [514, 100] width 46 height 23
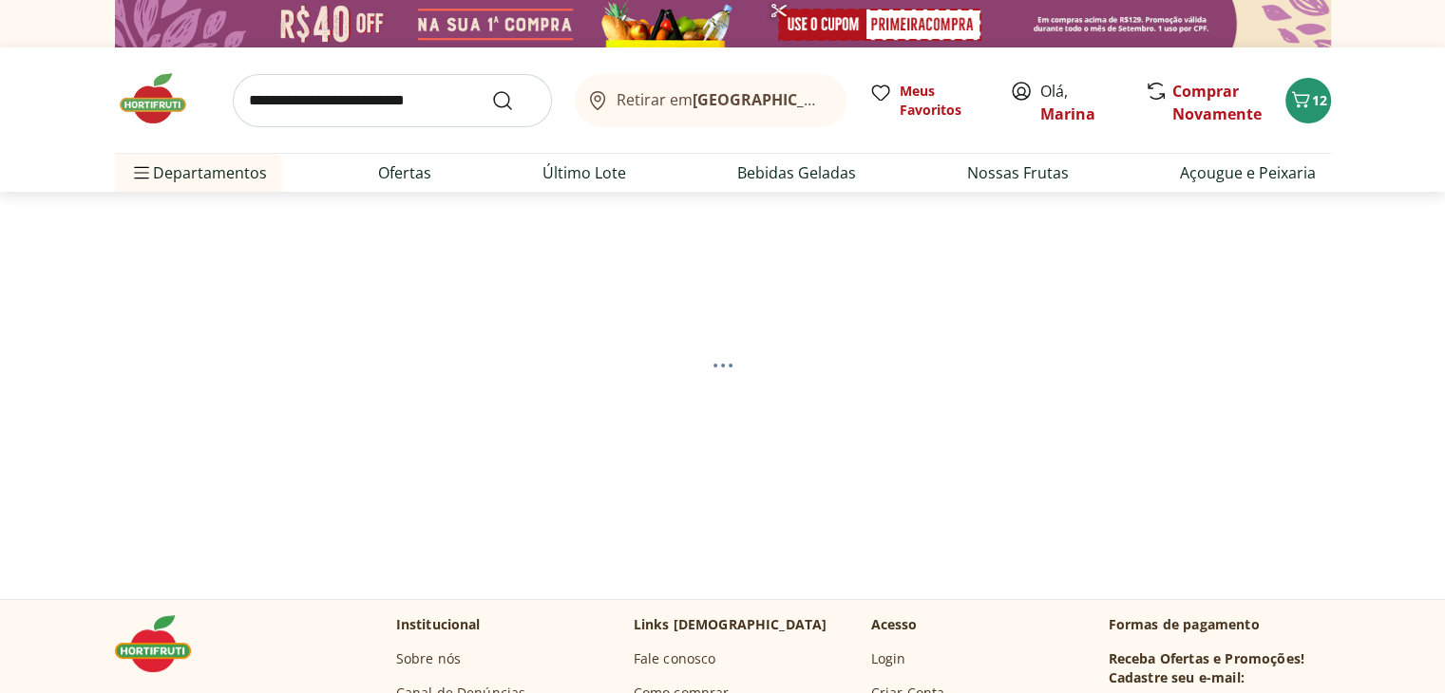
select select "**********"
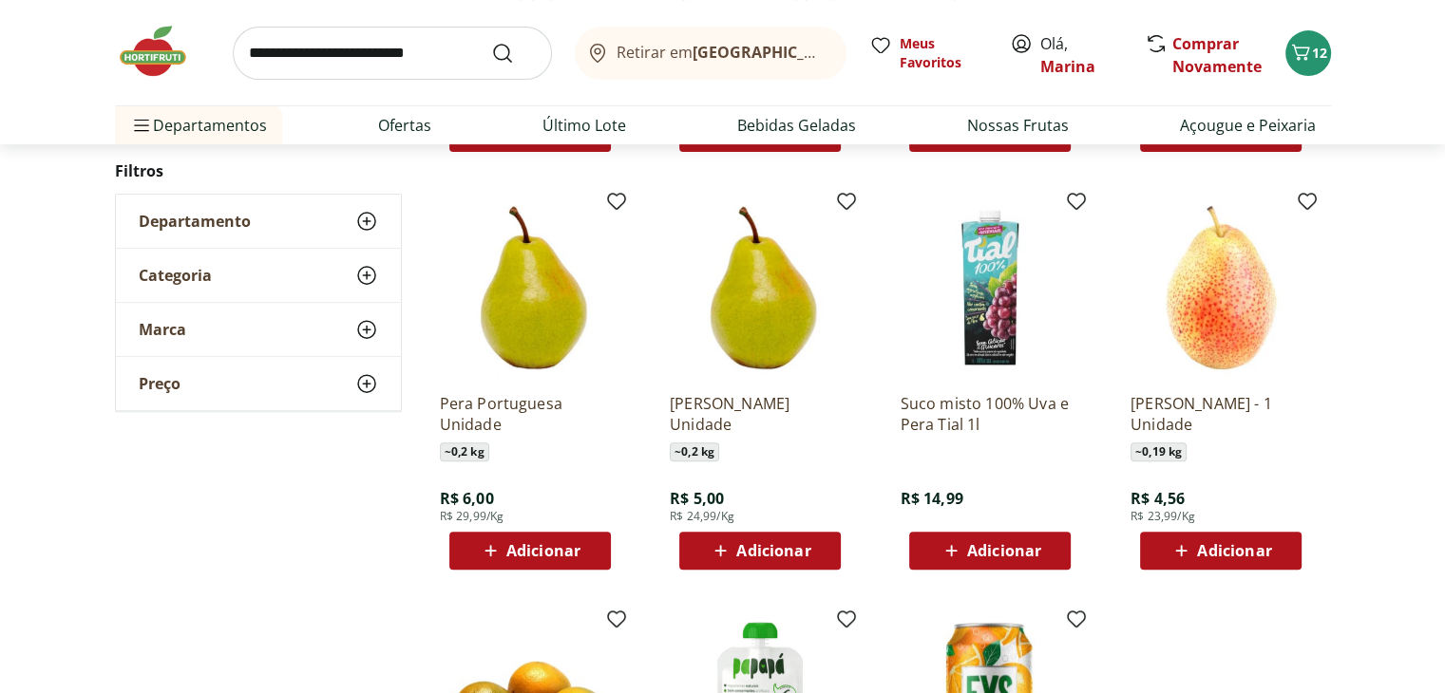
scroll to position [665, 0]
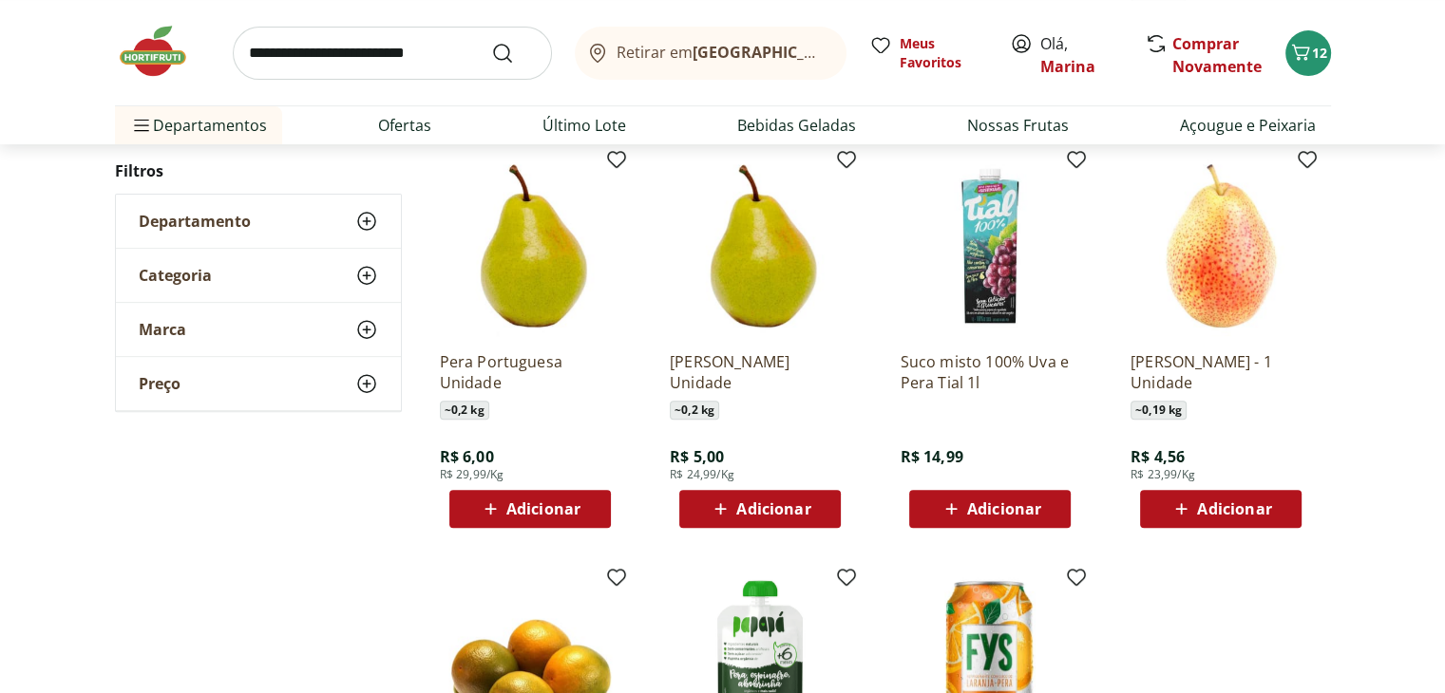
click at [773, 297] on img at bounding box center [760, 246] width 180 height 180
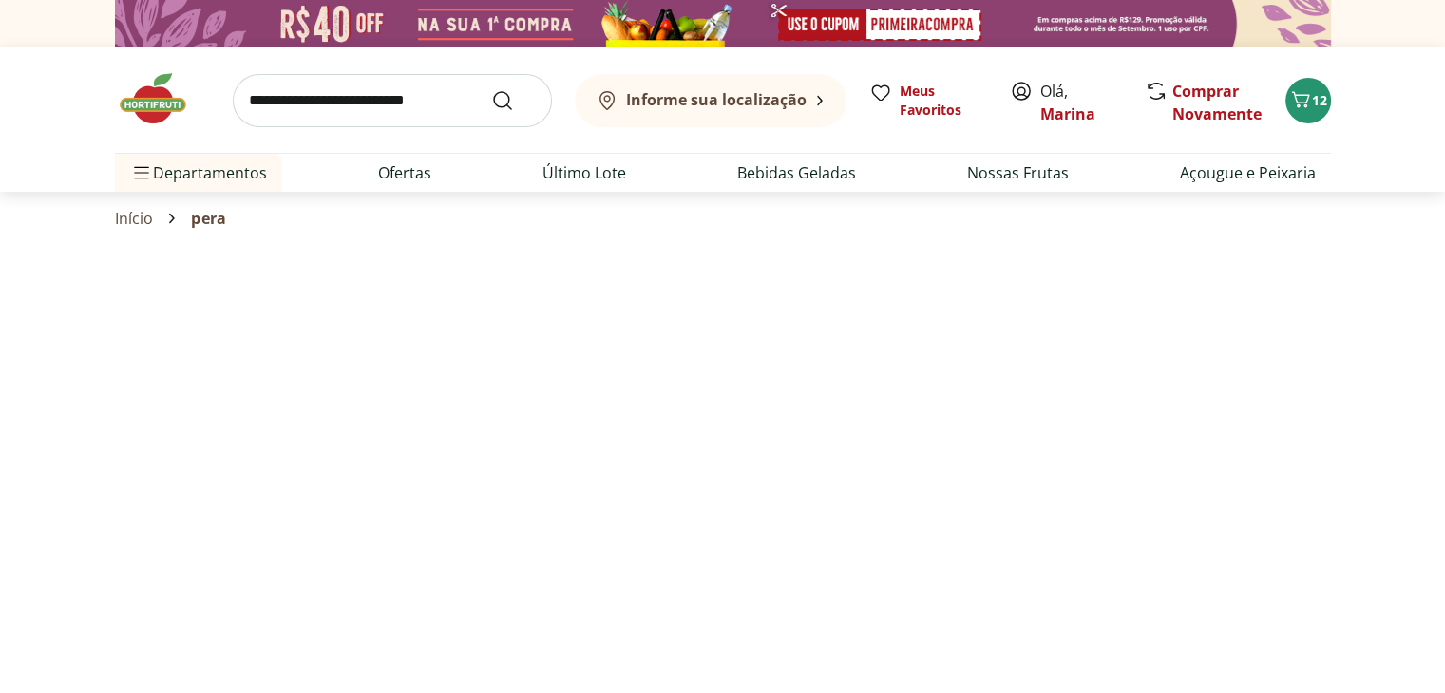
scroll to position [665, 0]
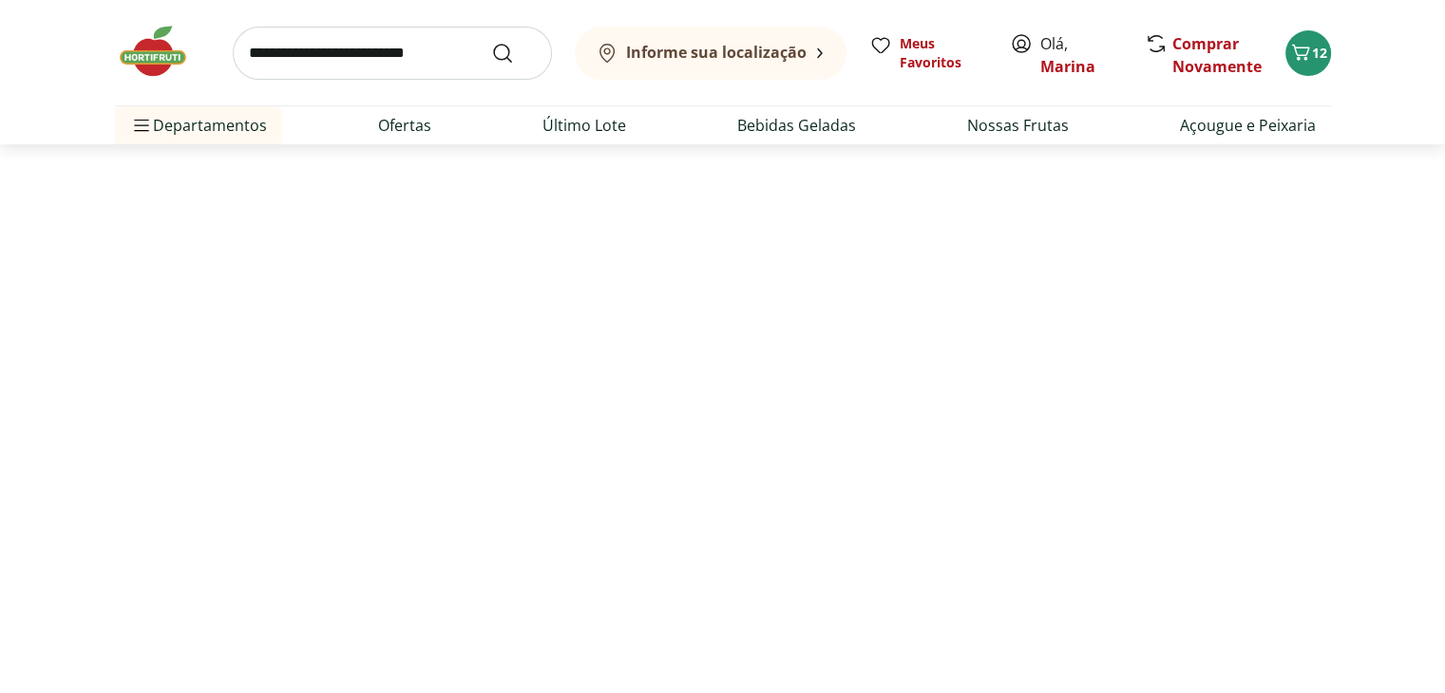
select select "**********"
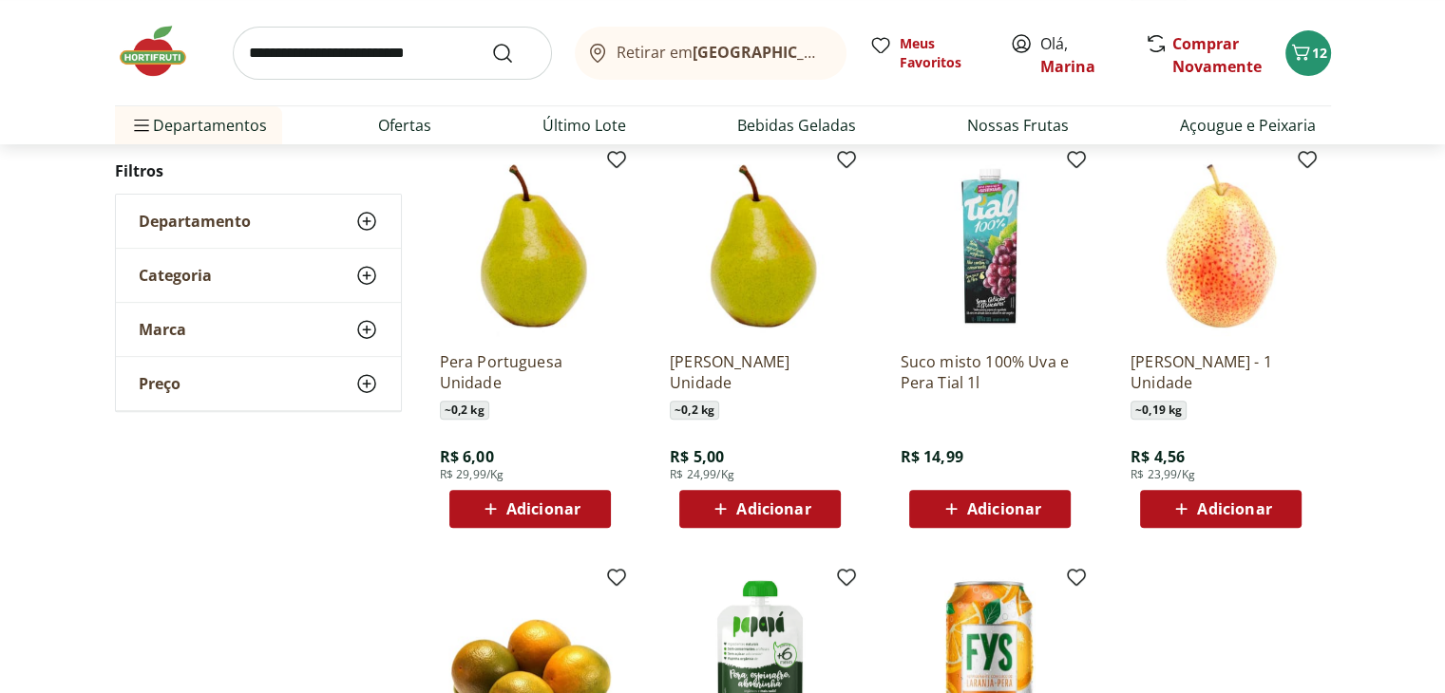
click at [757, 510] on span "Adicionar" at bounding box center [773, 509] width 74 height 15
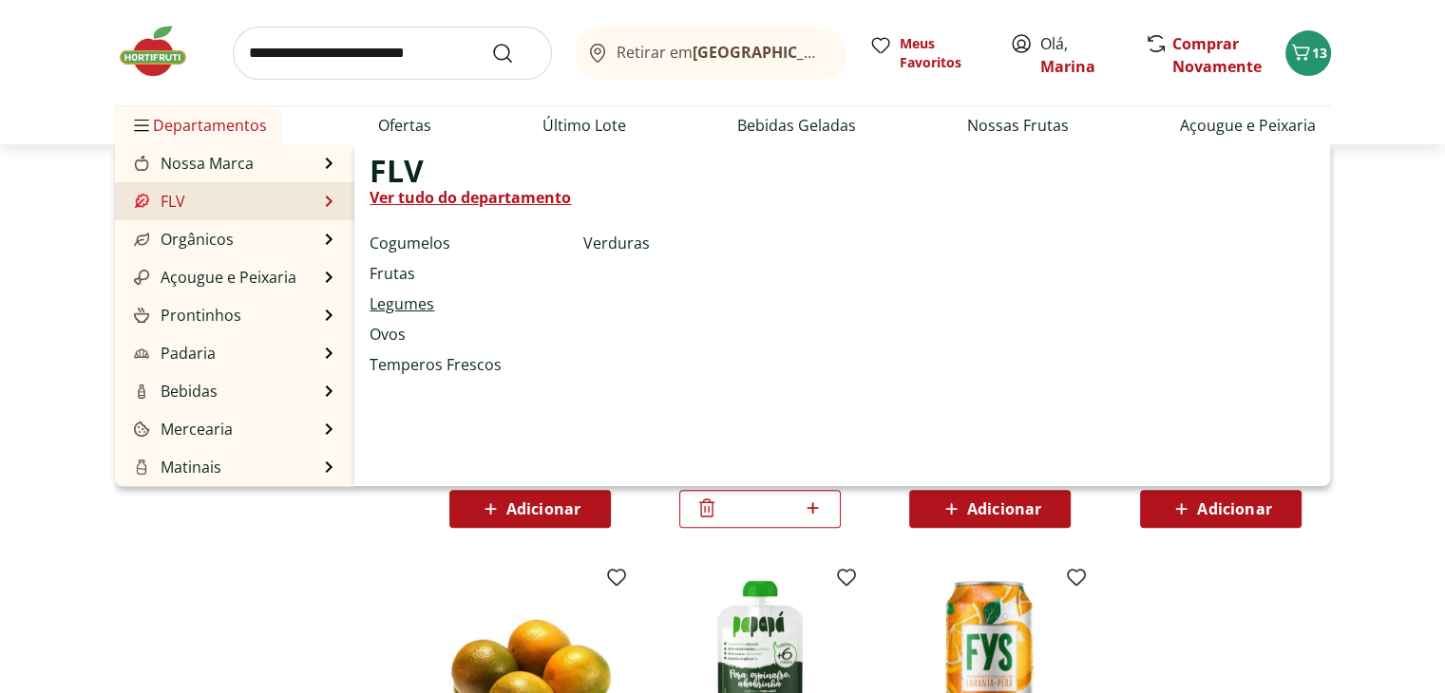
click at [414, 304] on link "Legumes" at bounding box center [402, 304] width 65 height 23
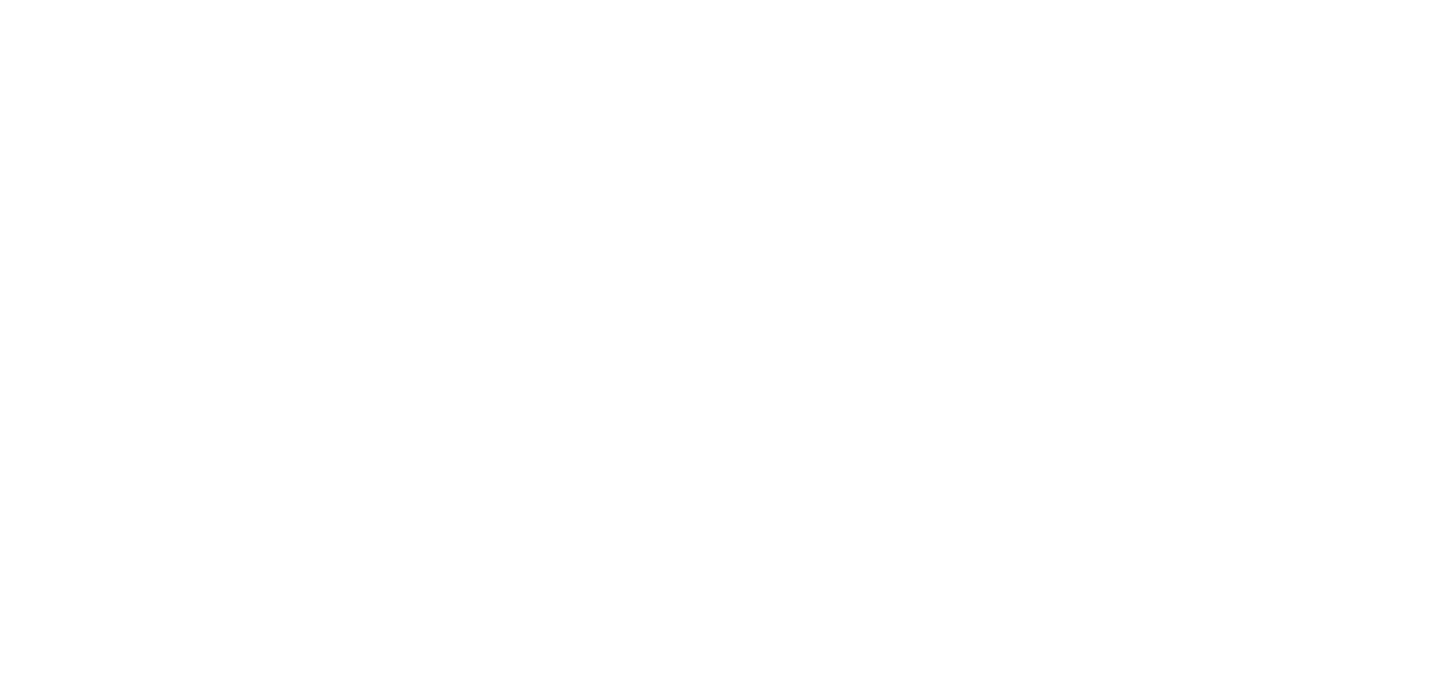
select select "**********"
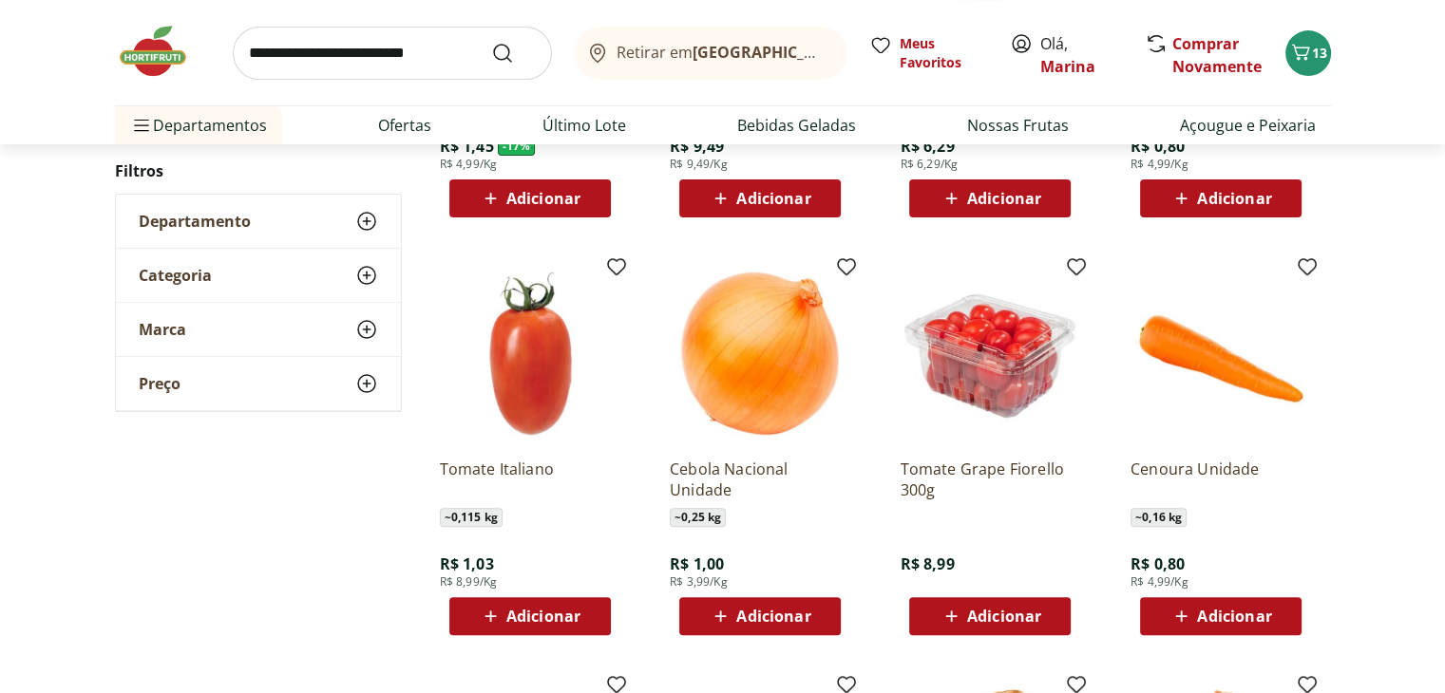
scroll to position [570, 0]
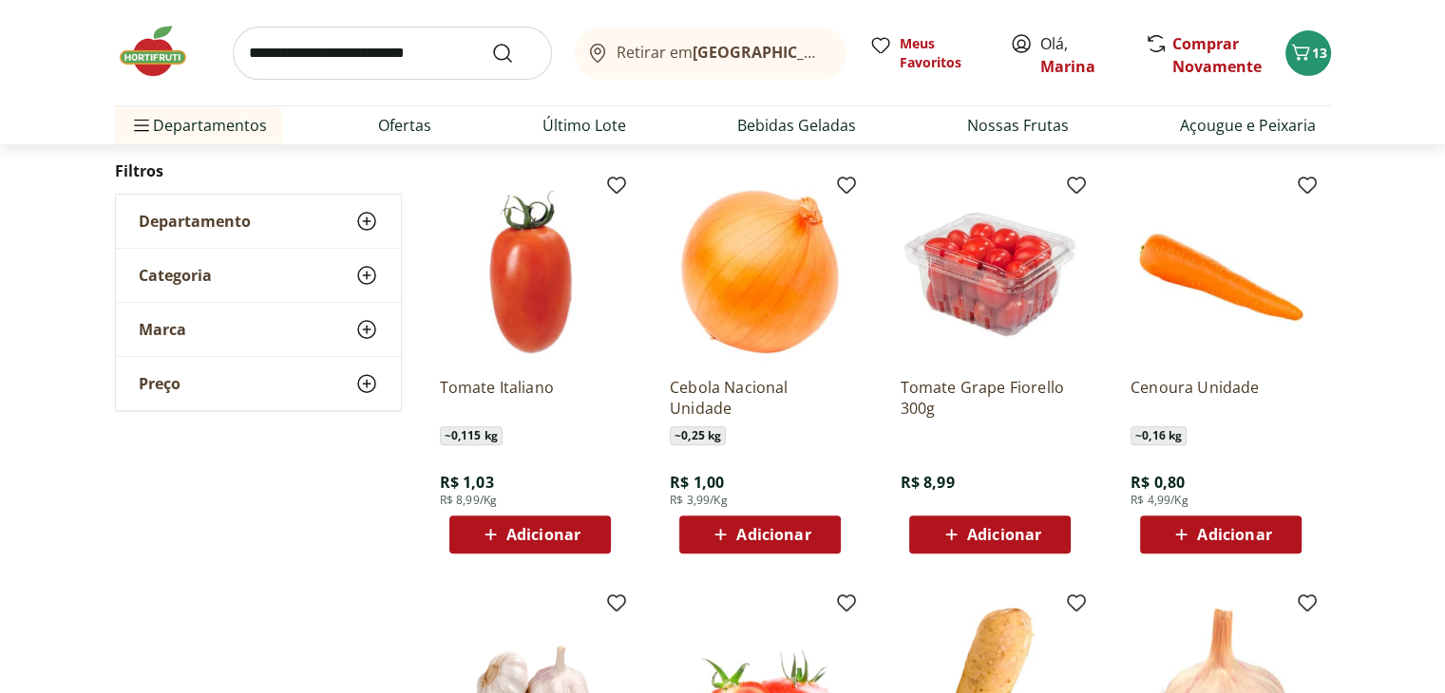
click at [813, 544] on div "Adicionar" at bounding box center [759, 535] width 131 height 34
click at [1048, 529] on div "Adicionar" at bounding box center [989, 535] width 131 height 34
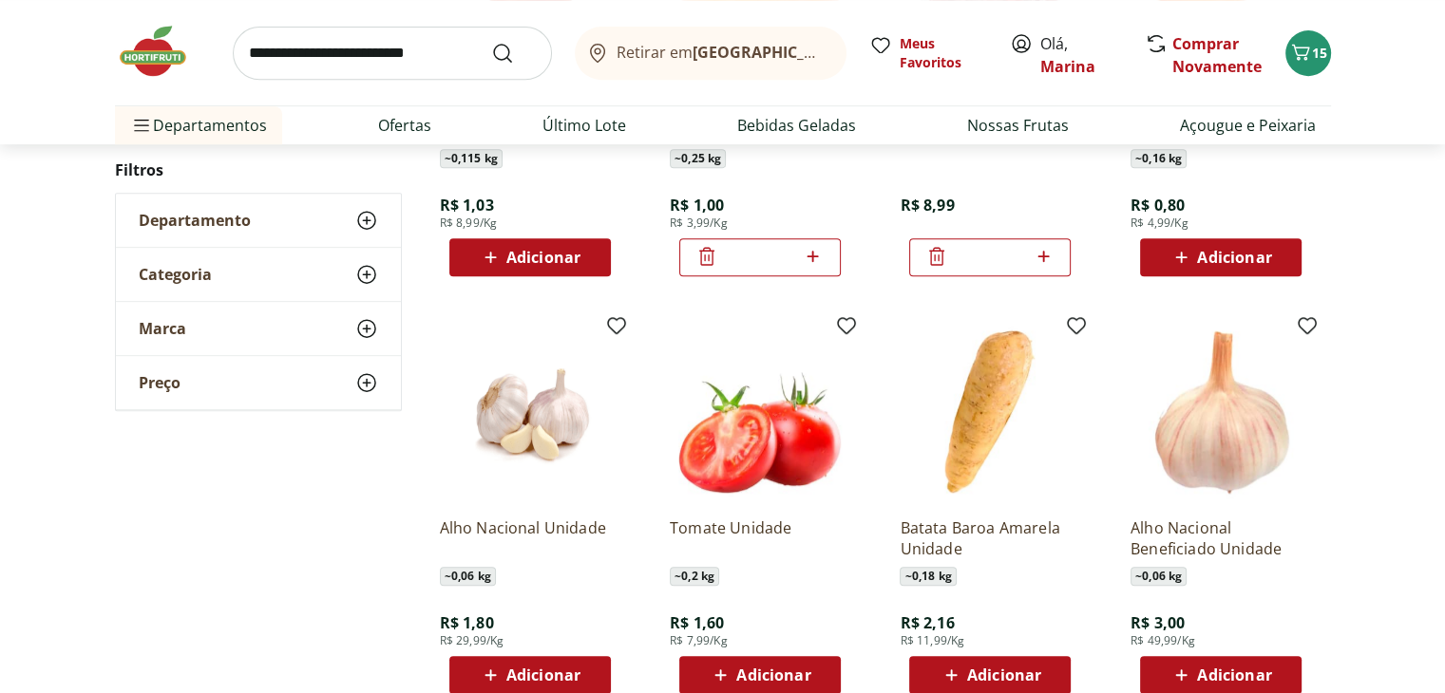
scroll to position [950, 0]
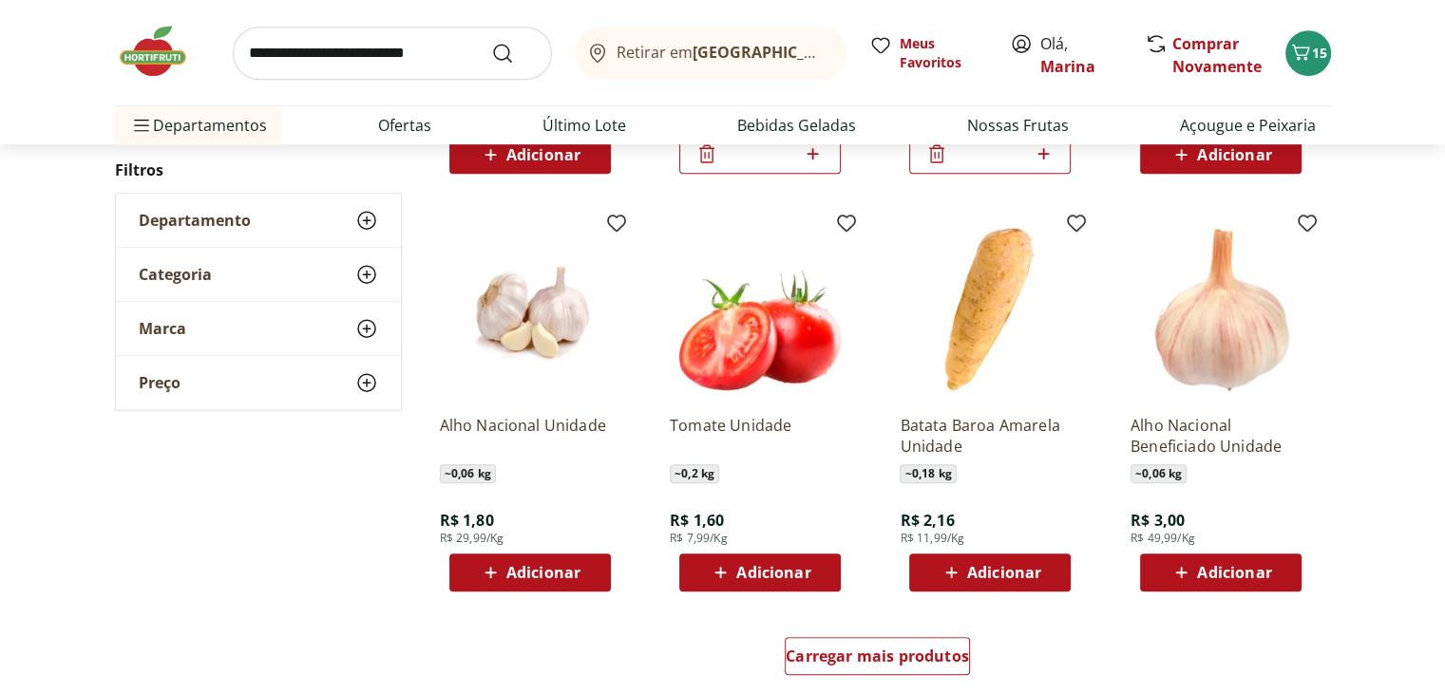
click at [1034, 565] on span "Adicionar" at bounding box center [1004, 572] width 74 height 15
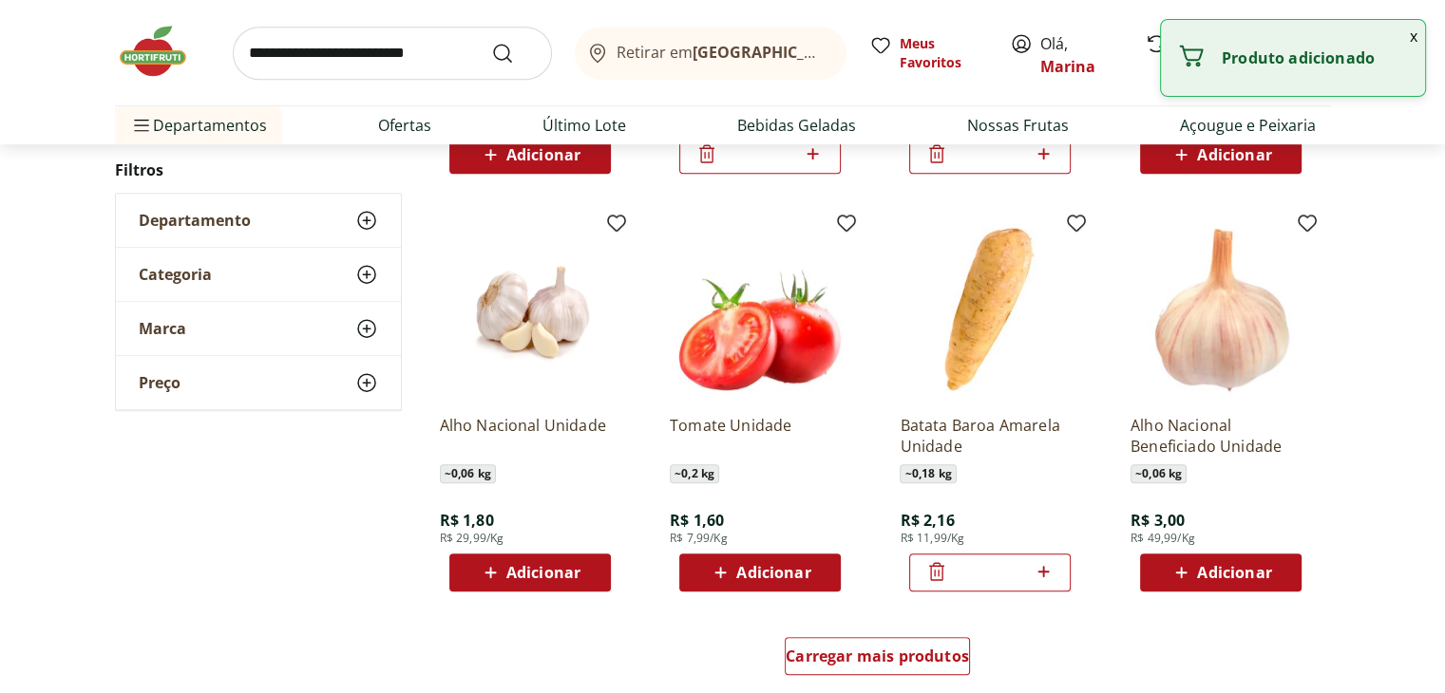
click at [1055, 565] on div "*" at bounding box center [989, 573] width 161 height 38
click at [1044, 567] on icon at bounding box center [1042, 571] width 11 height 11
click at [1041, 569] on icon at bounding box center [1044, 571] width 24 height 23
type input "*"
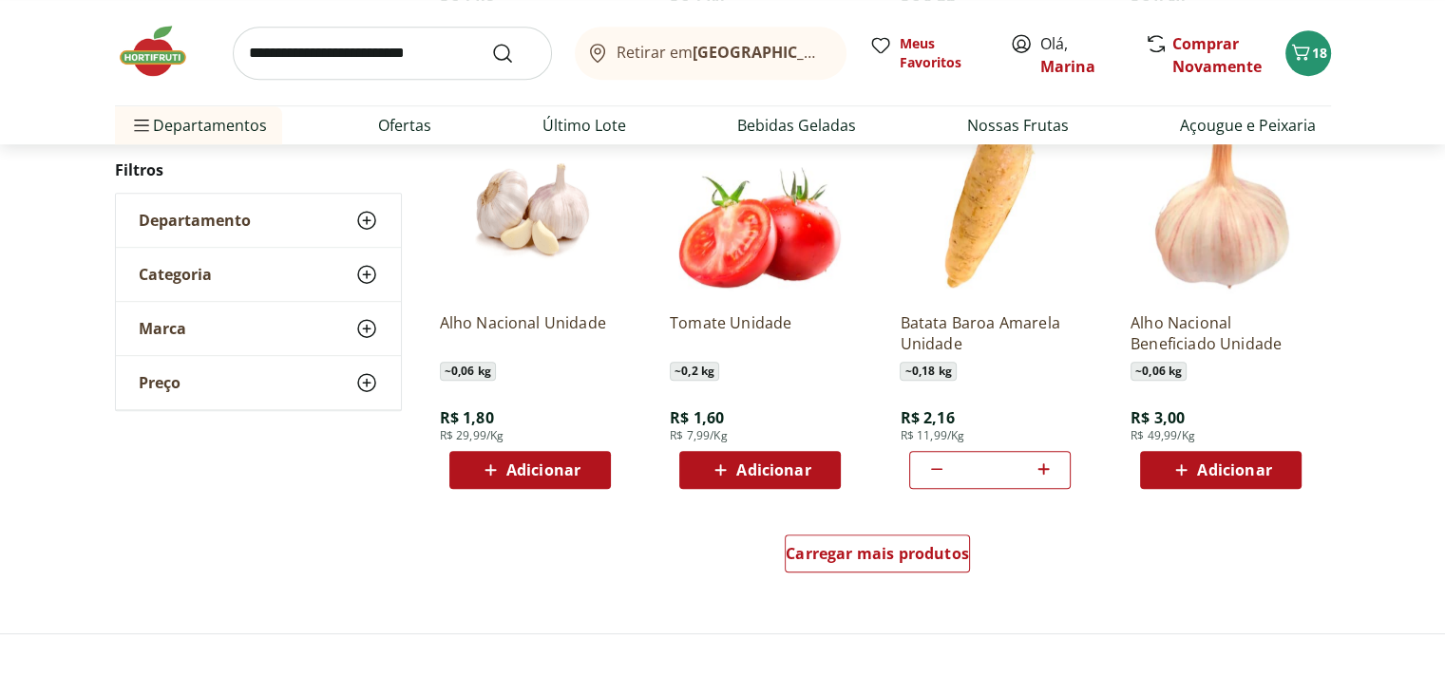
scroll to position [1235, 0]
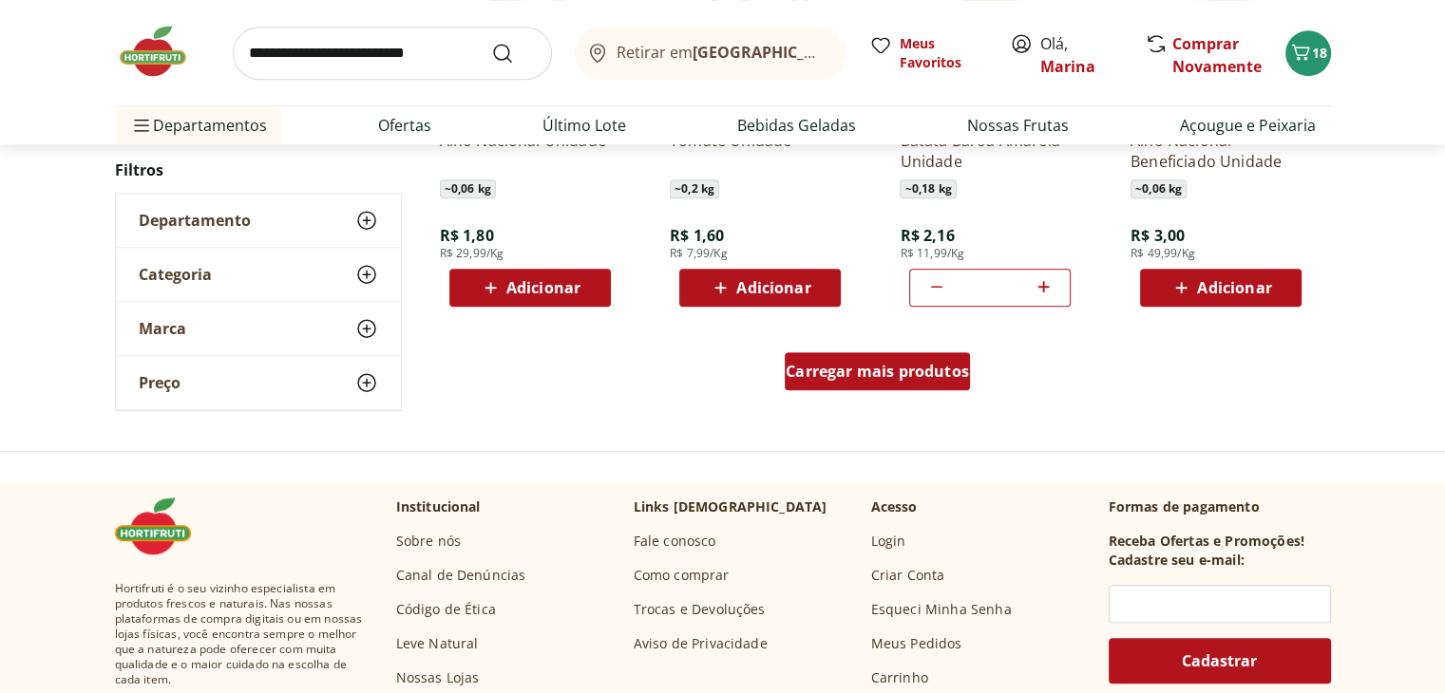
click at [874, 377] on span "Carregar mais produtos" at bounding box center [877, 371] width 183 height 15
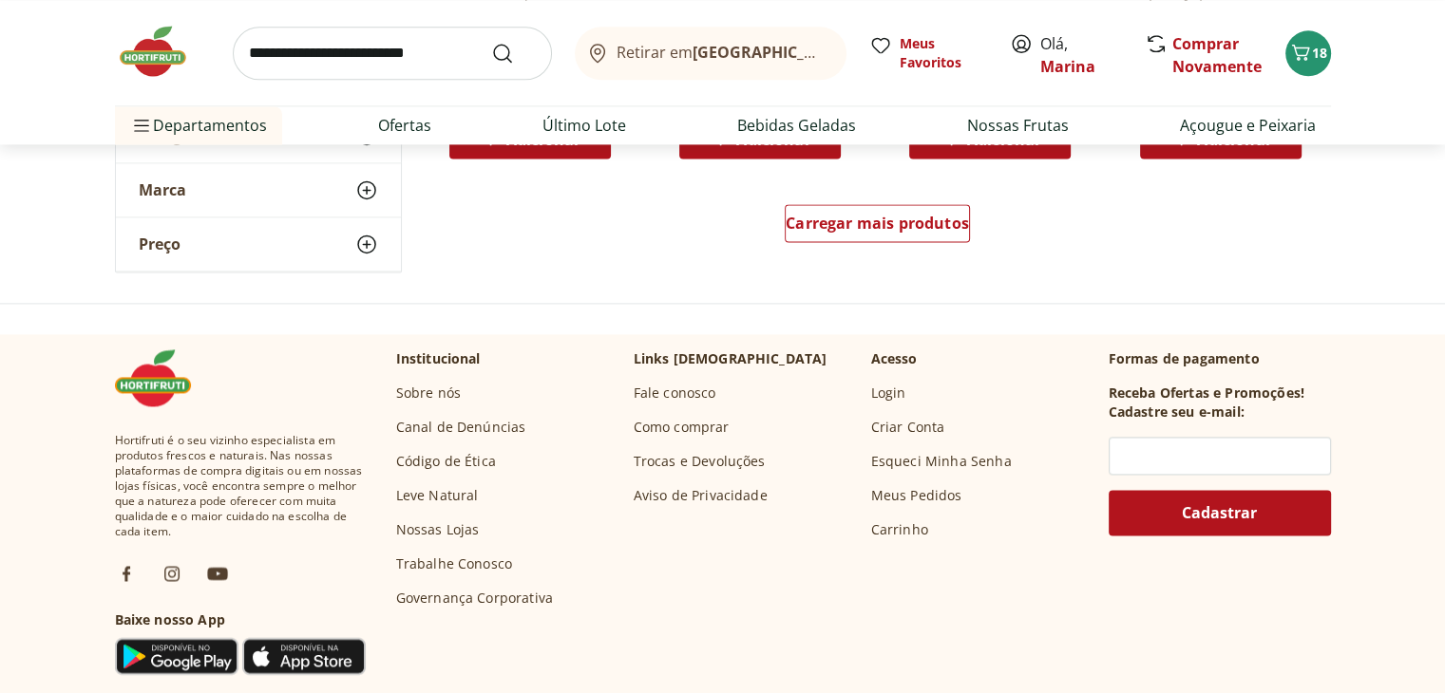
scroll to position [2424, 0]
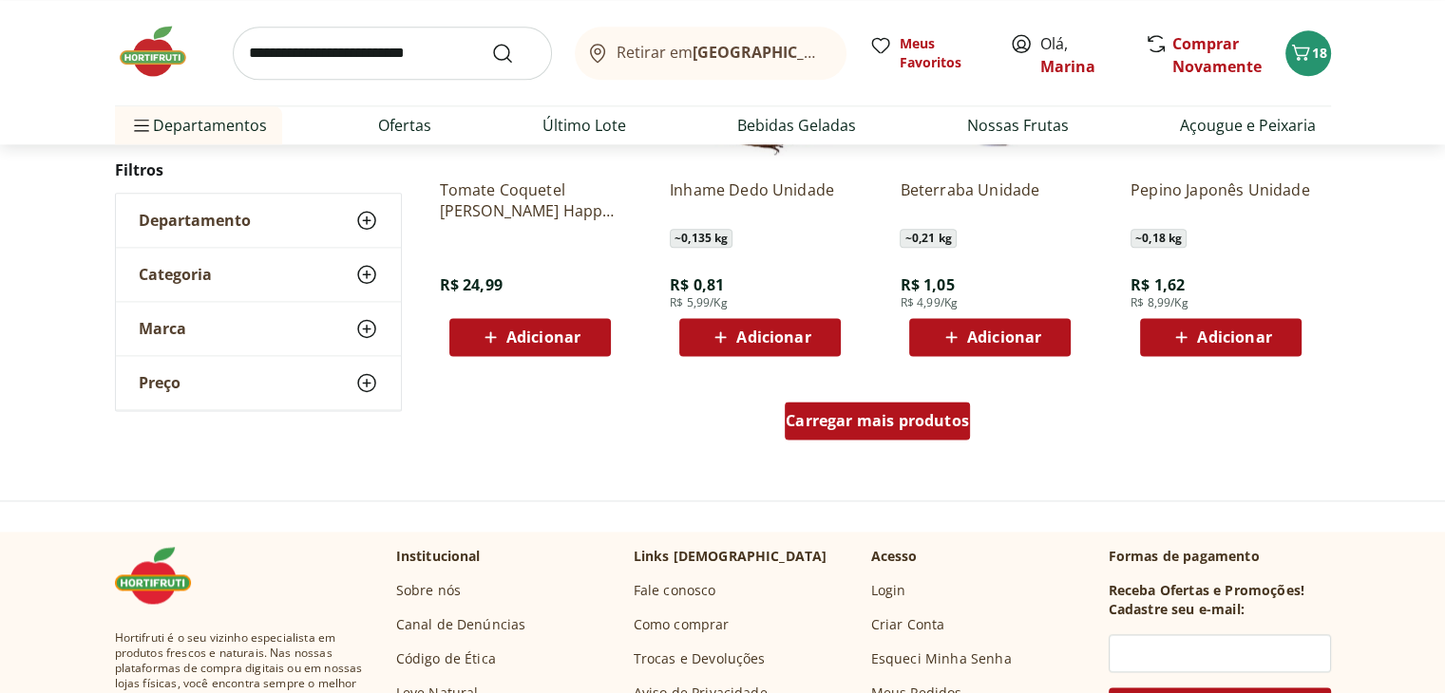
click at [847, 419] on span "Carregar mais produtos" at bounding box center [877, 420] width 183 height 15
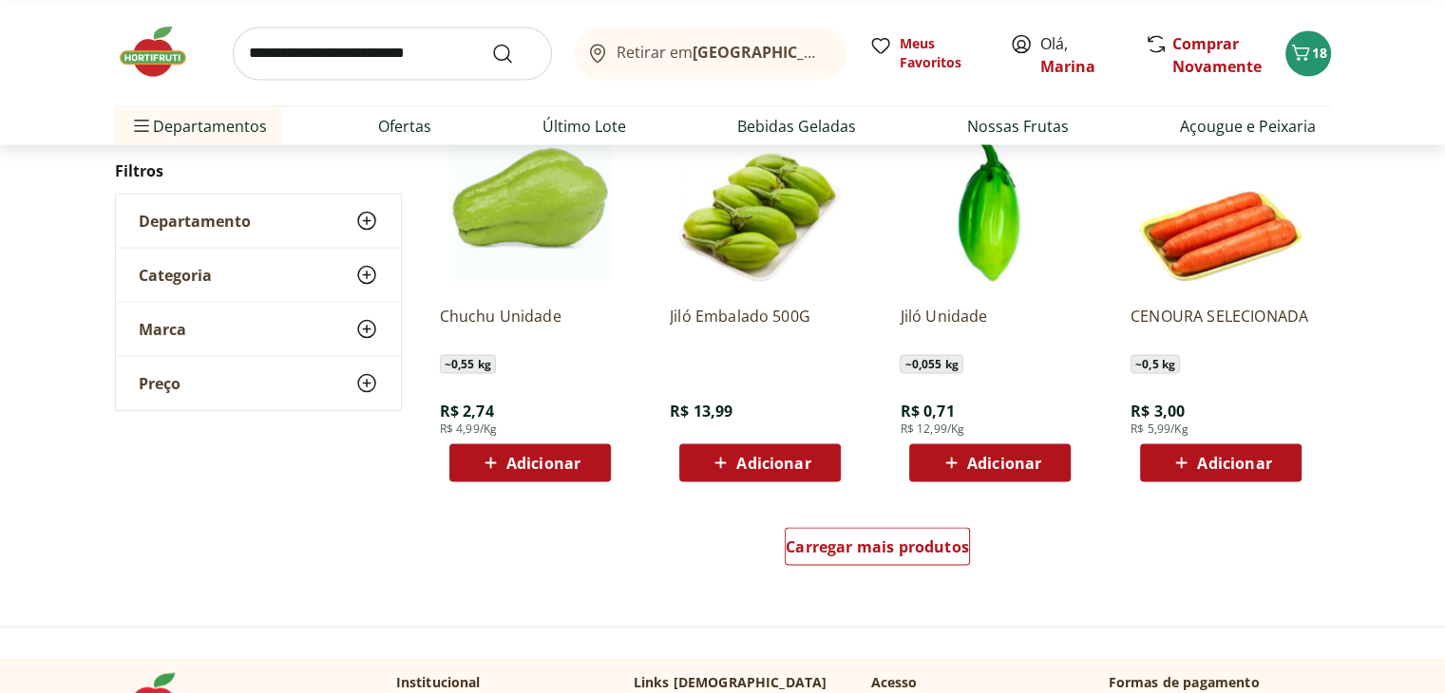
scroll to position [3564, 0]
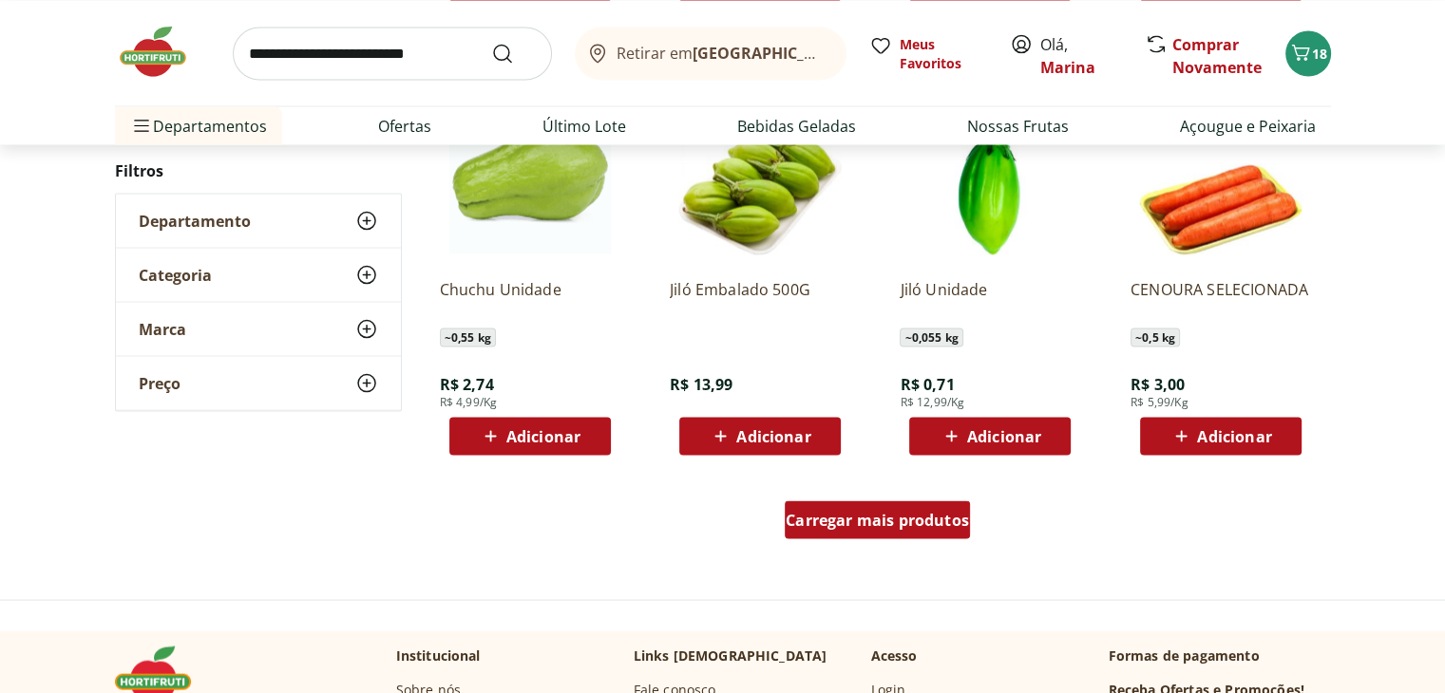
click at [829, 530] on div "Carregar mais produtos" at bounding box center [877, 520] width 185 height 38
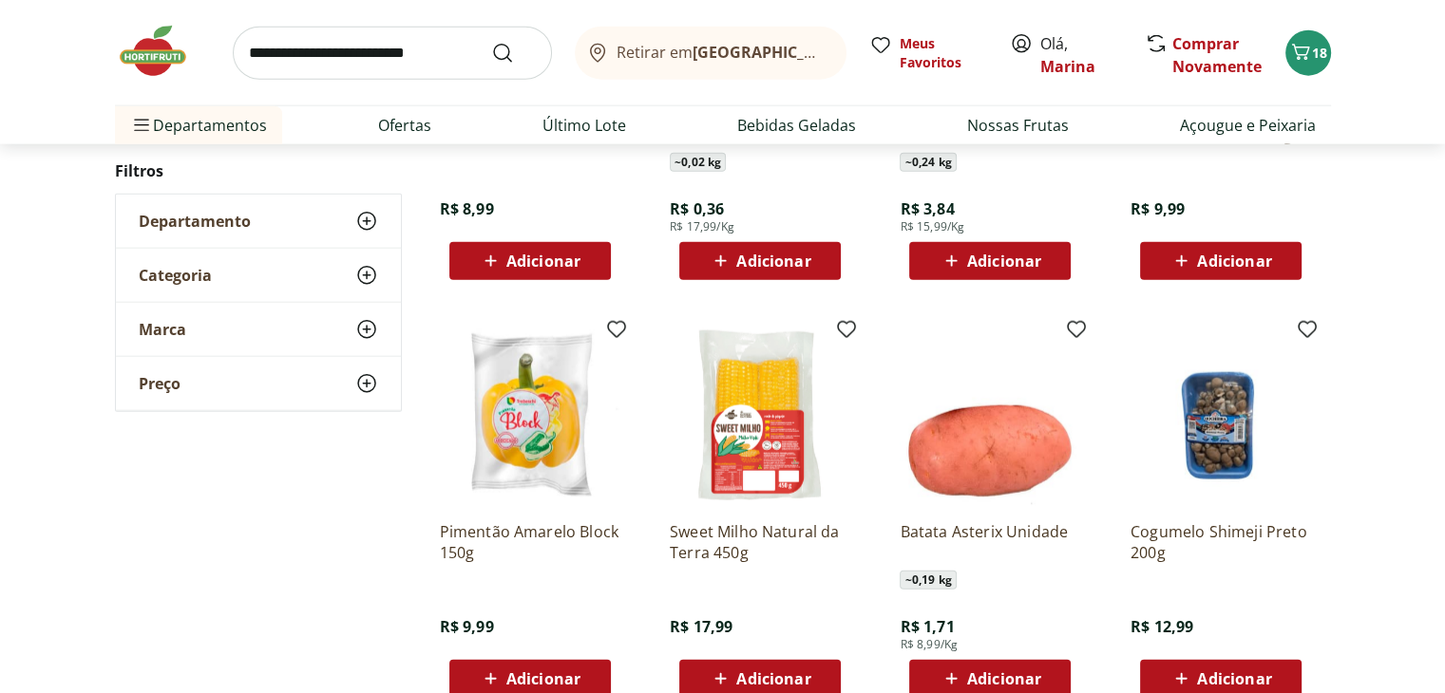
scroll to position [4704, 0]
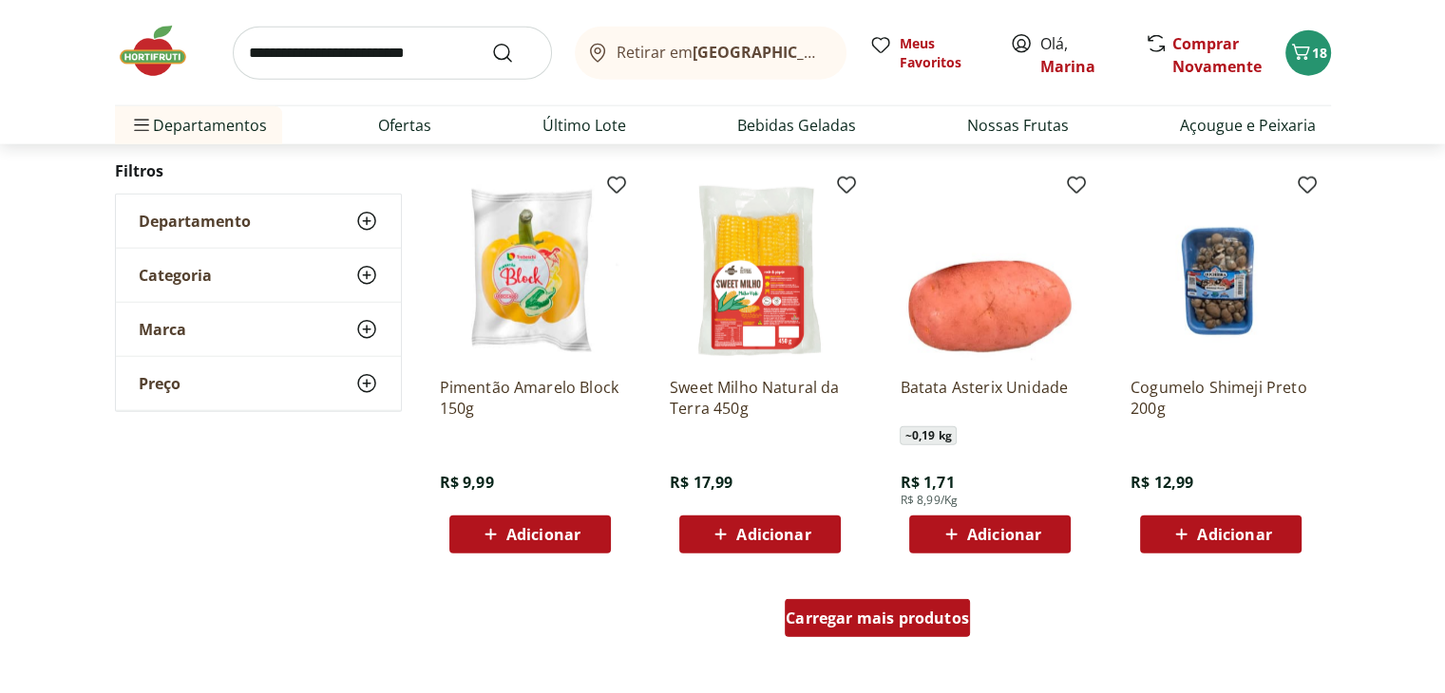
click at [917, 617] on span "Carregar mais produtos" at bounding box center [877, 618] width 183 height 15
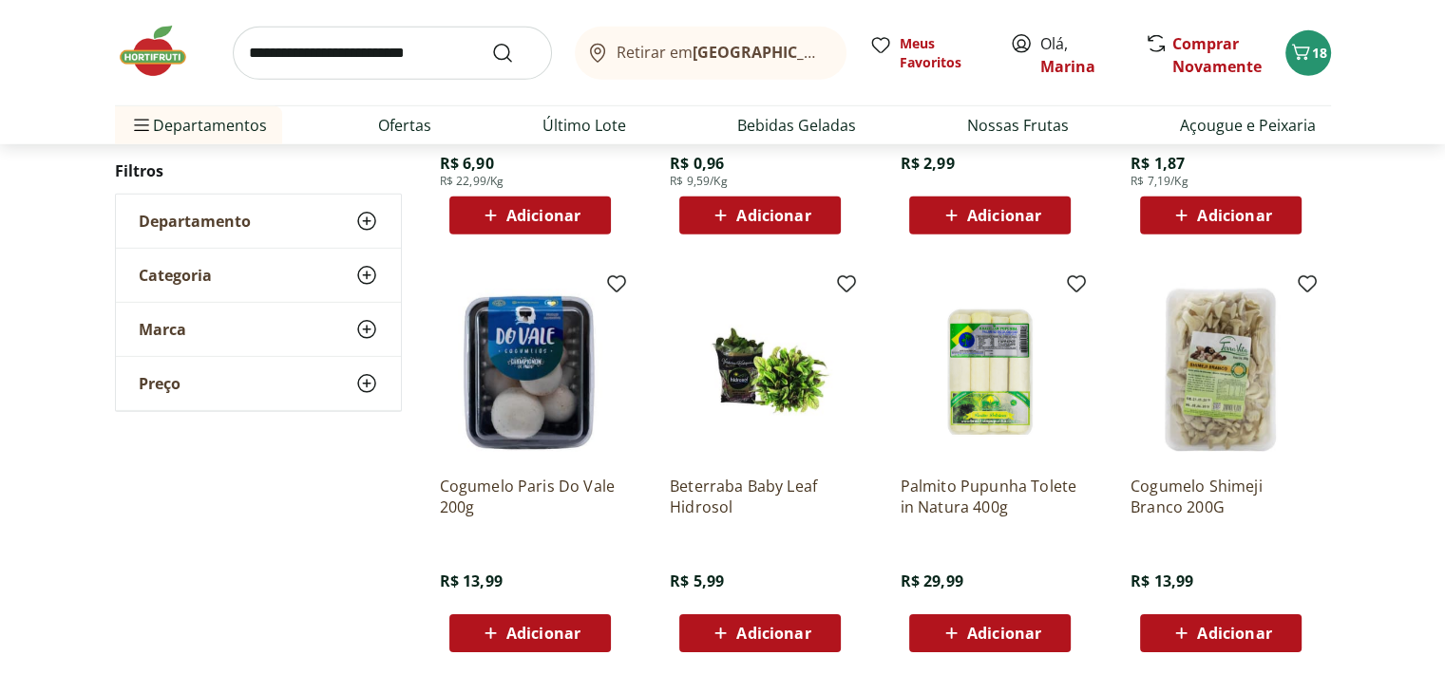
scroll to position [6034, 0]
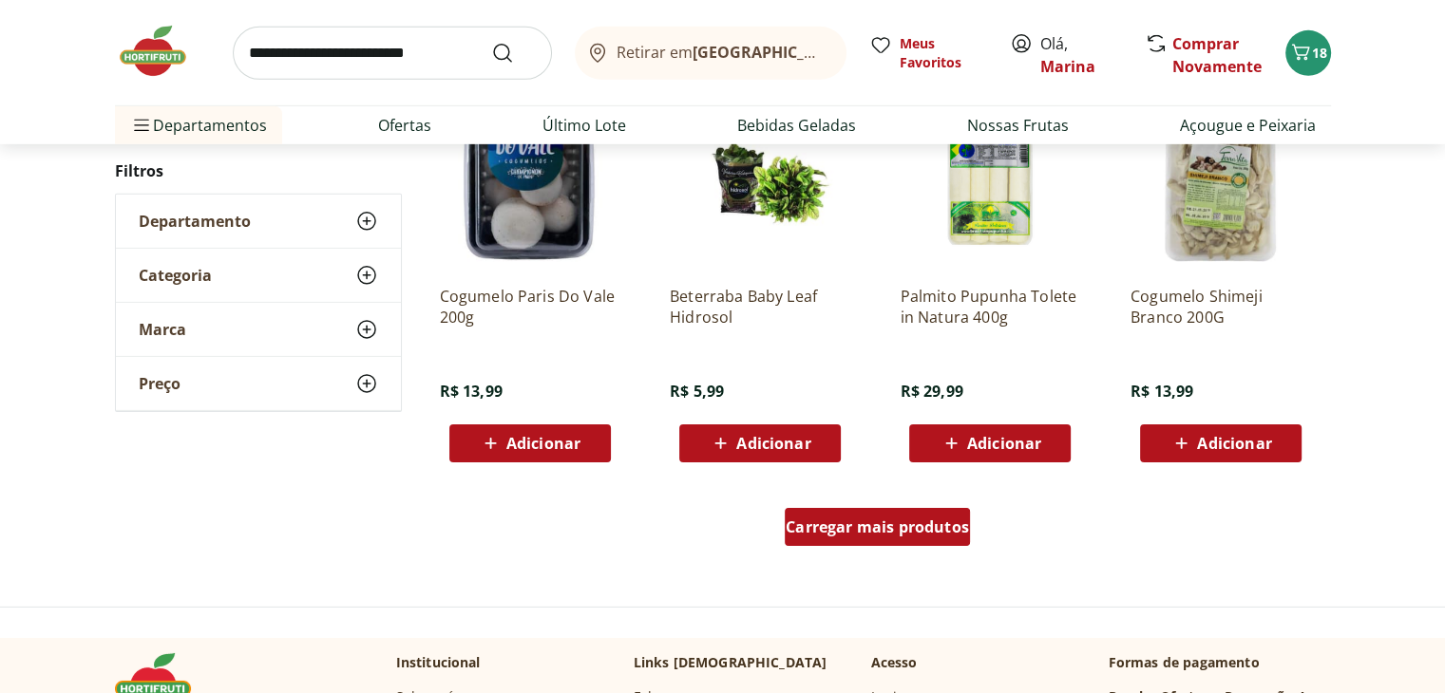
click at [869, 531] on span "Carregar mais produtos" at bounding box center [877, 527] width 183 height 15
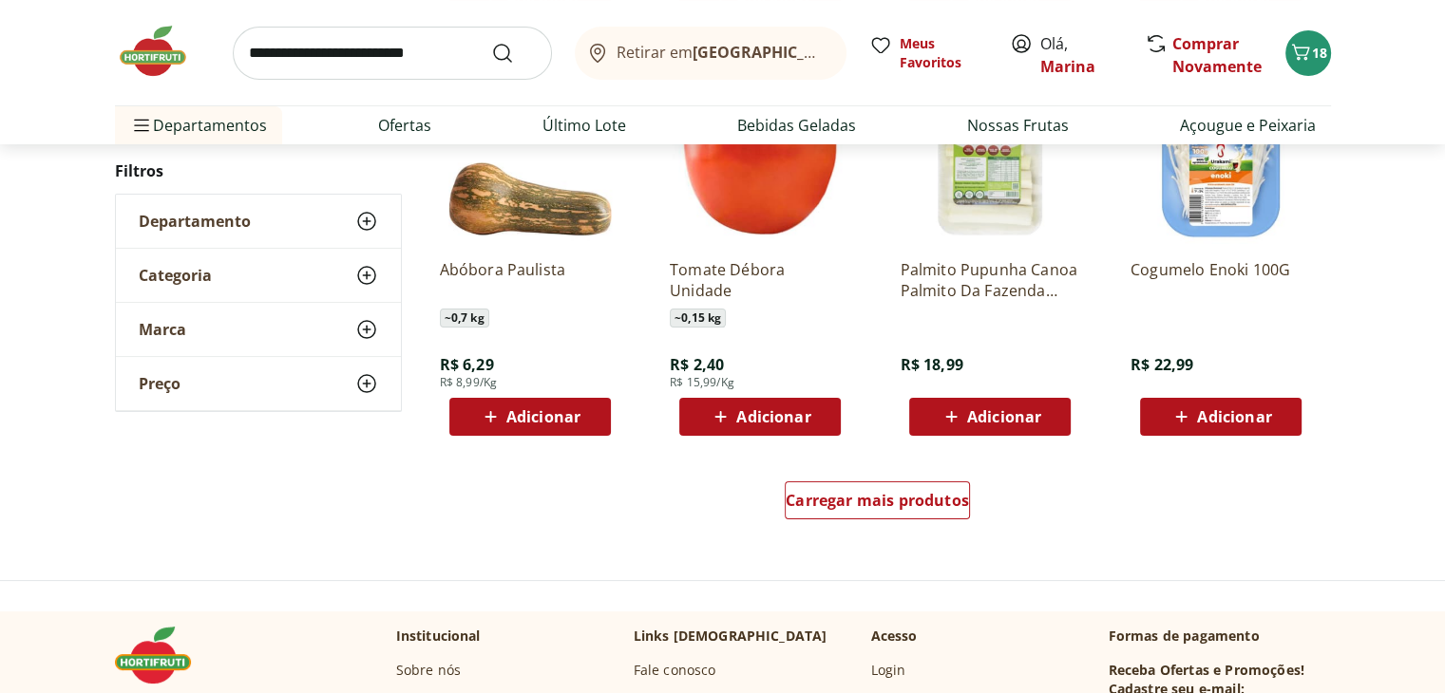
scroll to position [7269, 0]
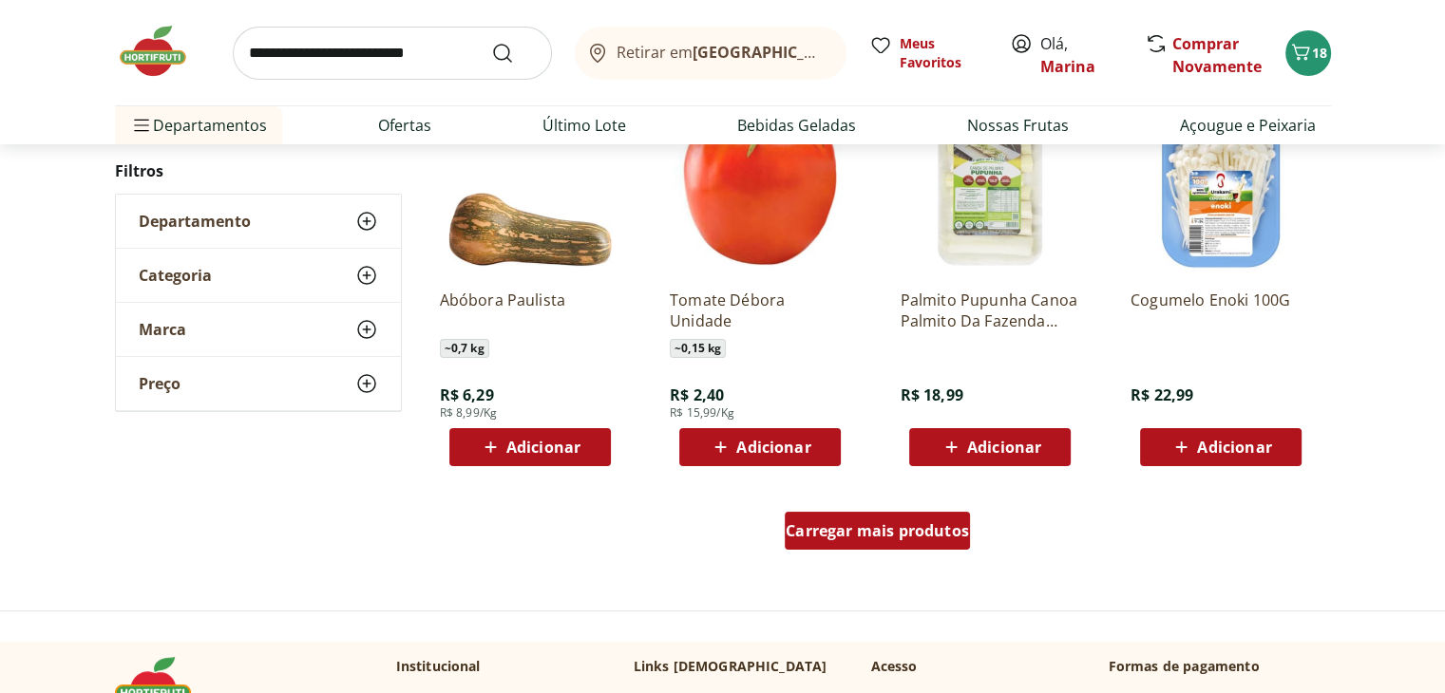
click at [926, 523] on span "Carregar mais produtos" at bounding box center [877, 530] width 183 height 15
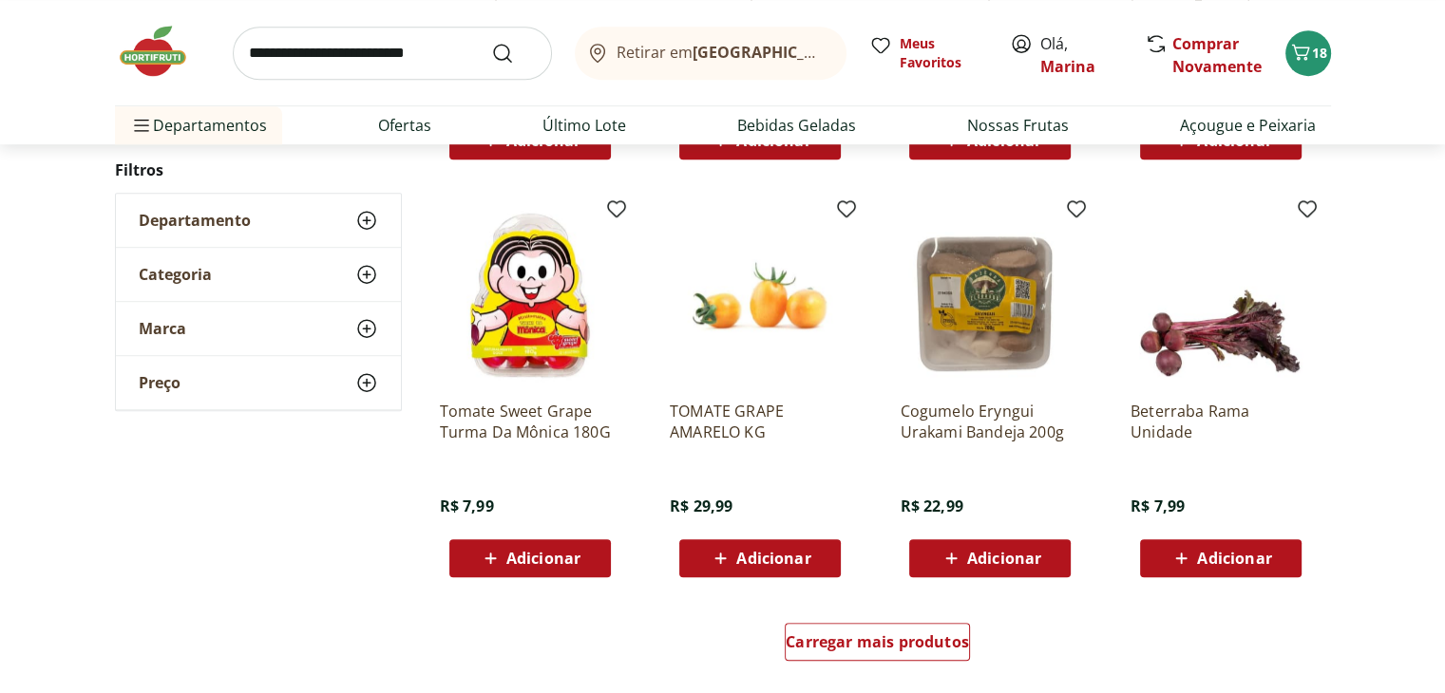
scroll to position [8409, 0]
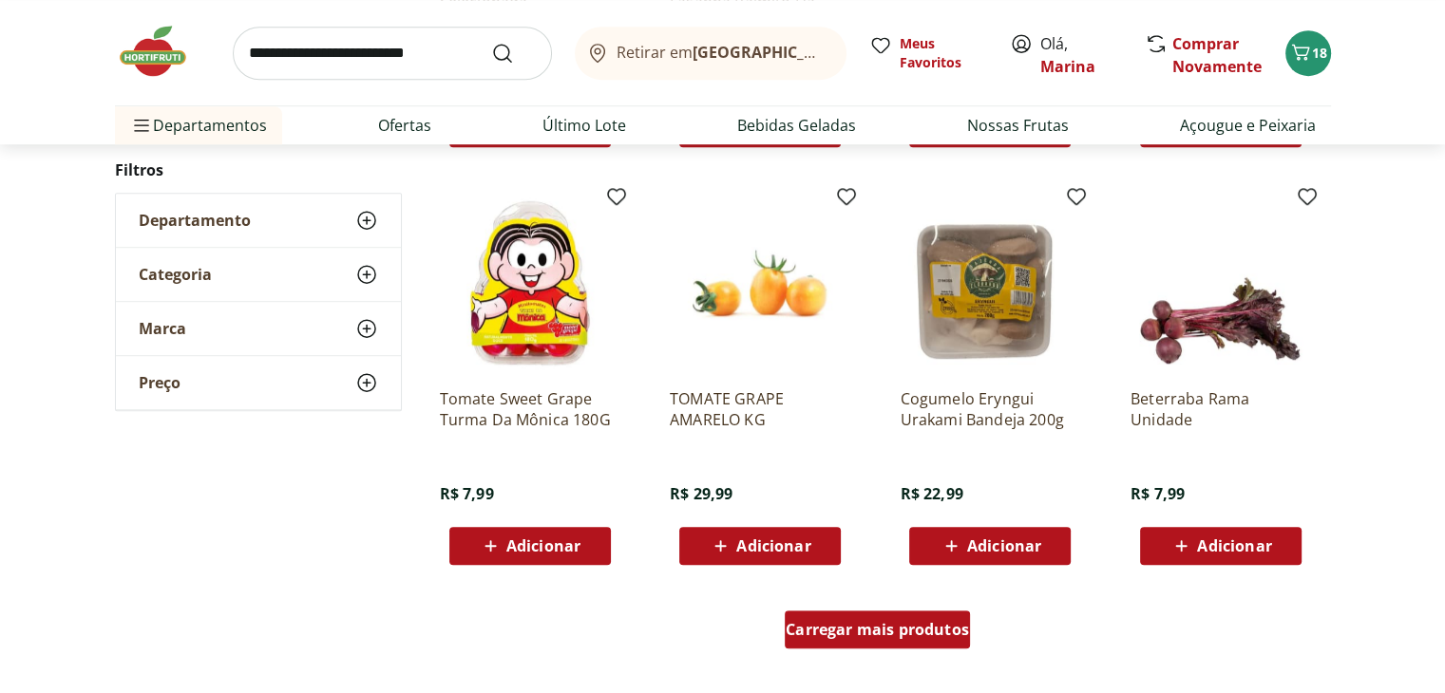
click at [930, 637] on span "Carregar mais produtos" at bounding box center [877, 629] width 183 height 15
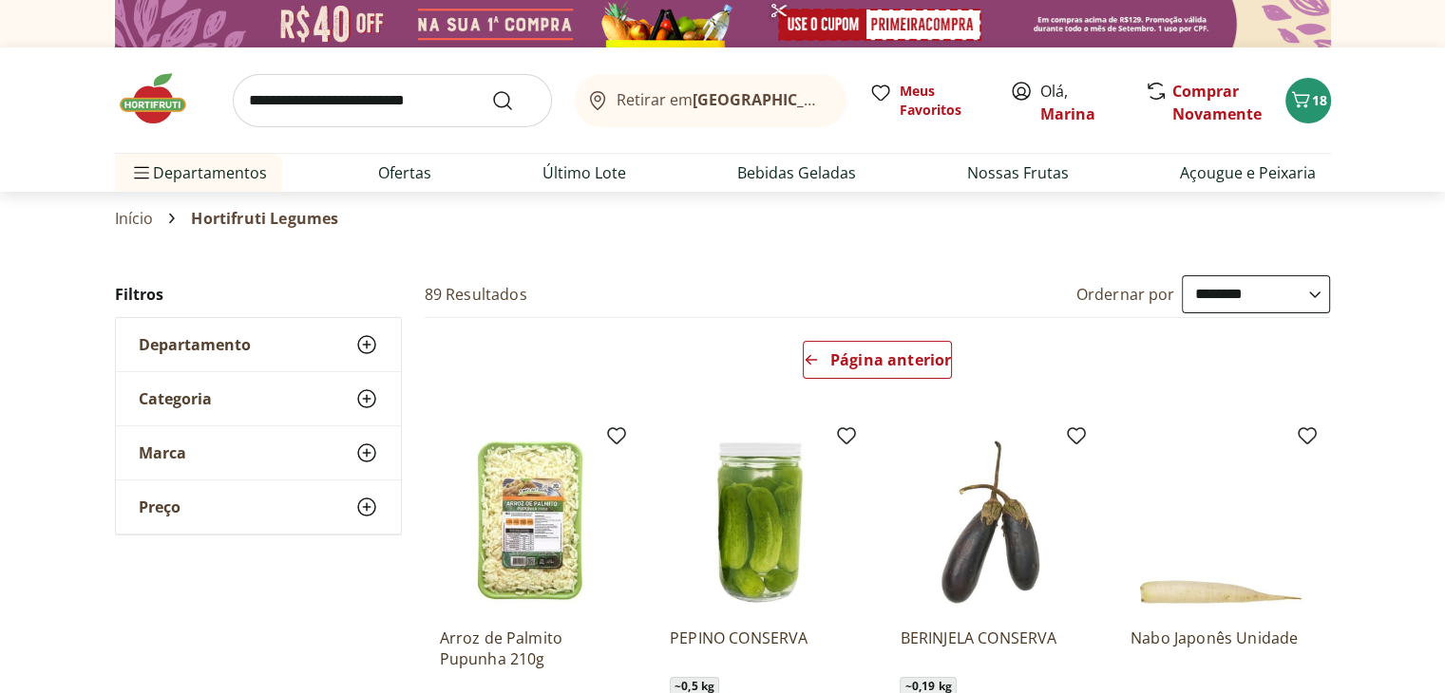
click at [312, 102] on input "search" at bounding box center [392, 100] width 319 height 53
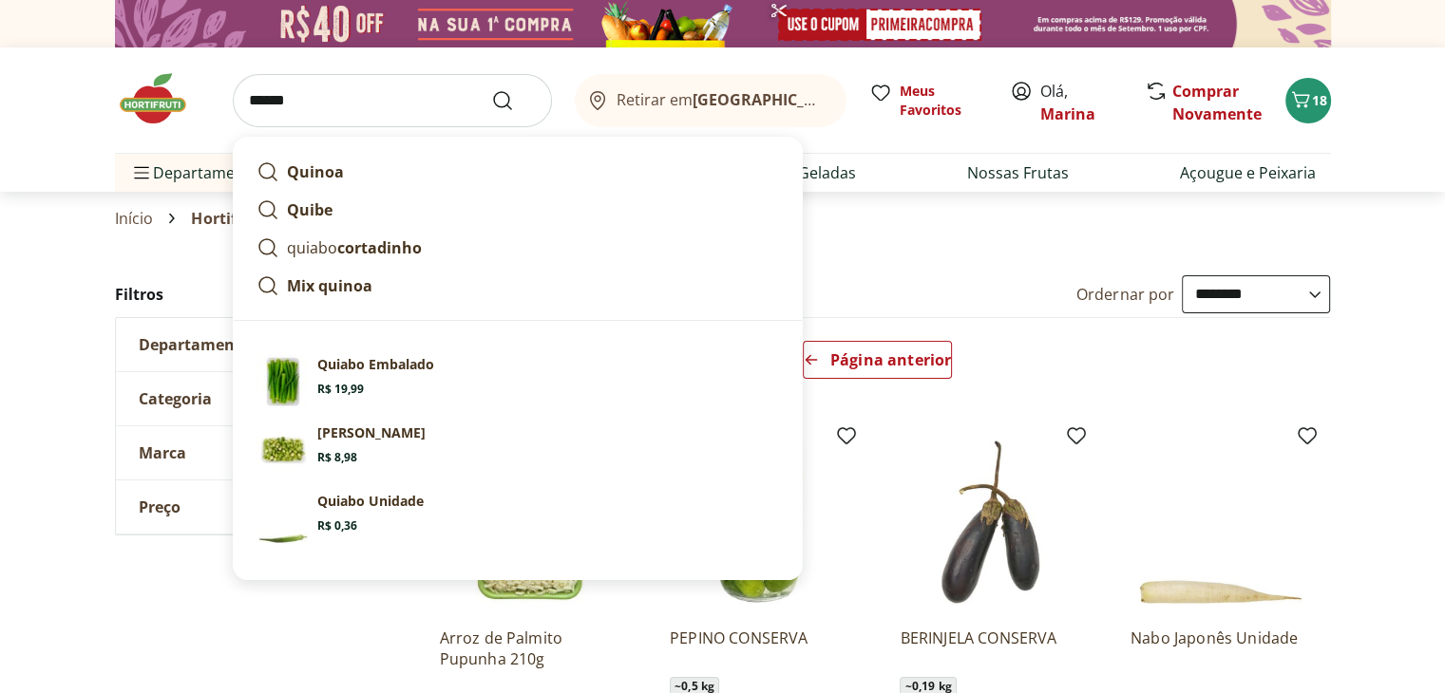
type input "******"
click at [491, 89] on button "Submit Search" at bounding box center [514, 100] width 46 height 23
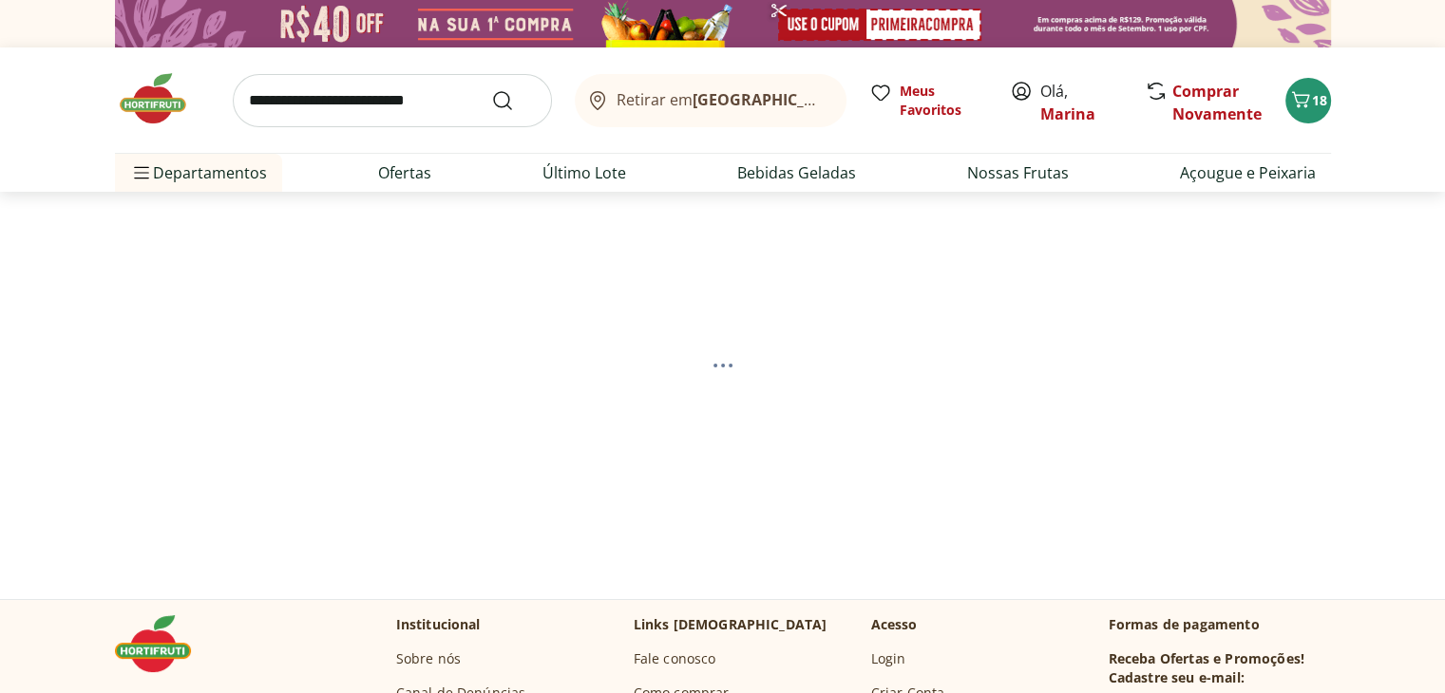
select select "**********"
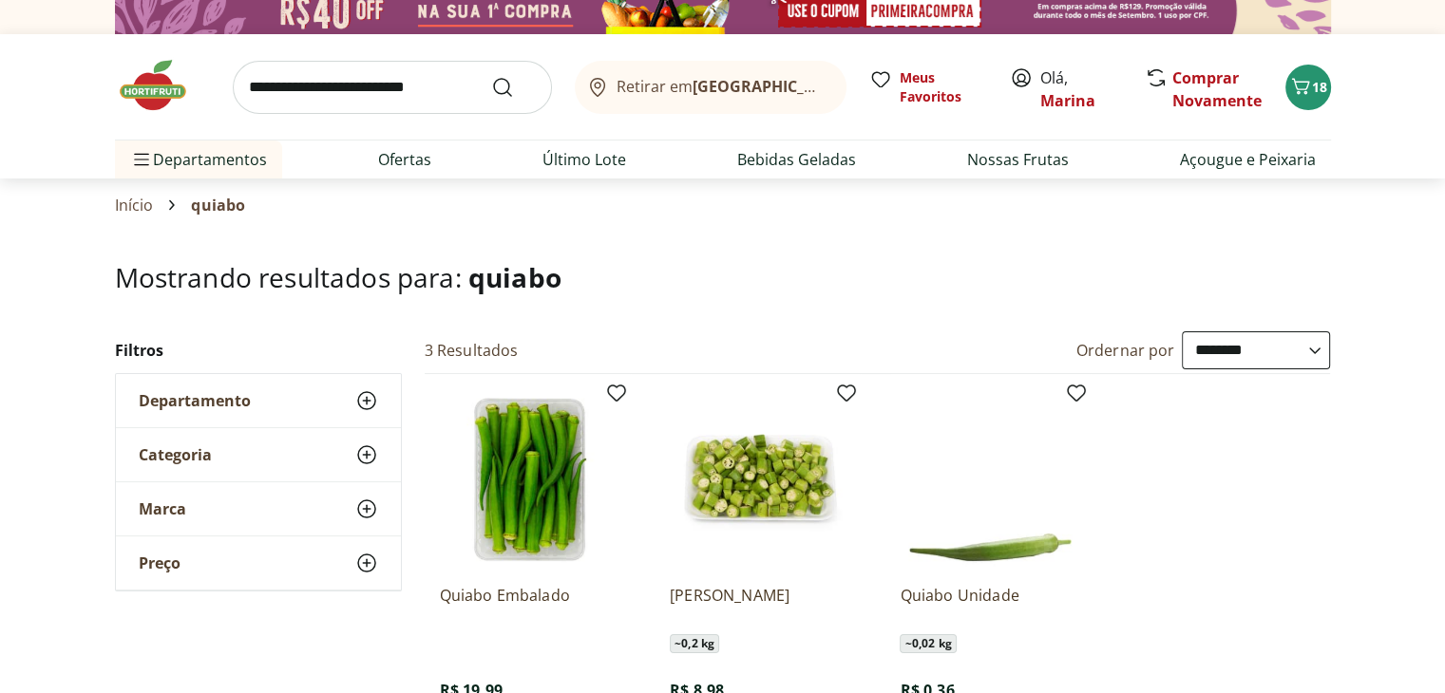
scroll to position [190, 0]
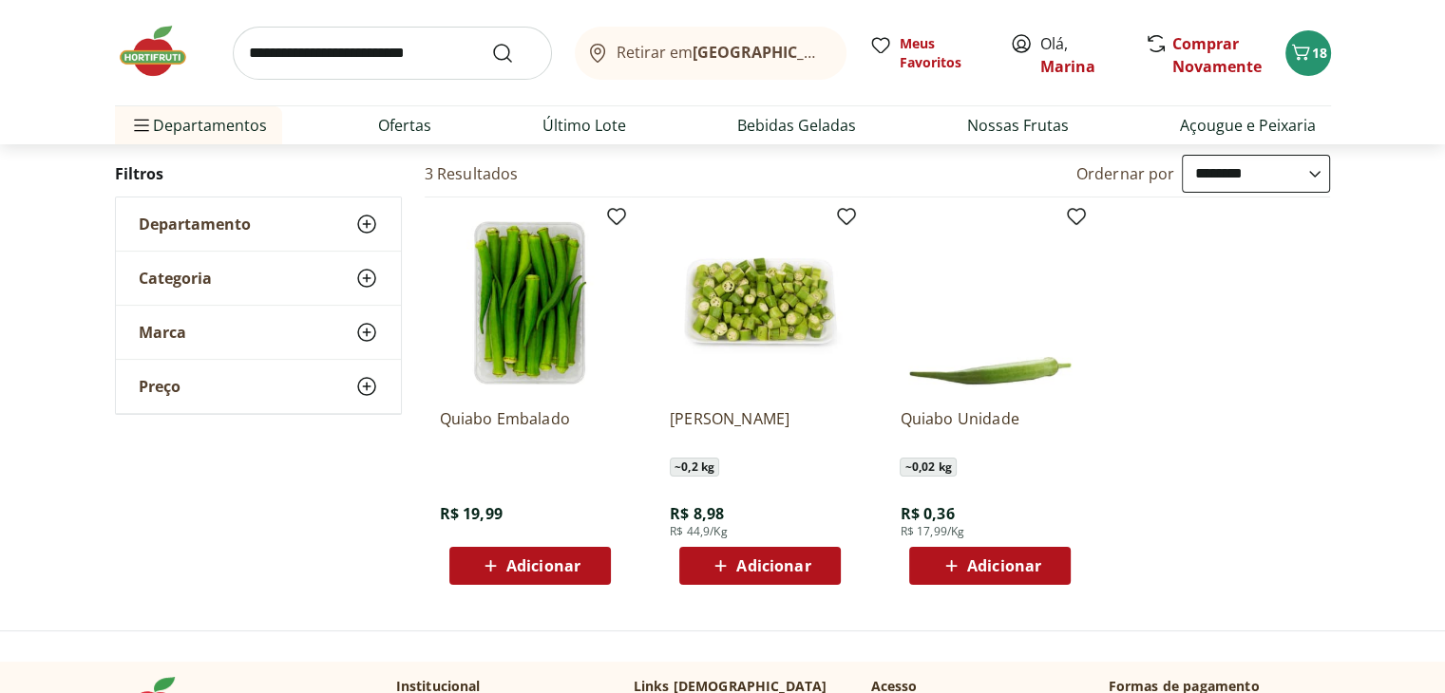
click at [756, 559] on span "Adicionar" at bounding box center [773, 566] width 74 height 15
click at [703, 567] on icon at bounding box center [706, 565] width 23 height 23
click at [345, 58] on input "search" at bounding box center [392, 53] width 319 height 53
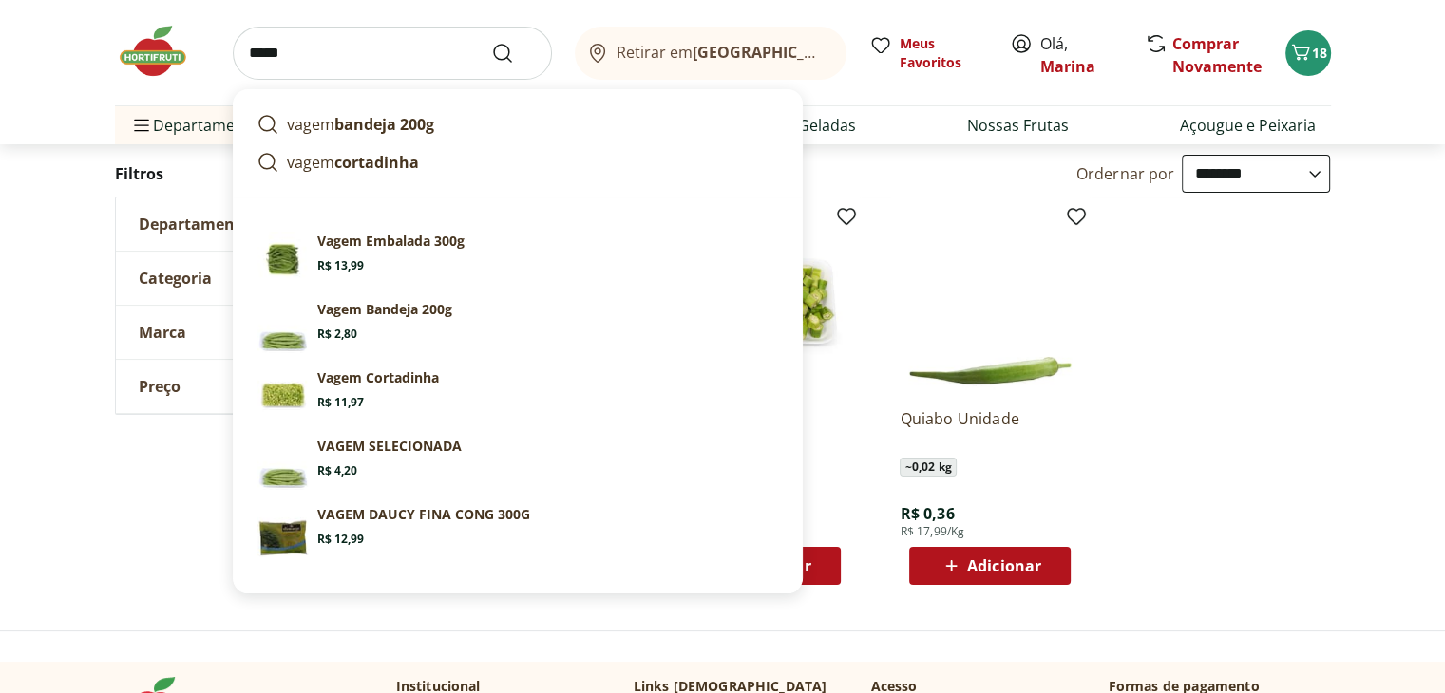
type input "*****"
click at [491, 42] on button "Submit Search" at bounding box center [514, 53] width 46 height 23
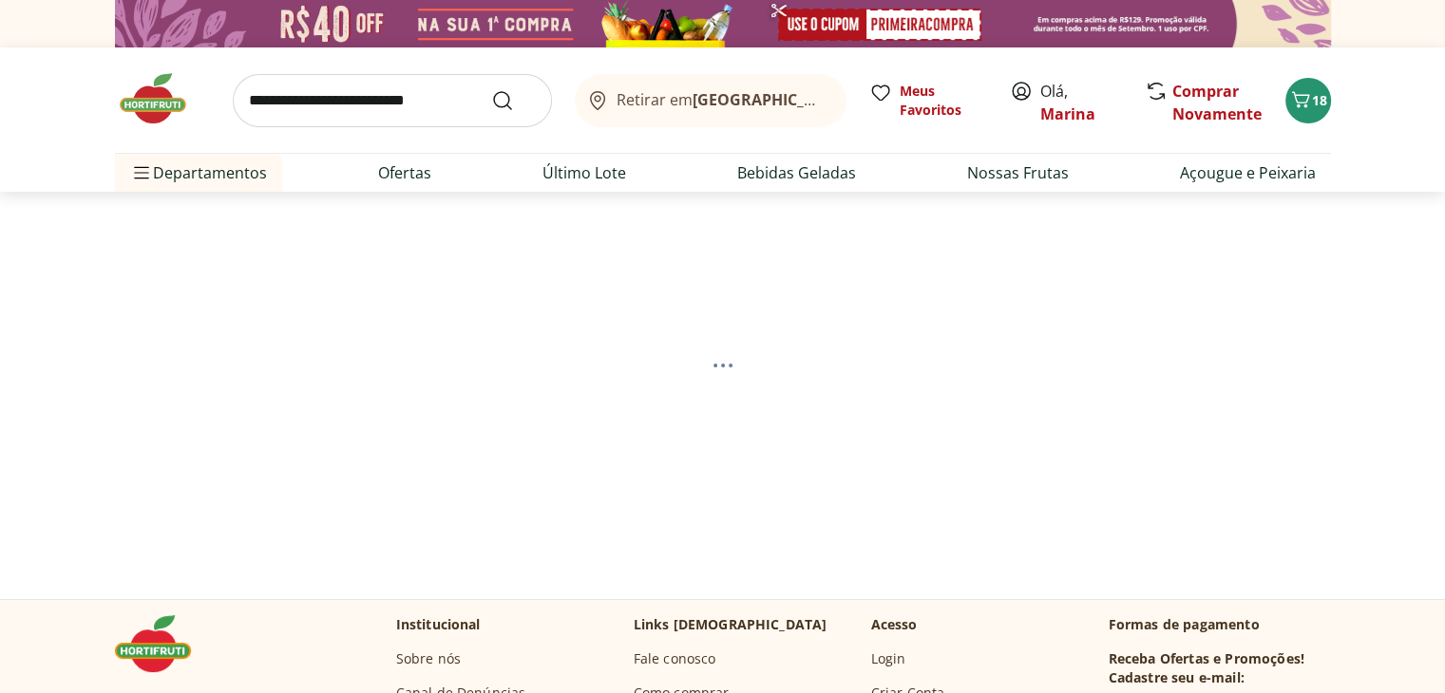
select select "**********"
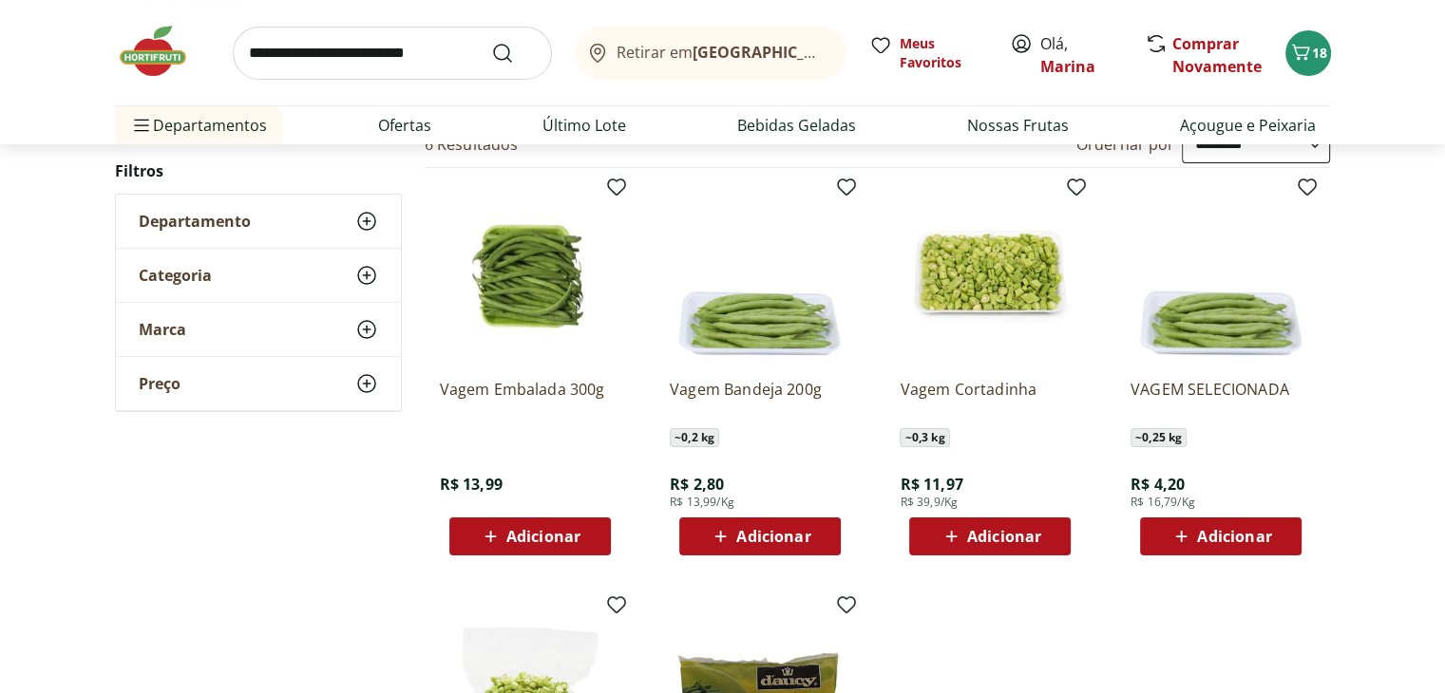
scroll to position [285, 0]
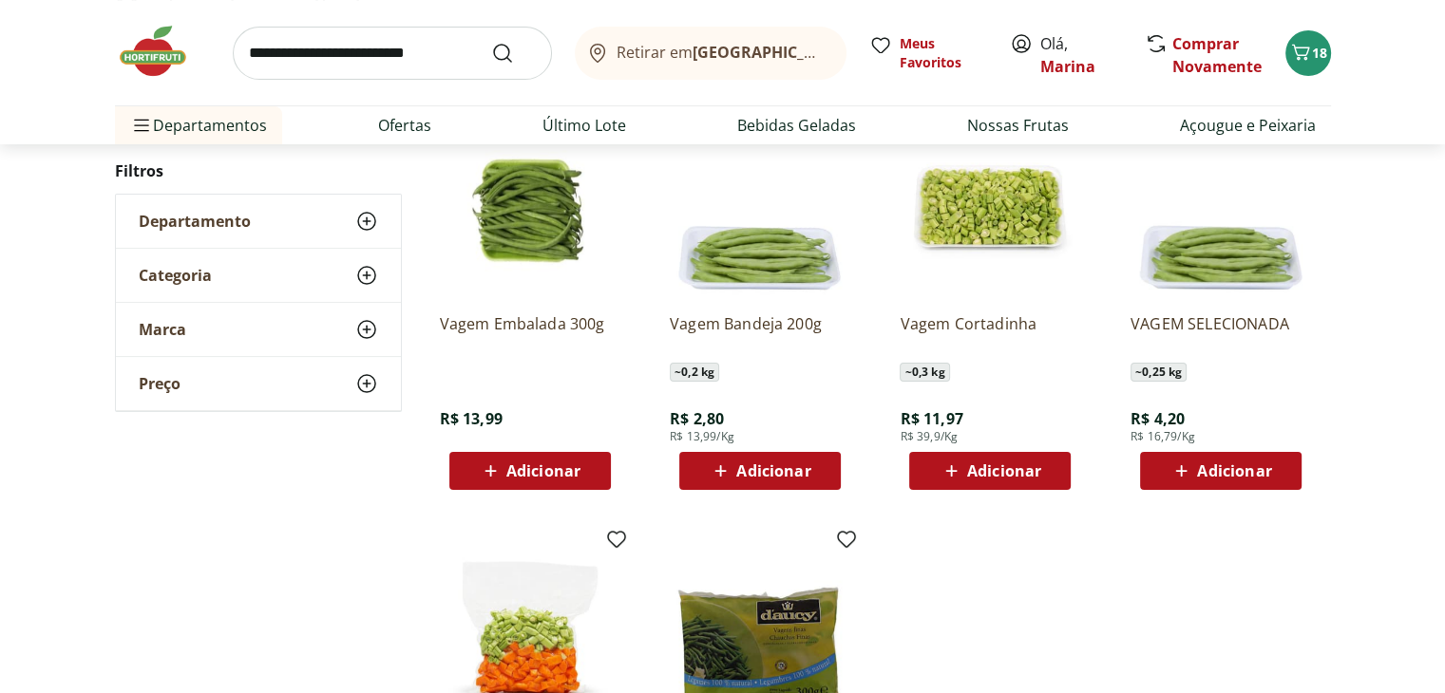
click at [736, 473] on span "Adicionar" at bounding box center [773, 471] width 74 height 15
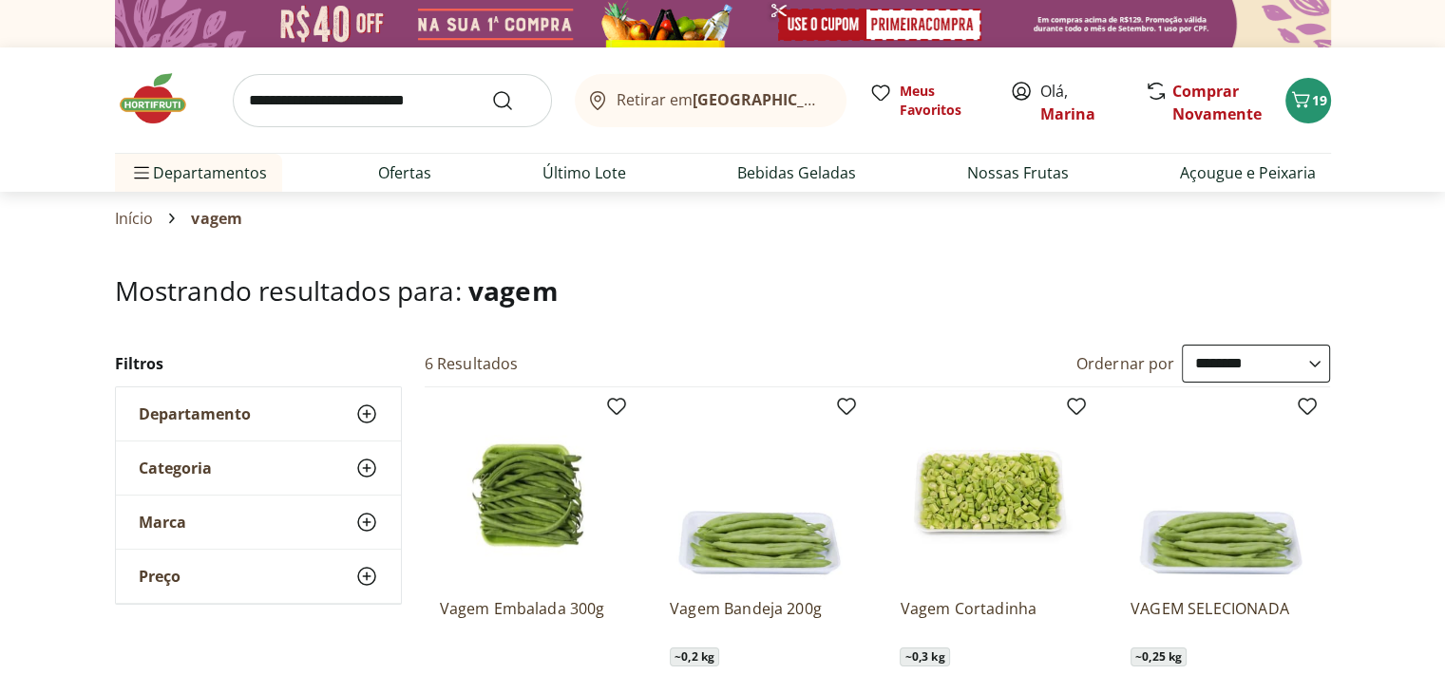
scroll to position [190, 0]
